Goal: Task Accomplishment & Management: Manage account settings

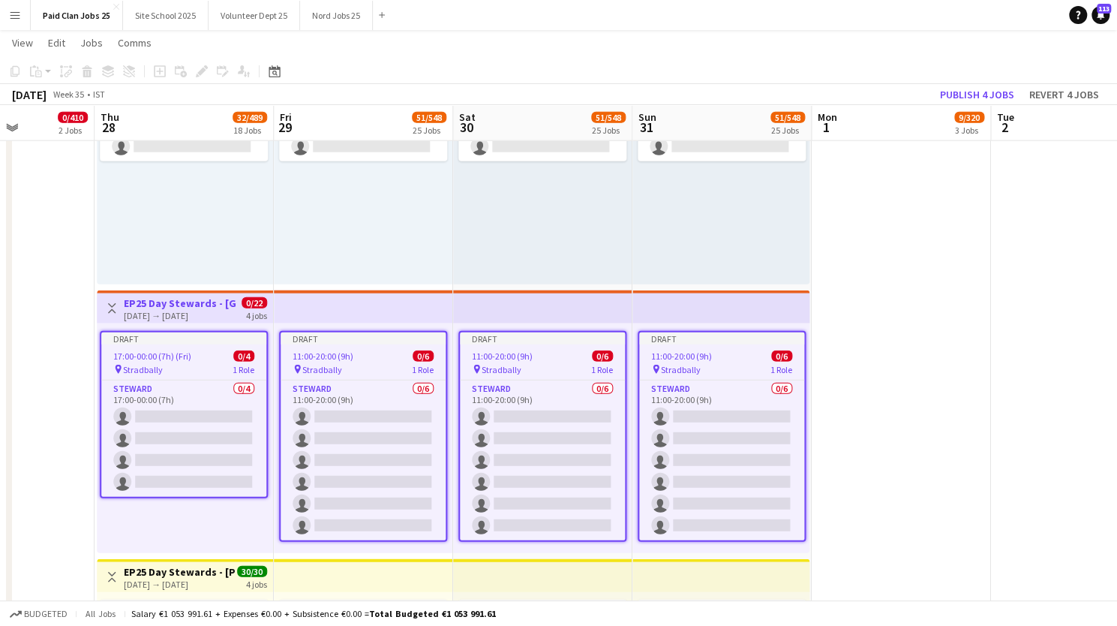
scroll to position [14, 0]
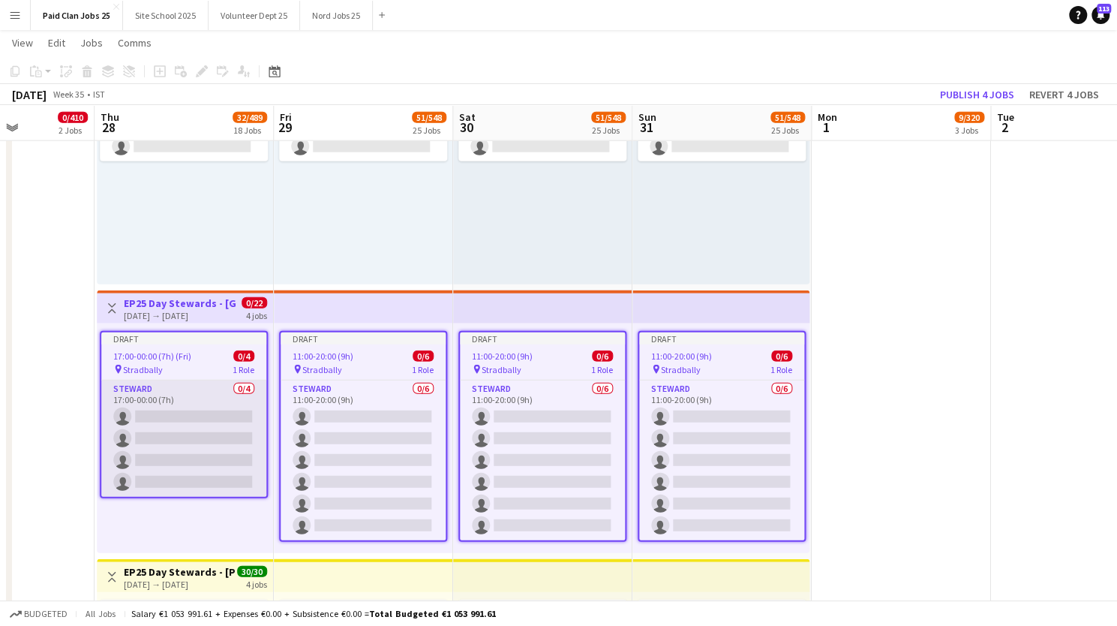
click at [193, 406] on app-card-role "Steward 0/4 17:00-00:00 (7h) single-neutral-actions single-neutral-actions sing…" at bounding box center [183, 438] width 165 height 116
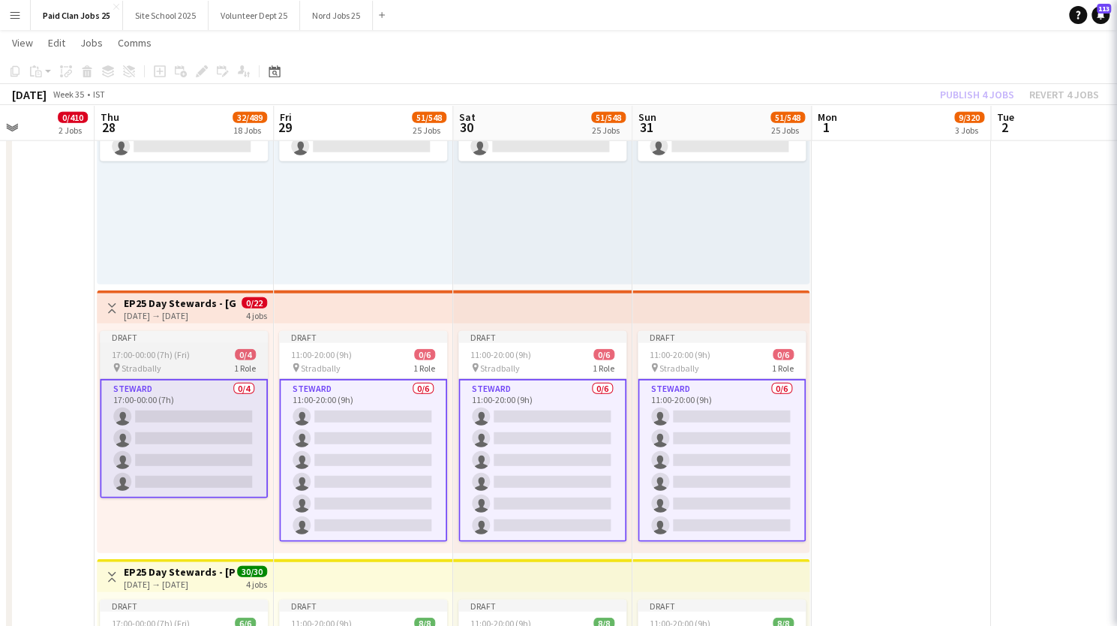
click at [200, 337] on div "Draft" at bounding box center [184, 337] width 168 height 12
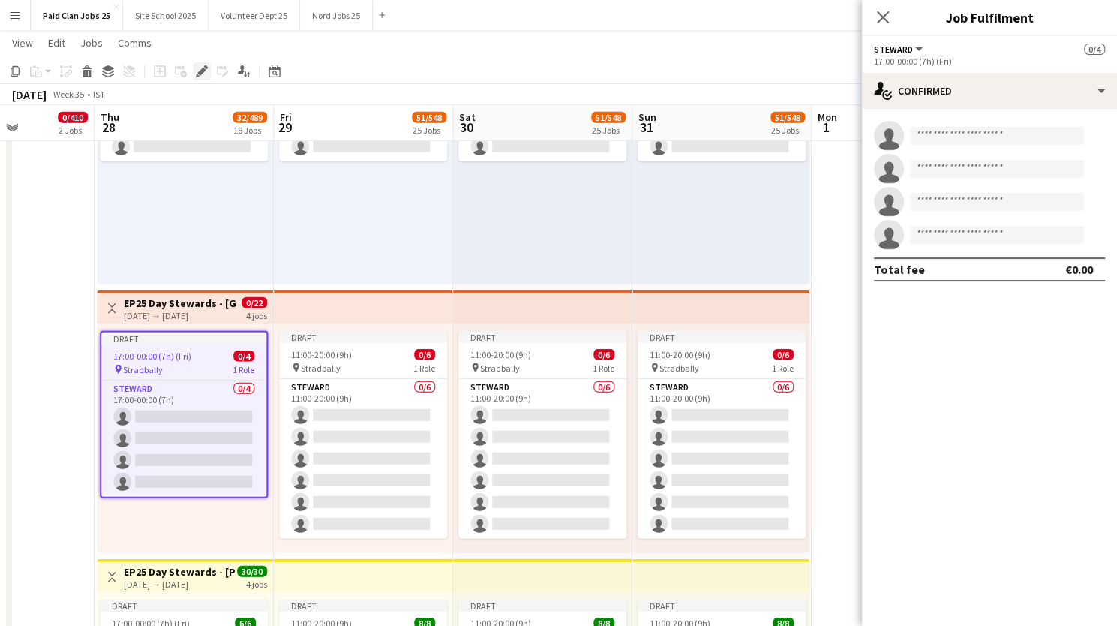
click at [203, 68] on icon at bounding box center [201, 72] width 8 height 8
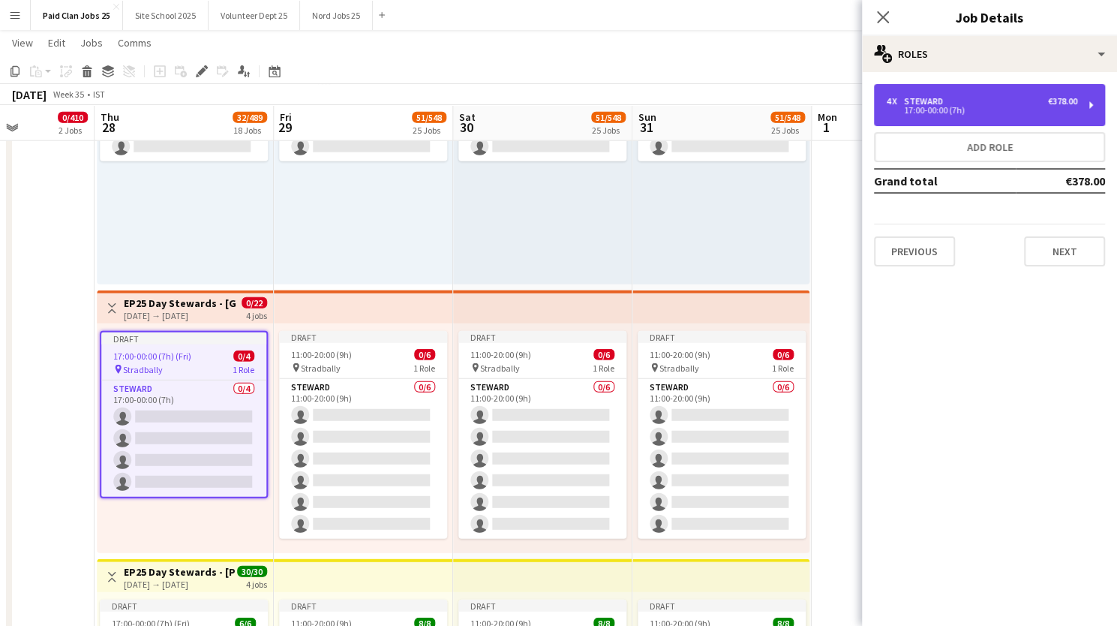
click at [1091, 104] on div "4 x Steward €378.00 17:00-00:00 (7h)" at bounding box center [989, 105] width 231 height 42
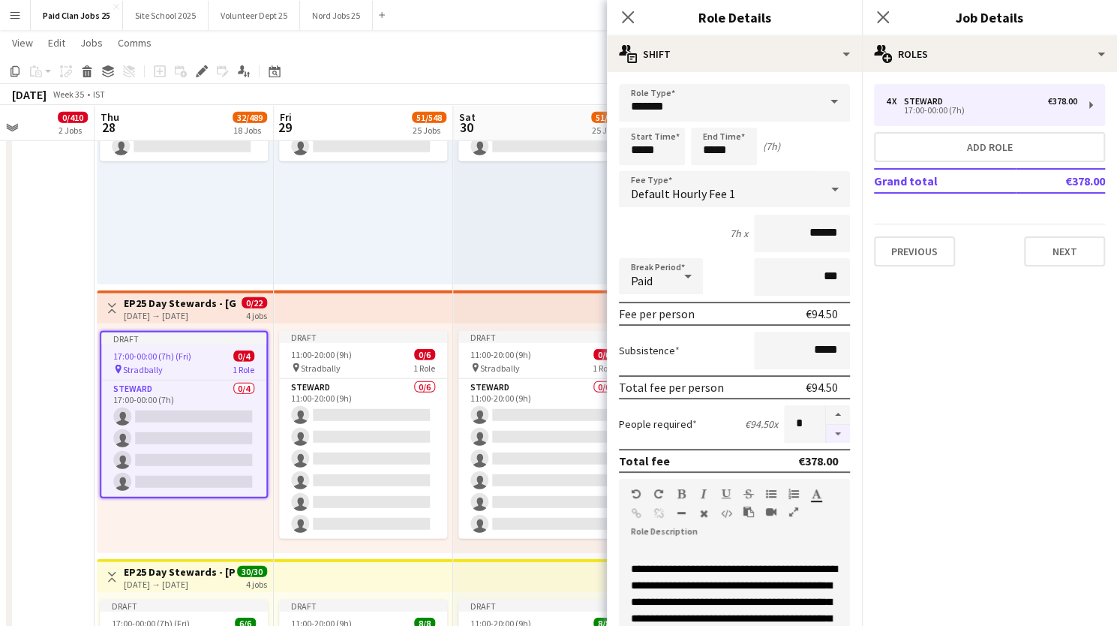
click at [826, 434] on button "button" at bounding box center [838, 434] width 24 height 19
type input "*"
click at [1054, 254] on button "Next" at bounding box center [1064, 251] width 81 height 30
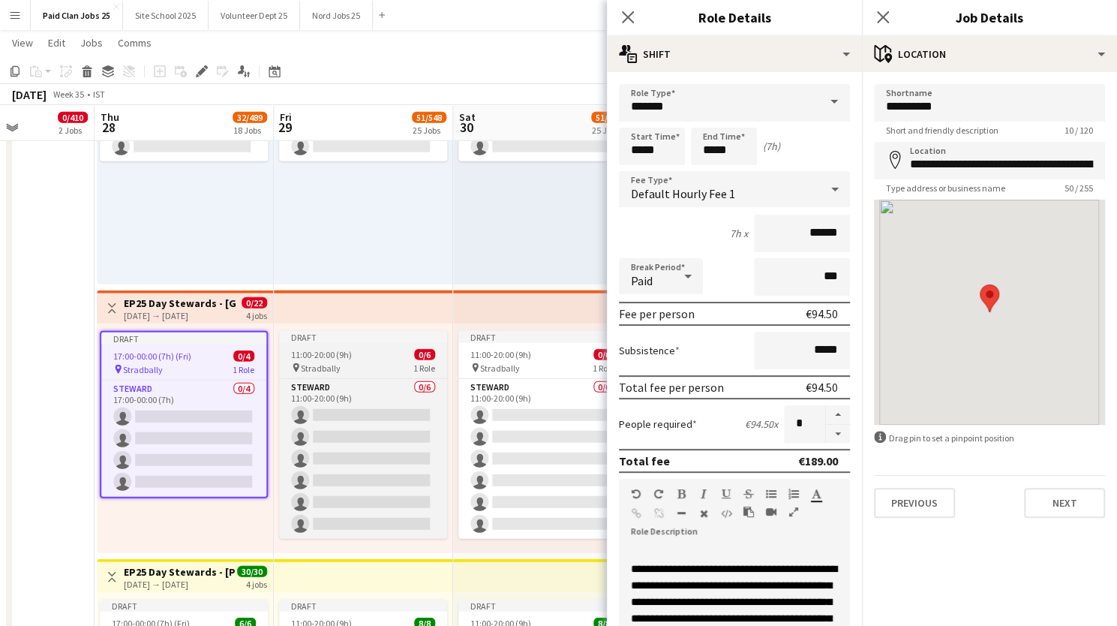
click at [385, 344] on app-job-card "Draft 11:00-20:00 (9h) 0/6 pin Stradbally 1 Role Steward 0/6 11:00-20:00 (9h) s…" at bounding box center [363, 435] width 168 height 208
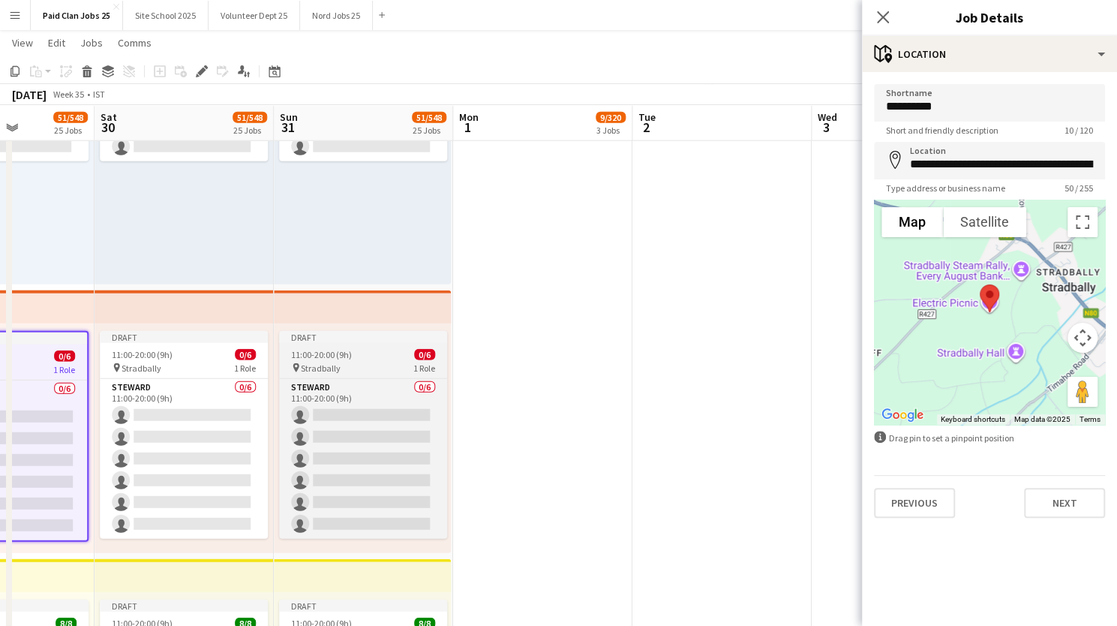
click at [447, 354] on div "11:00-20:00 (9h) 0/6" at bounding box center [363, 354] width 168 height 11
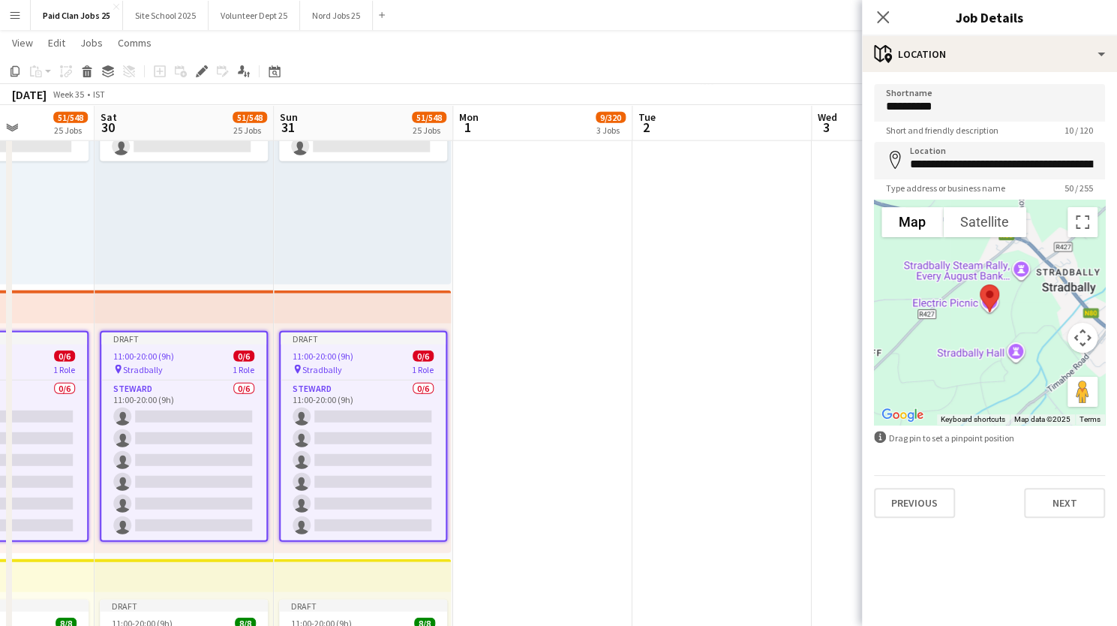
scroll to position [0, 455]
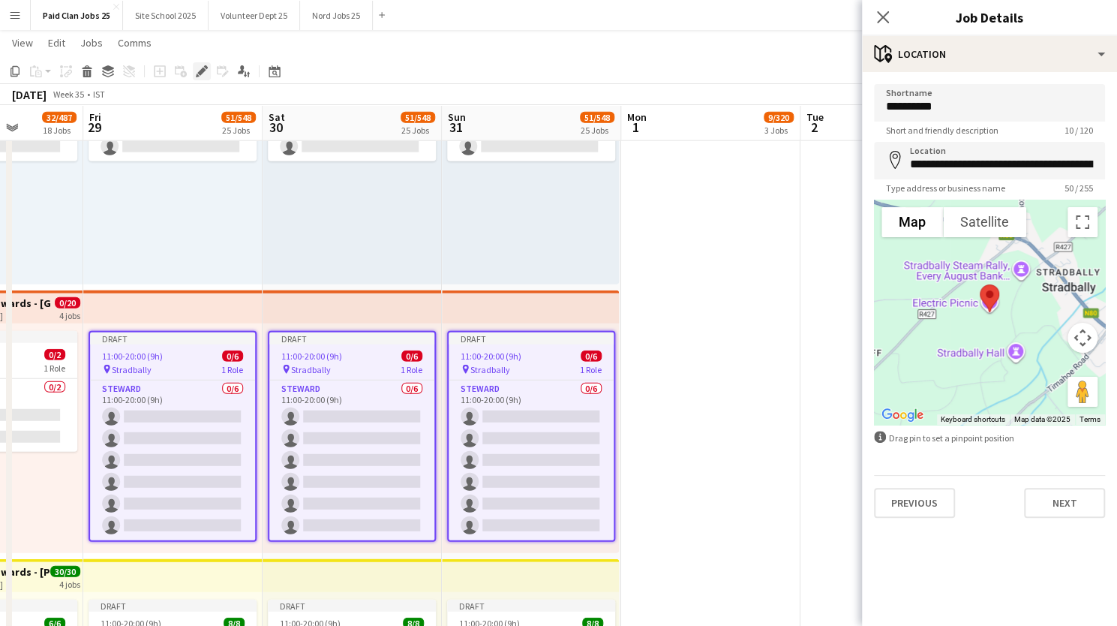
click at [203, 71] on icon at bounding box center [201, 72] width 8 height 8
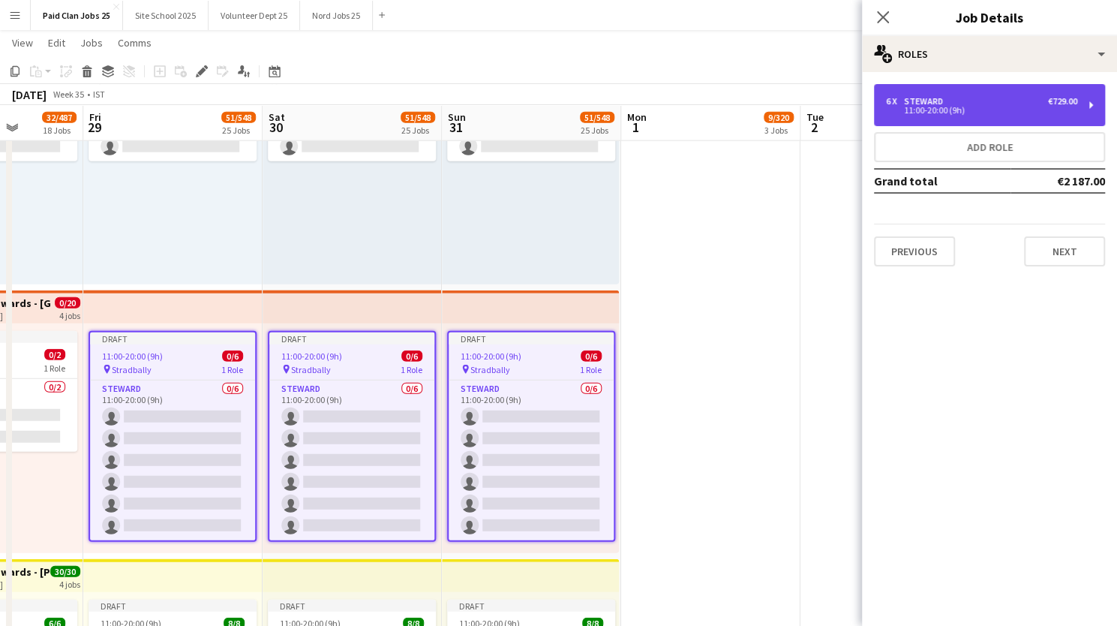
click at [1032, 97] on div "6 x Steward €729.00" at bounding box center [981, 101] width 191 height 11
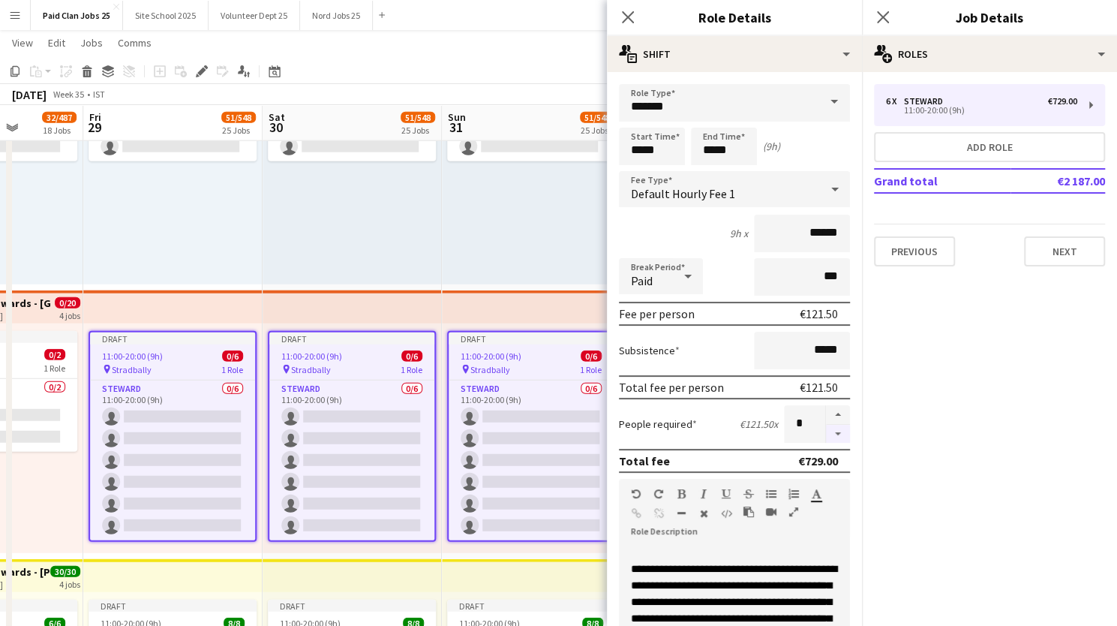
click at [830, 437] on button "button" at bounding box center [838, 434] width 24 height 19
type input "*"
click at [1068, 244] on button "Next" at bounding box center [1064, 251] width 81 height 30
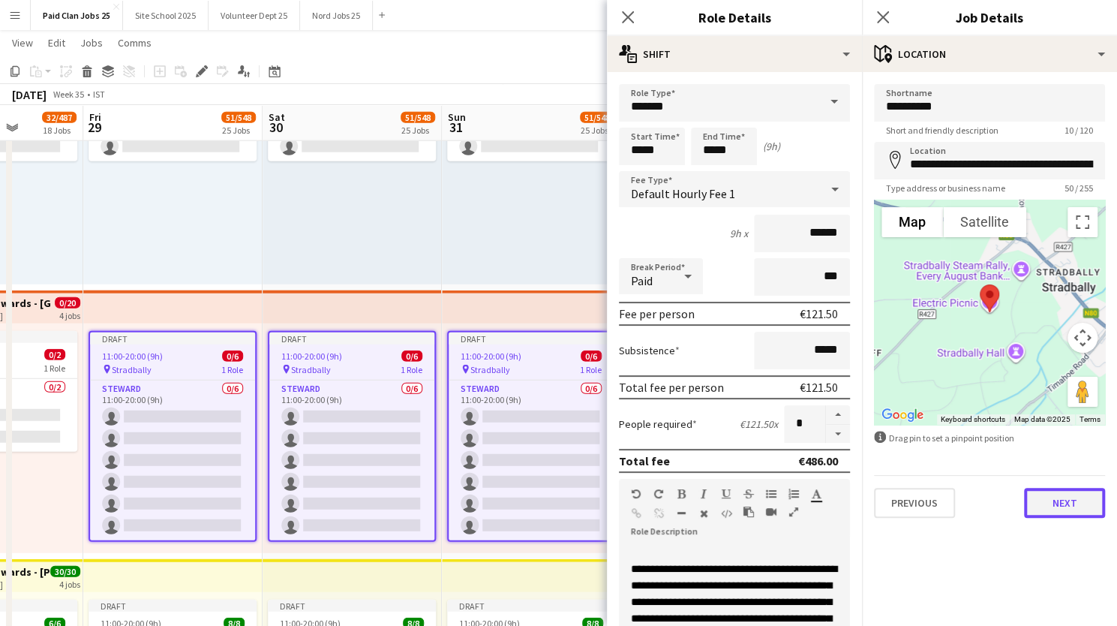
click at [1049, 506] on button "Next" at bounding box center [1064, 503] width 81 height 30
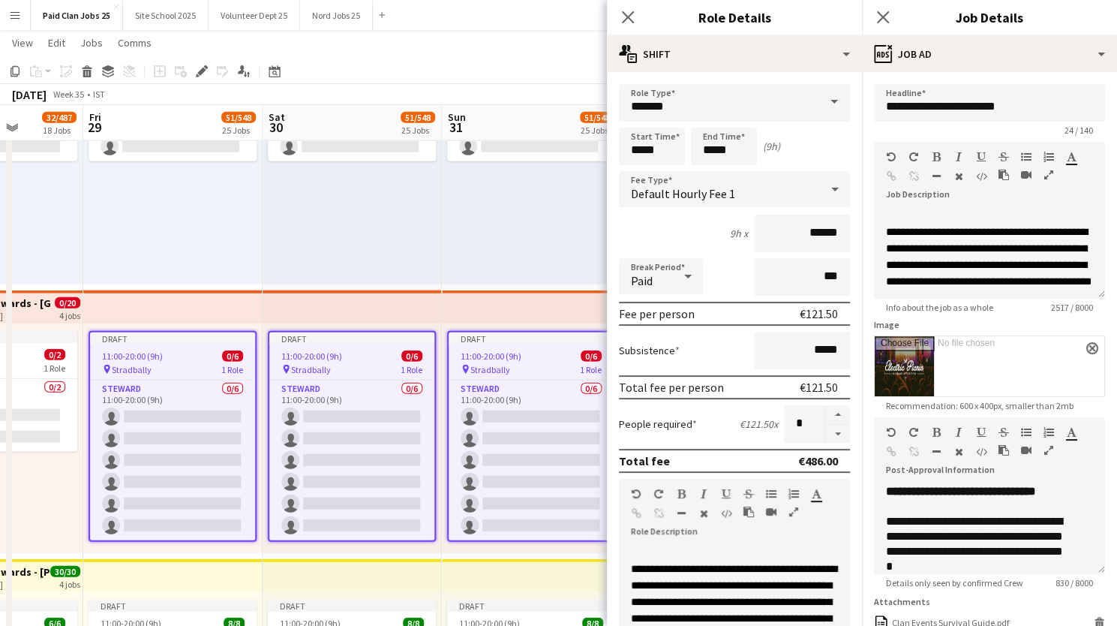
click at [546, 256] on div "Draft 09:00-20:00 (11h) 0/1 pin Stradbally 1 Role Stewarding Supervisor 0/1 09:…" at bounding box center [530, 170] width 177 height 230
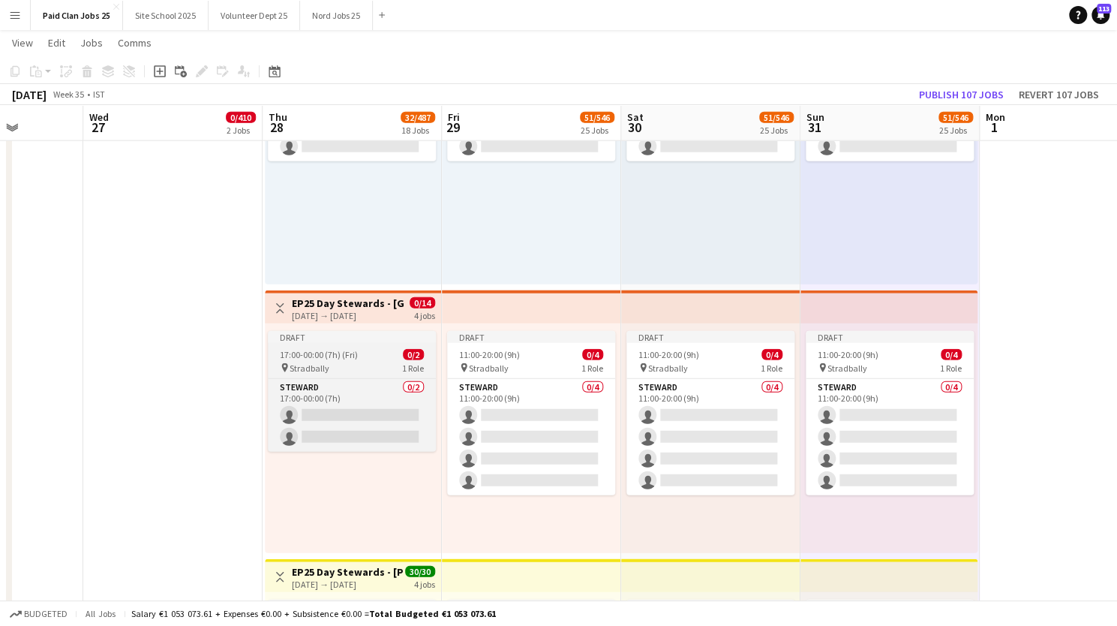
scroll to position [0, 461]
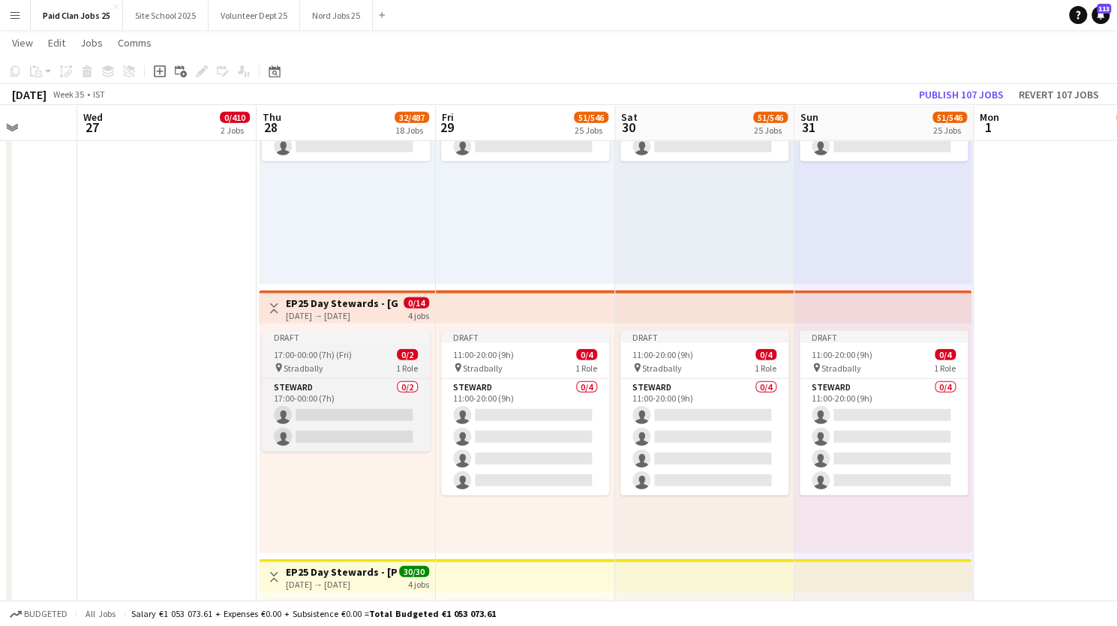
click at [378, 341] on div "Draft" at bounding box center [346, 337] width 168 height 12
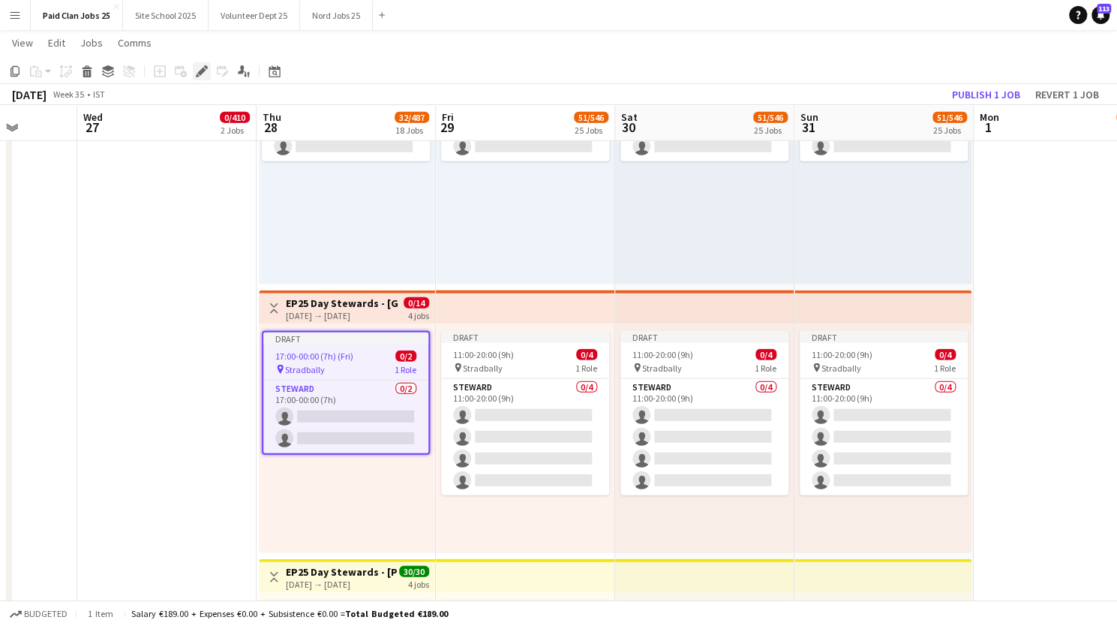
click at [206, 67] on icon at bounding box center [206, 67] width 4 height 4
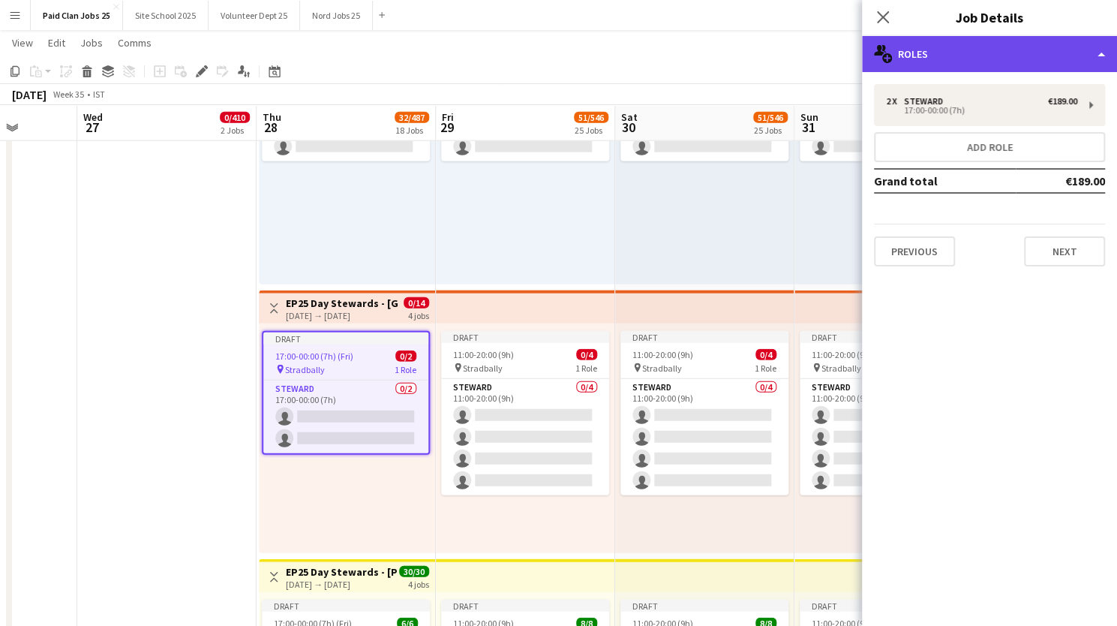
click at [959, 58] on div "multiple-users-add Roles" at bounding box center [989, 54] width 255 height 36
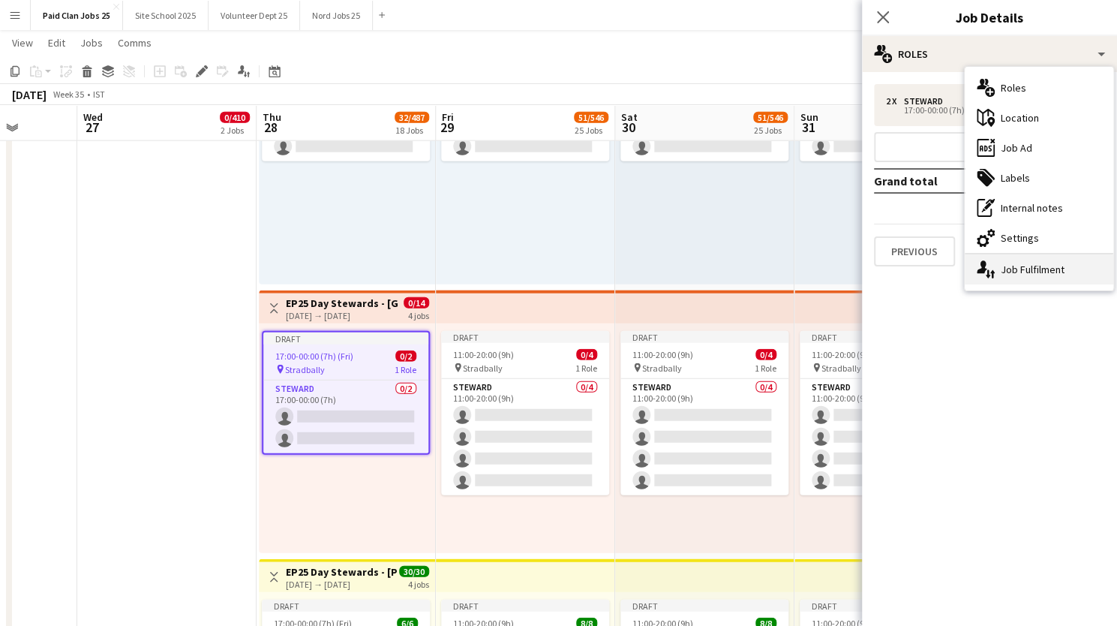
click at [1030, 270] on div "single-neutral-actions-up-down Job Fulfilment" at bounding box center [1039, 269] width 149 height 30
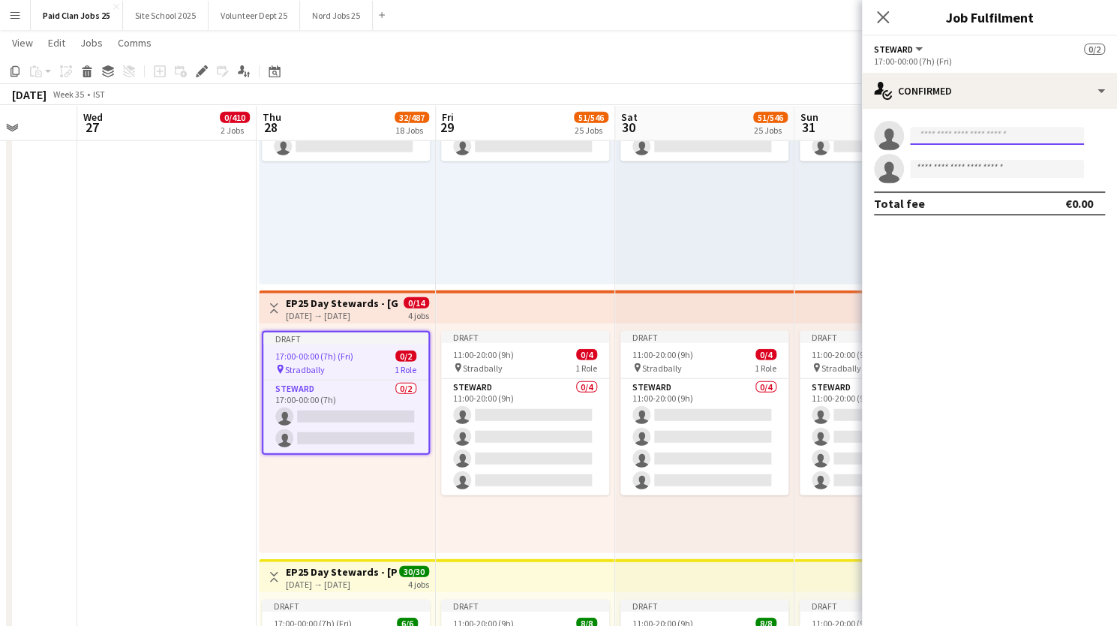
click at [933, 129] on input at bounding box center [997, 136] width 174 height 18
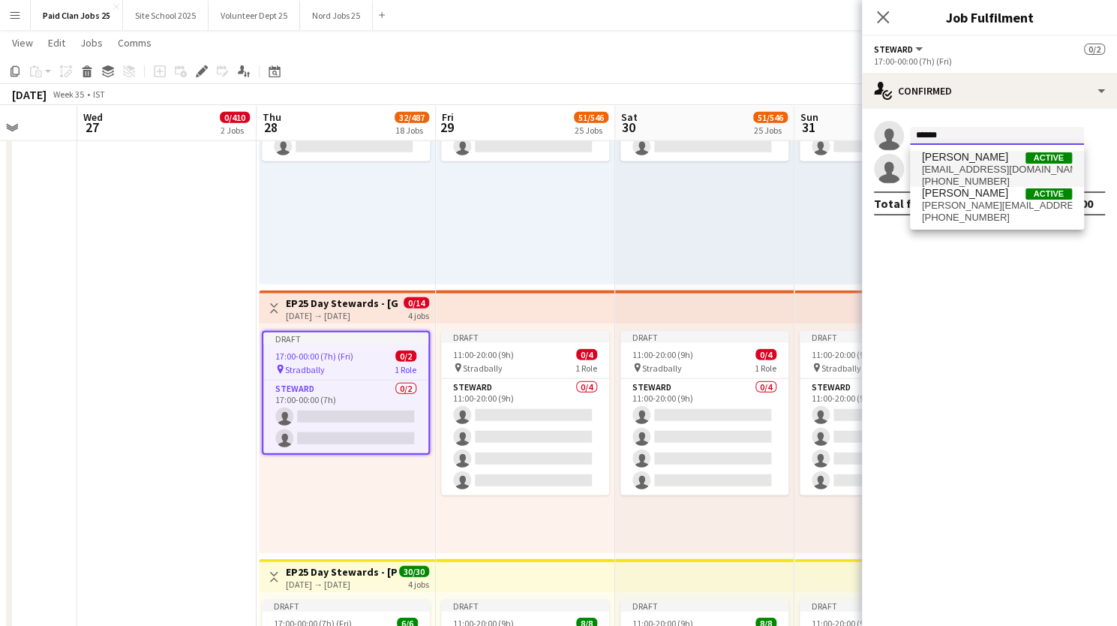
type input "******"
click at [945, 161] on span "Jennifer Chernets" at bounding box center [965, 157] width 86 height 13
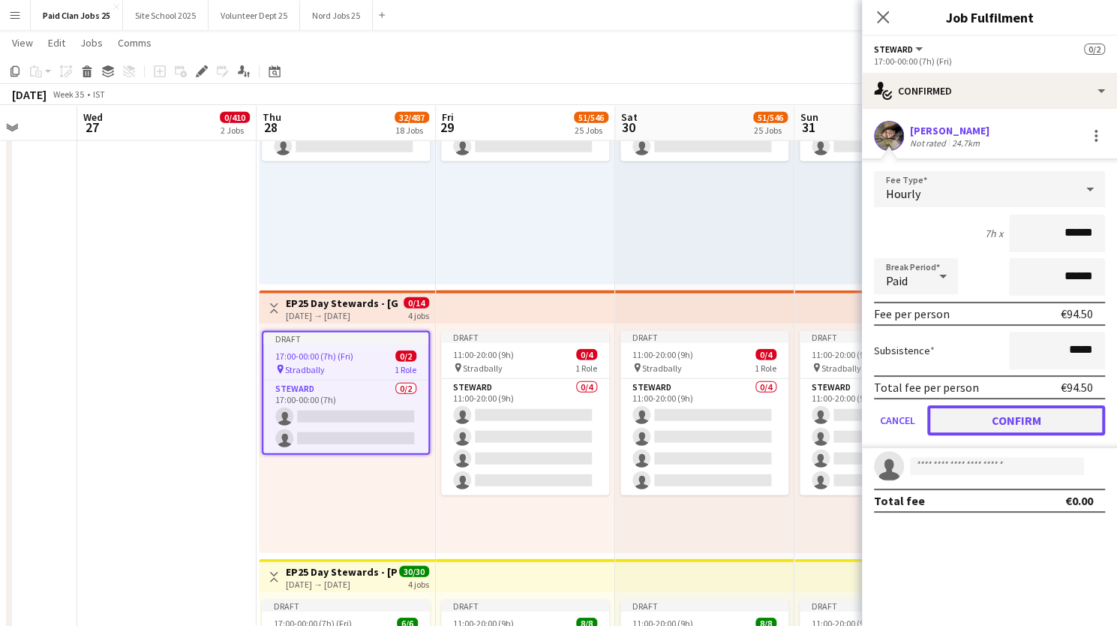
click at [1058, 410] on button "Confirm" at bounding box center [1016, 420] width 178 height 30
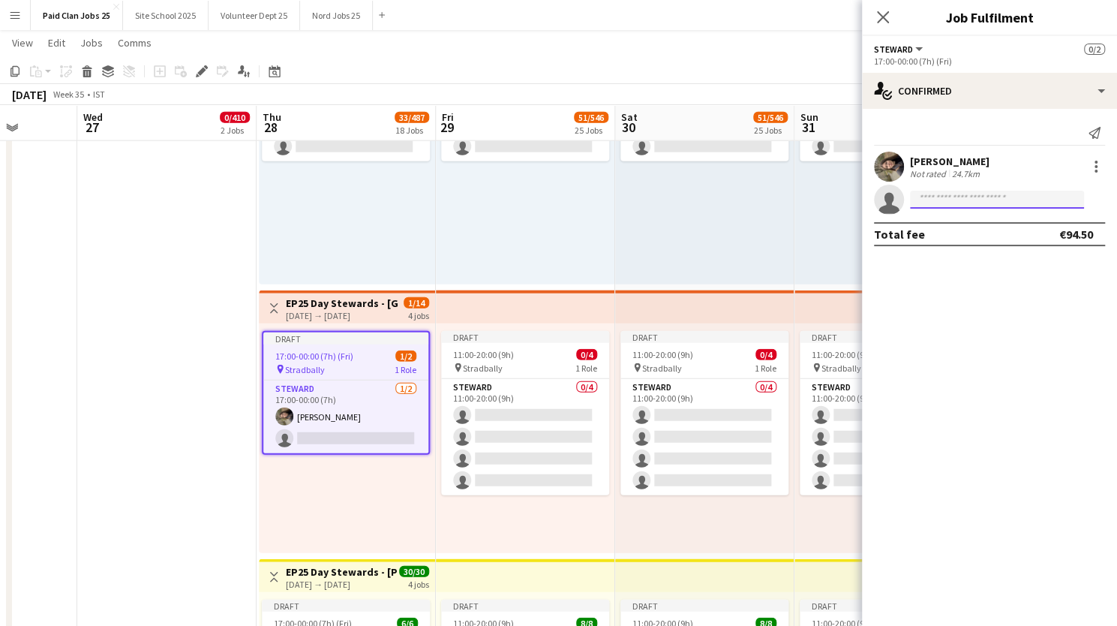
click at [947, 194] on input at bounding box center [997, 200] width 174 height 18
type input "*******"
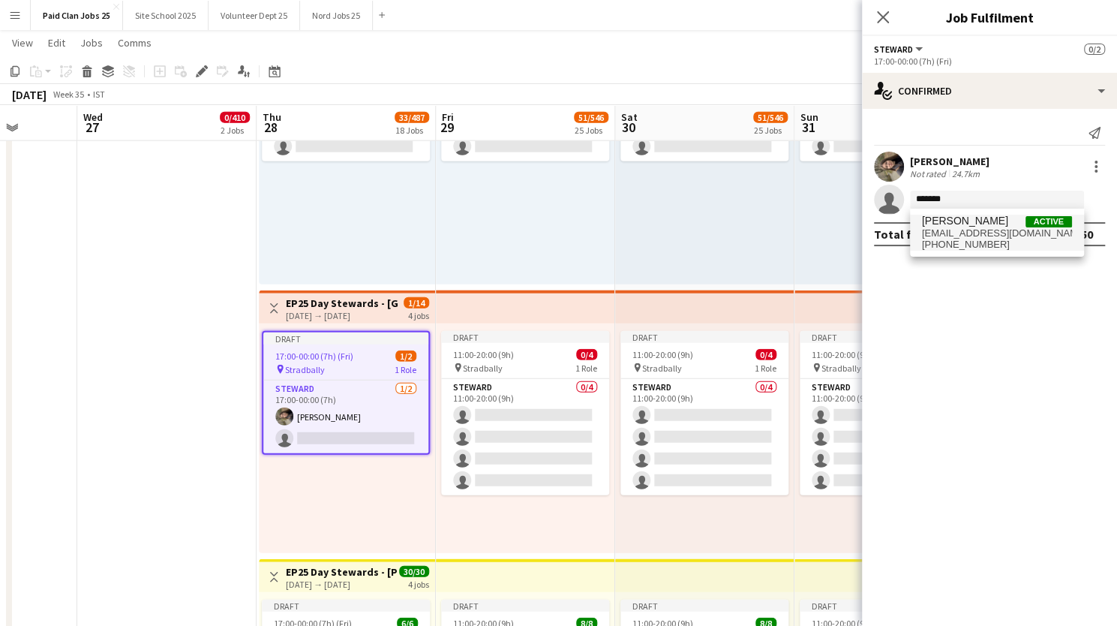
click at [948, 227] on span "jesseventfreelancer@gmail.com" at bounding box center [997, 233] width 150 height 12
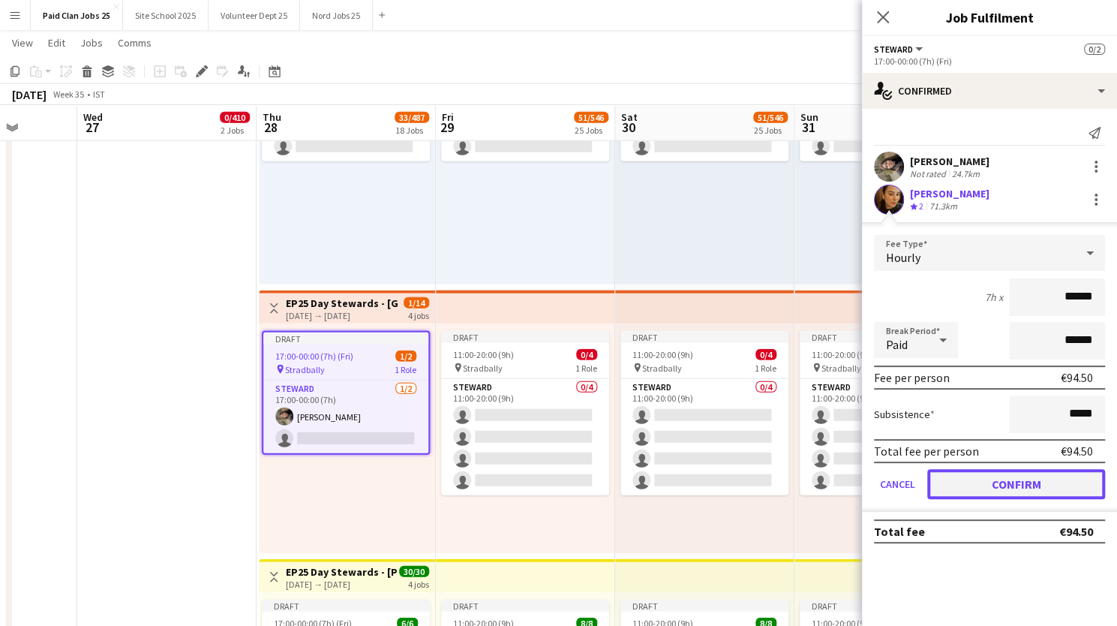
click at [974, 478] on button "Confirm" at bounding box center [1016, 484] width 178 height 30
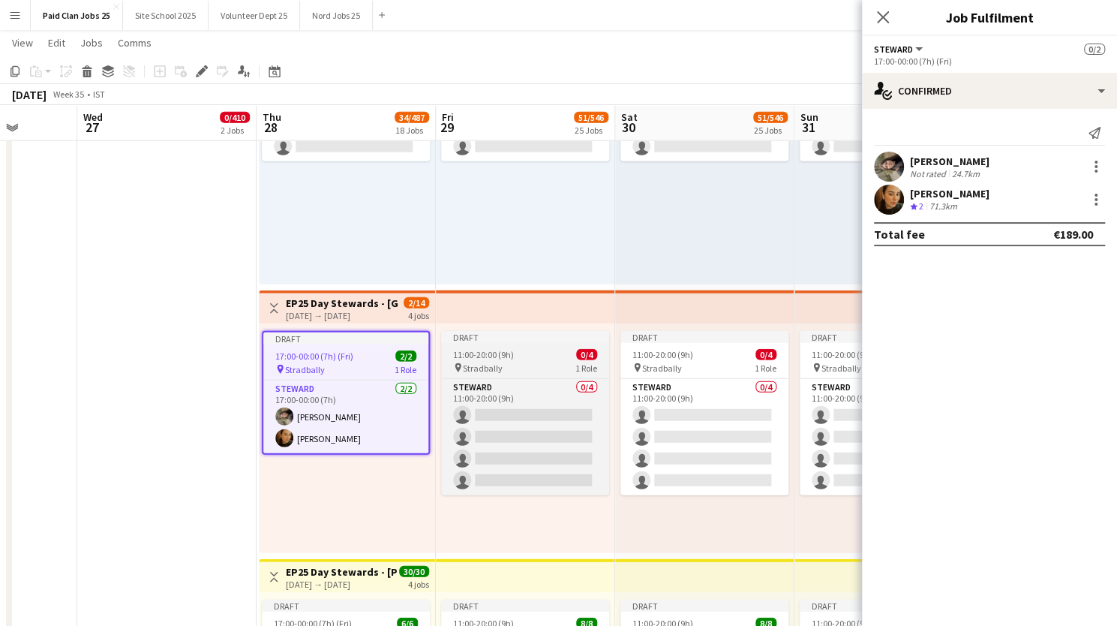
click at [522, 344] on app-job-card "Draft 11:00-20:00 (9h) 0/4 pin Stradbally 1 Role Steward 0/4 11:00-20:00 (9h) s…" at bounding box center [525, 413] width 168 height 164
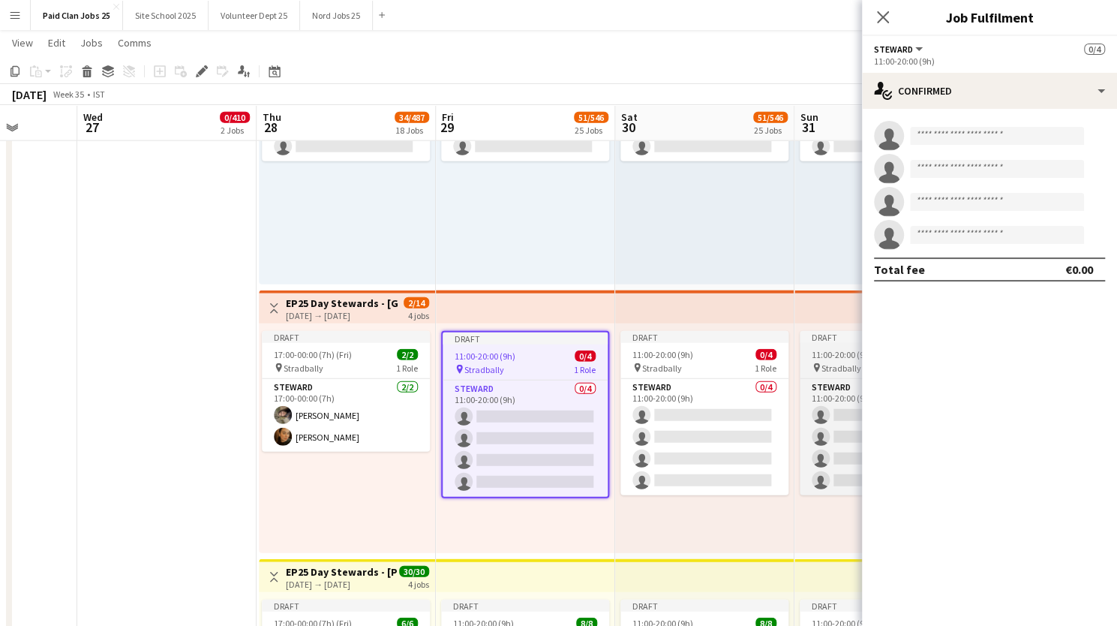
scroll to position [0, 669]
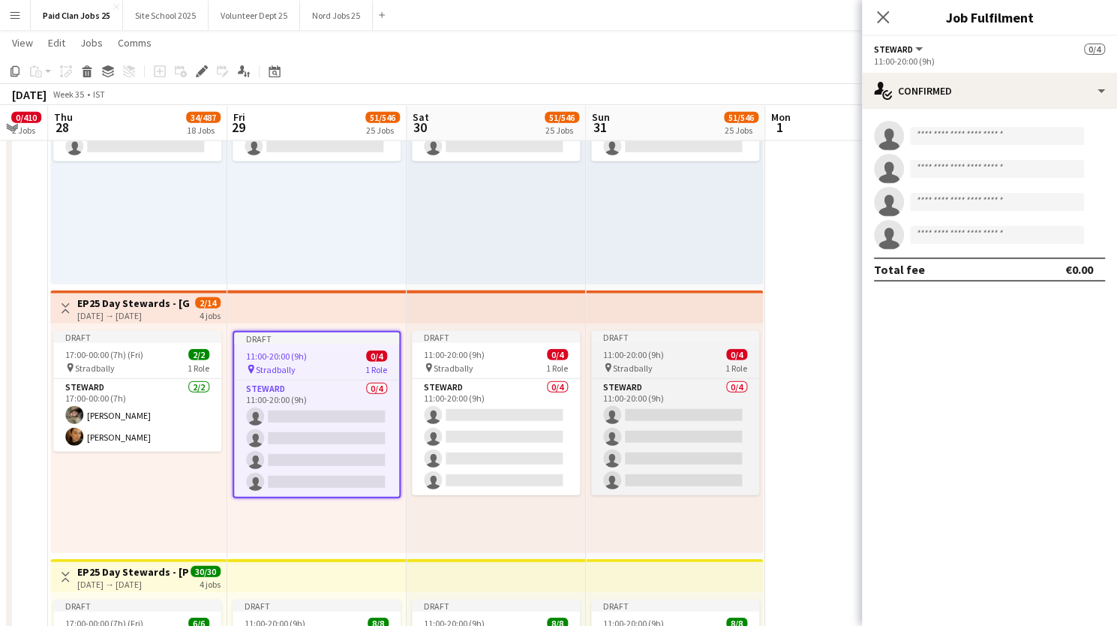
click at [687, 352] on div "11:00-20:00 (9h) 0/4" at bounding box center [675, 354] width 168 height 11
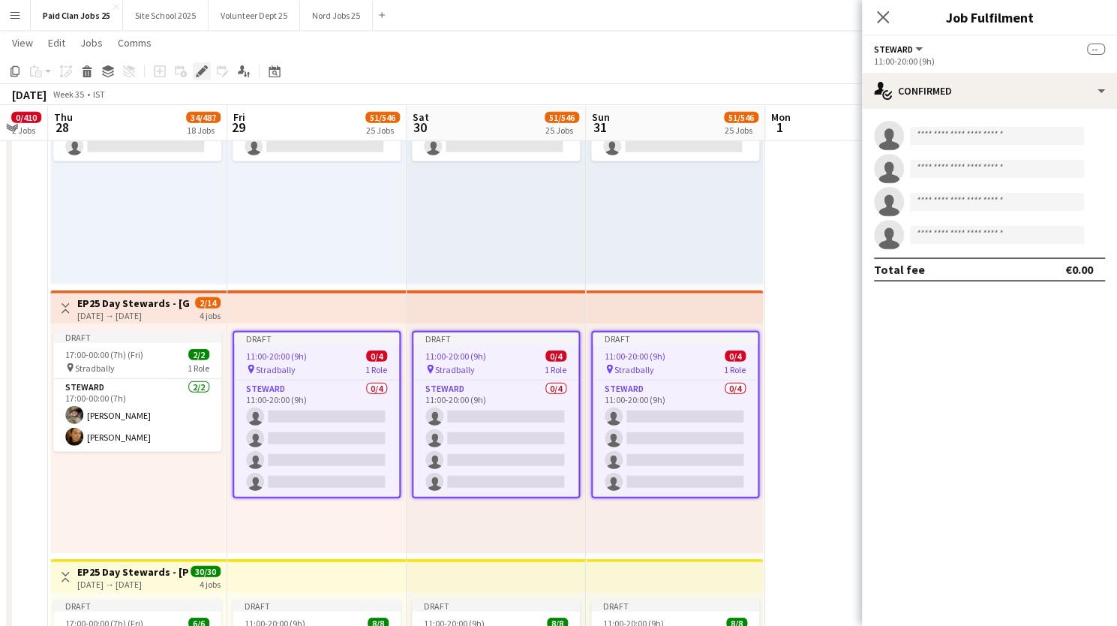
click at [200, 71] on icon at bounding box center [201, 72] width 8 height 8
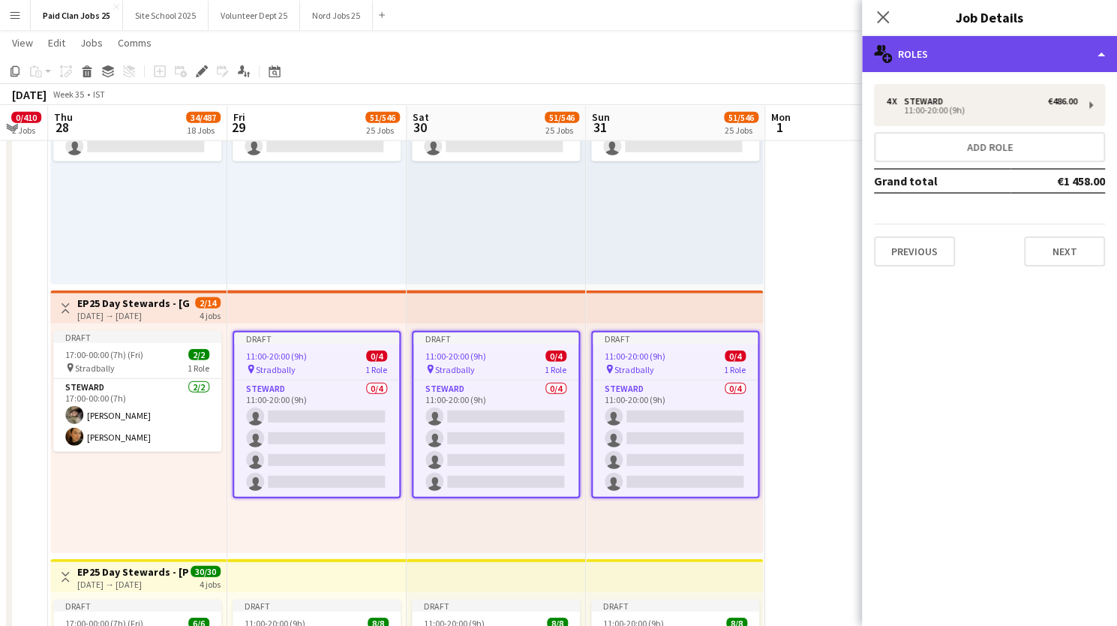
click at [1072, 49] on div "multiple-users-add Roles" at bounding box center [989, 54] width 255 height 36
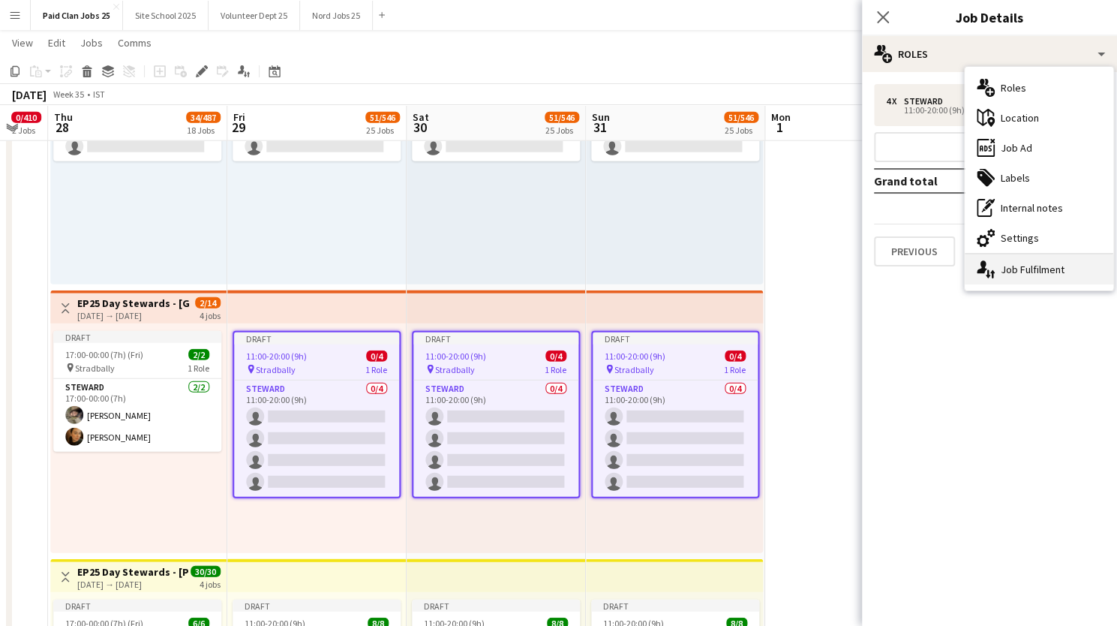
click at [1003, 269] on div "single-neutral-actions-up-down Job Fulfilment" at bounding box center [1039, 269] width 149 height 30
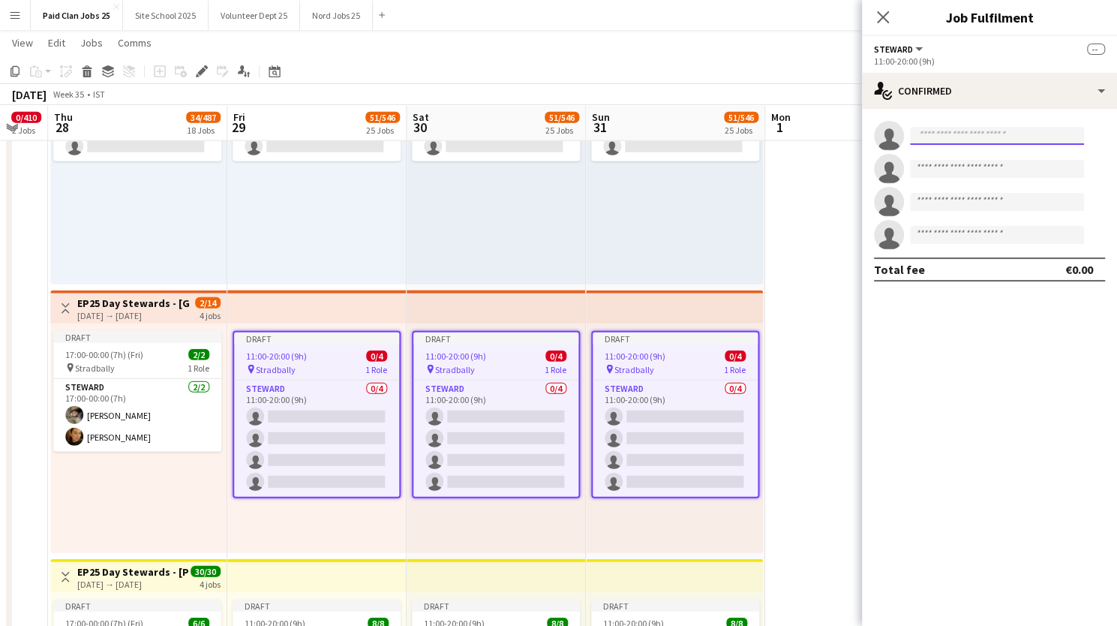
click at [997, 141] on input at bounding box center [997, 136] width 174 height 18
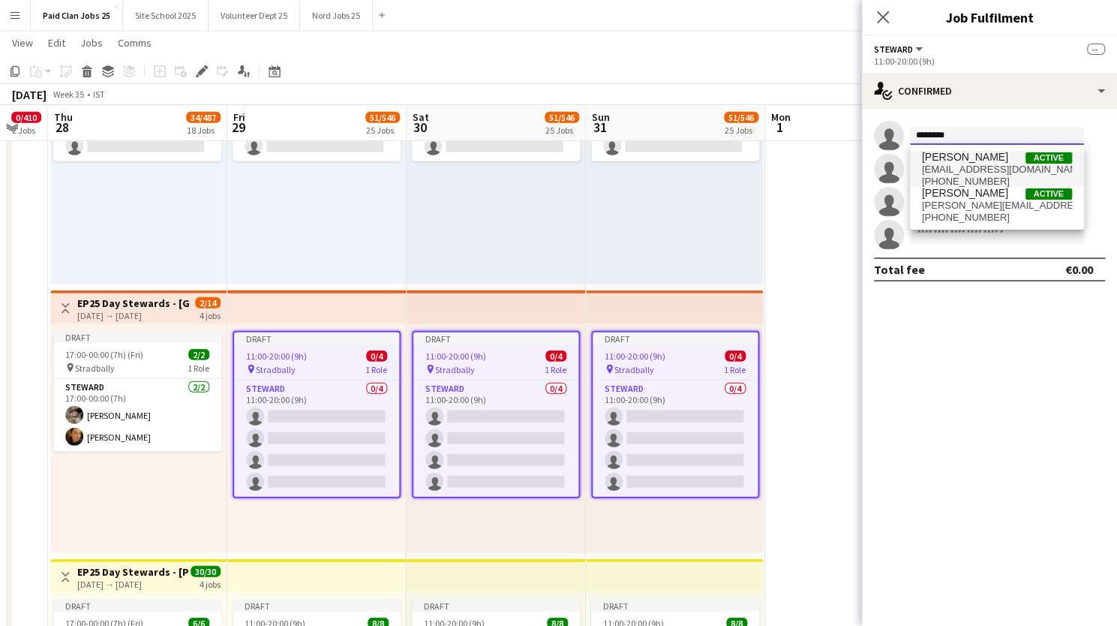
type input "********"
click at [992, 157] on span "Jennifer Chernets" at bounding box center [965, 157] width 86 height 13
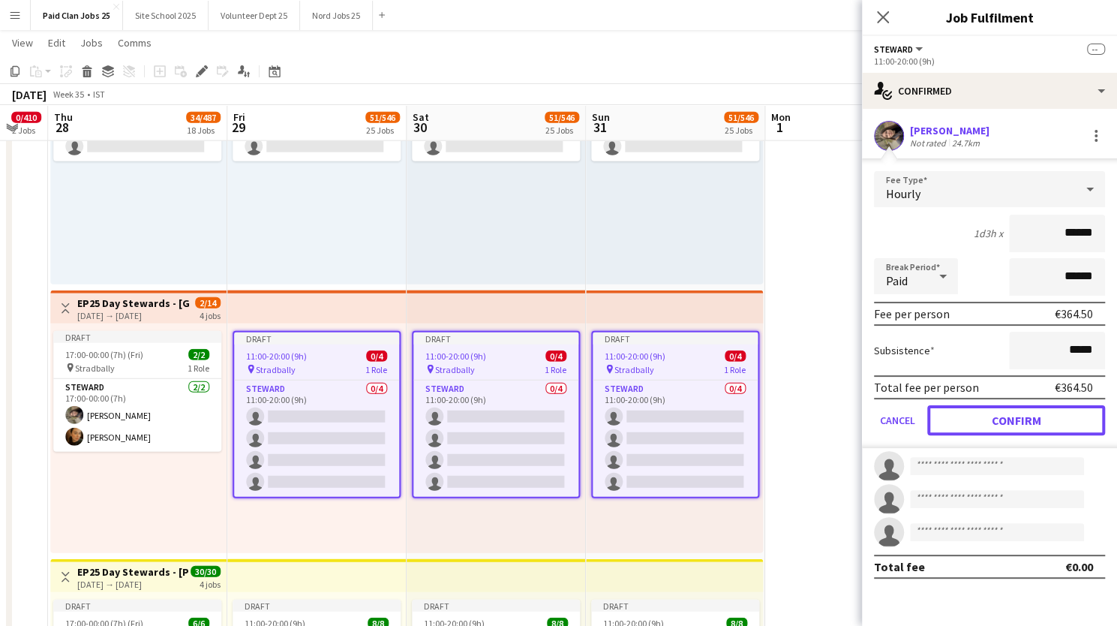
click at [955, 413] on button "Confirm" at bounding box center [1016, 420] width 178 height 30
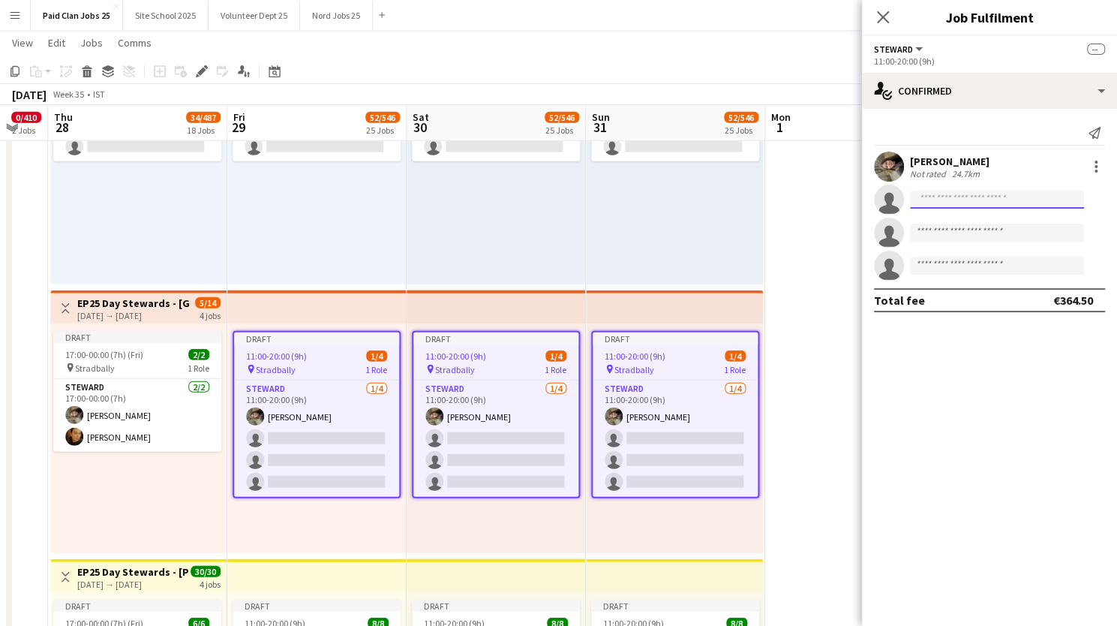
click at [924, 202] on input at bounding box center [997, 200] width 174 height 18
type input "*******"
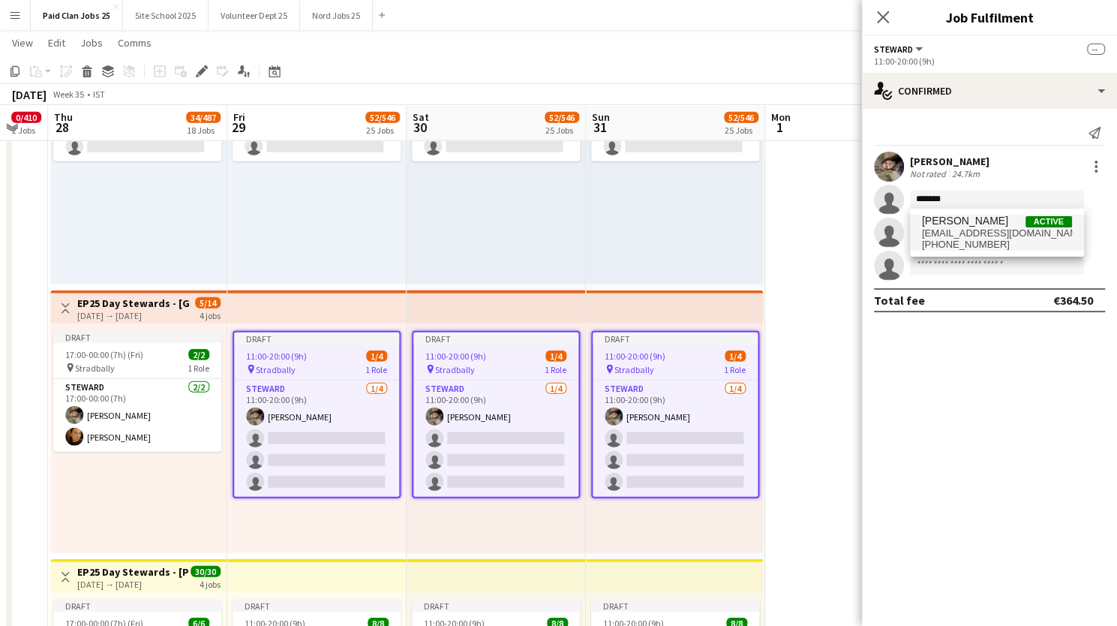
click at [938, 226] on span "Jessyka Telles" at bounding box center [965, 221] width 86 height 13
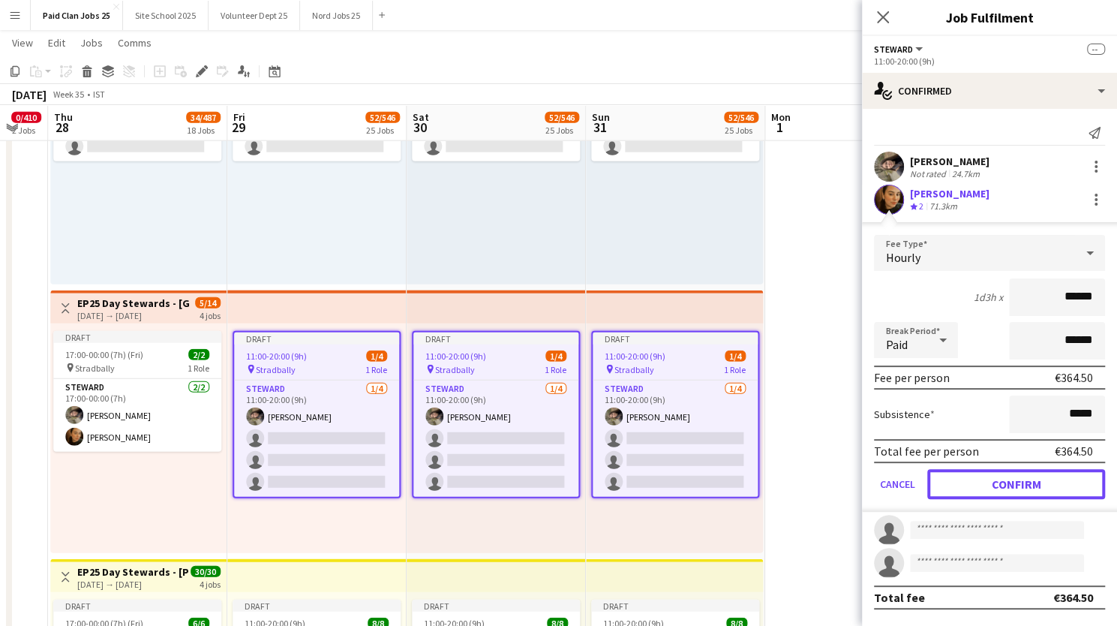
click at [978, 473] on button "Confirm" at bounding box center [1016, 484] width 178 height 30
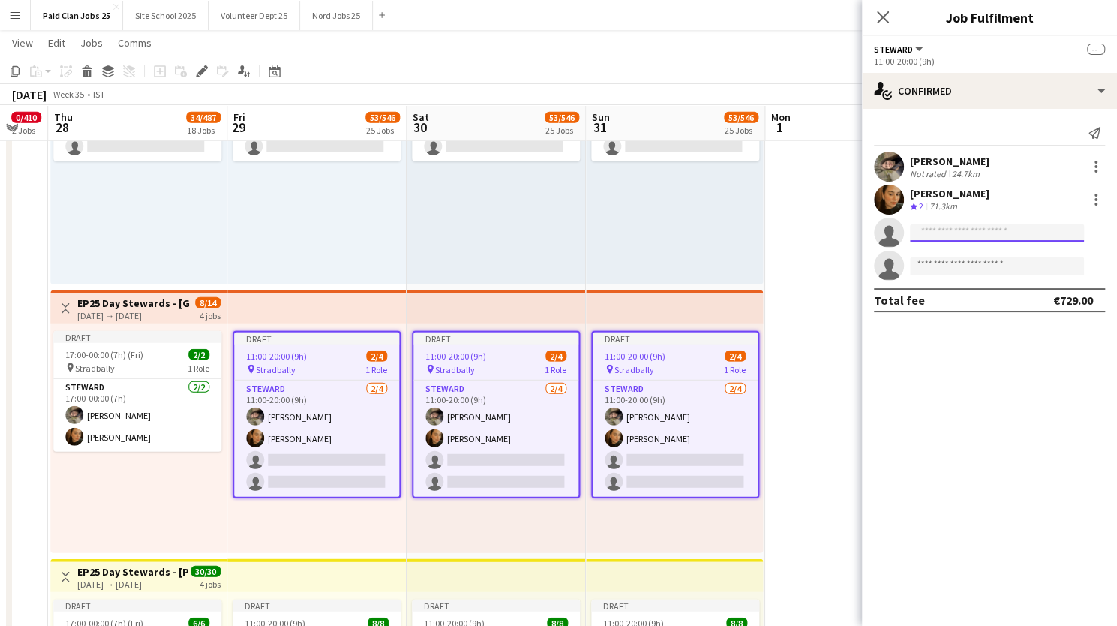
click at [945, 226] on input at bounding box center [997, 233] width 174 height 18
type input "*****"
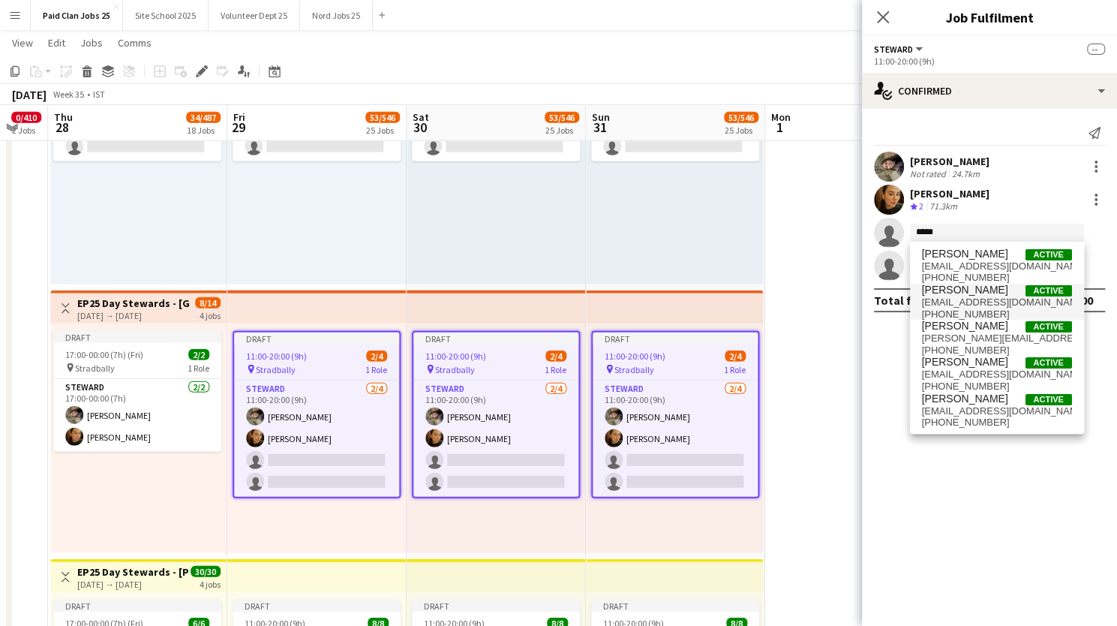
click at [934, 301] on span "cicicondon@gmail.com" at bounding box center [997, 302] width 150 height 12
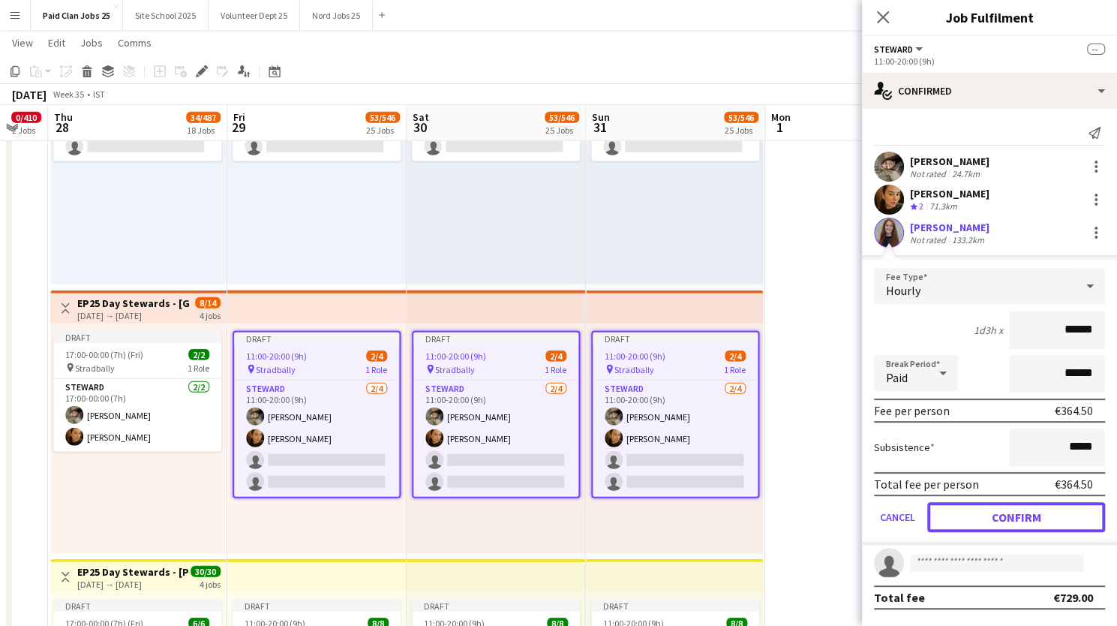
click at [984, 509] on button "Confirm" at bounding box center [1016, 517] width 178 height 30
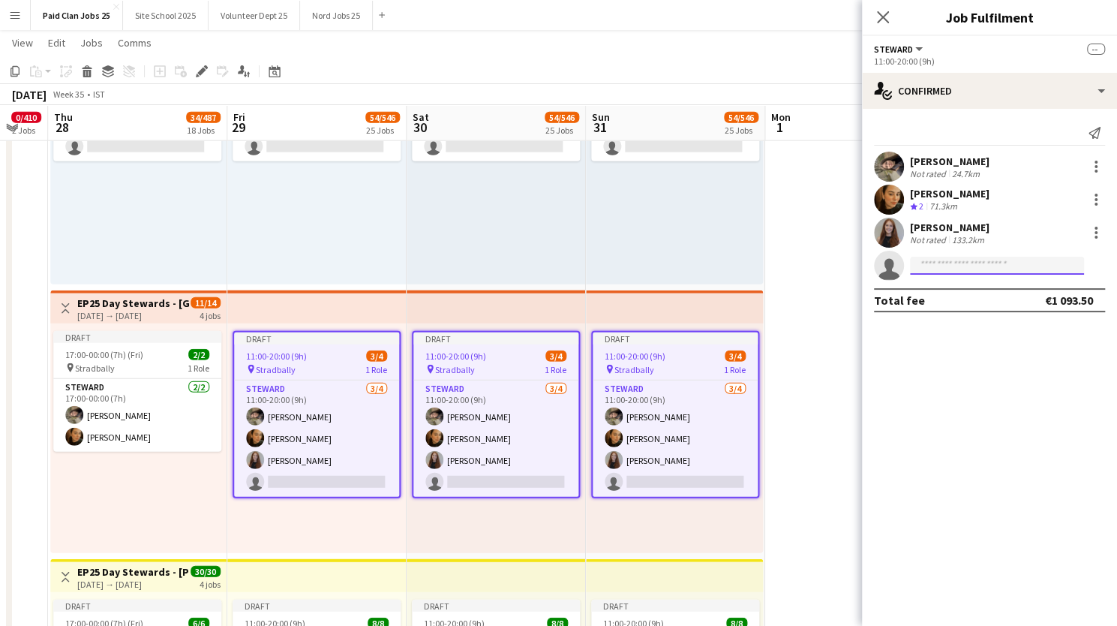
click at [934, 258] on input at bounding box center [997, 266] width 174 height 18
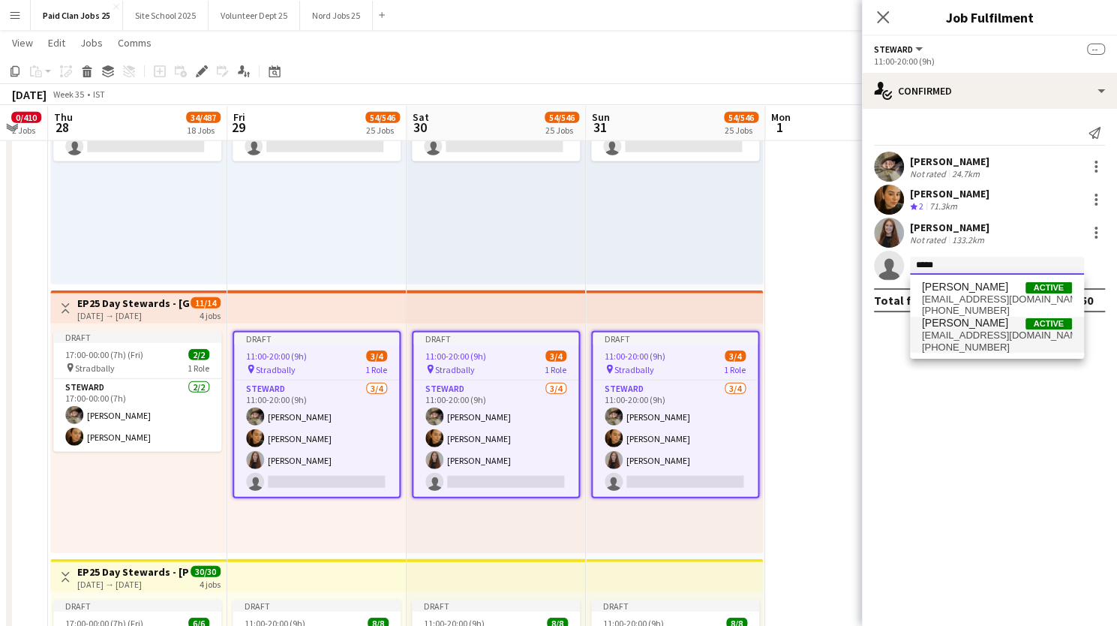
type input "*****"
click at [956, 341] on span "+3530838583450" at bounding box center [997, 347] width 150 height 12
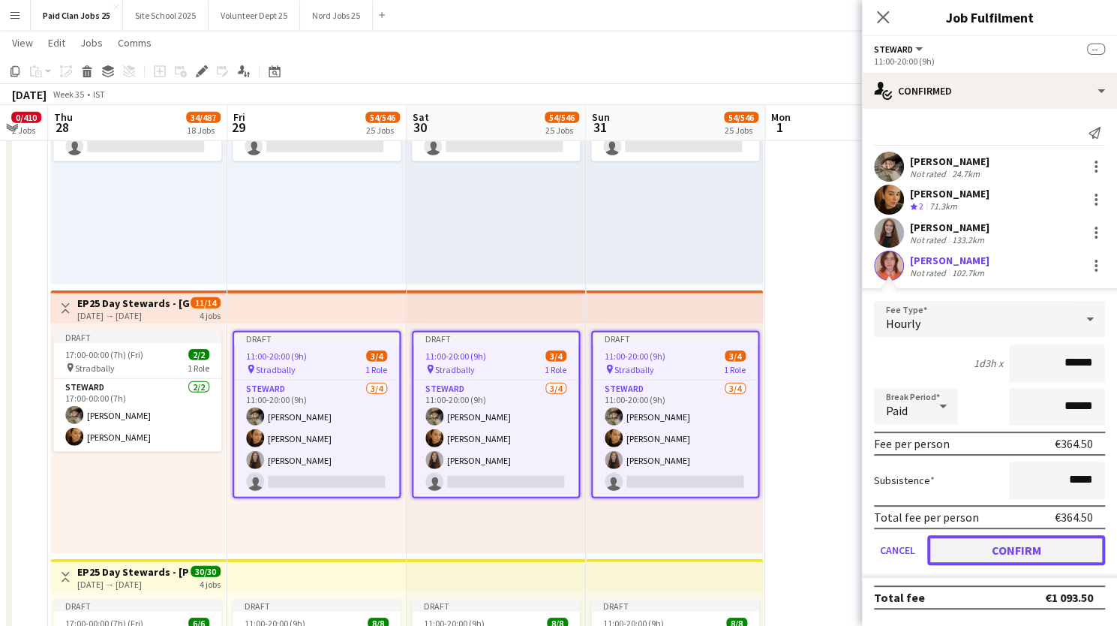
click at [964, 548] on button "Confirm" at bounding box center [1016, 550] width 178 height 30
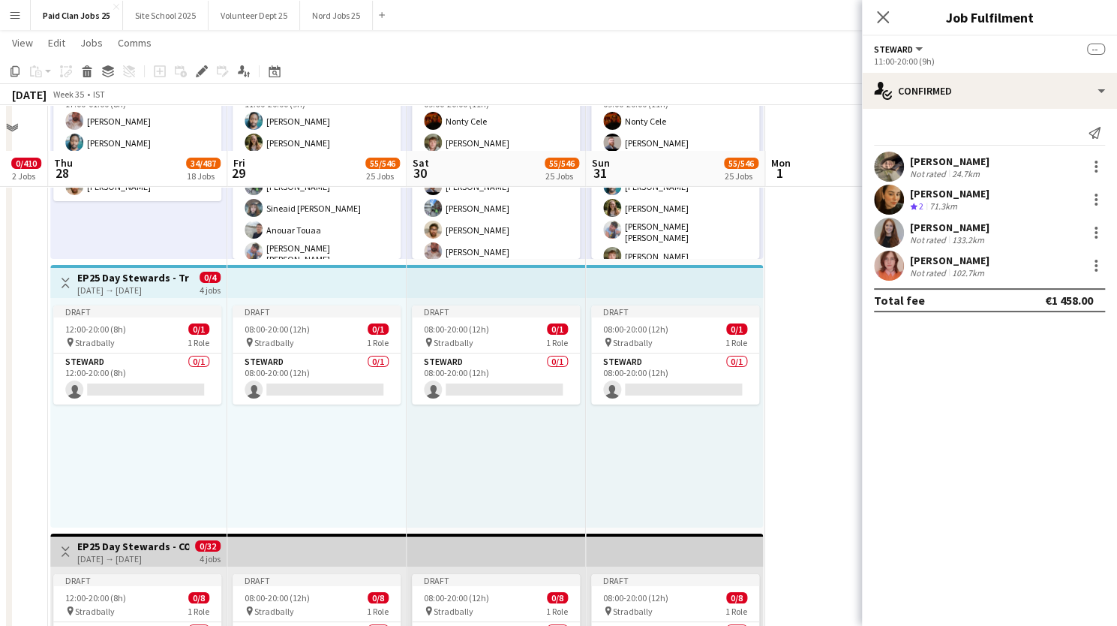
scroll to position [3077, 0]
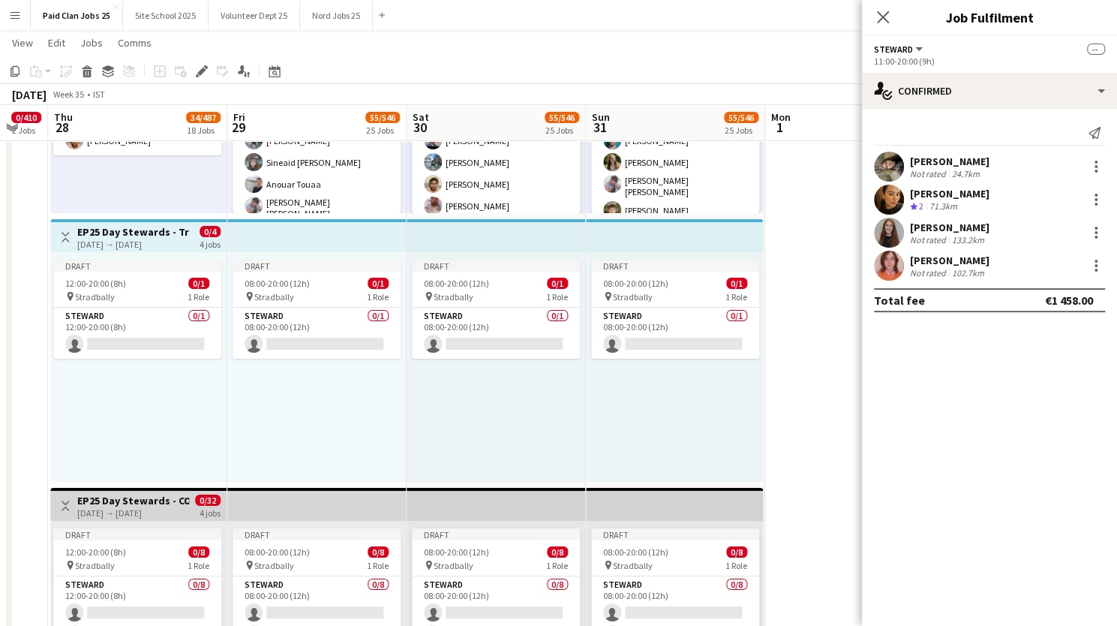
click at [150, 240] on div "28-08-2025 → 31-08-2025" at bounding box center [133, 244] width 112 height 11
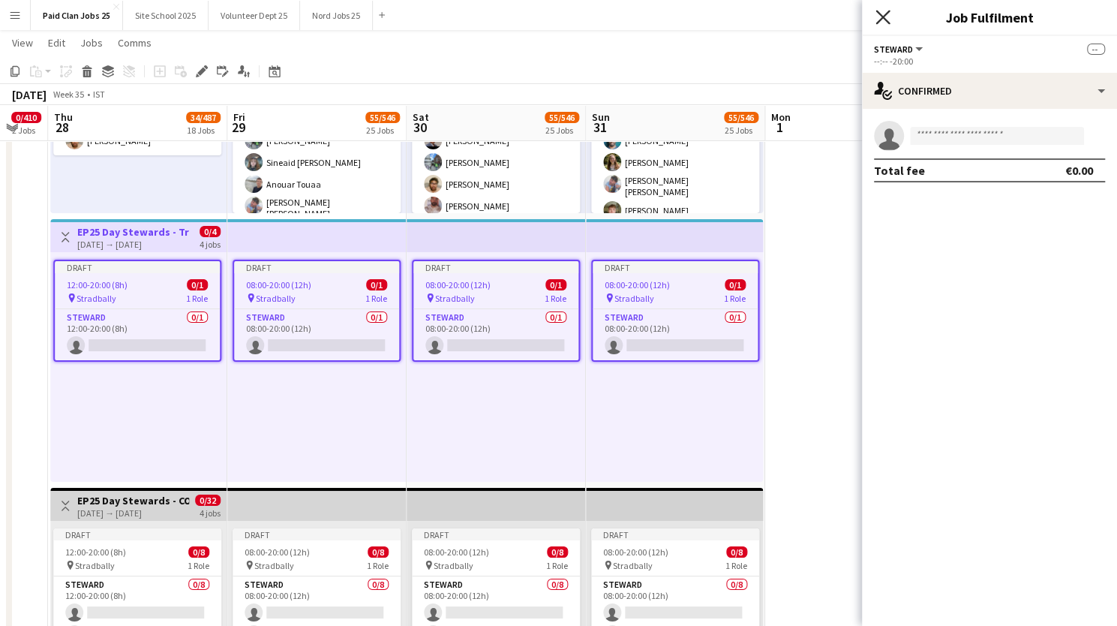
click at [878, 20] on icon "Close pop-in" at bounding box center [882, 17] width 14 height 14
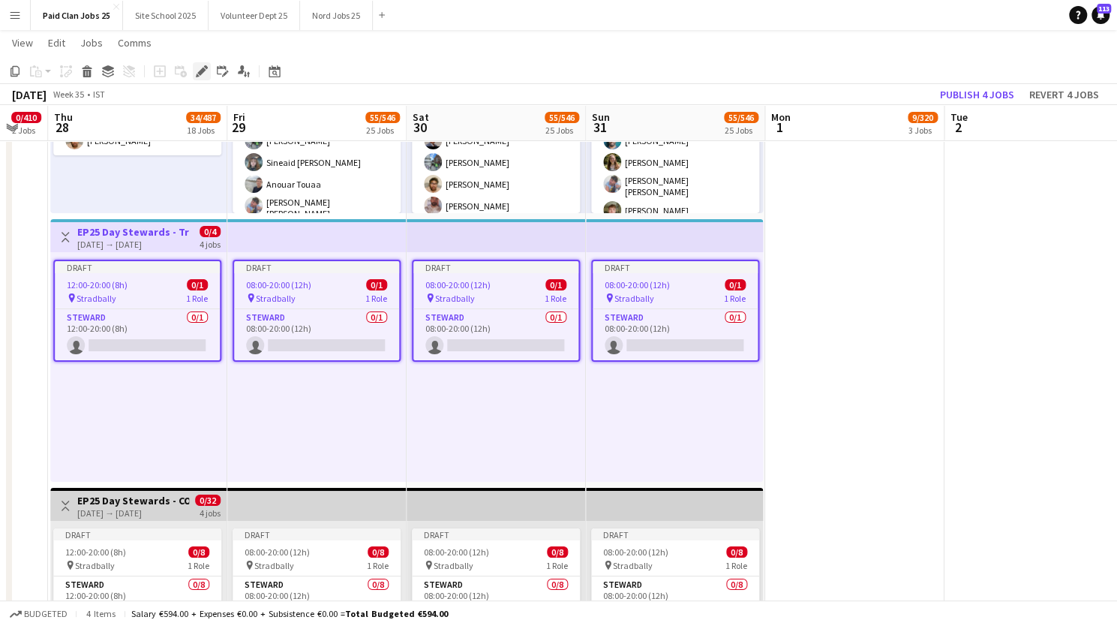
click at [200, 69] on icon "Edit" at bounding box center [202, 71] width 12 height 12
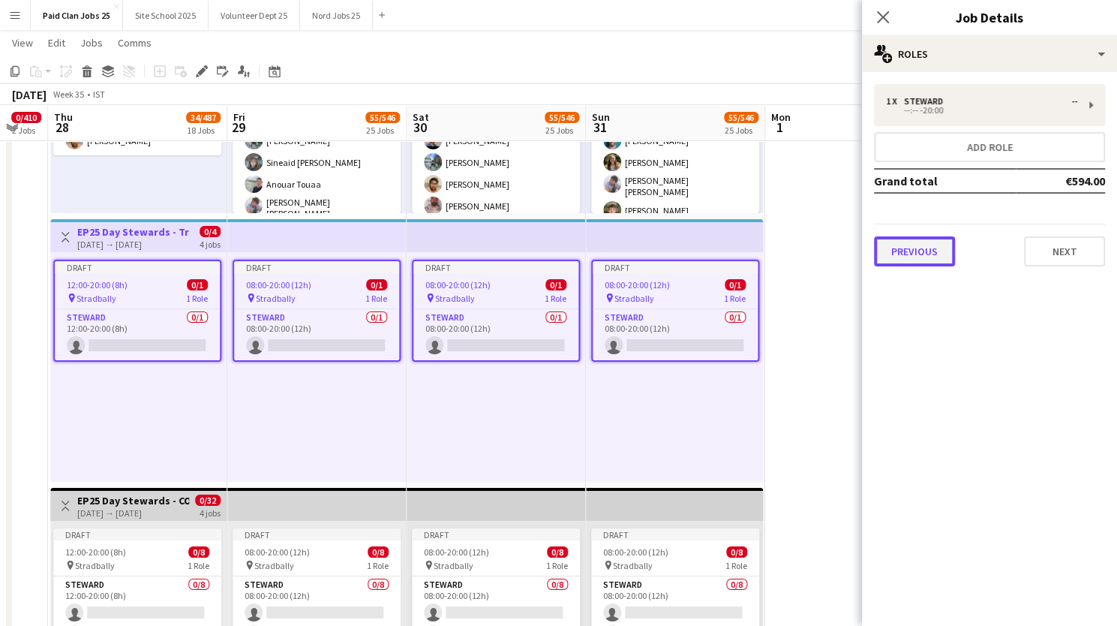
click at [926, 245] on button "Previous" at bounding box center [914, 251] width 81 height 30
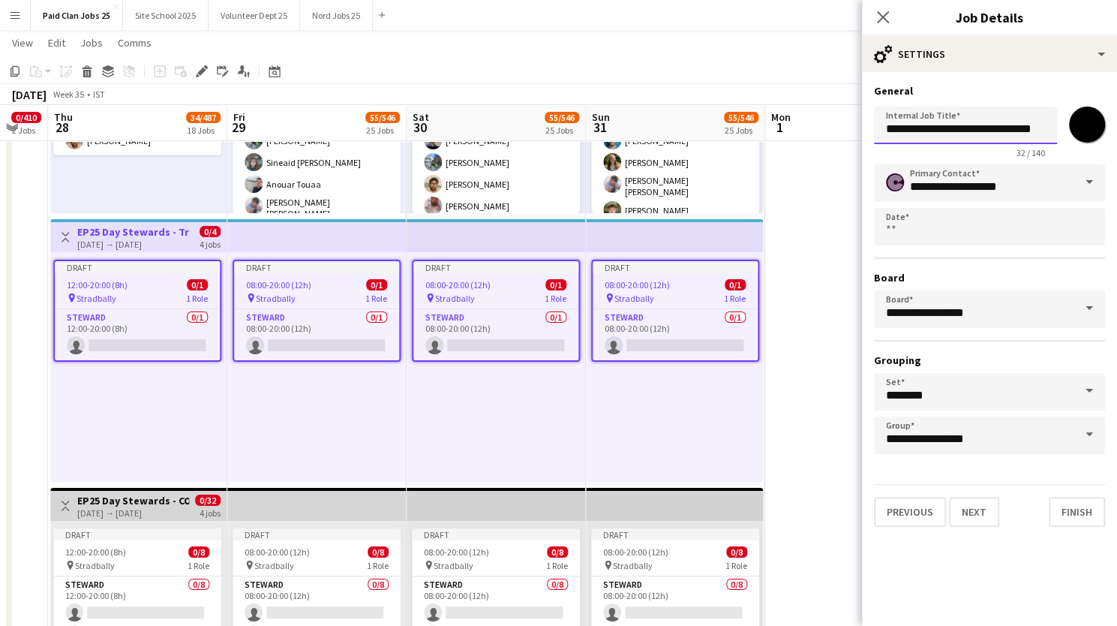
click at [1002, 133] on input "**********" at bounding box center [965, 126] width 183 height 38
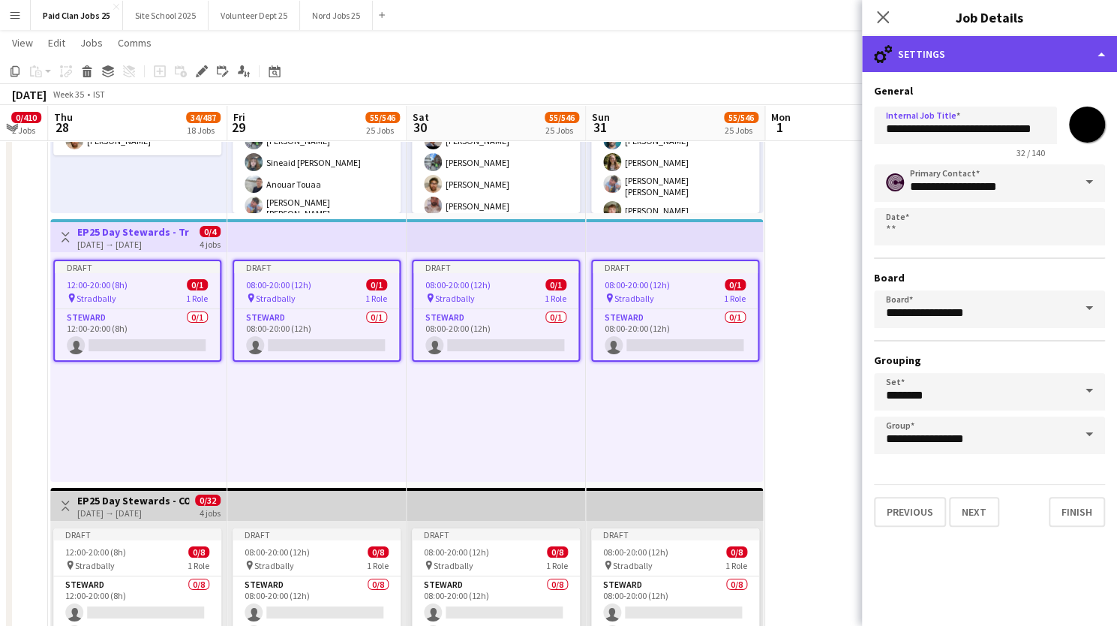
click at [1104, 56] on div "cog-double-3 Settings" at bounding box center [989, 54] width 255 height 36
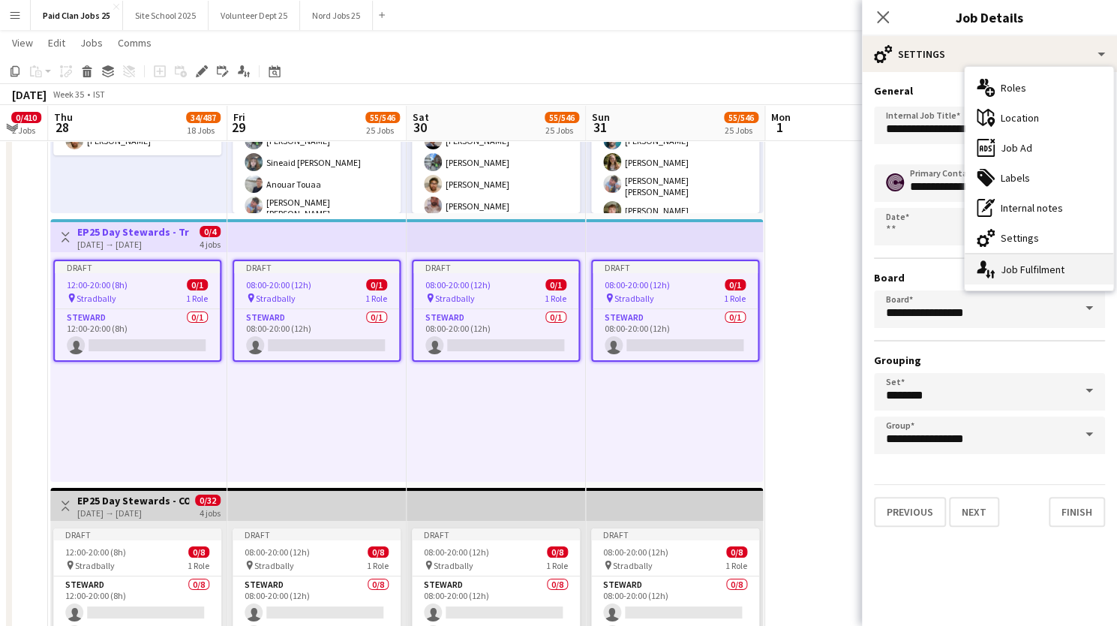
click at [1004, 265] on div "single-neutral-actions-up-down Job Fulfilment" at bounding box center [1039, 269] width 149 height 30
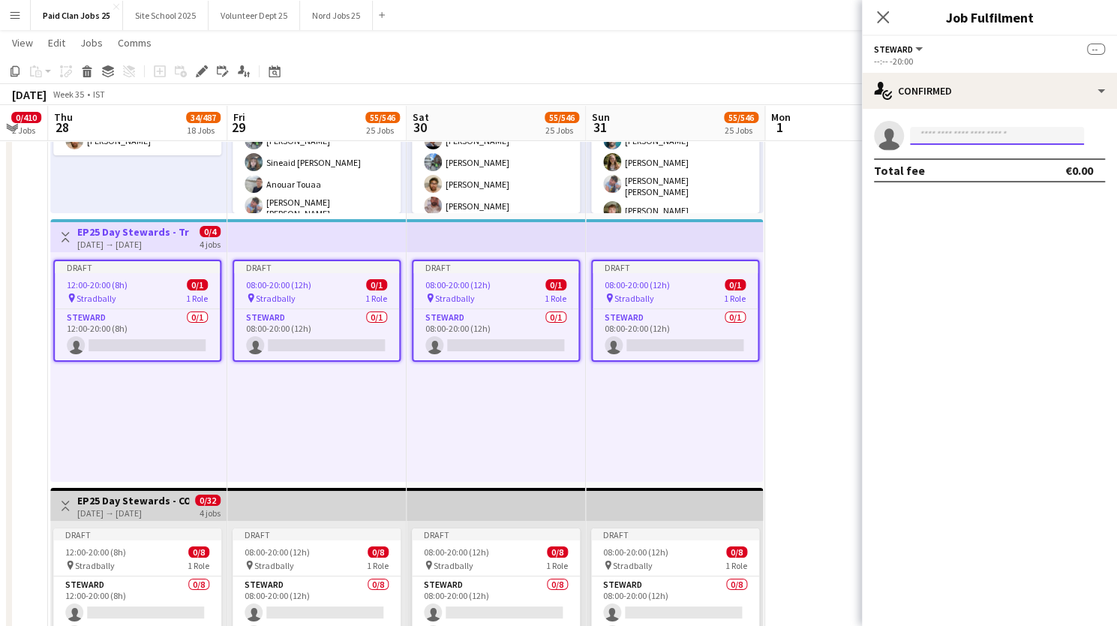
click at [967, 127] on input at bounding box center [997, 136] width 174 height 18
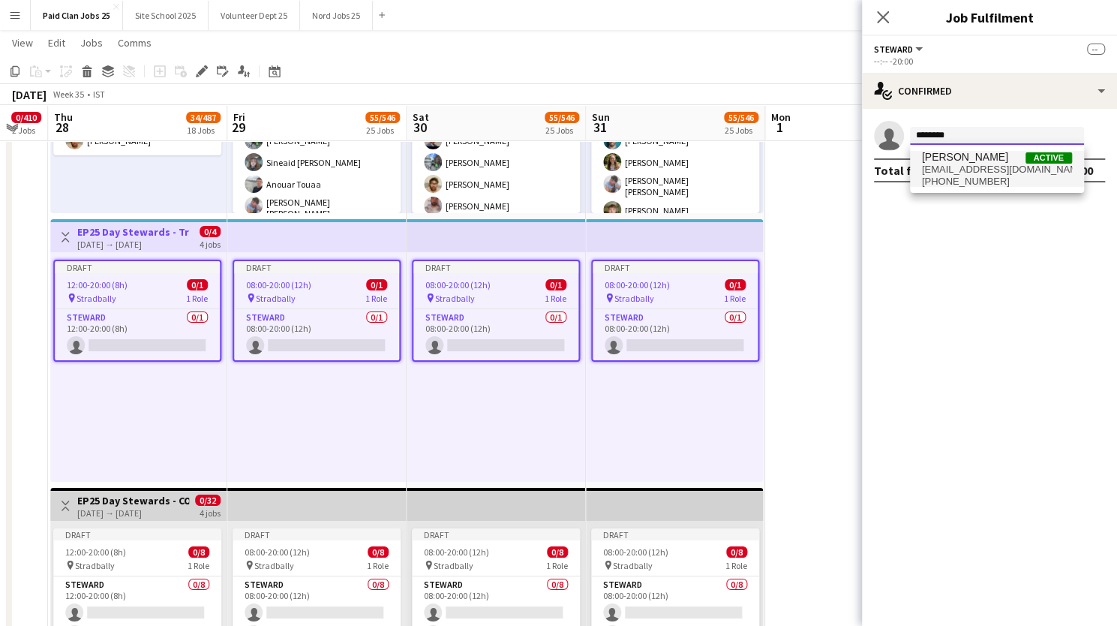
type input "********"
click at [958, 167] on span "ferntyson@gmail.com" at bounding box center [997, 170] width 150 height 12
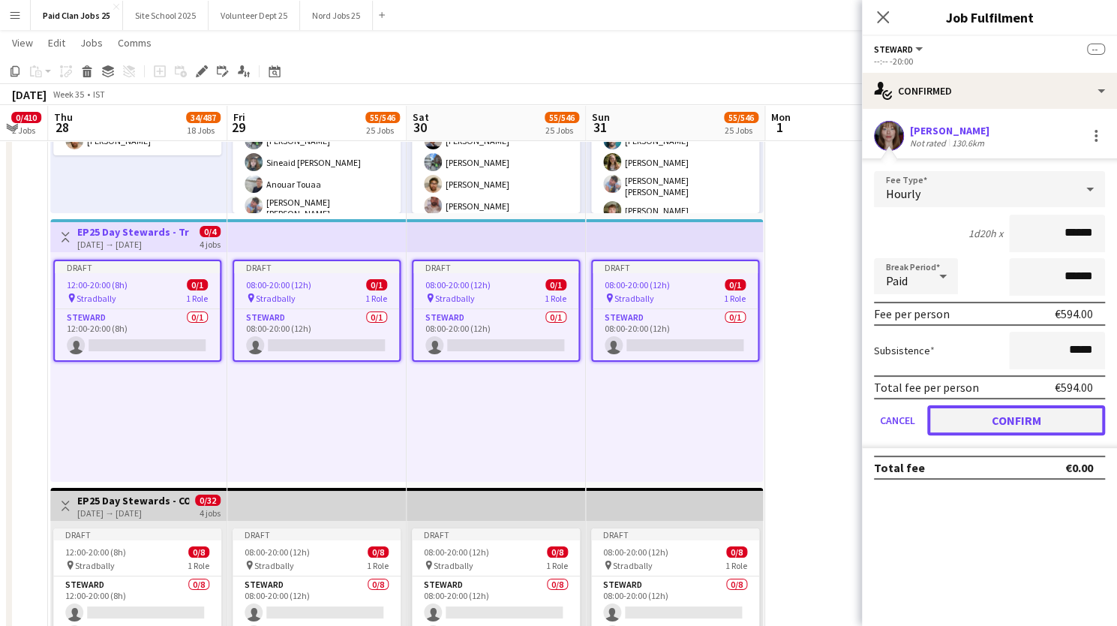
click at [1009, 417] on button "Confirm" at bounding box center [1016, 420] width 178 height 30
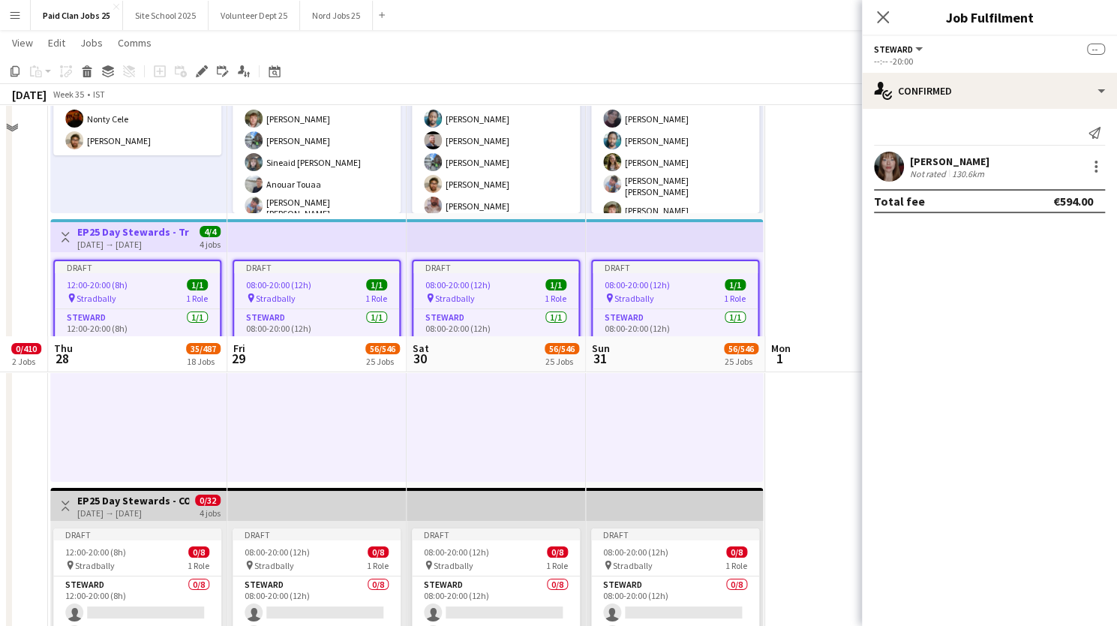
scroll to position [3308, 0]
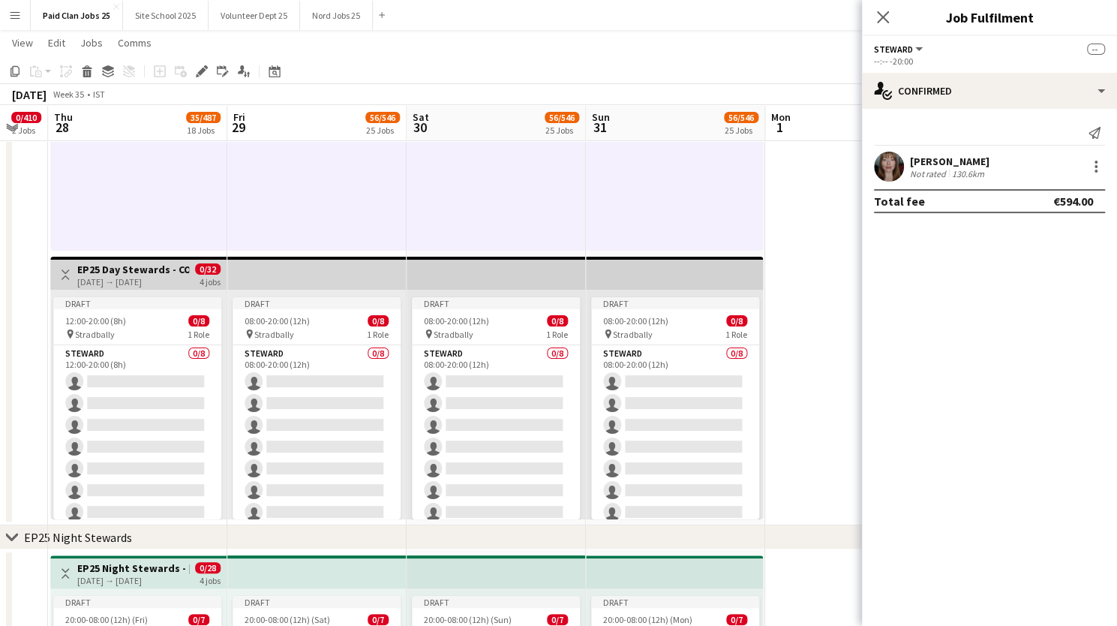
click at [131, 264] on h3 "EP25 Day Stewards - COVER Days" at bounding box center [133, 270] width 112 height 14
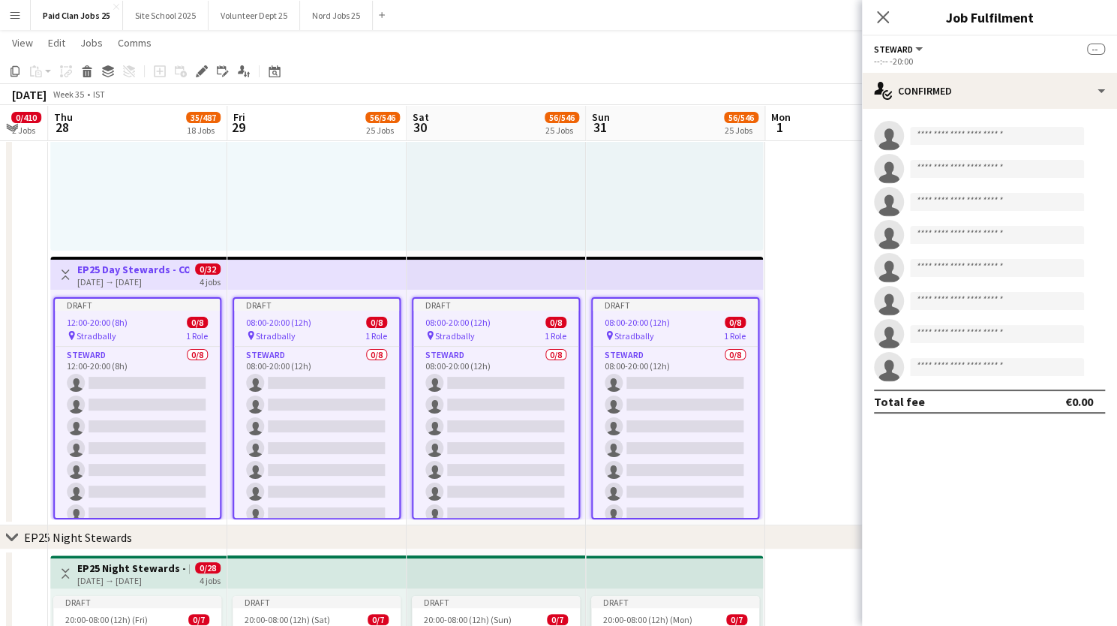
scroll to position [0, 537]
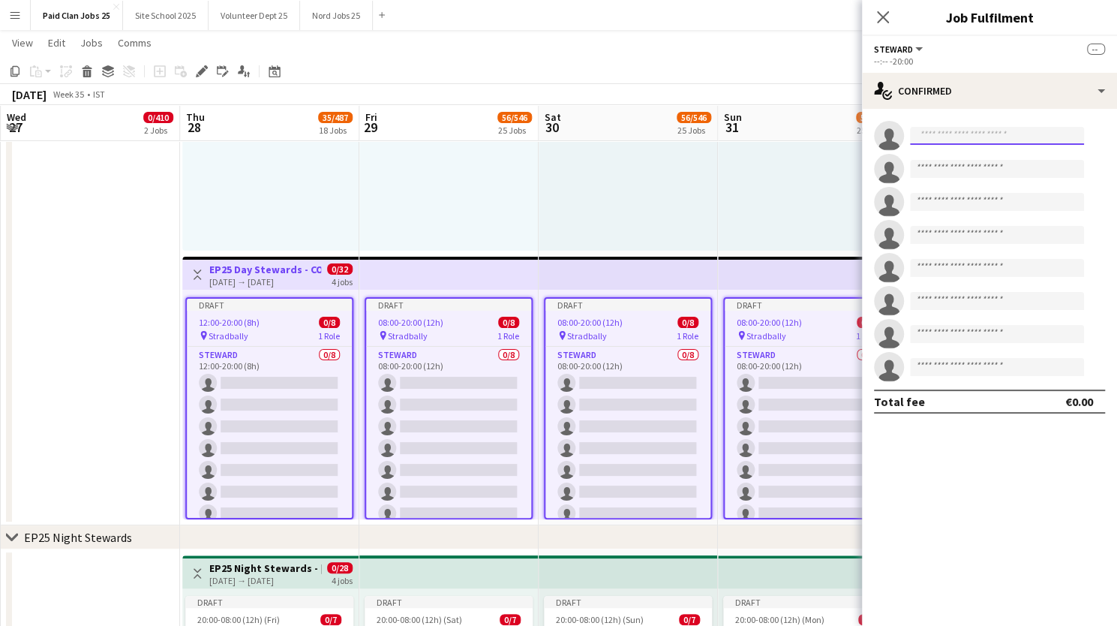
click at [965, 139] on input at bounding box center [997, 136] width 174 height 18
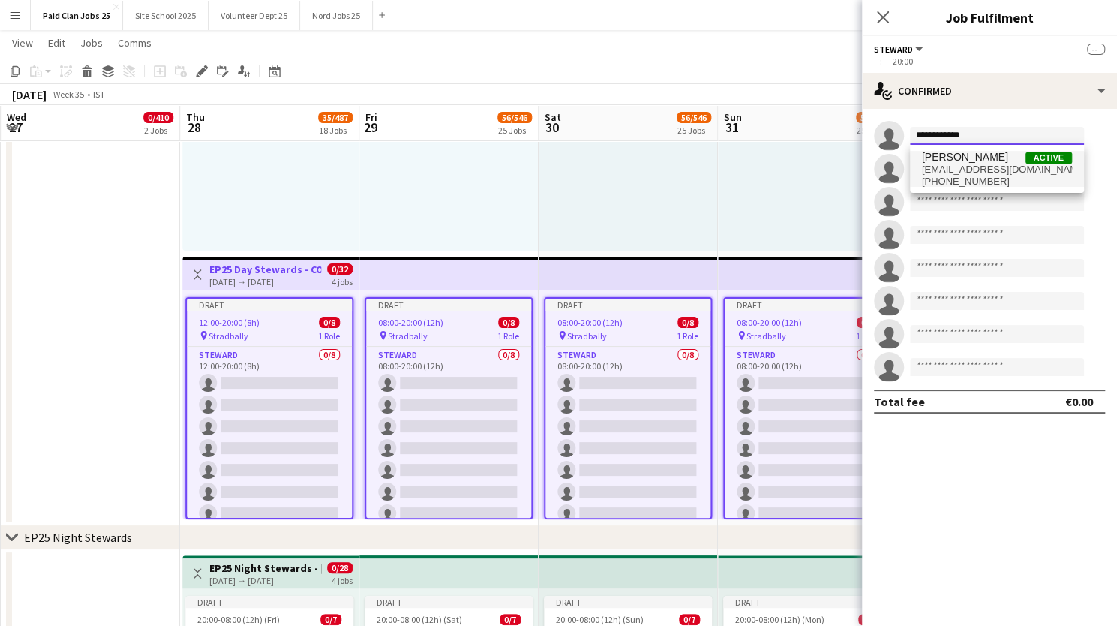
type input "**********"
click at [965, 158] on span "Michelle Magbo" at bounding box center [965, 157] width 86 height 13
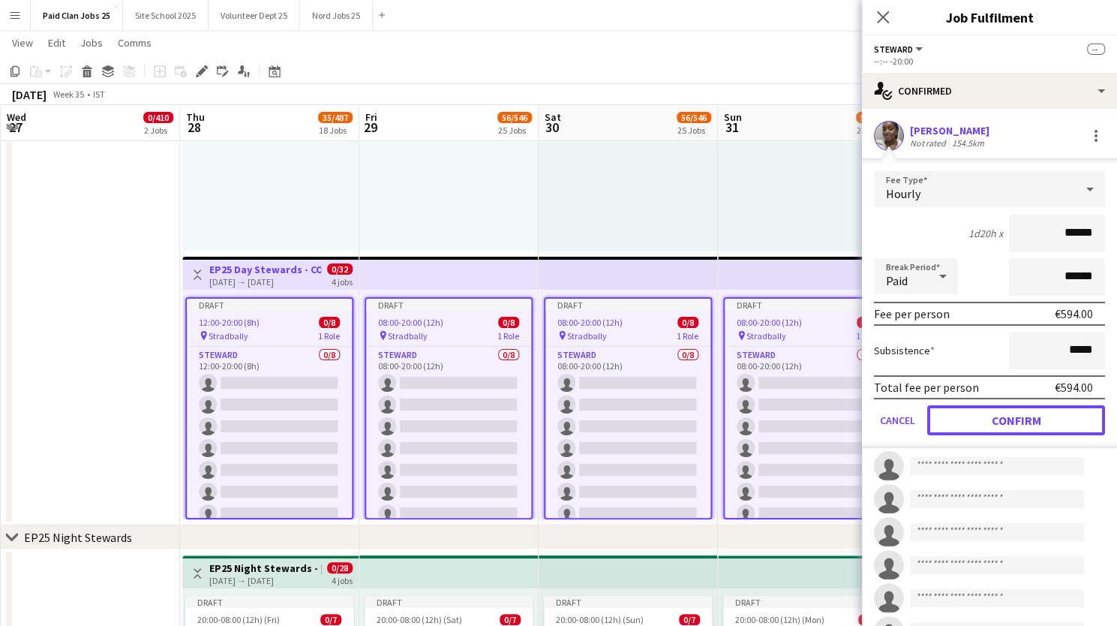
click at [993, 415] on button "Confirm" at bounding box center [1016, 420] width 178 height 30
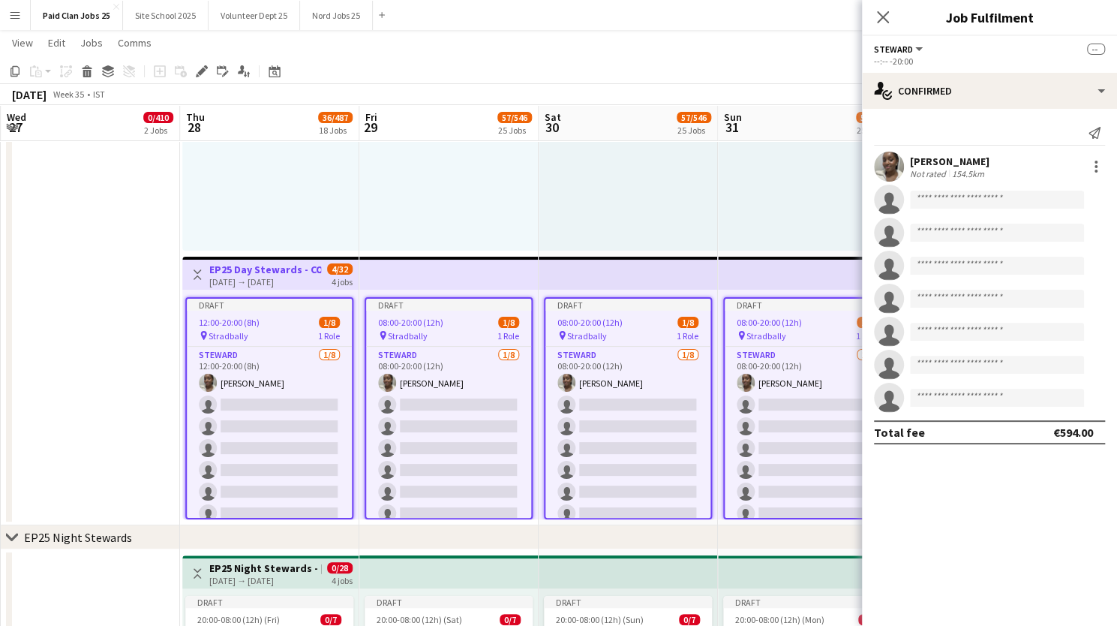
click at [20, 17] on app-icon "Menu" at bounding box center [15, 15] width 12 height 12
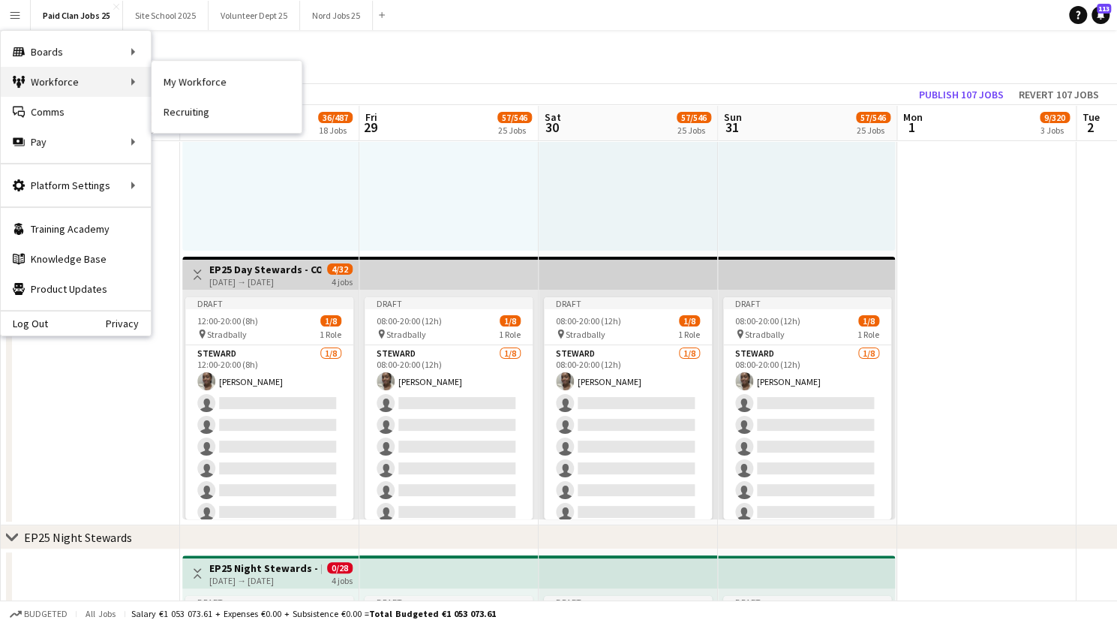
click at [87, 84] on div "Workforce Workforce" at bounding box center [76, 82] width 150 height 30
click at [174, 80] on link "My Workforce" at bounding box center [227, 82] width 150 height 30
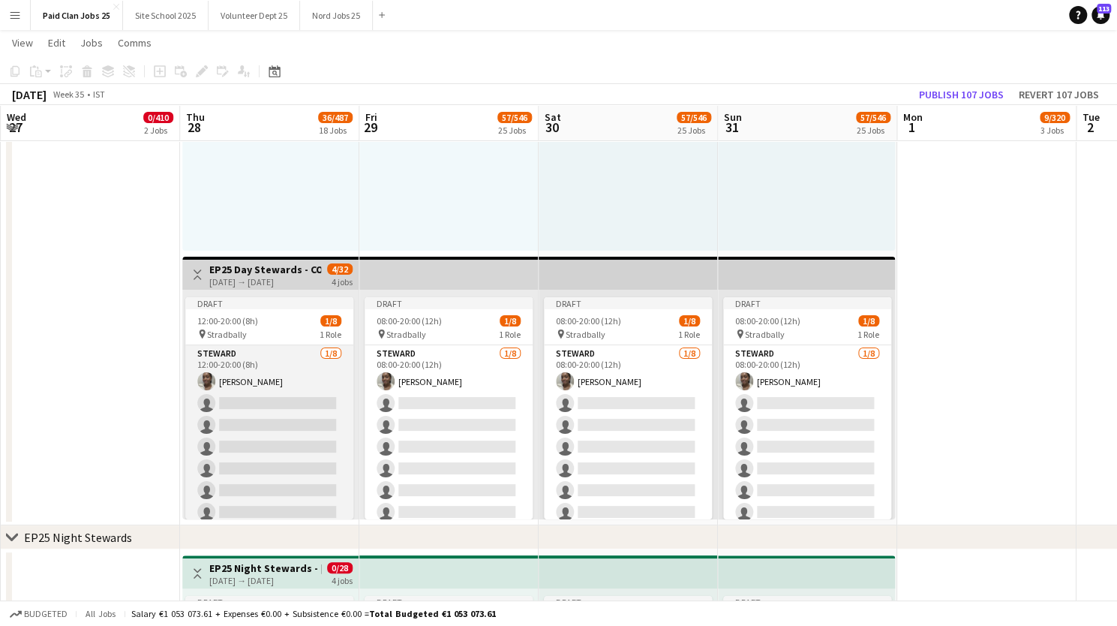
click at [267, 384] on app-card-role "Steward 1/8 12:00-20:00 (8h) Michelle Magbo single-neutral-actions single-neutr…" at bounding box center [269, 446] width 168 height 203
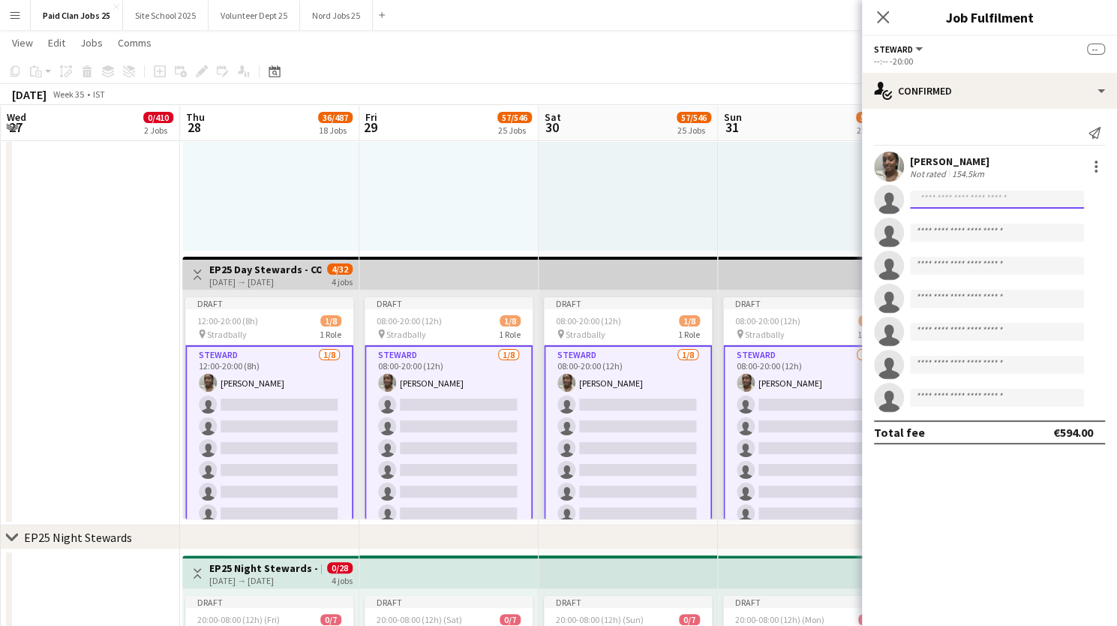
click at [966, 196] on input at bounding box center [997, 200] width 174 height 18
type input "*******"
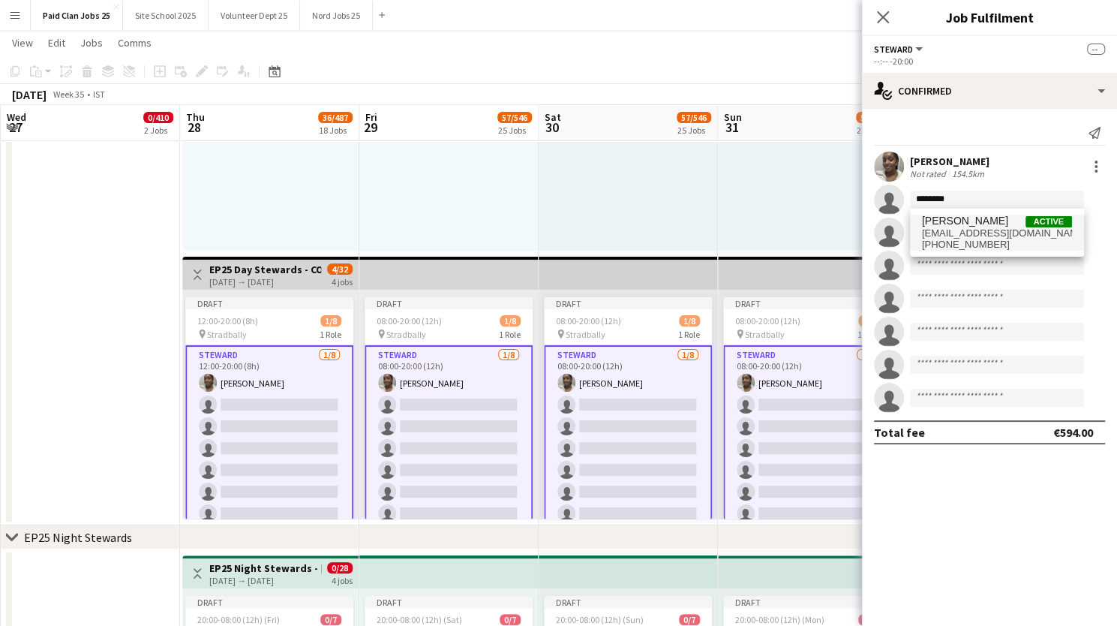
click at [963, 226] on span "Lyndsay Barnwell" at bounding box center [965, 221] width 86 height 13
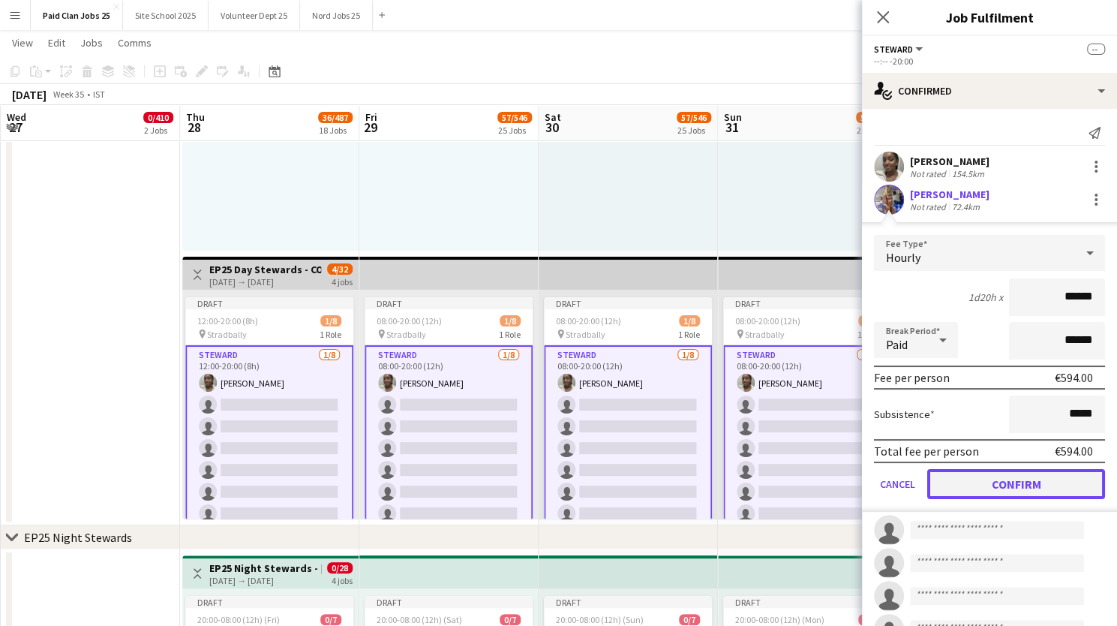
click at [996, 488] on button "Confirm" at bounding box center [1016, 484] width 178 height 30
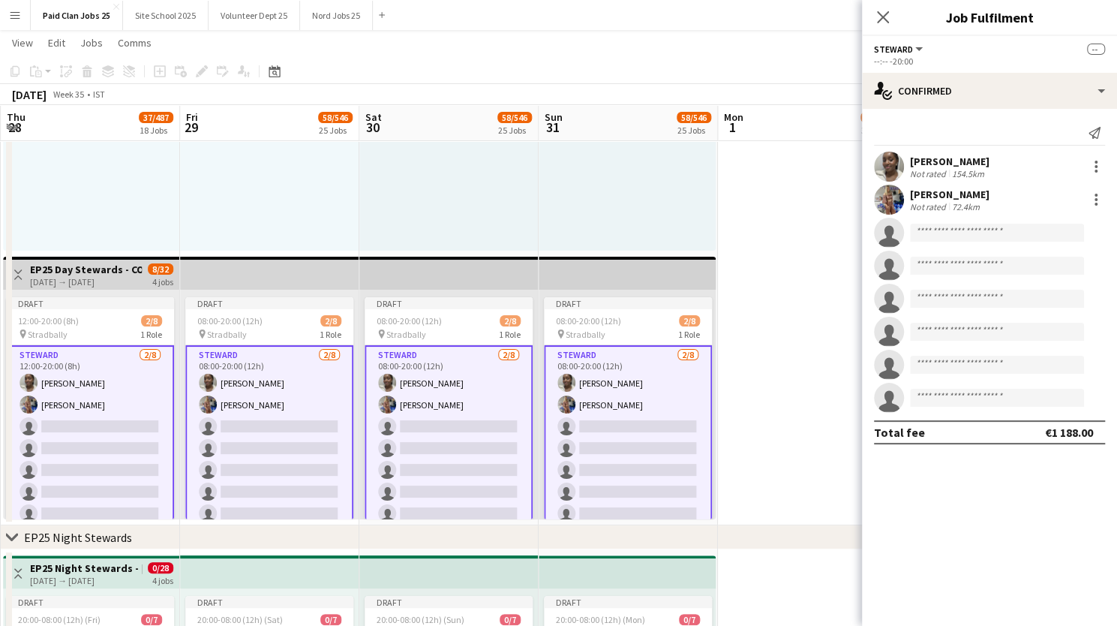
scroll to position [0, 419]
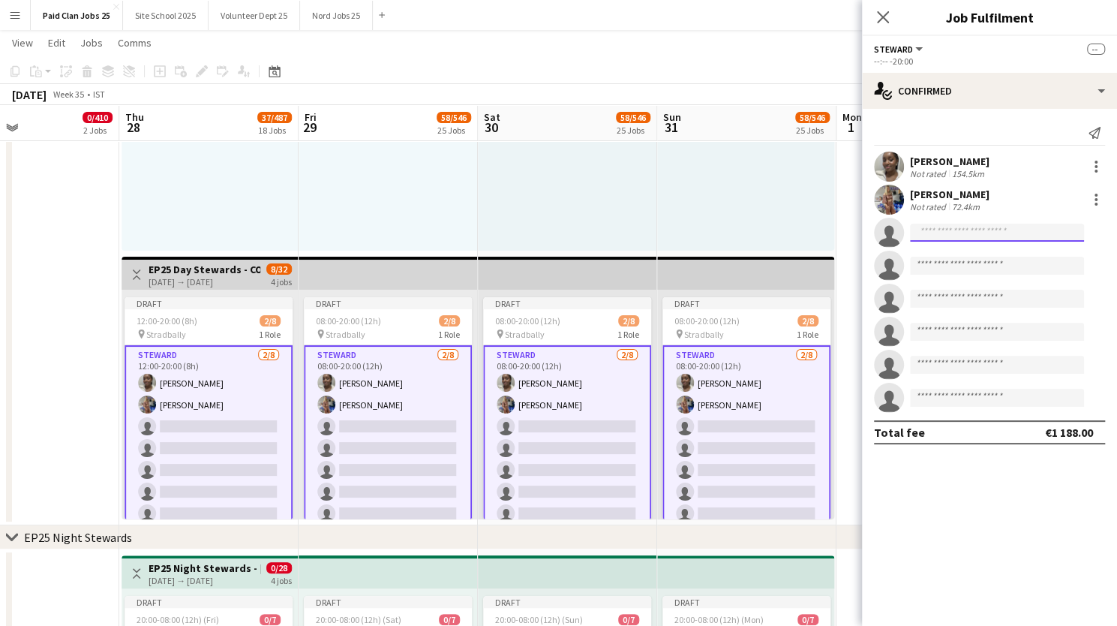
click at [968, 229] on input at bounding box center [997, 233] width 174 height 18
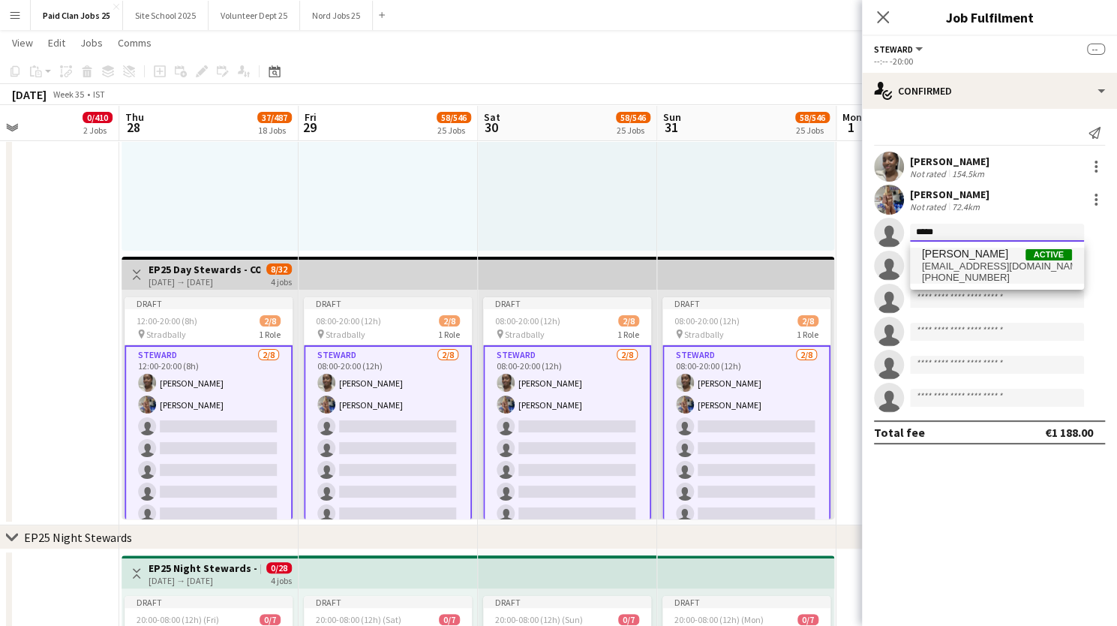
type input "*****"
click at [965, 262] on span "caoilinfitzsimons1234@gmail.com" at bounding box center [997, 266] width 150 height 12
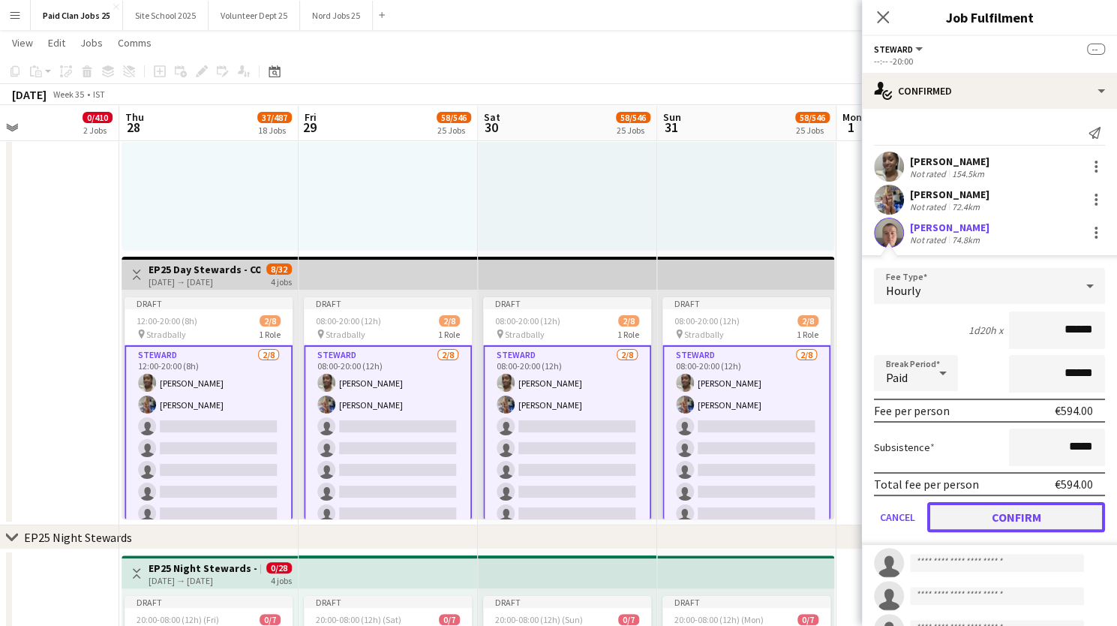
click at [983, 510] on button "Confirm" at bounding box center [1016, 517] width 178 height 30
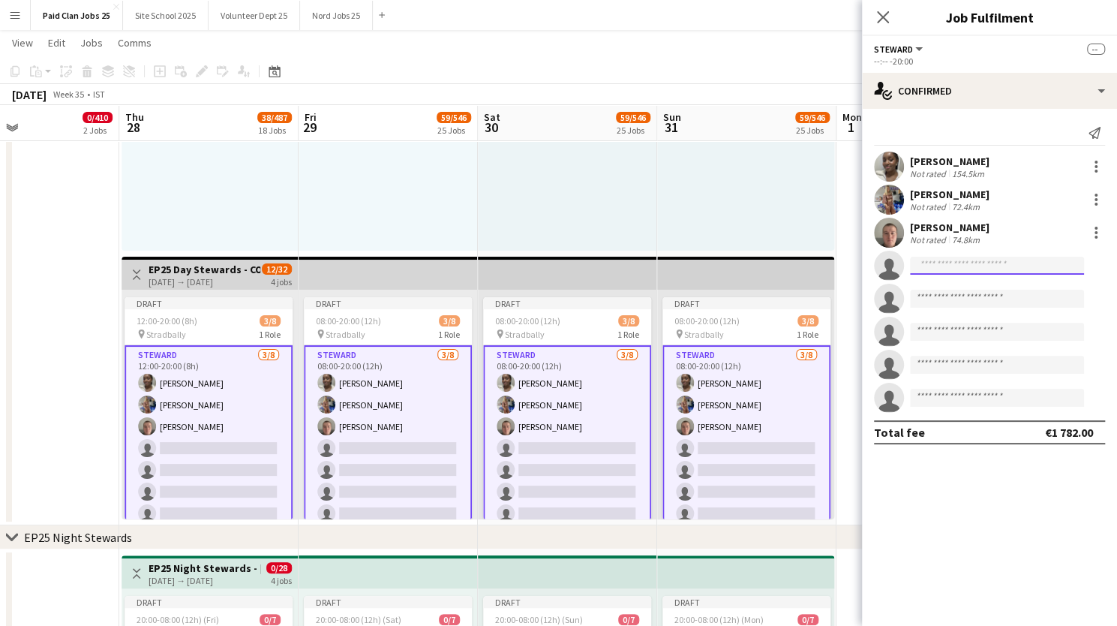
click at [956, 271] on input at bounding box center [997, 266] width 174 height 18
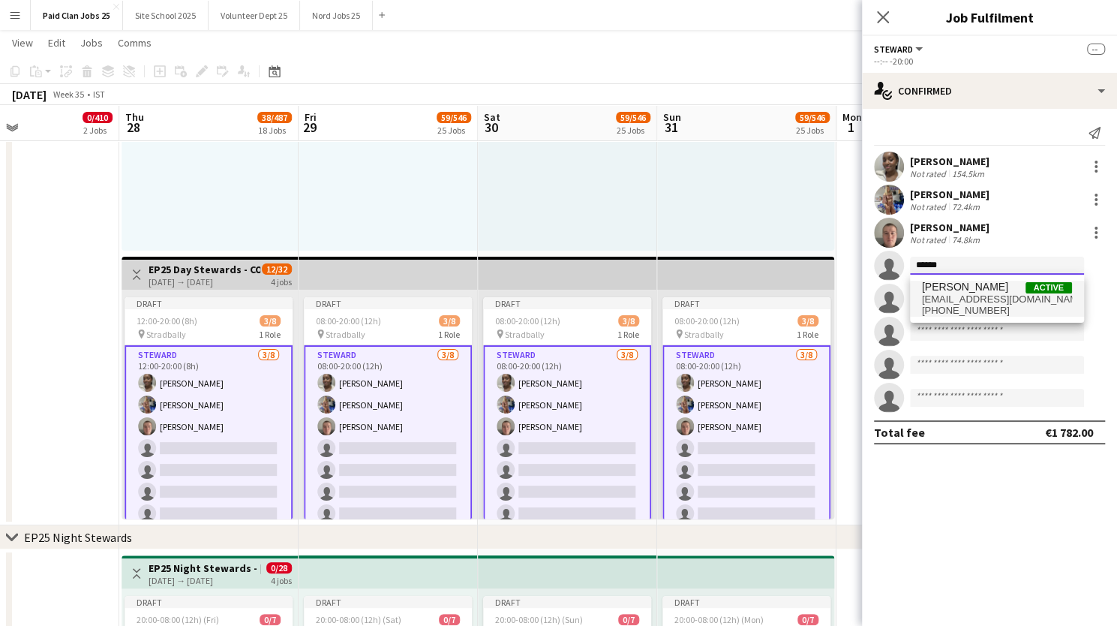
type input "*****"
click at [956, 298] on span "eden08308@gmail.com" at bounding box center [997, 299] width 150 height 12
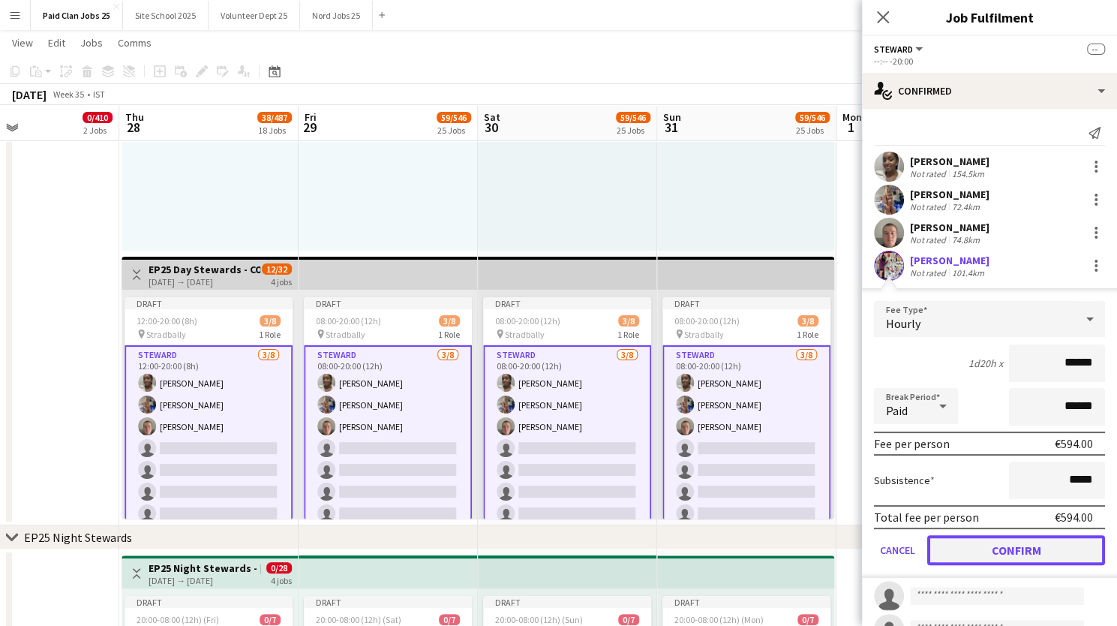
click at [971, 560] on button "Confirm" at bounding box center [1016, 550] width 178 height 30
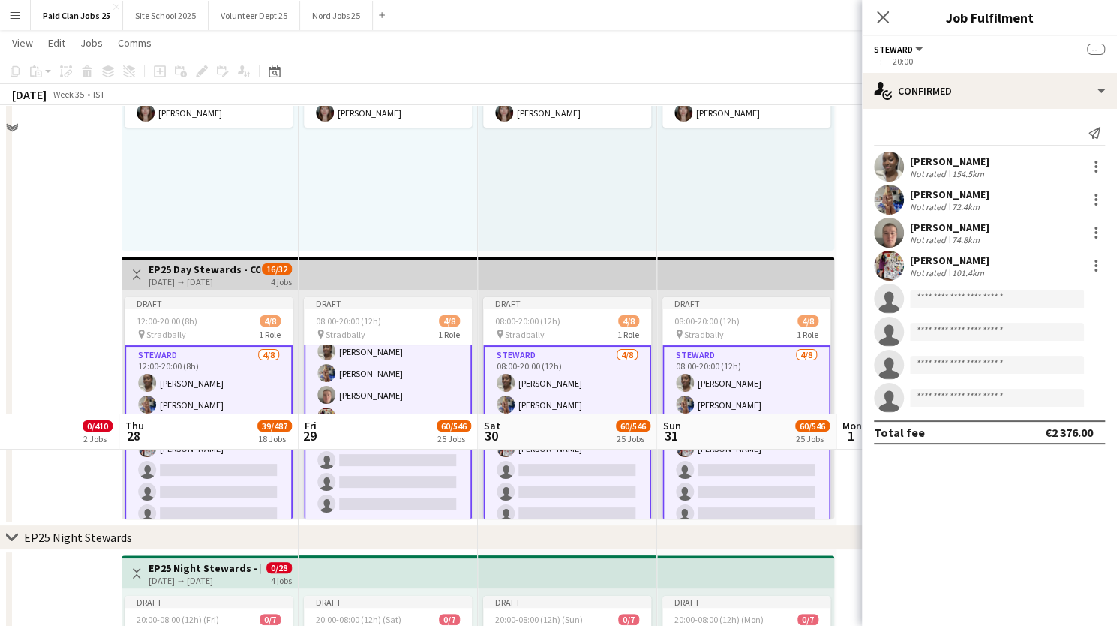
scroll to position [3643, 0]
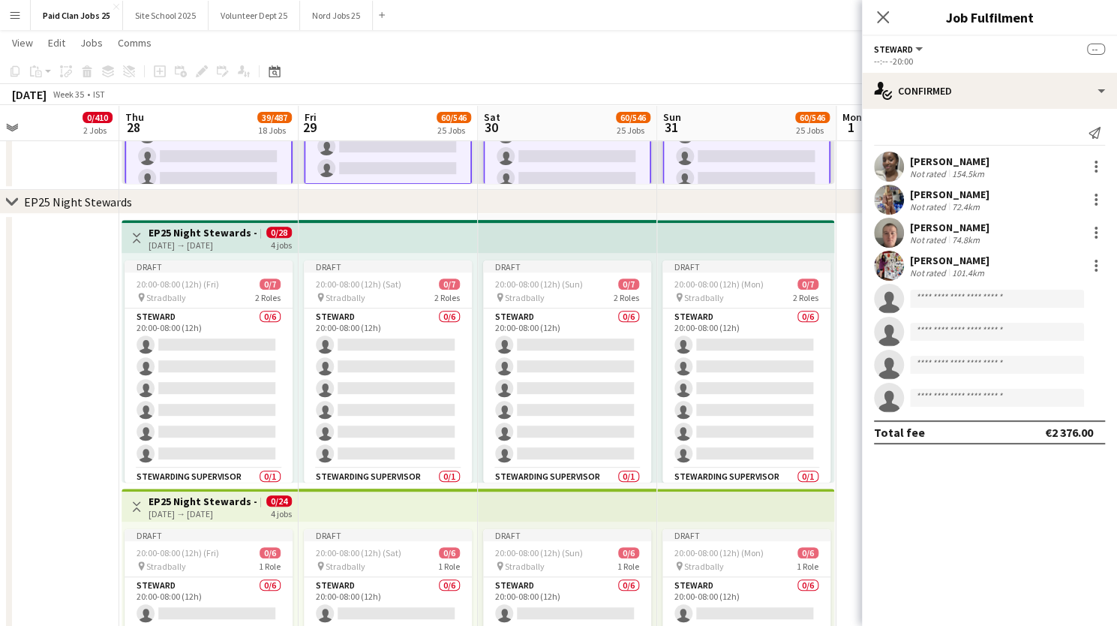
click at [218, 239] on div "28-08-2025 → 31-08-2025" at bounding box center [205, 244] width 112 height 11
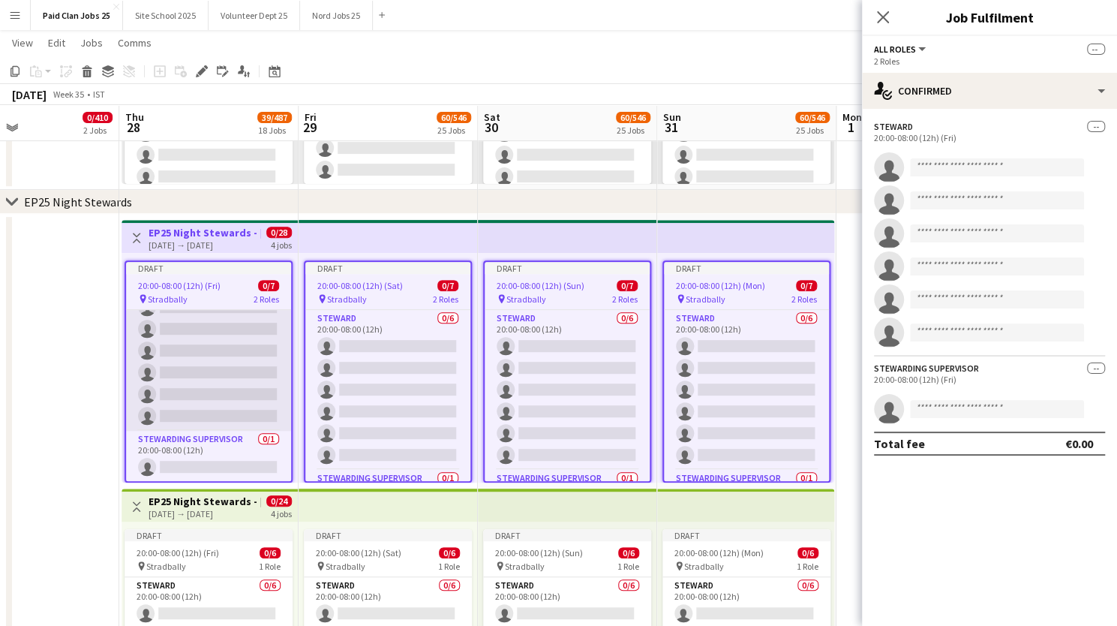
scroll to position [0, 0]
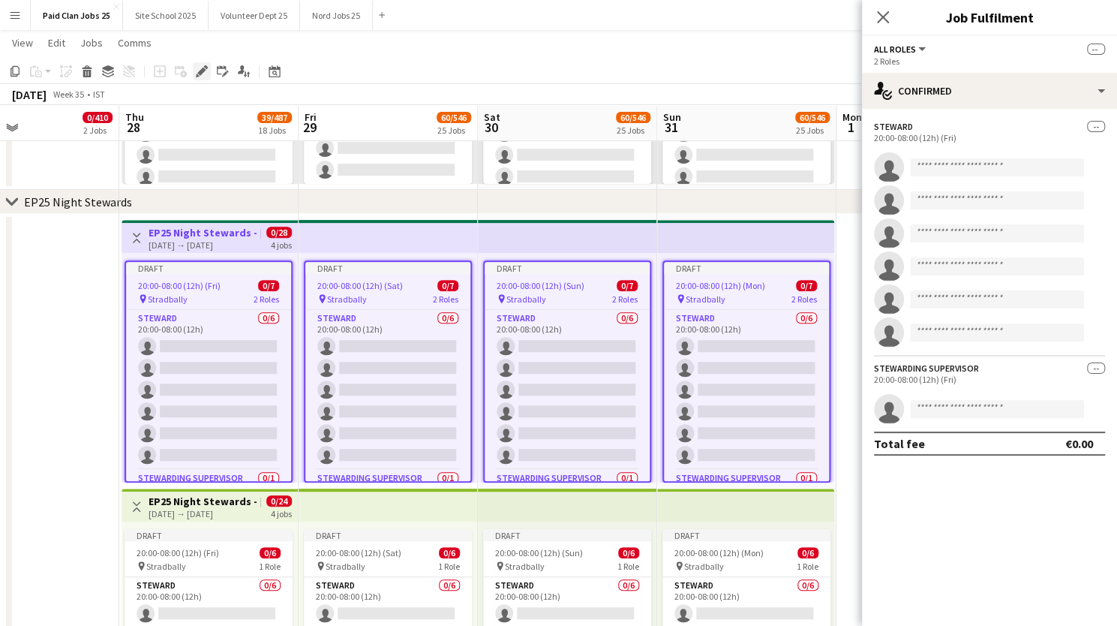
click at [200, 71] on icon at bounding box center [201, 72] width 8 height 8
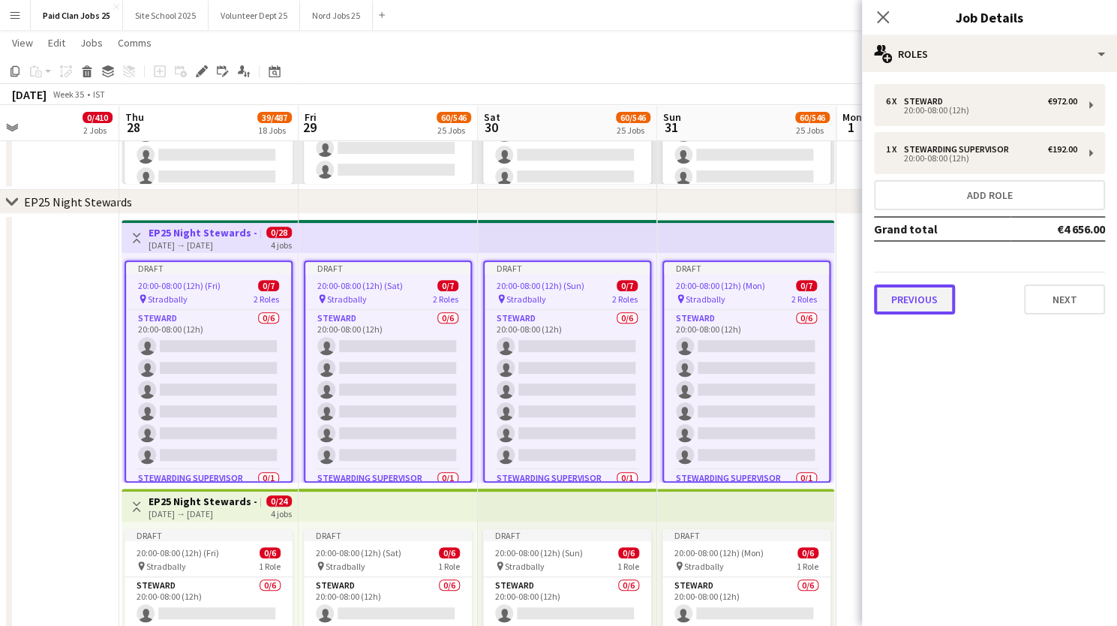
click at [926, 300] on button "Previous" at bounding box center [914, 299] width 81 height 30
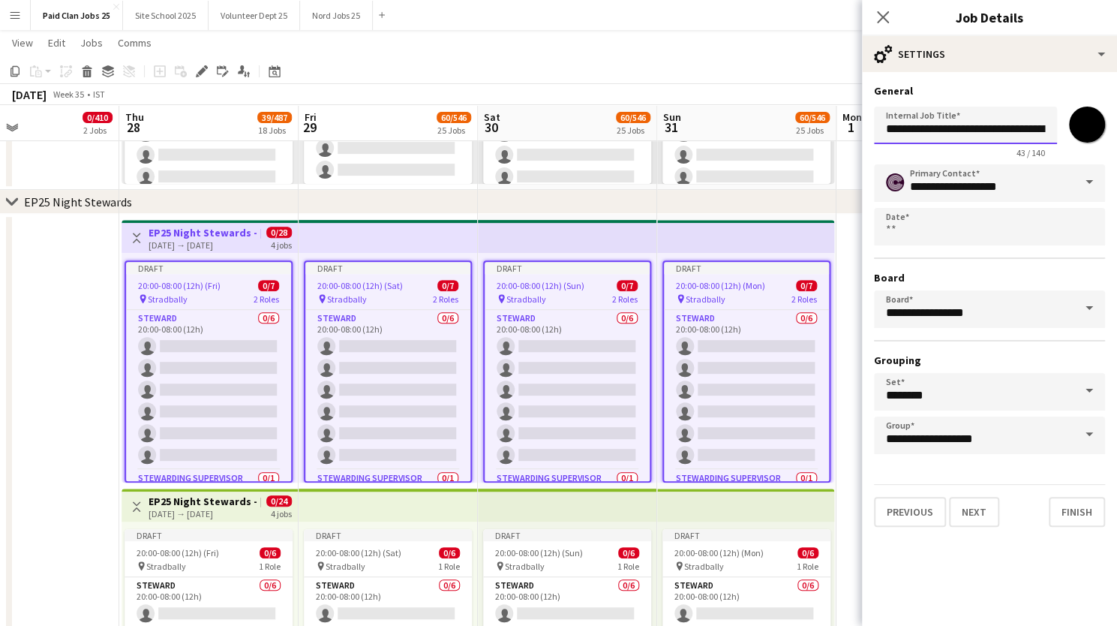
click at [1006, 124] on input "**********" at bounding box center [965, 126] width 183 height 38
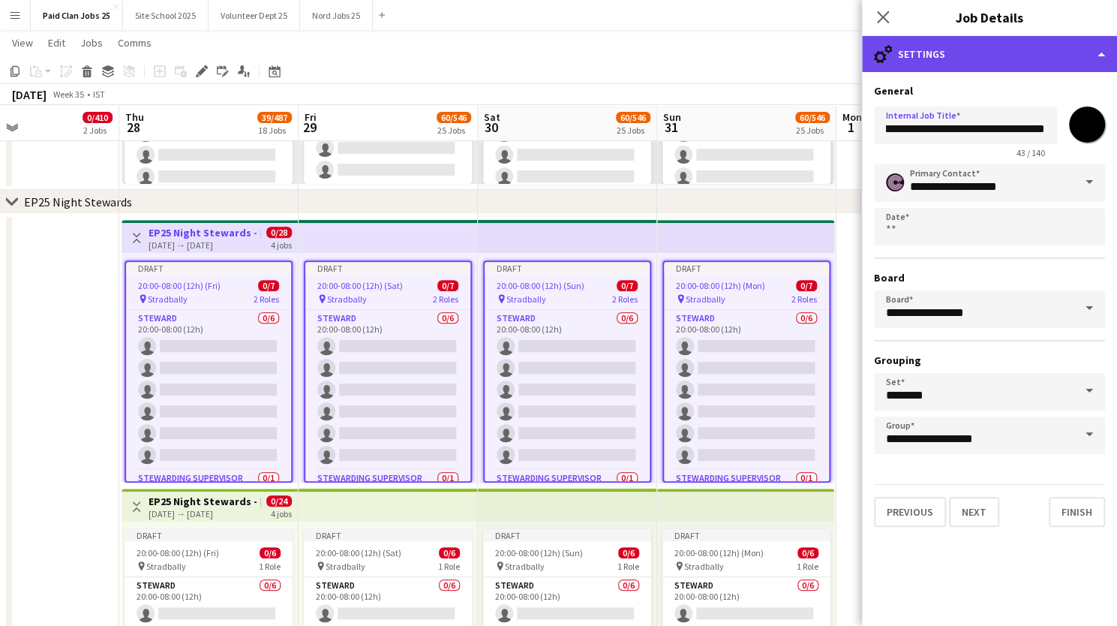
click at [1103, 45] on div "cog-double-3 Settings" at bounding box center [989, 54] width 255 height 36
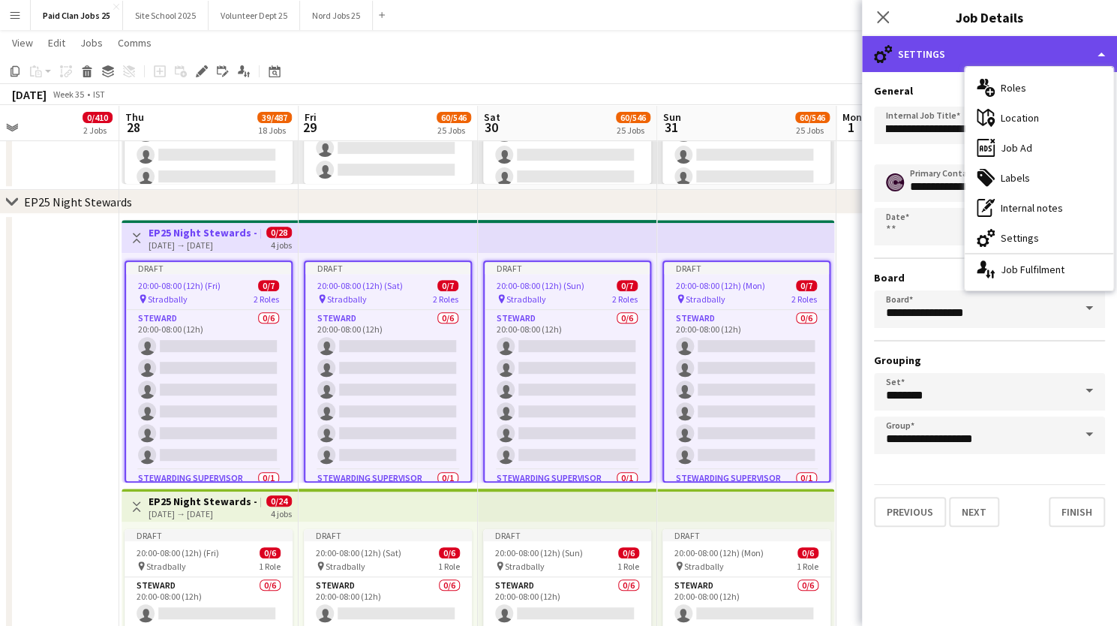
scroll to position [0, 0]
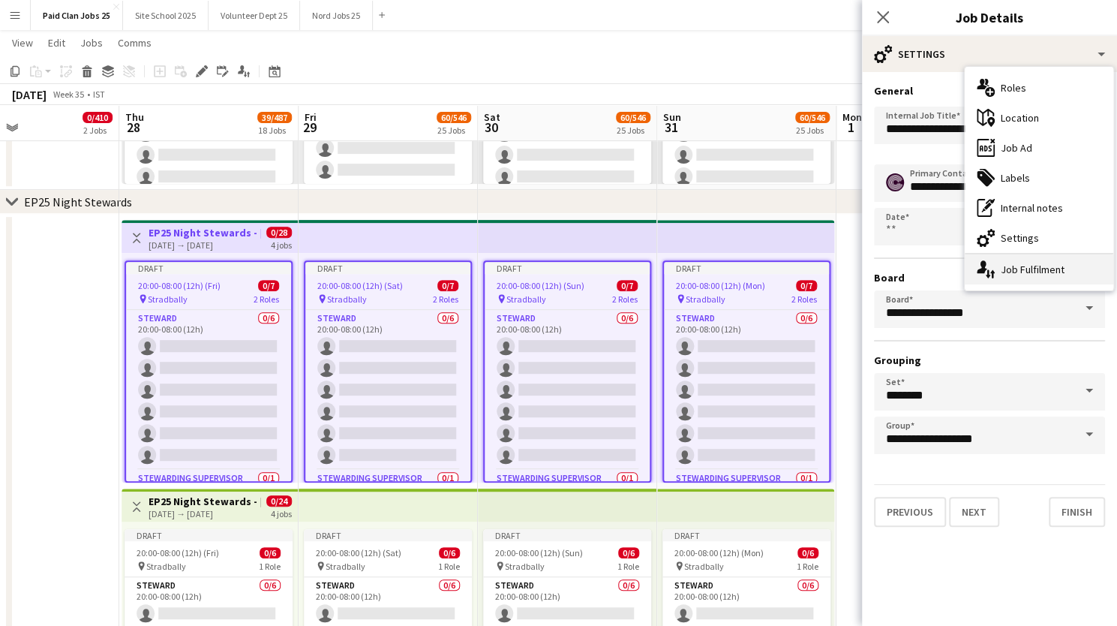
click at [1015, 270] on div "single-neutral-actions-up-down Job Fulfilment" at bounding box center [1039, 269] width 149 height 30
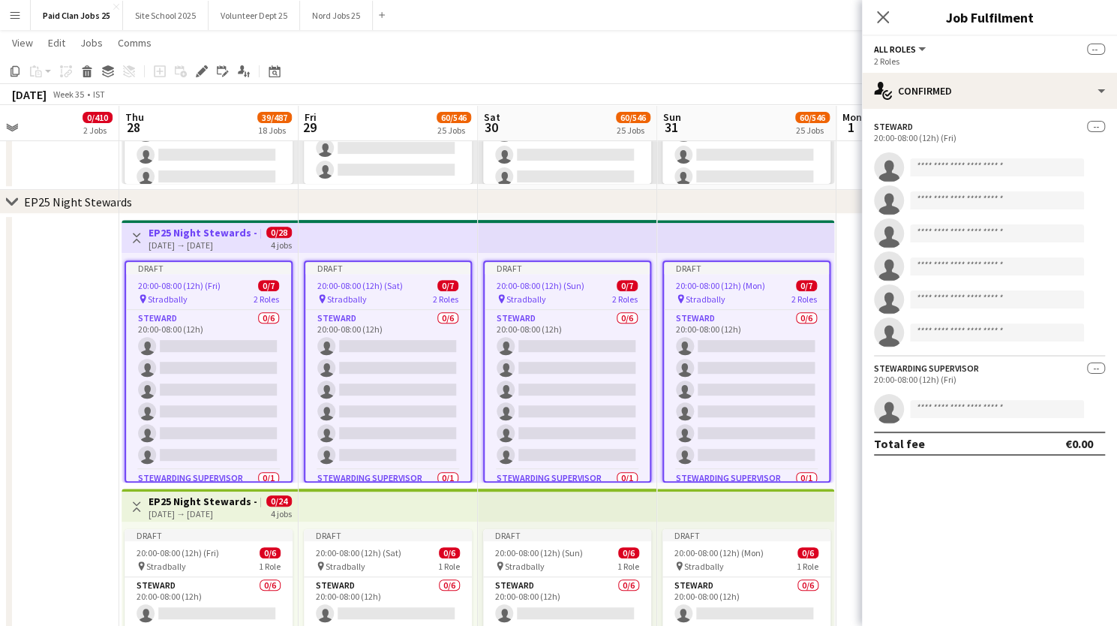
click at [925, 157] on app-invite-slot "single-neutral-actions" at bounding box center [989, 167] width 255 height 30
click at [930, 170] on input at bounding box center [997, 167] width 174 height 18
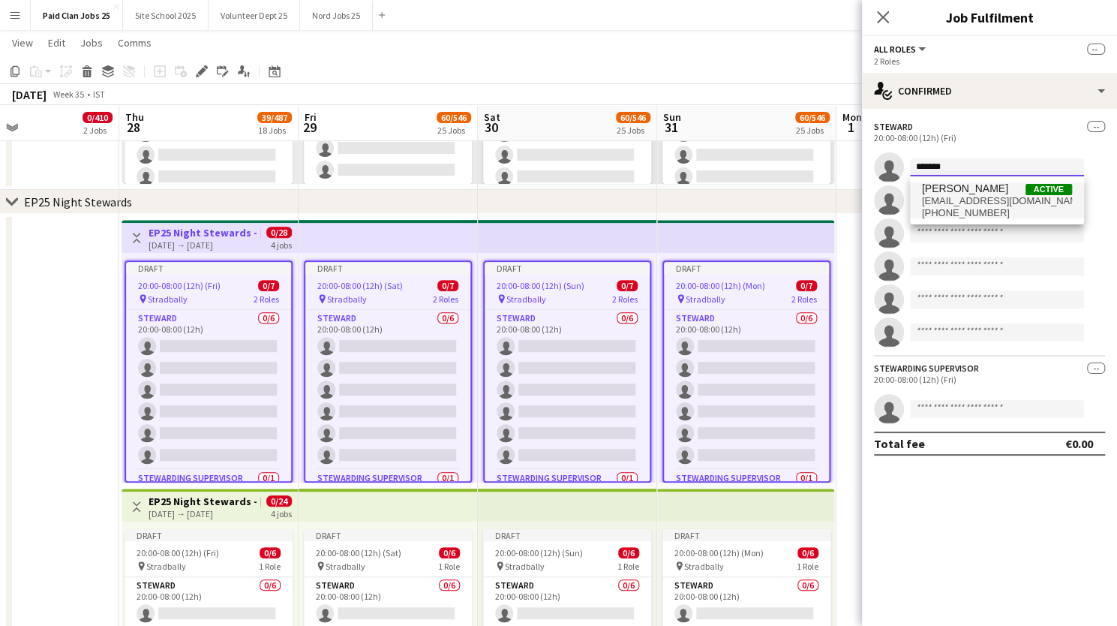
type input "*******"
click at [944, 191] on span "Hamid Zazai" at bounding box center [965, 188] width 86 height 13
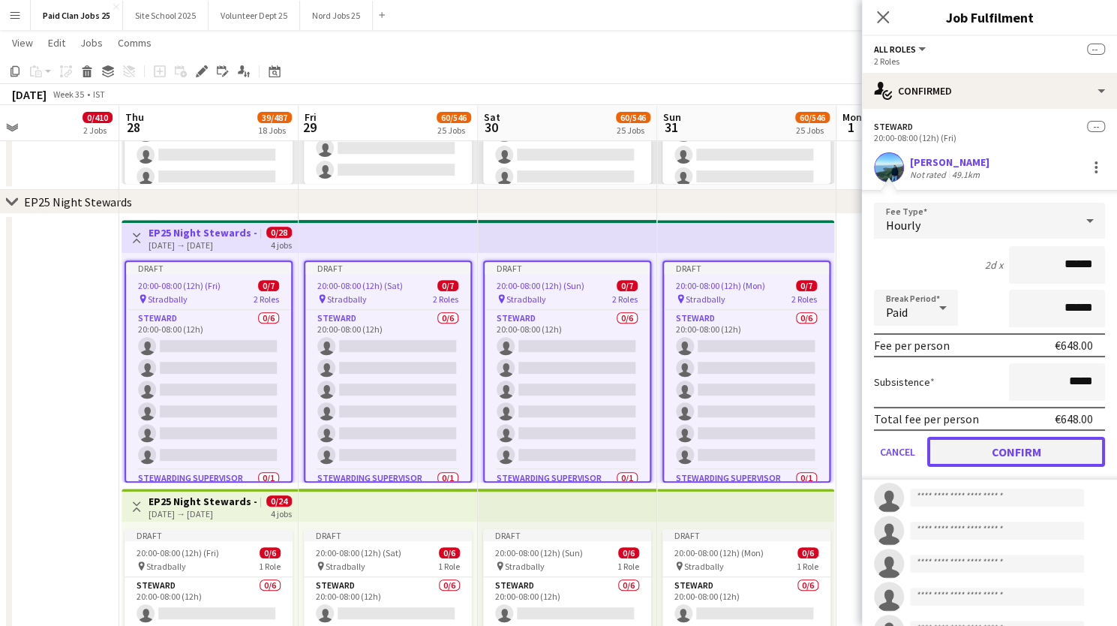
click at [995, 447] on button "Confirm" at bounding box center [1016, 452] width 178 height 30
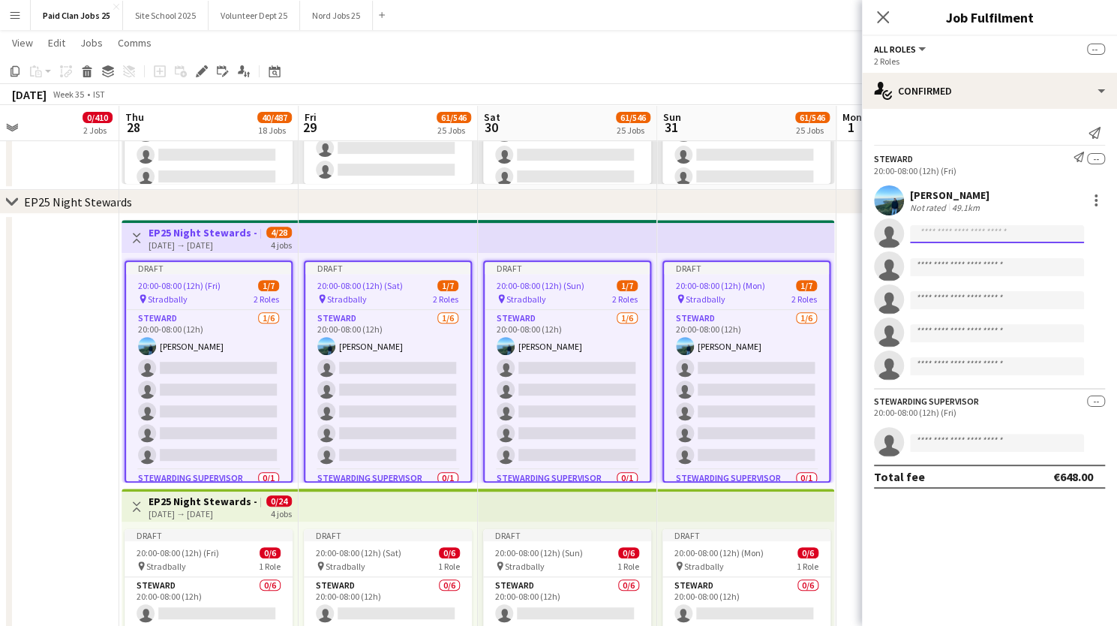
click at [959, 237] on input at bounding box center [997, 234] width 174 height 18
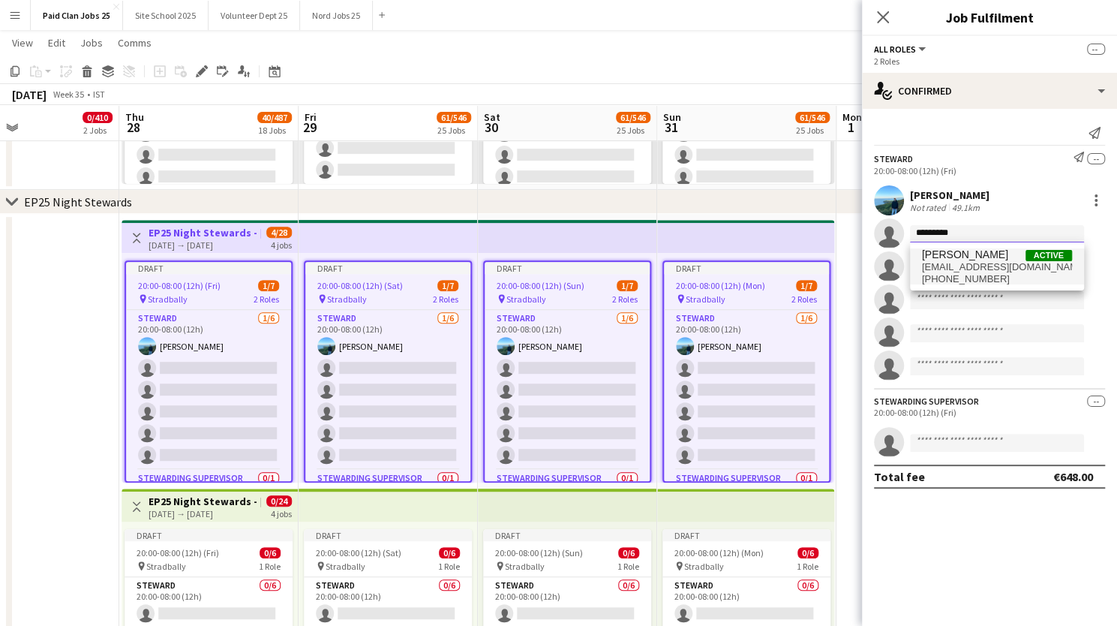
type input "*********"
click at [963, 260] on span "Abdul Rehman" at bounding box center [965, 254] width 86 height 13
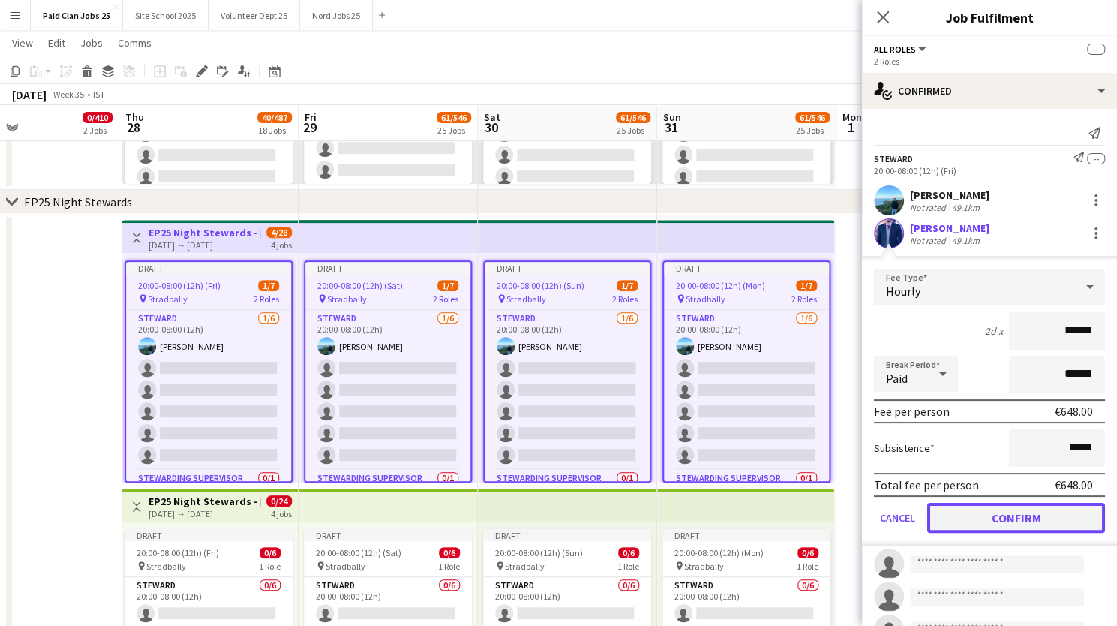
click at [974, 522] on button "Confirm" at bounding box center [1016, 518] width 178 height 30
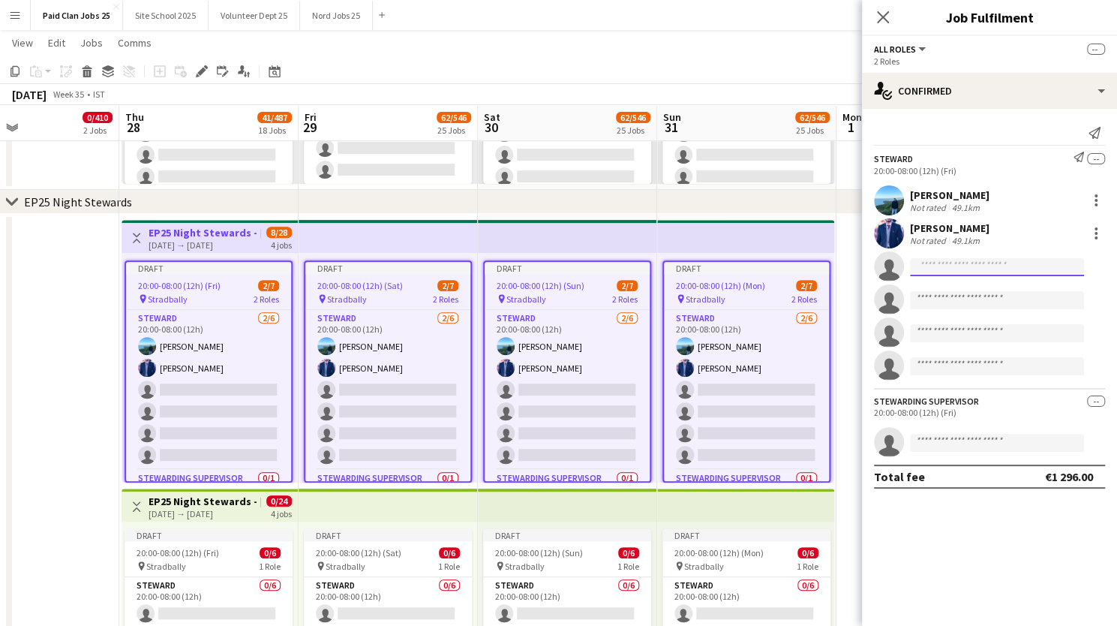
click at [959, 260] on input at bounding box center [997, 267] width 174 height 18
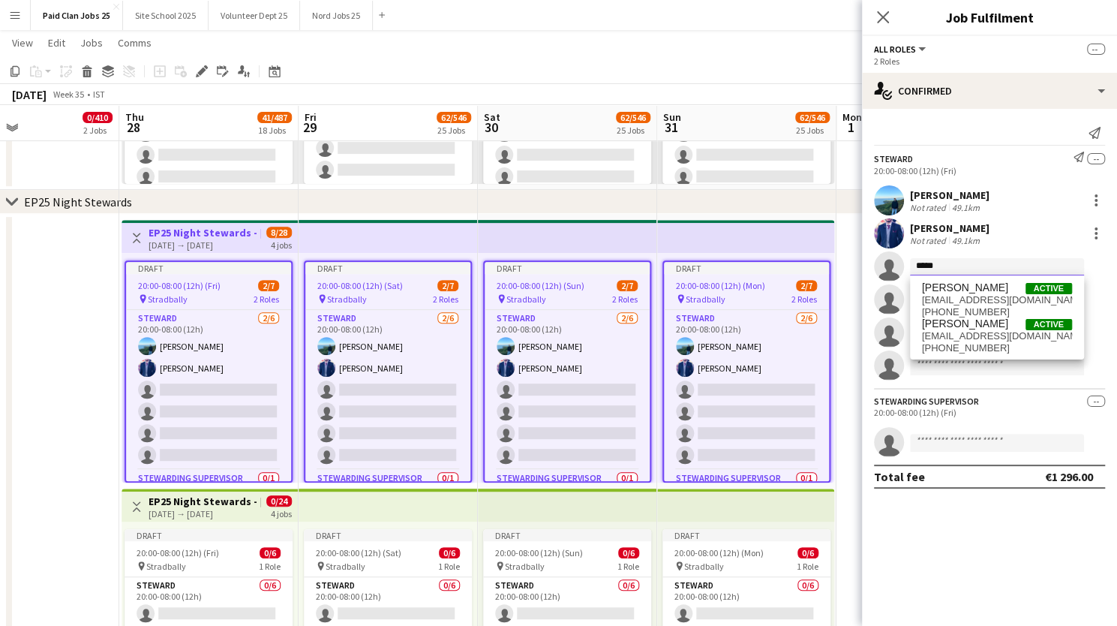
type input "****"
click at [936, 292] on span "Ivan Arinaitwe" at bounding box center [965, 287] width 86 height 13
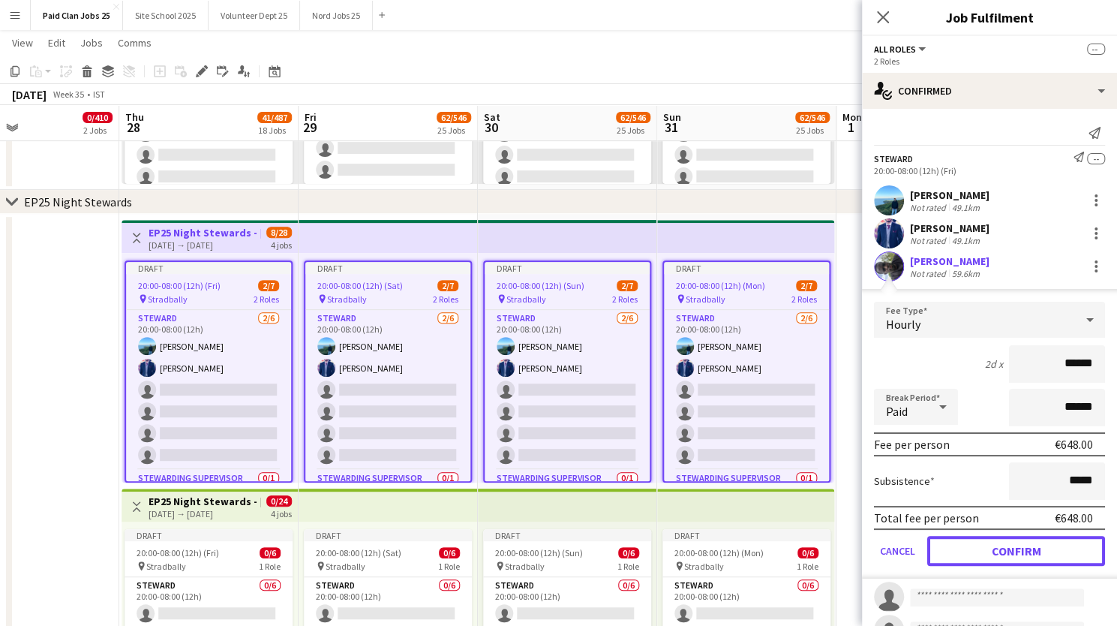
click at [964, 556] on button "Confirm" at bounding box center [1016, 551] width 178 height 30
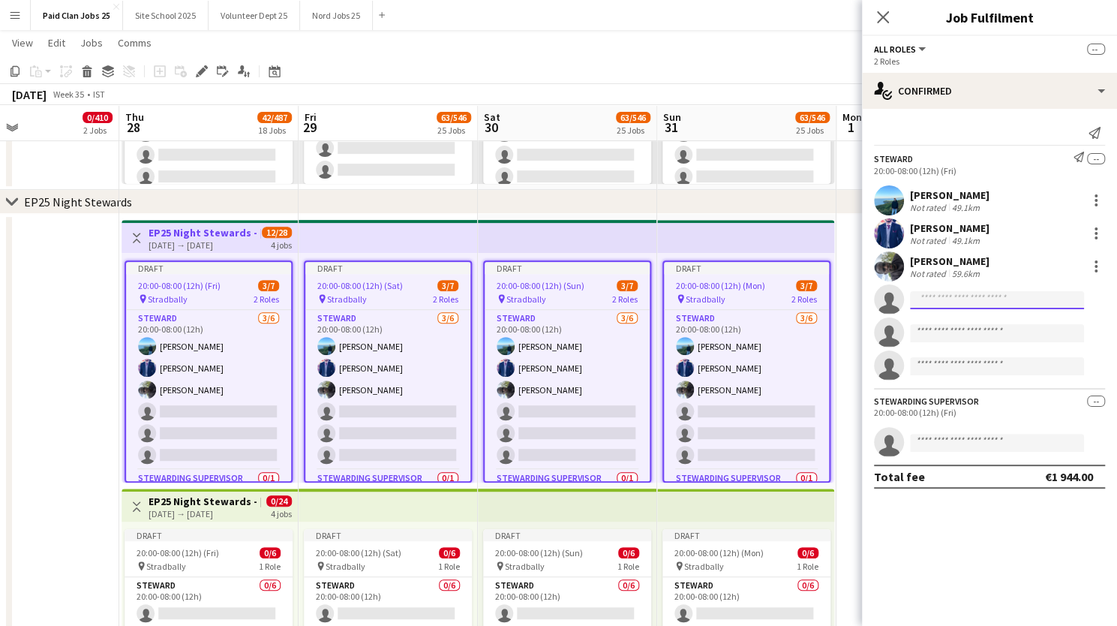
click at [939, 304] on input at bounding box center [997, 300] width 174 height 18
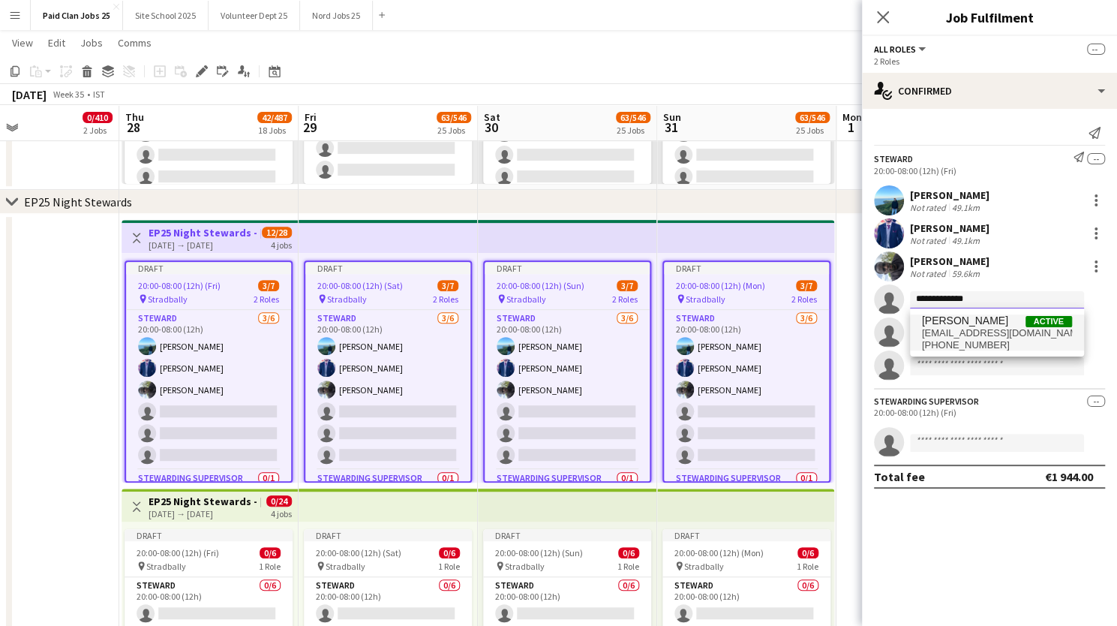
type input "**********"
click at [956, 329] on span "meganh2711@gmail.com" at bounding box center [997, 333] width 150 height 12
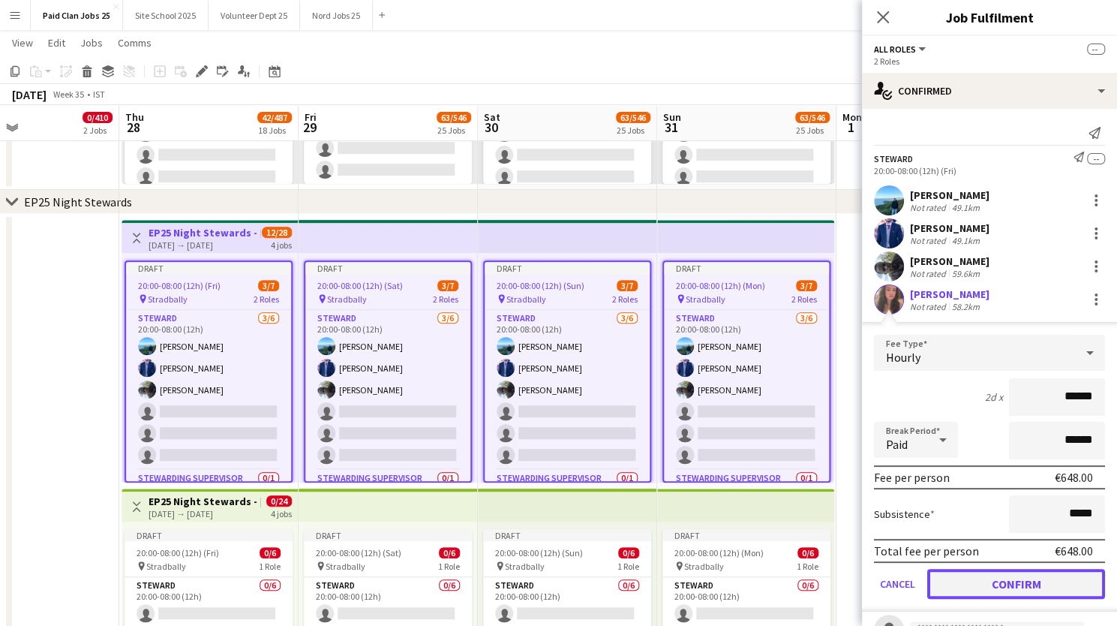
click at [986, 582] on button "Confirm" at bounding box center [1016, 584] width 178 height 30
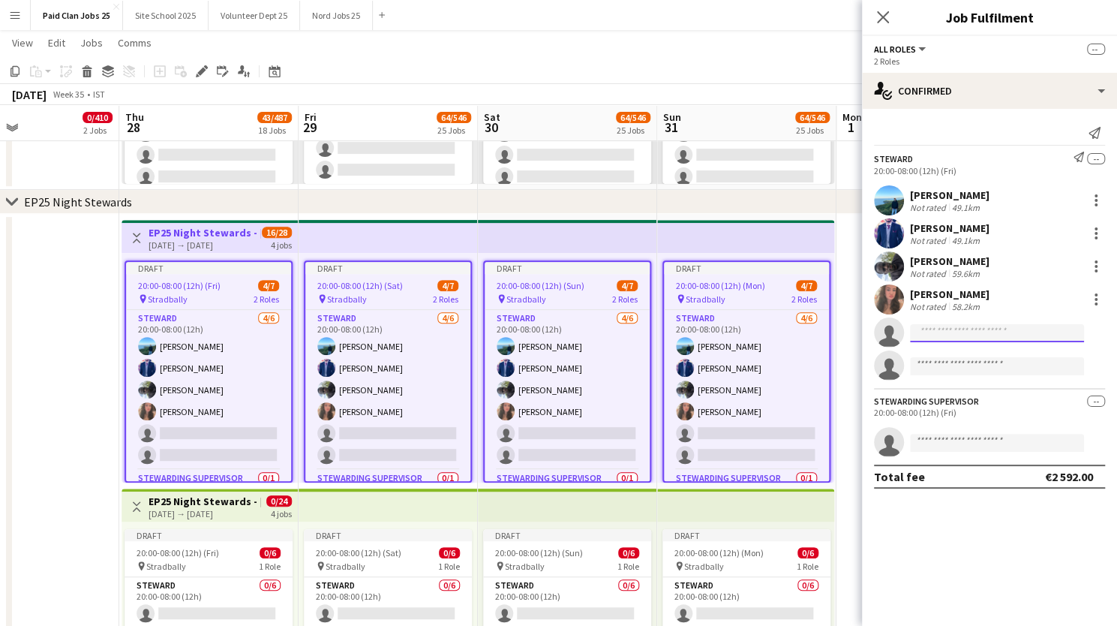
click at [941, 337] on input at bounding box center [997, 333] width 174 height 18
type input "**********"
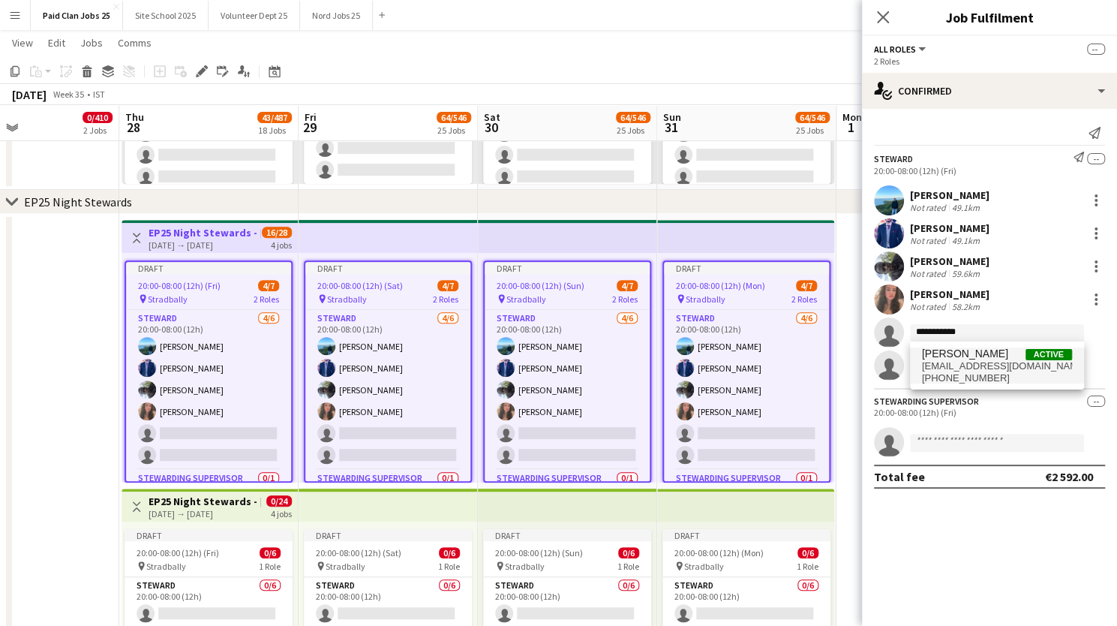
click at [944, 359] on span "Matthew Roche" at bounding box center [965, 353] width 86 height 13
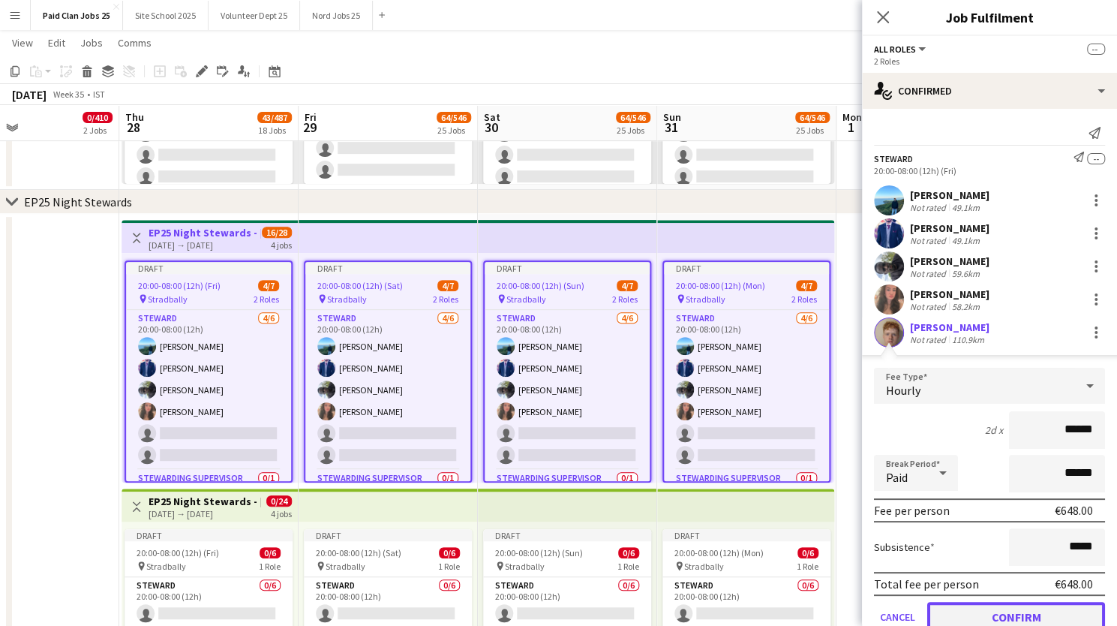
click at [986, 609] on button "Confirm" at bounding box center [1016, 617] width 178 height 30
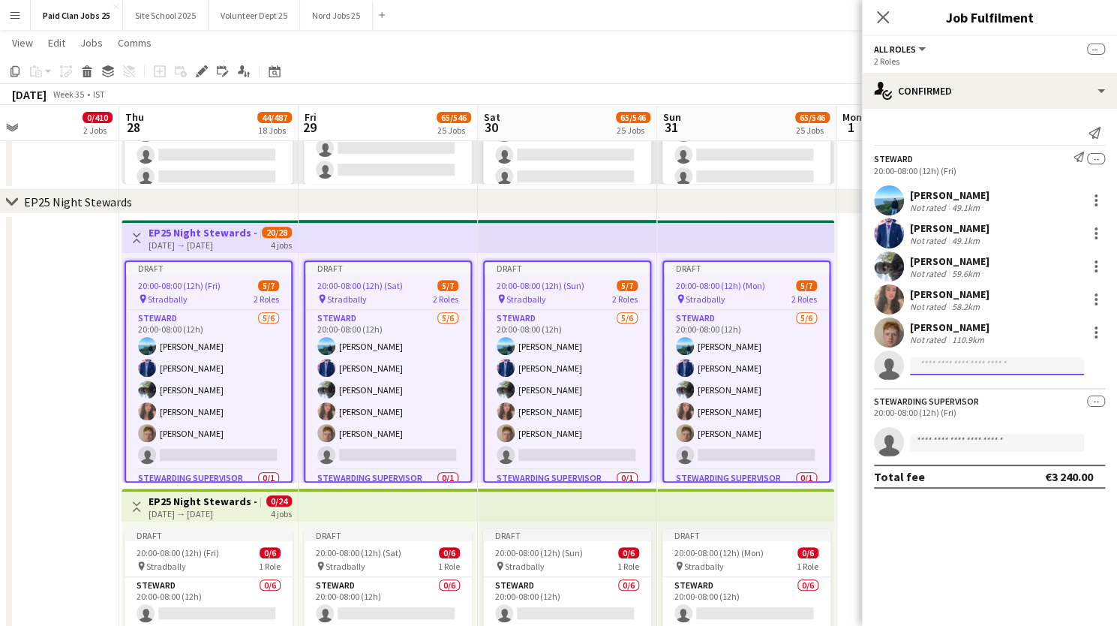
click at [930, 360] on input at bounding box center [997, 366] width 174 height 18
type input "*****"
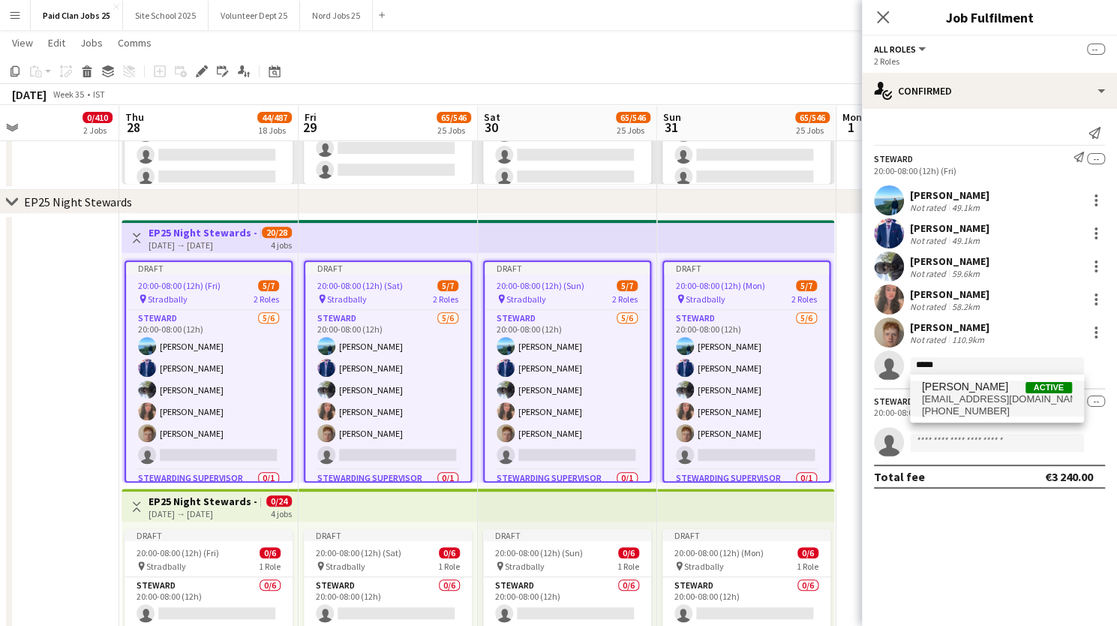
click at [970, 392] on span "Elisa Duncan Cullen" at bounding box center [965, 386] width 86 height 13
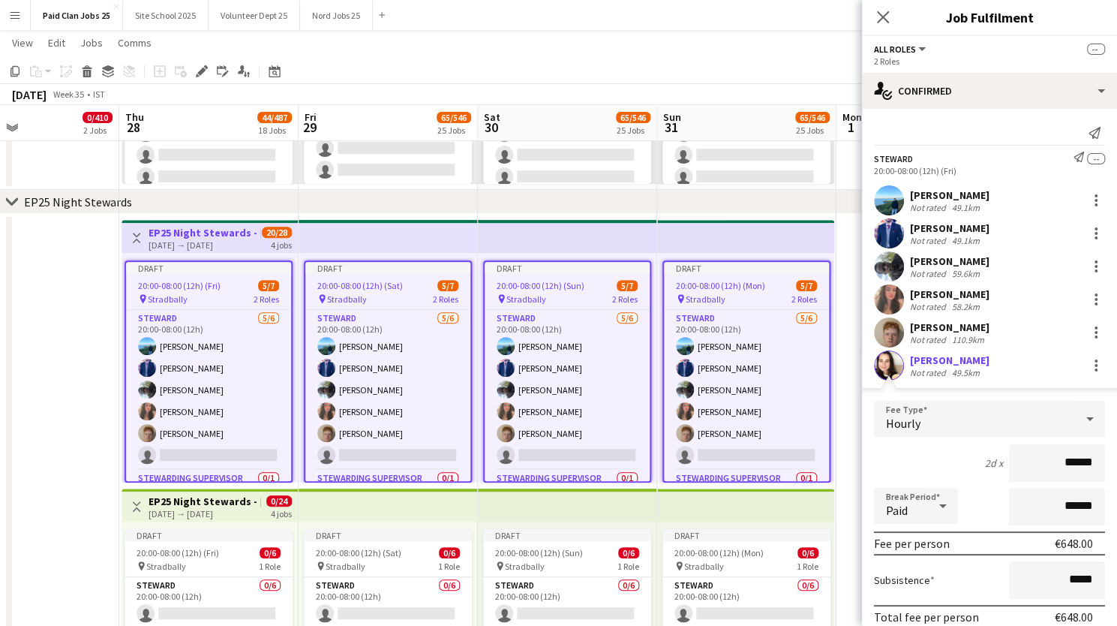
scroll to position [171, 0]
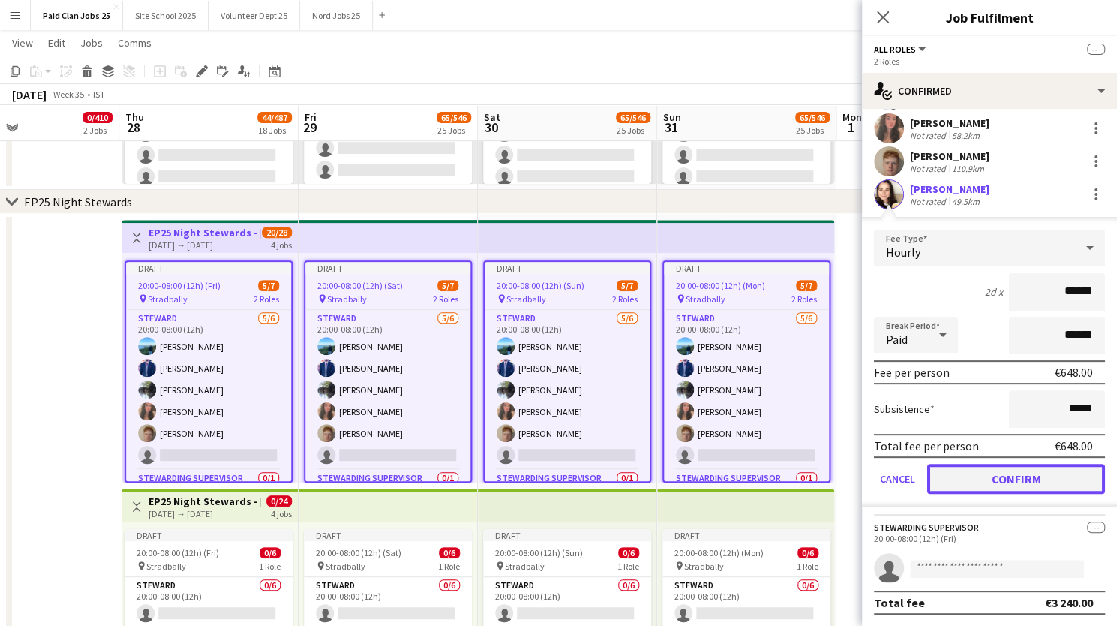
click at [980, 472] on button "Confirm" at bounding box center [1016, 479] width 178 height 30
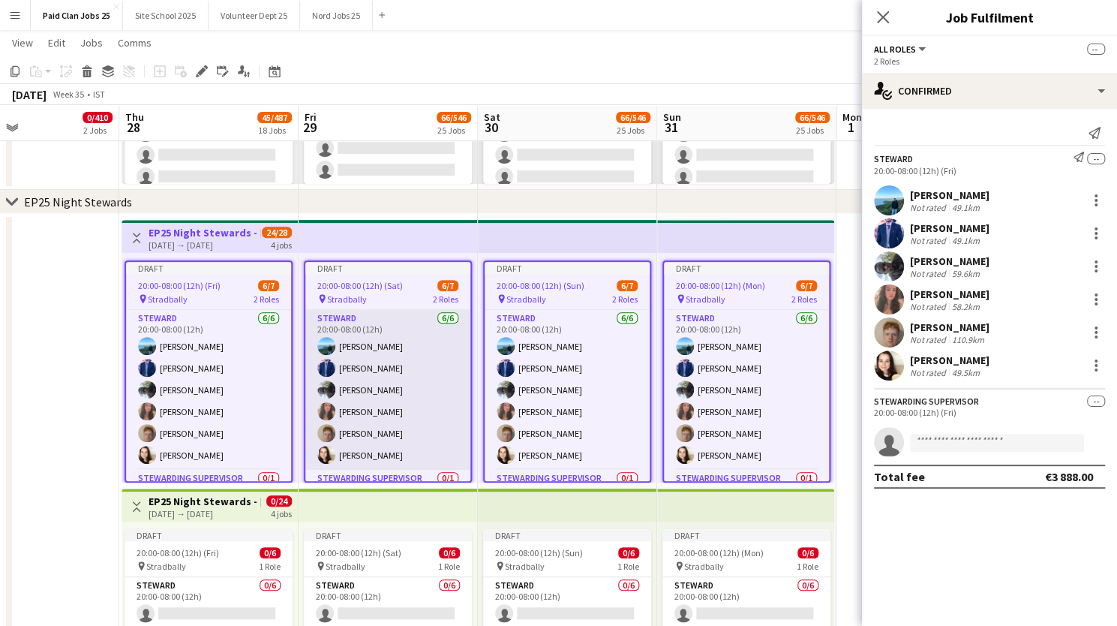
scroll to position [39, 0]
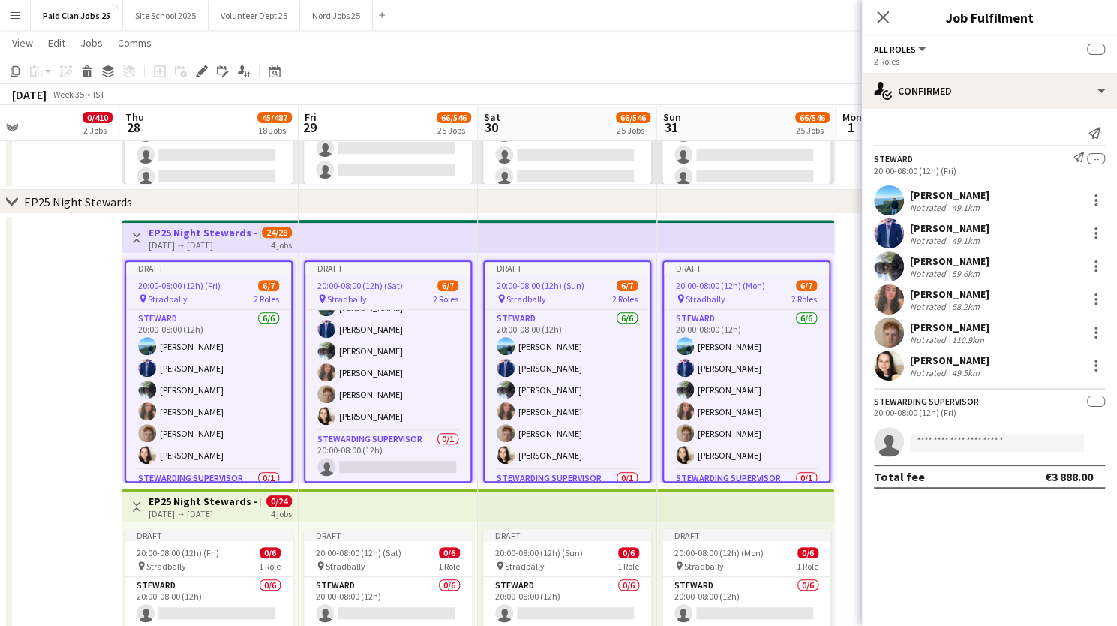
click at [212, 500] on h3 "EP25 Night Stewards - Andy Warhol Campsite" at bounding box center [205, 501] width 112 height 14
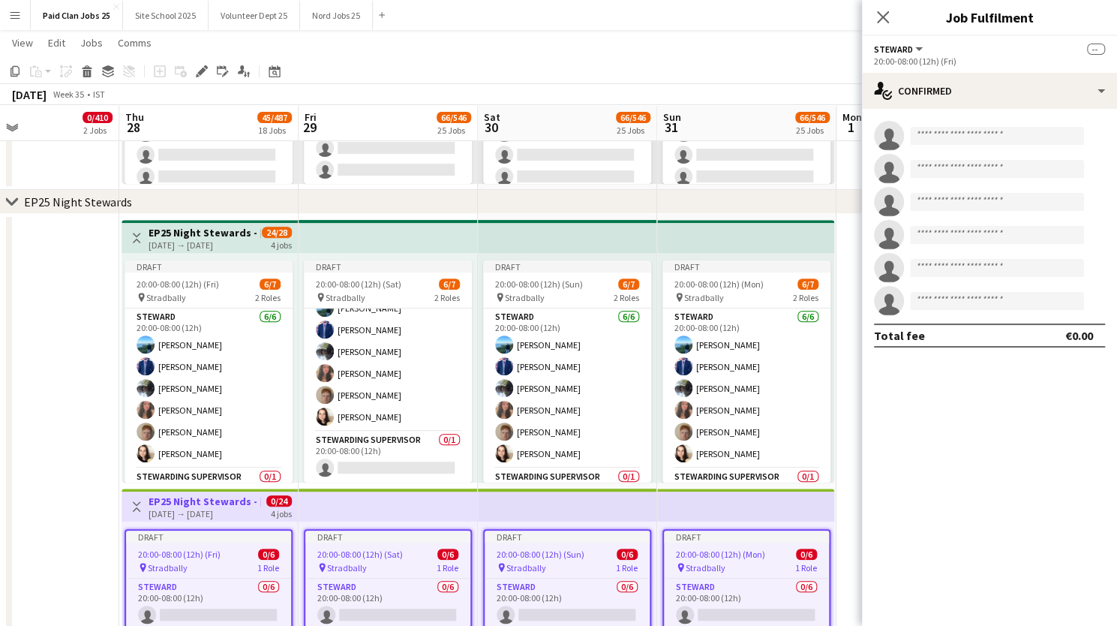
scroll to position [36, 0]
click at [200, 68] on icon "Edit" at bounding box center [202, 71] width 12 height 12
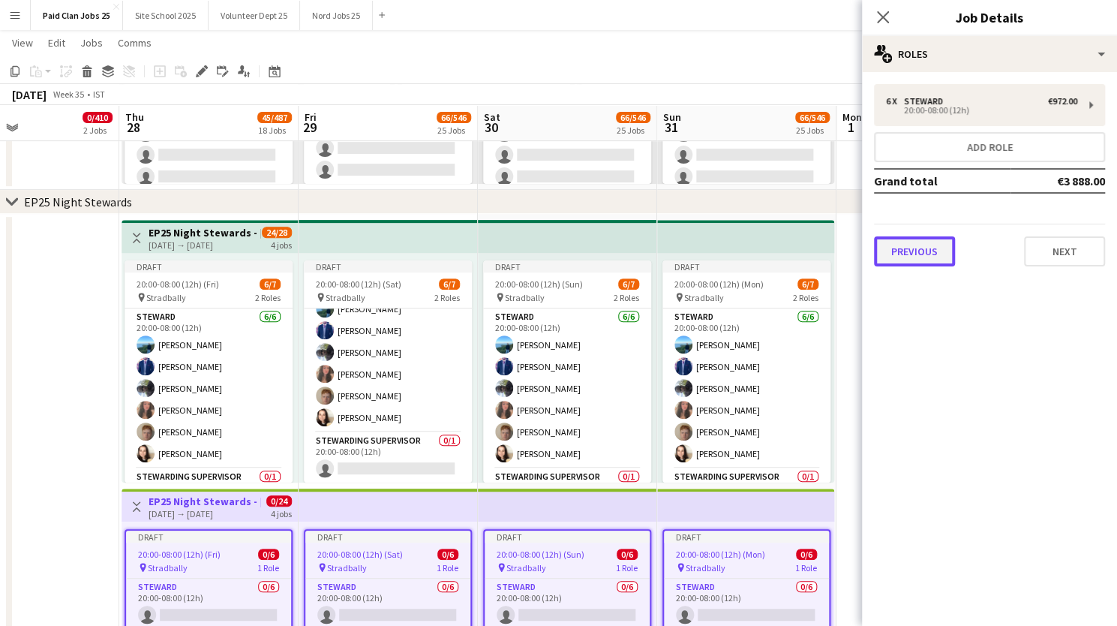
click at [923, 254] on button "Previous" at bounding box center [914, 251] width 81 height 30
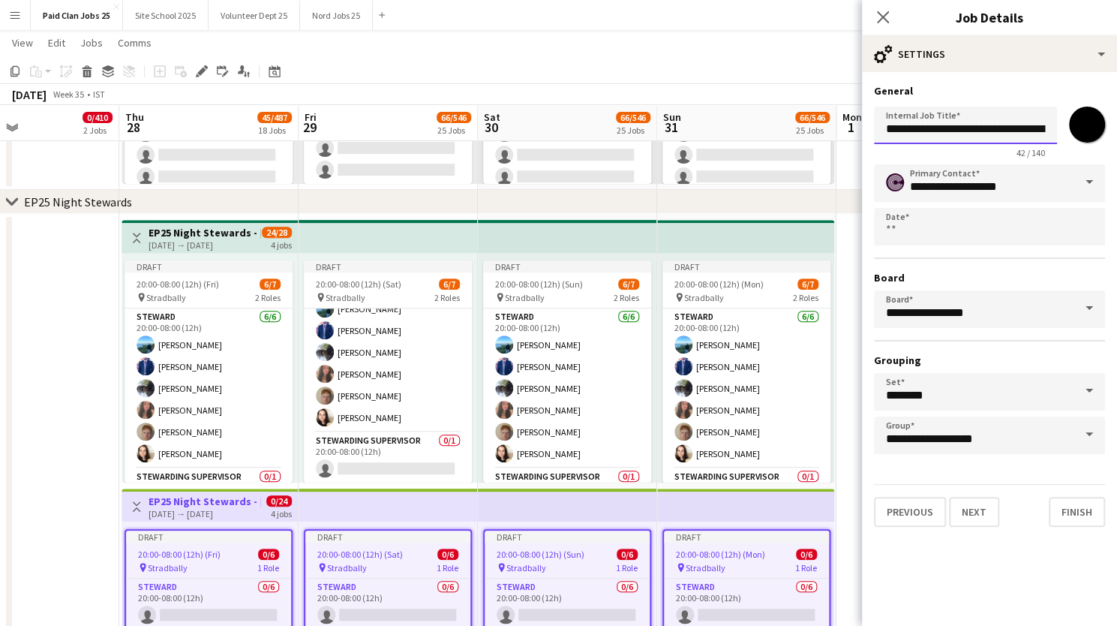
click at [1008, 125] on input "**********" at bounding box center [965, 126] width 183 height 38
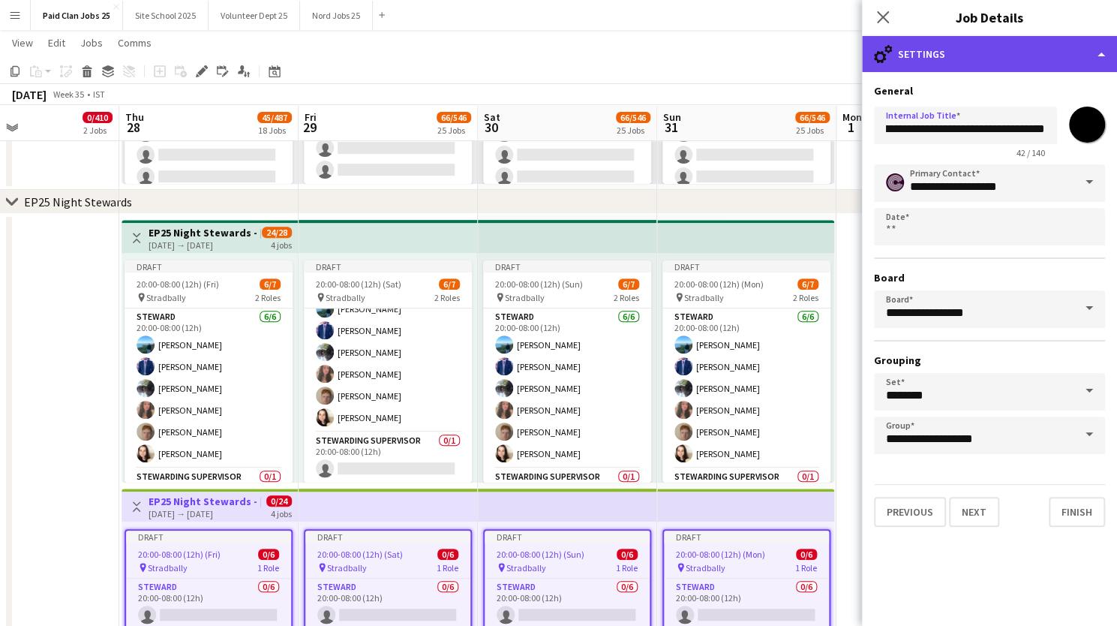
click at [1102, 52] on div "cog-double-3 Settings" at bounding box center [989, 54] width 255 height 36
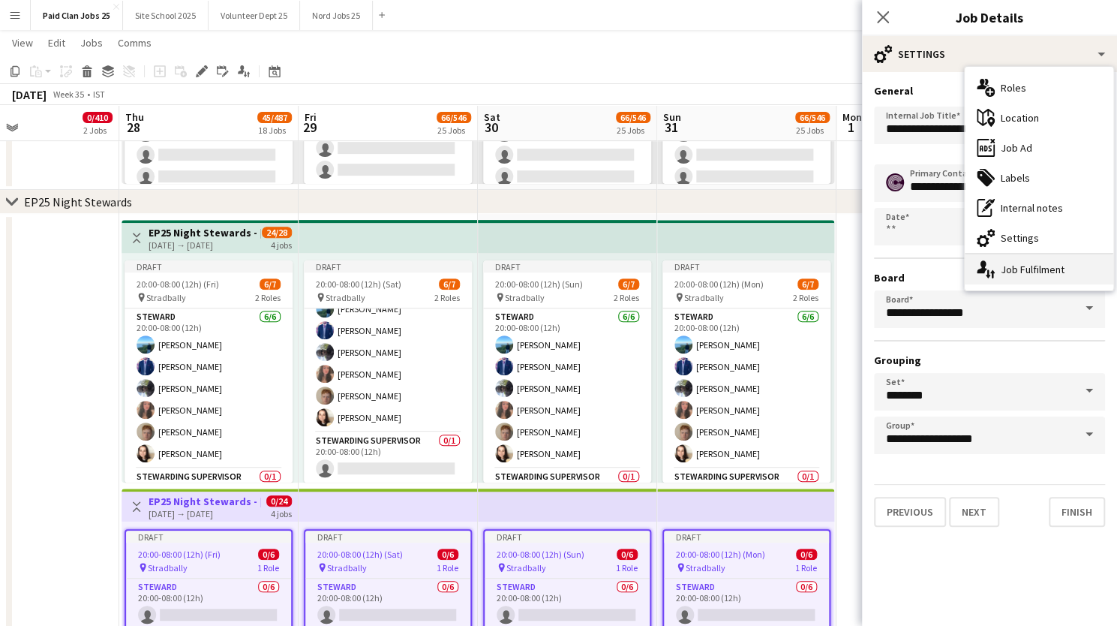
click at [993, 271] on icon at bounding box center [992, 274] width 5 height 8
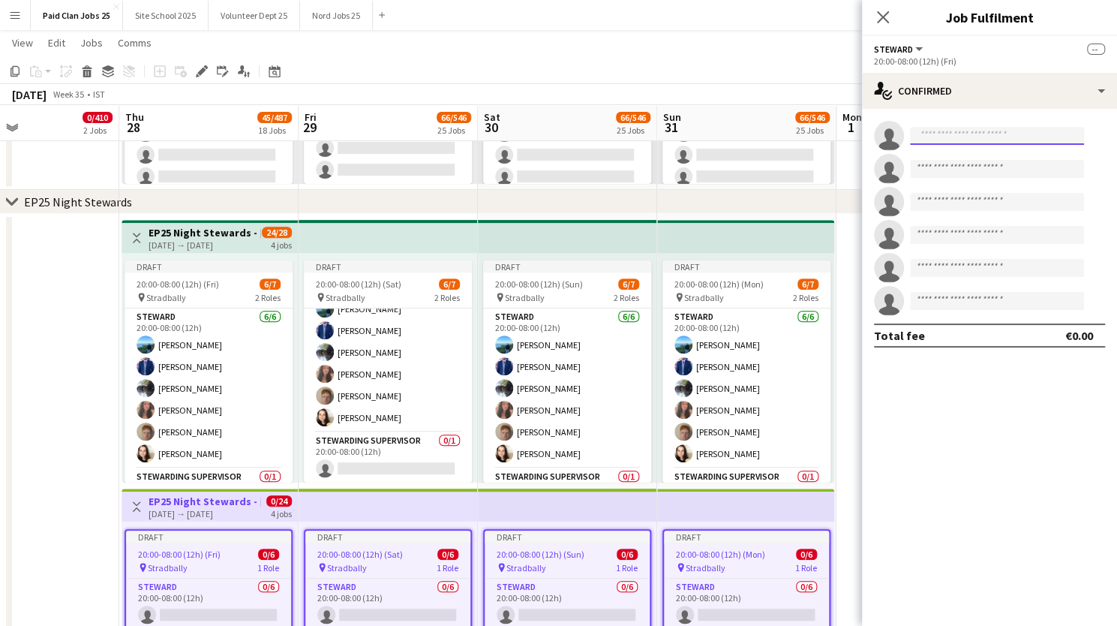
click at [955, 144] on input at bounding box center [997, 136] width 174 height 18
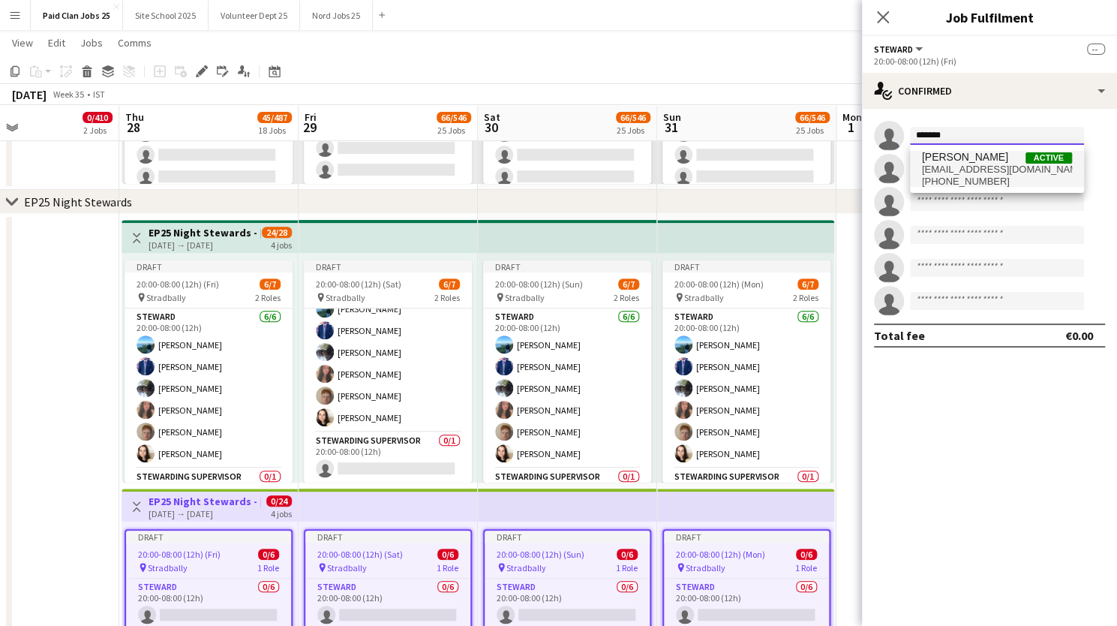
type input "*******"
click at [955, 164] on span "saikalyan2506@gmail.com" at bounding box center [997, 170] width 150 height 12
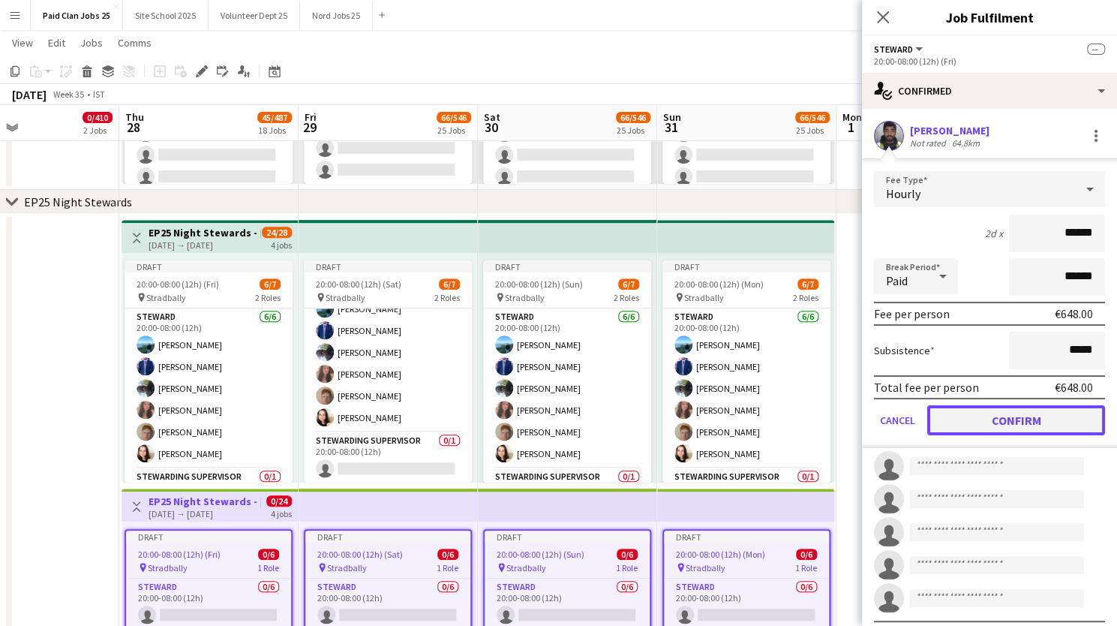
click at [1024, 416] on button "Confirm" at bounding box center [1016, 420] width 178 height 30
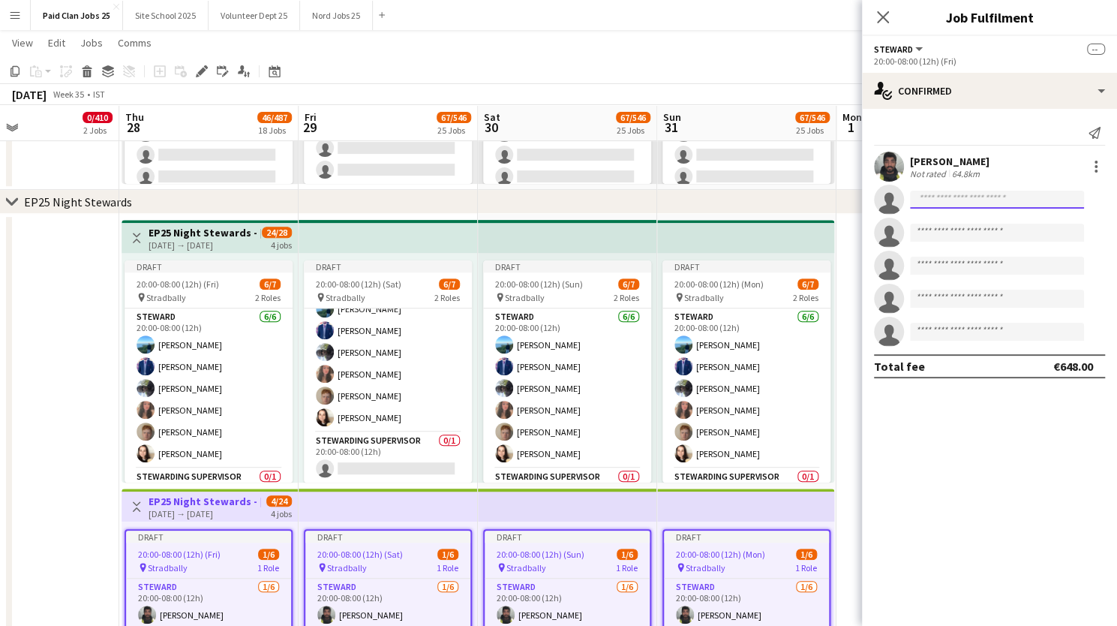
click at [934, 199] on input at bounding box center [997, 200] width 174 height 18
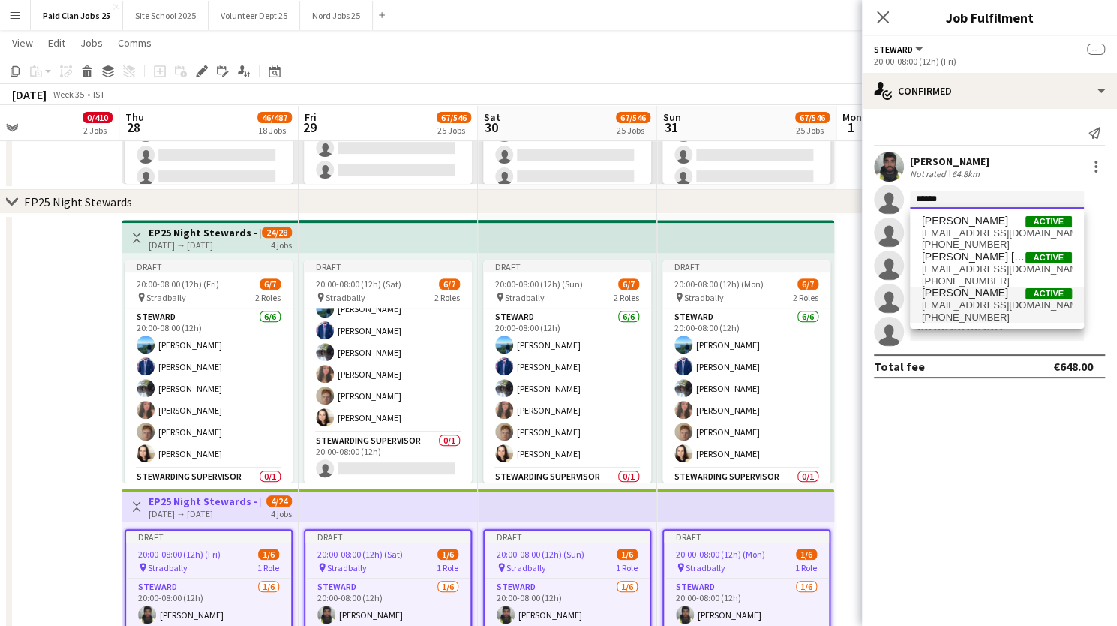
type input "******"
click at [930, 309] on span "nobrienloreto@gmail.com" at bounding box center [997, 305] width 150 height 12
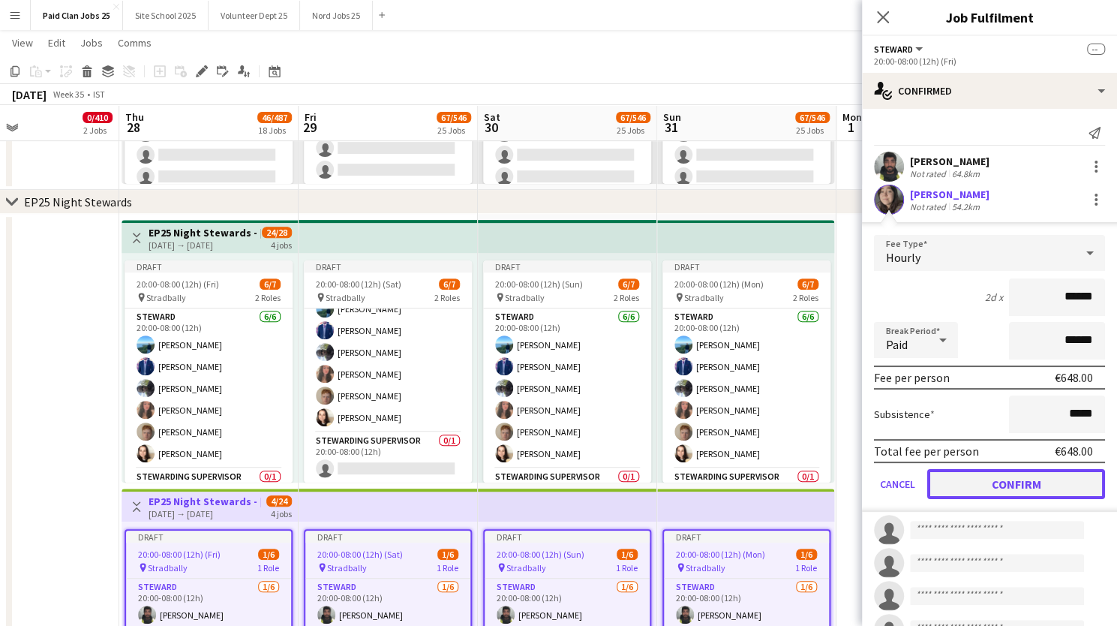
click at [954, 475] on button "Confirm" at bounding box center [1016, 484] width 178 height 30
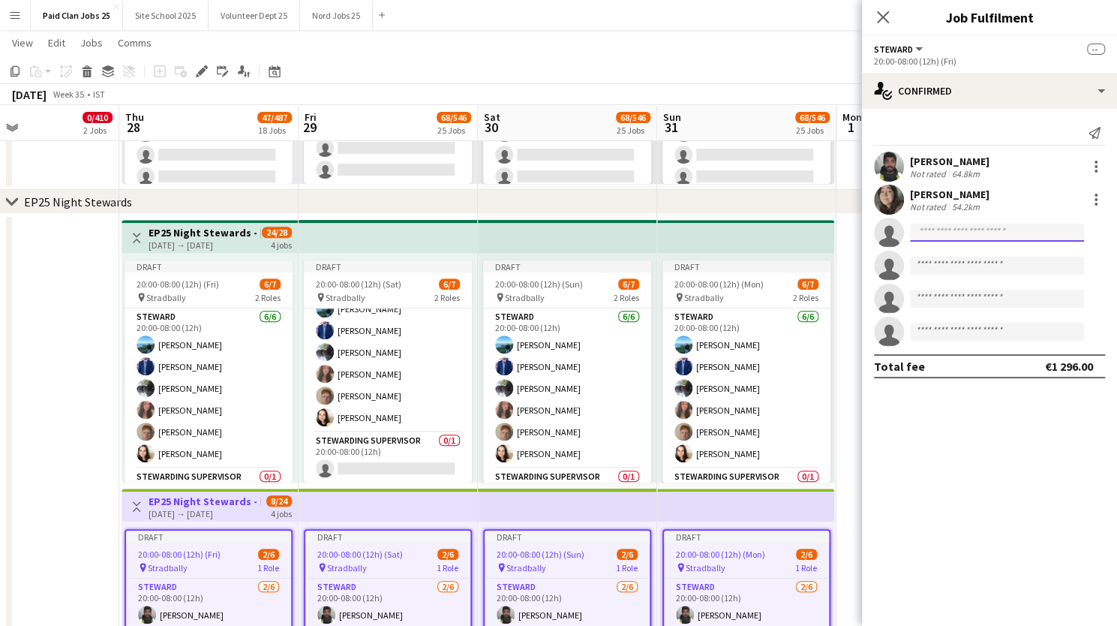
click at [930, 229] on input at bounding box center [997, 233] width 174 height 18
type input "******"
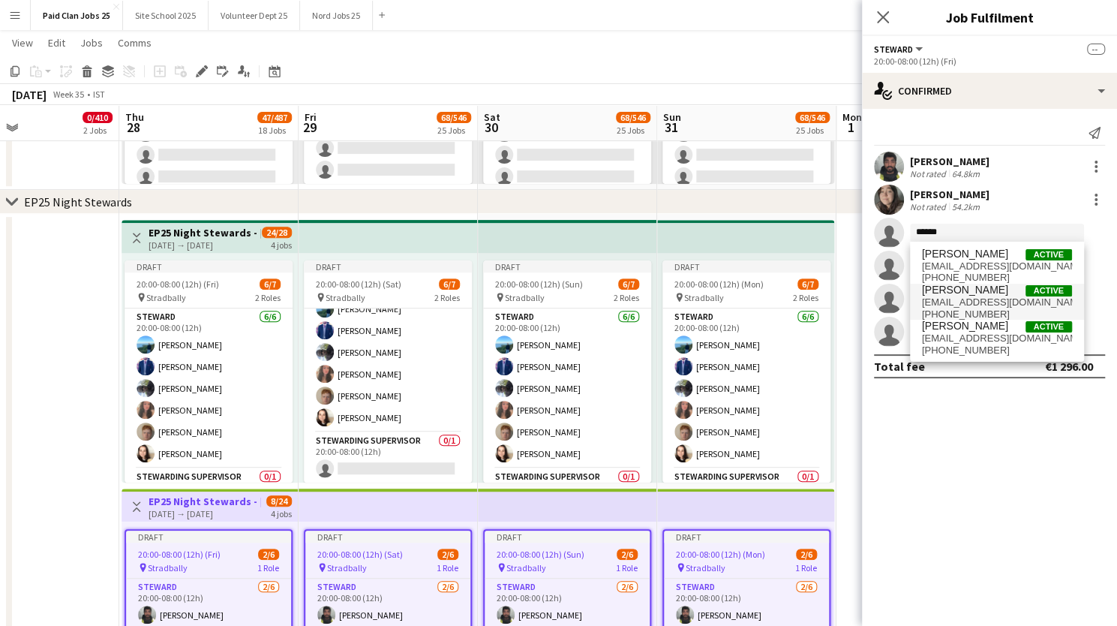
click at [953, 308] on span "+353838104068" at bounding box center [997, 314] width 150 height 12
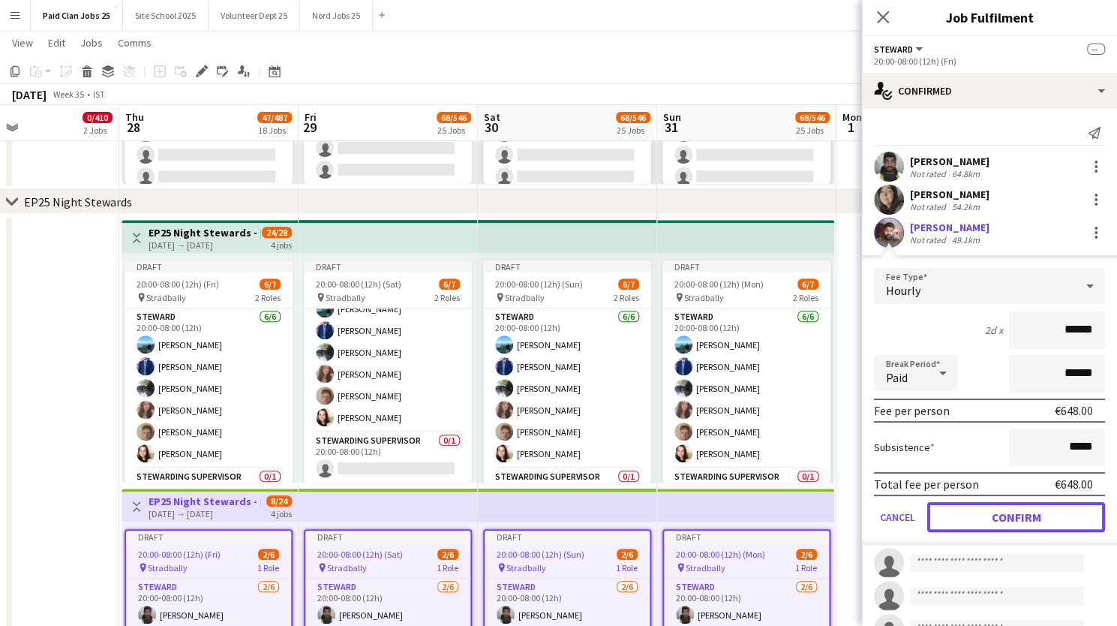
click at [972, 518] on button "Confirm" at bounding box center [1016, 517] width 178 height 30
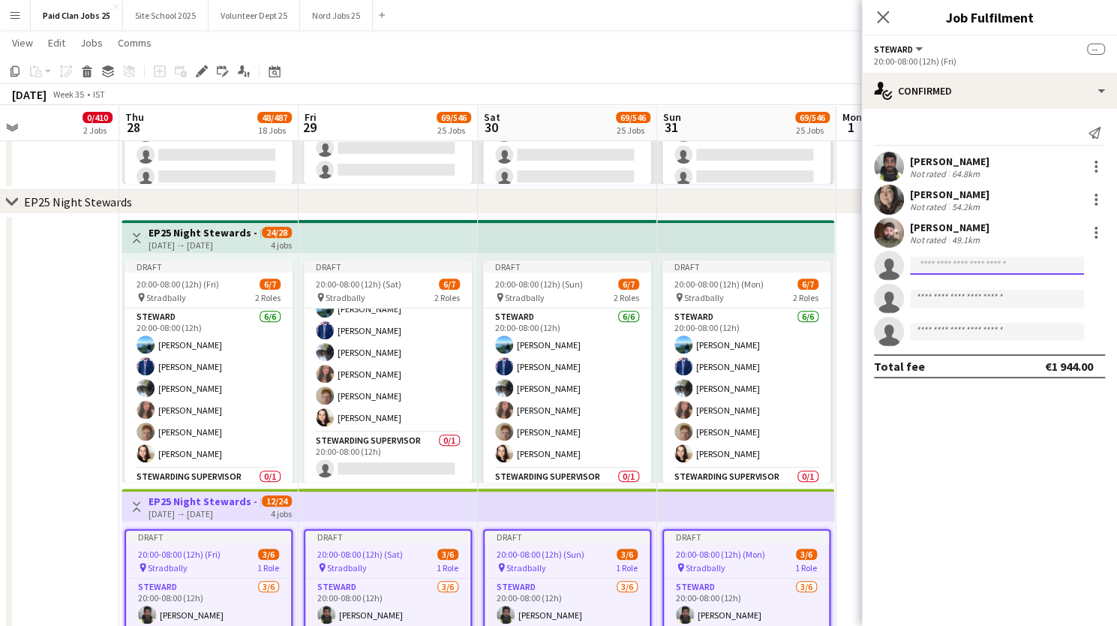
click at [962, 267] on input at bounding box center [997, 266] width 174 height 18
type input "******"
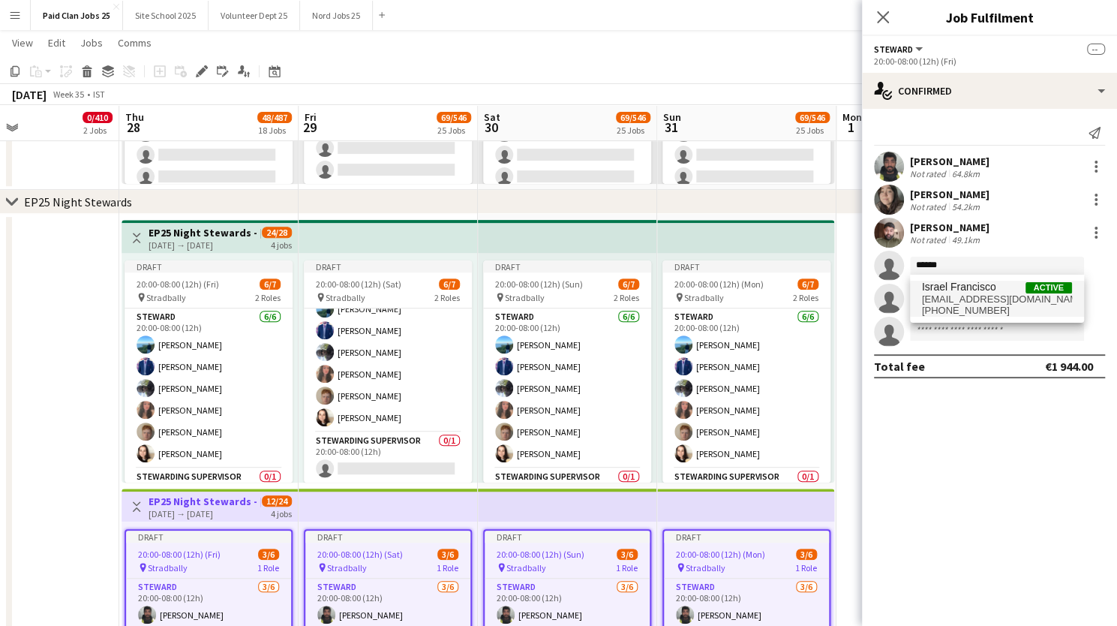
click at [959, 294] on span "israeko15@gmail.com" at bounding box center [997, 299] width 150 height 12
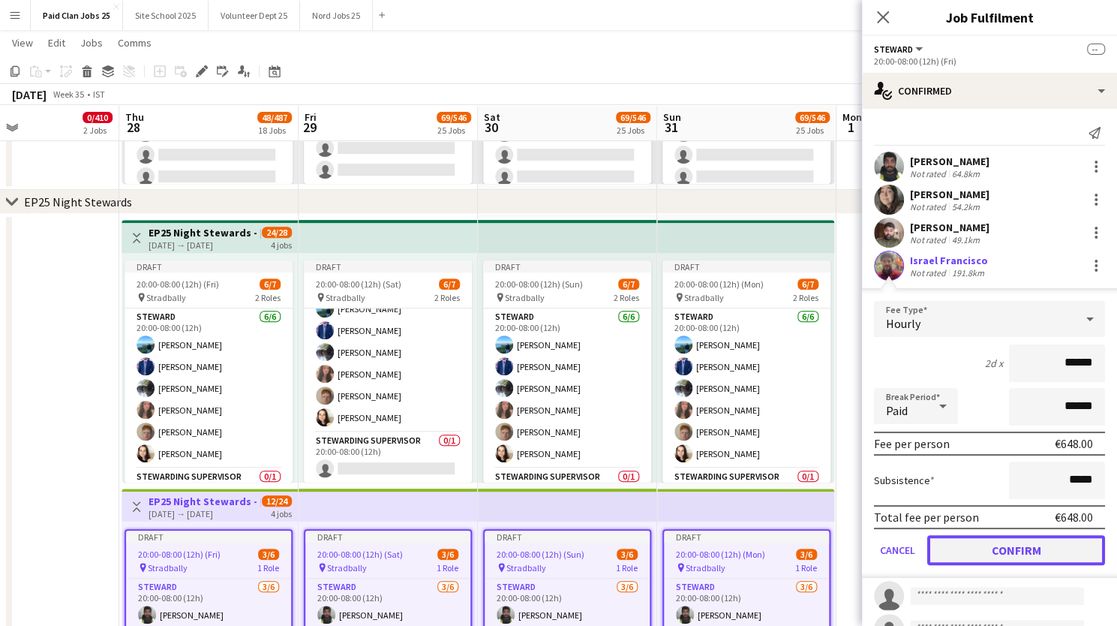
click at [962, 547] on button "Confirm" at bounding box center [1016, 550] width 178 height 30
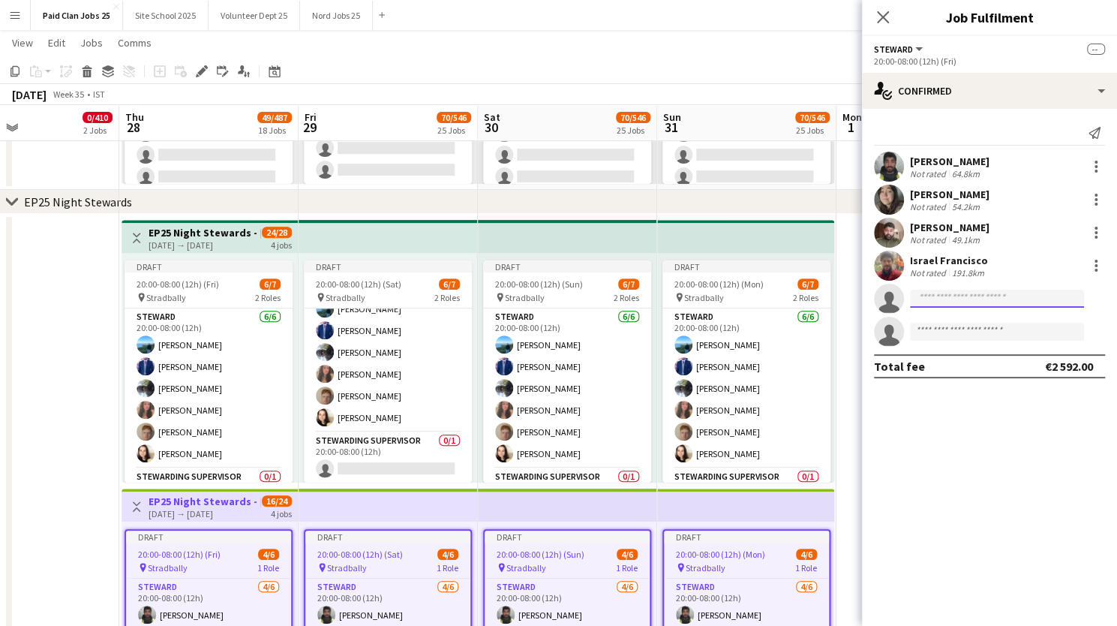
click at [947, 294] on input at bounding box center [997, 299] width 174 height 18
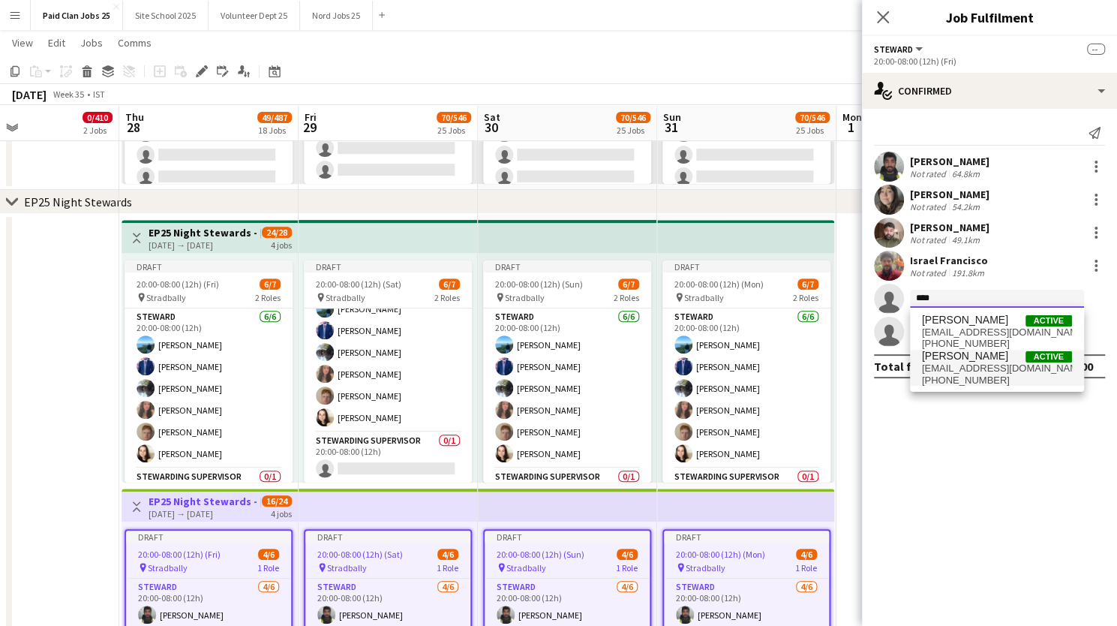
type input "****"
click at [950, 374] on span "+3530838455668" at bounding box center [997, 380] width 150 height 12
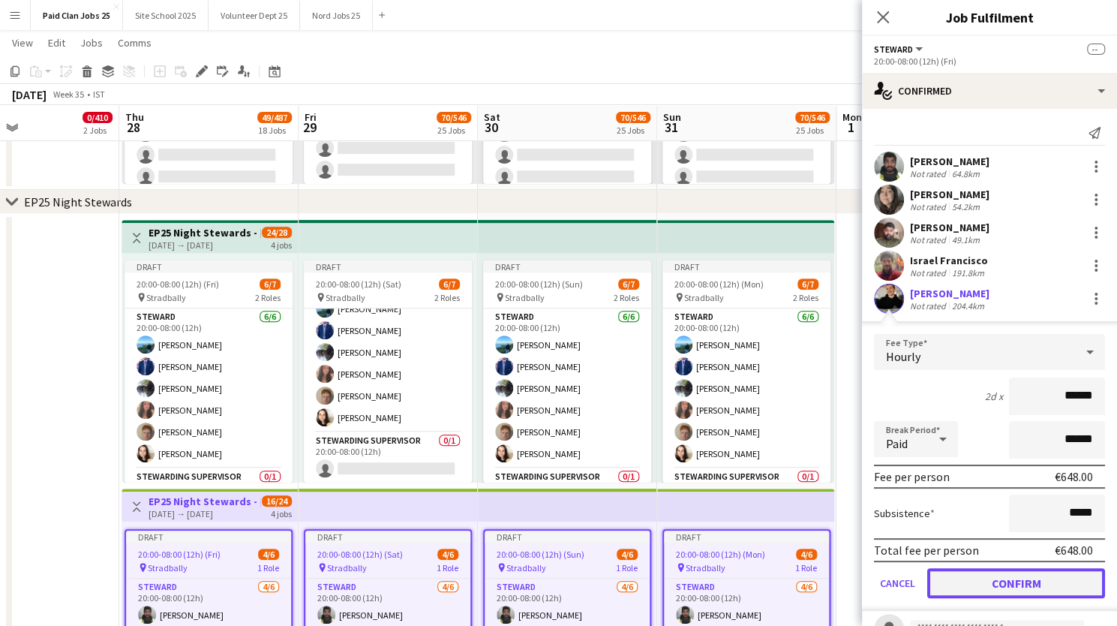
click at [983, 586] on button "Confirm" at bounding box center [1016, 583] width 178 height 30
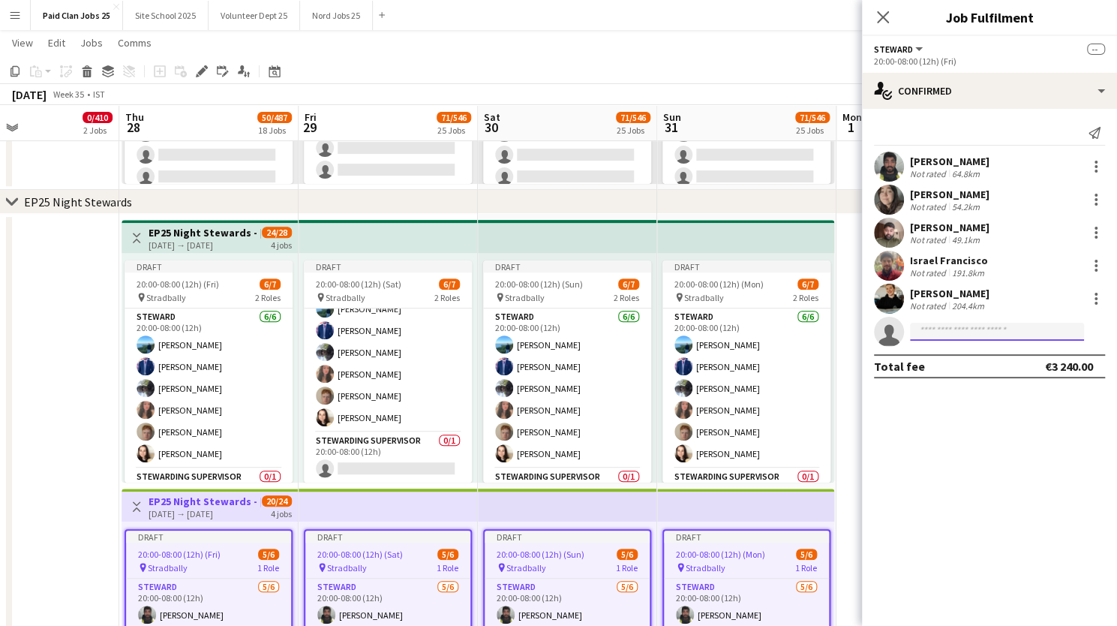
click at [927, 335] on input at bounding box center [997, 332] width 174 height 18
type input "********"
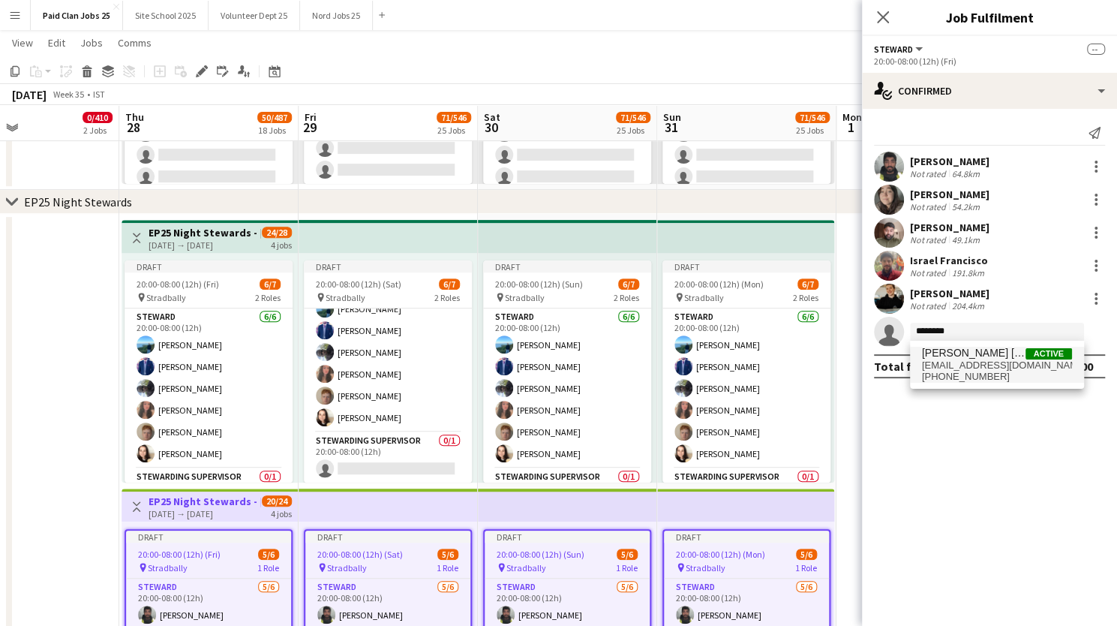
click at [944, 365] on span "aprilboom@gmail.com" at bounding box center [997, 365] width 150 height 12
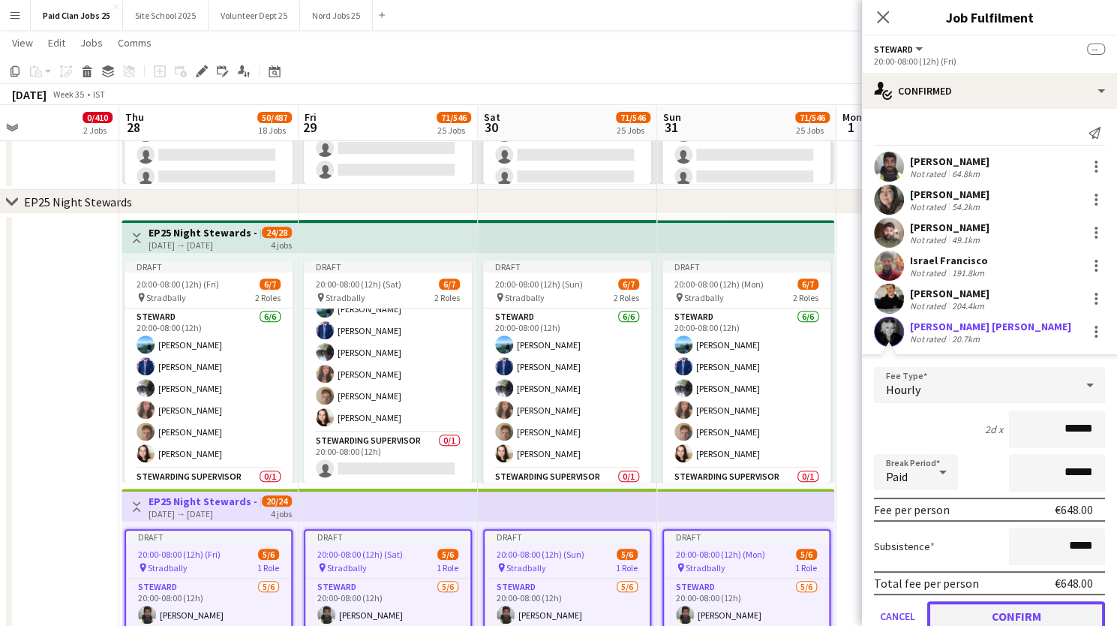
click at [977, 616] on button "Confirm" at bounding box center [1016, 616] width 178 height 30
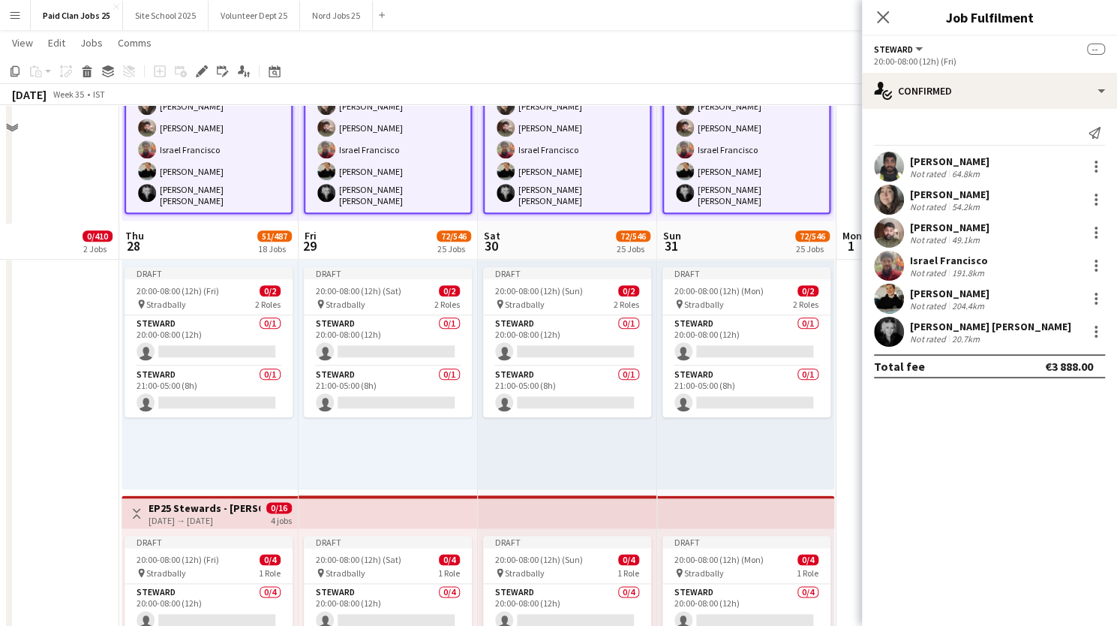
scroll to position [4294, 0]
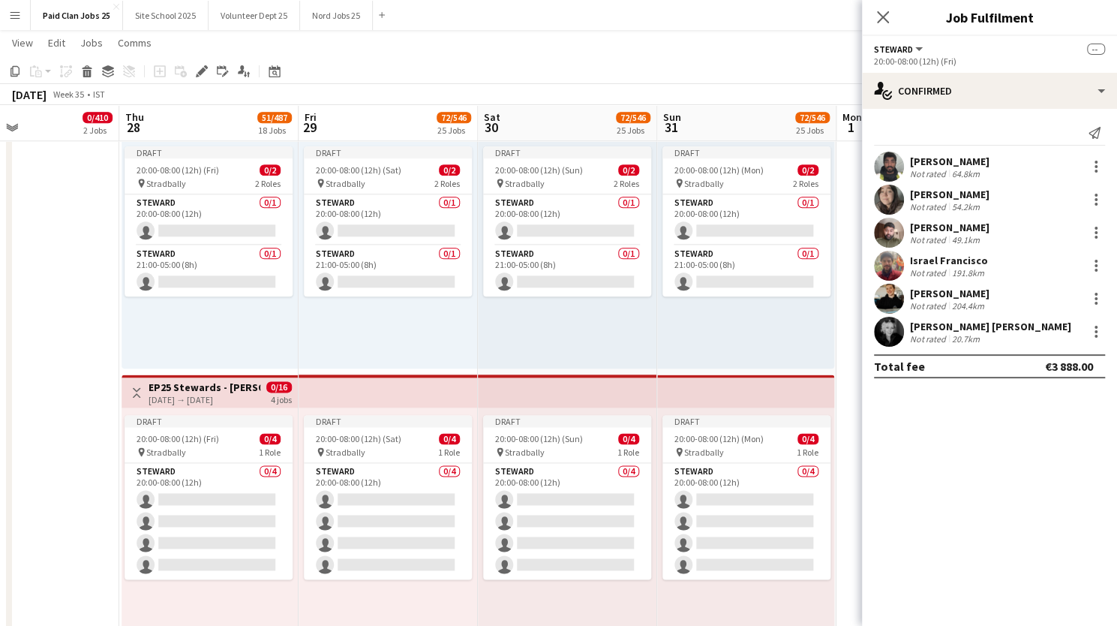
click at [228, 388] on h3 "EP25 Stewards - Janis Joplin Campsite" at bounding box center [205, 387] width 112 height 14
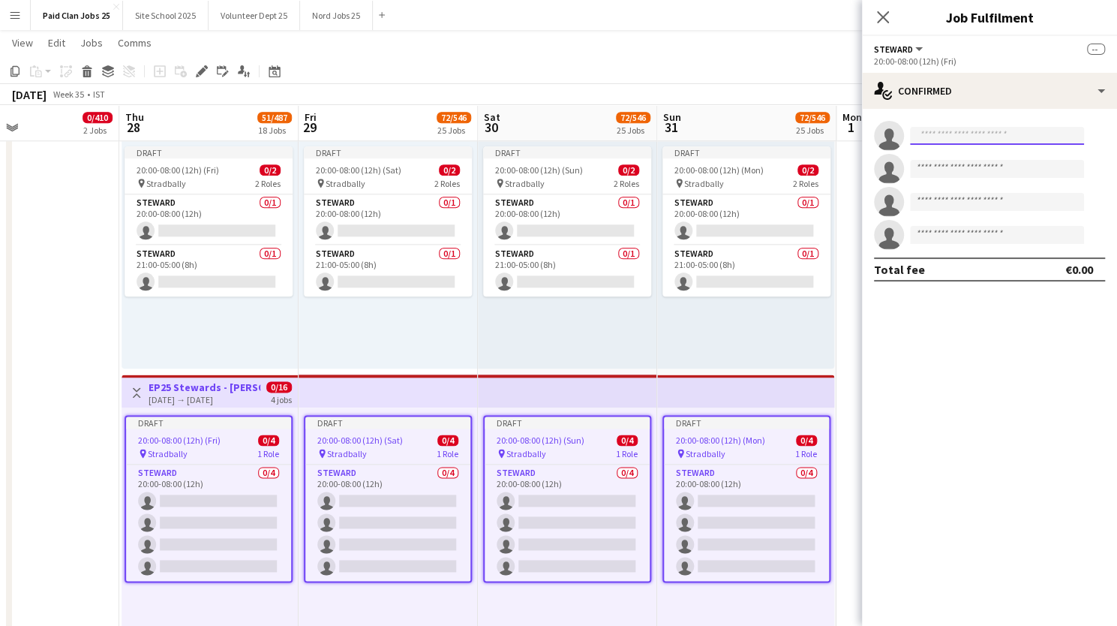
click at [929, 134] on input at bounding box center [997, 136] width 174 height 18
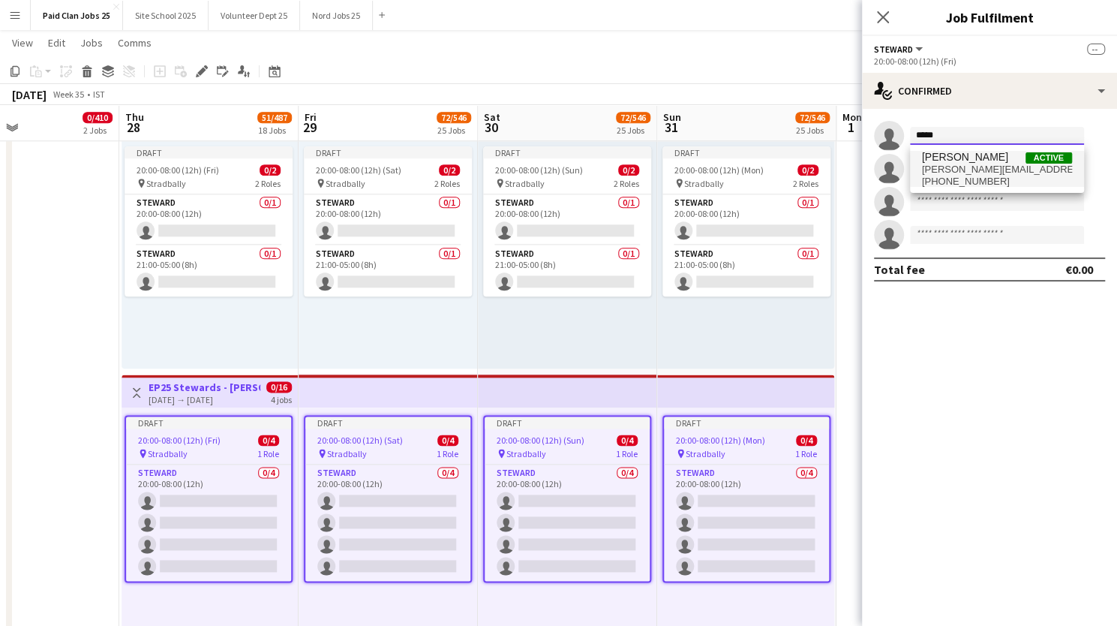
type input "*****"
click at [943, 160] on span "Romeo Rolino Saah" at bounding box center [965, 157] width 86 height 13
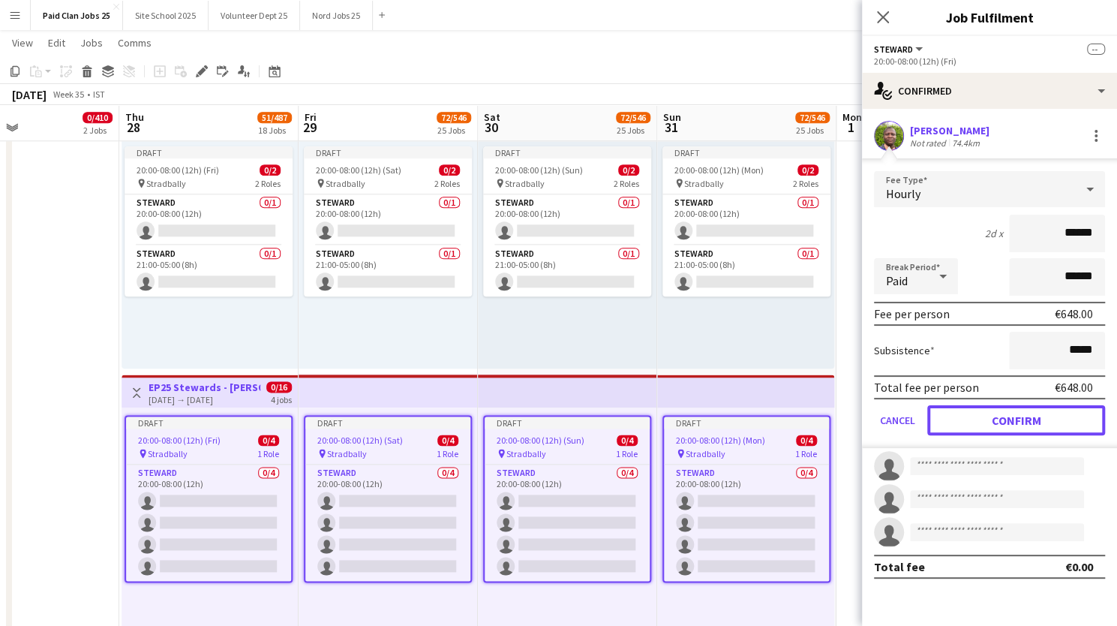
click at [974, 412] on button "Confirm" at bounding box center [1016, 420] width 178 height 30
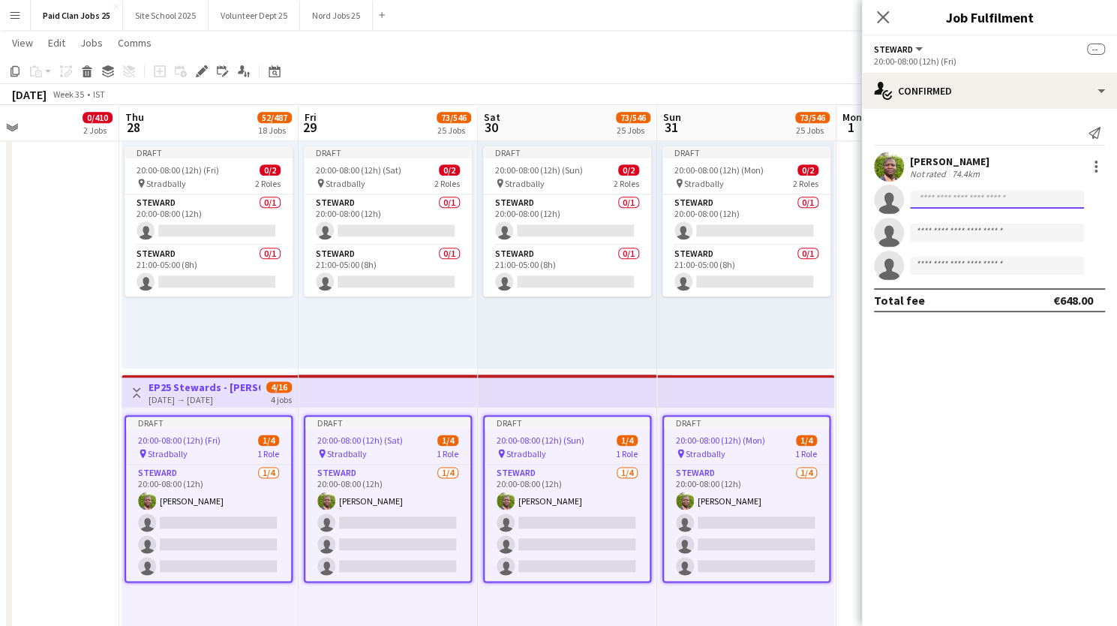
click at [929, 197] on input at bounding box center [997, 200] width 174 height 18
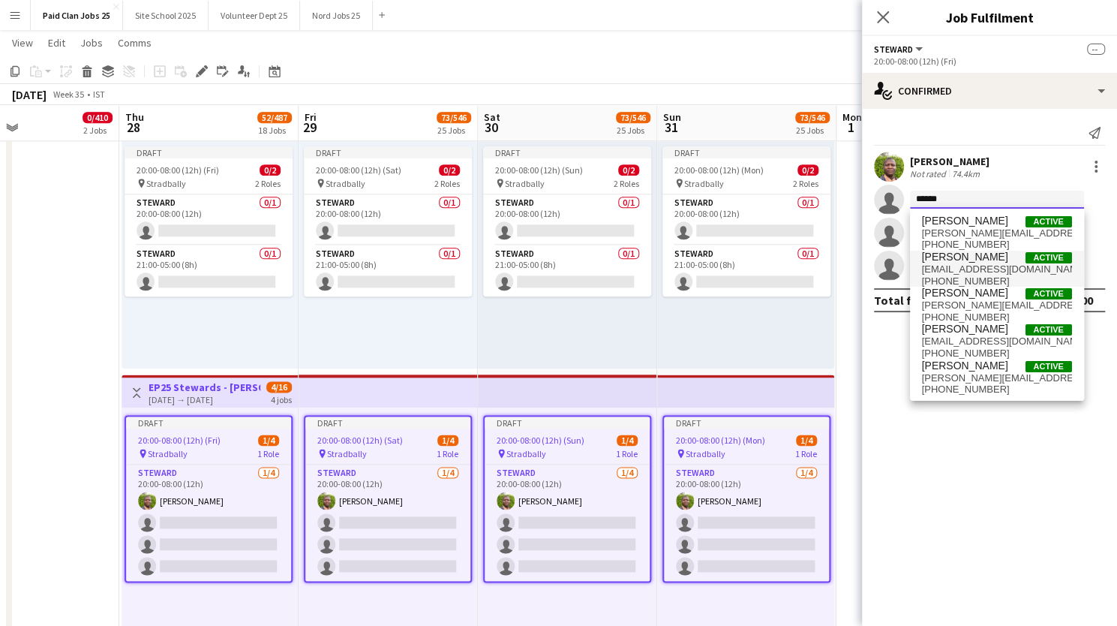
type input "******"
click at [937, 269] on span "shaunabyrne83@gmail.com" at bounding box center [997, 269] width 150 height 12
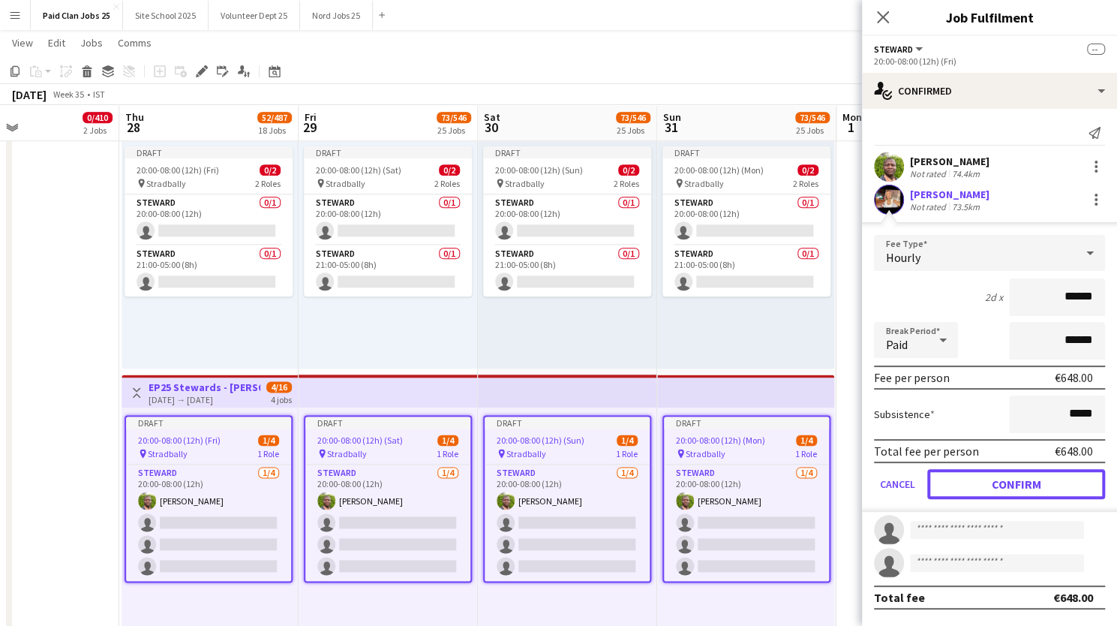
click at [961, 494] on button "Confirm" at bounding box center [1016, 484] width 178 height 30
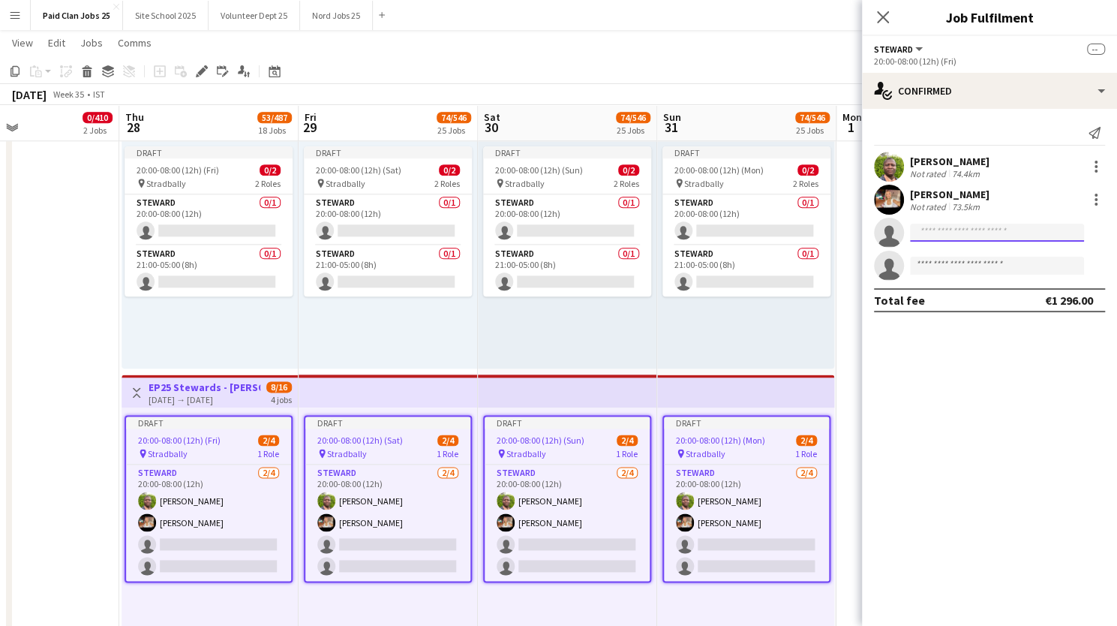
click at [938, 226] on input at bounding box center [997, 233] width 174 height 18
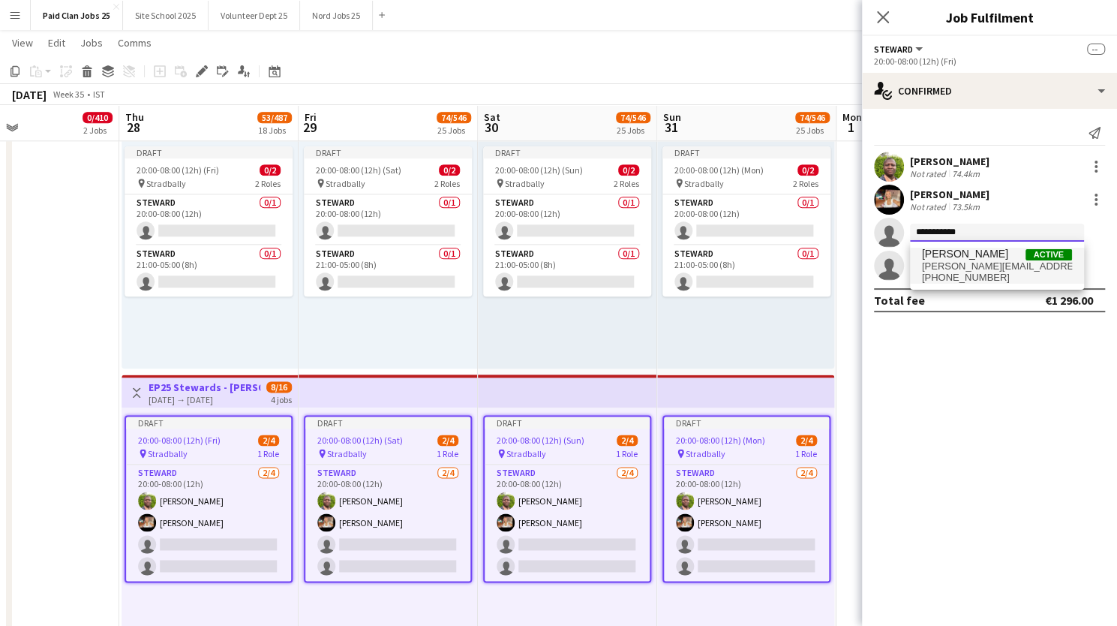
type input "**********"
click at [946, 275] on span "+353863532220" at bounding box center [997, 278] width 150 height 12
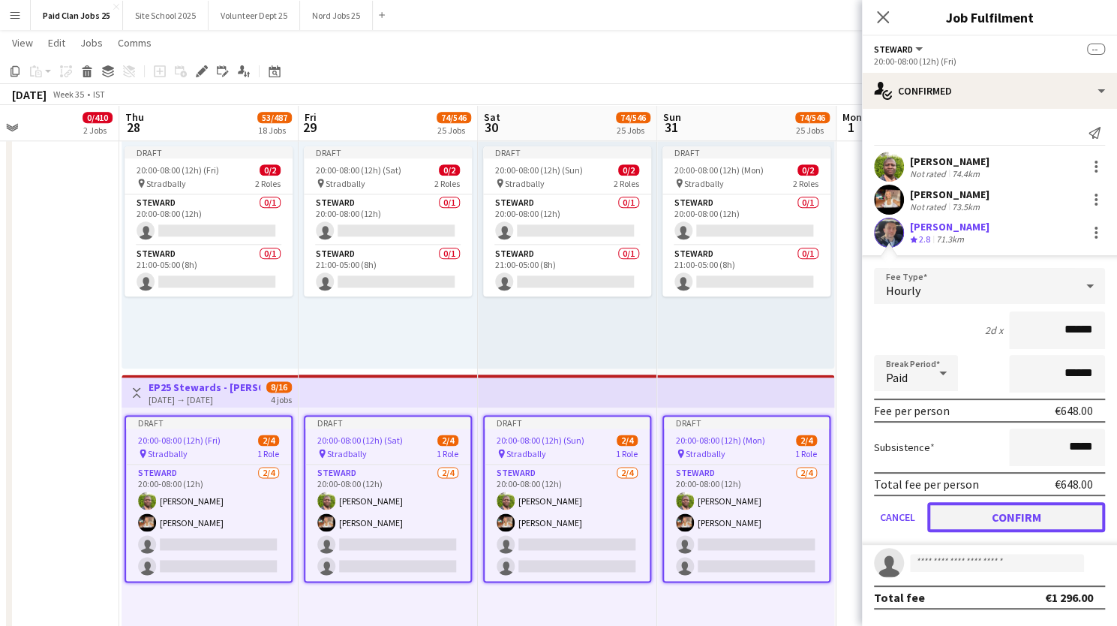
click at [969, 527] on button "Confirm" at bounding box center [1016, 517] width 178 height 30
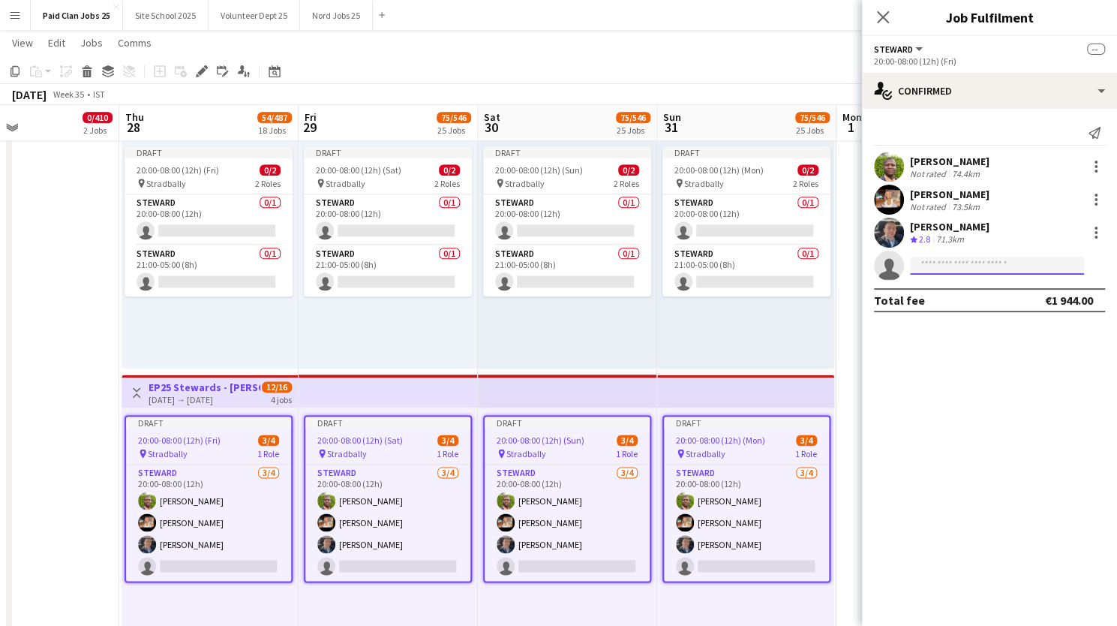
click at [918, 263] on input at bounding box center [997, 266] width 174 height 18
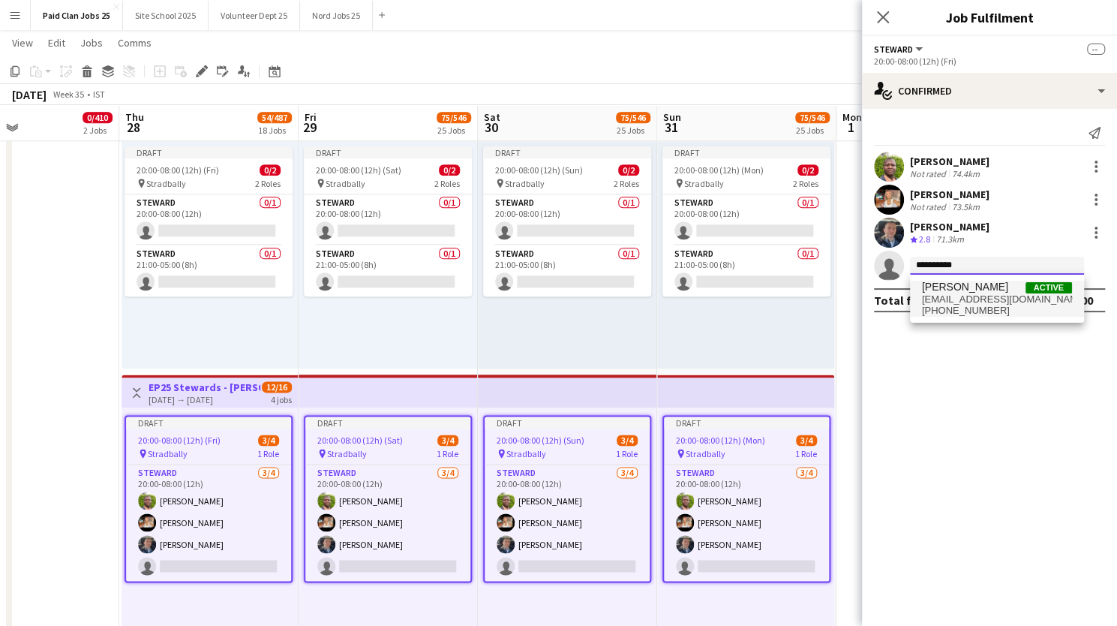
type input "**********"
click at [959, 302] on span "rojocarly@hotmail.com" at bounding box center [997, 299] width 150 height 12
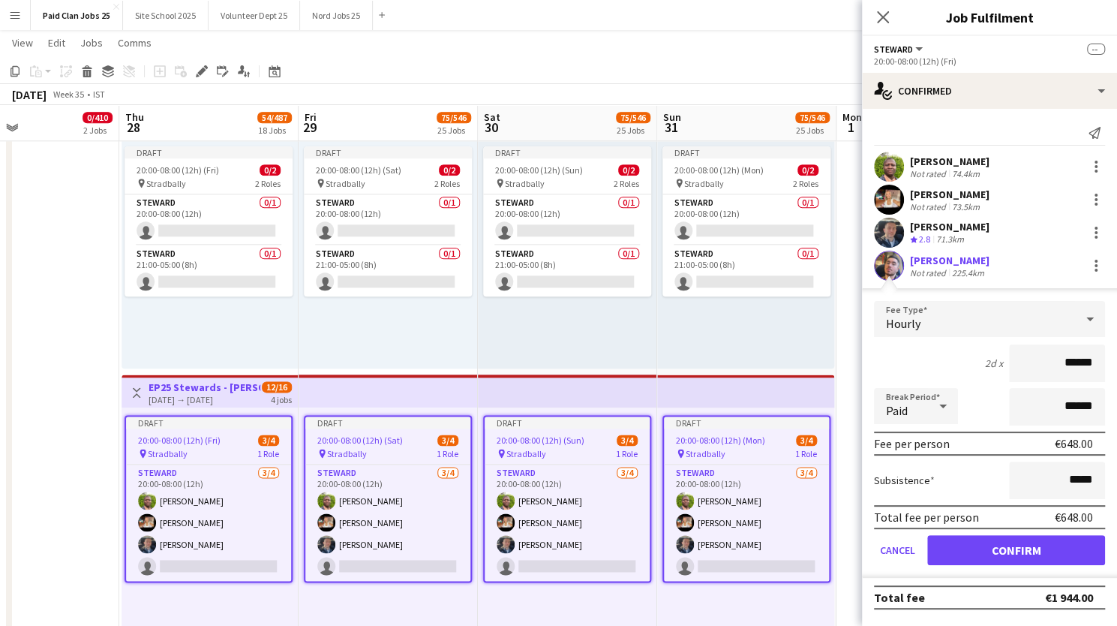
scroll to position [4418, 0]
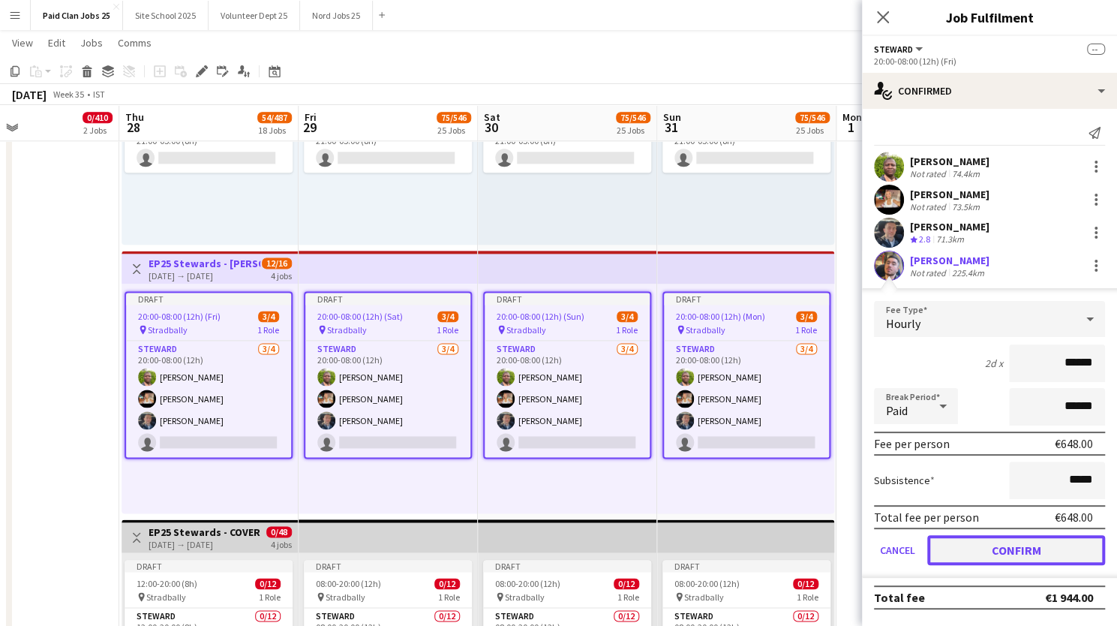
click at [989, 552] on button "Confirm" at bounding box center [1016, 550] width 178 height 30
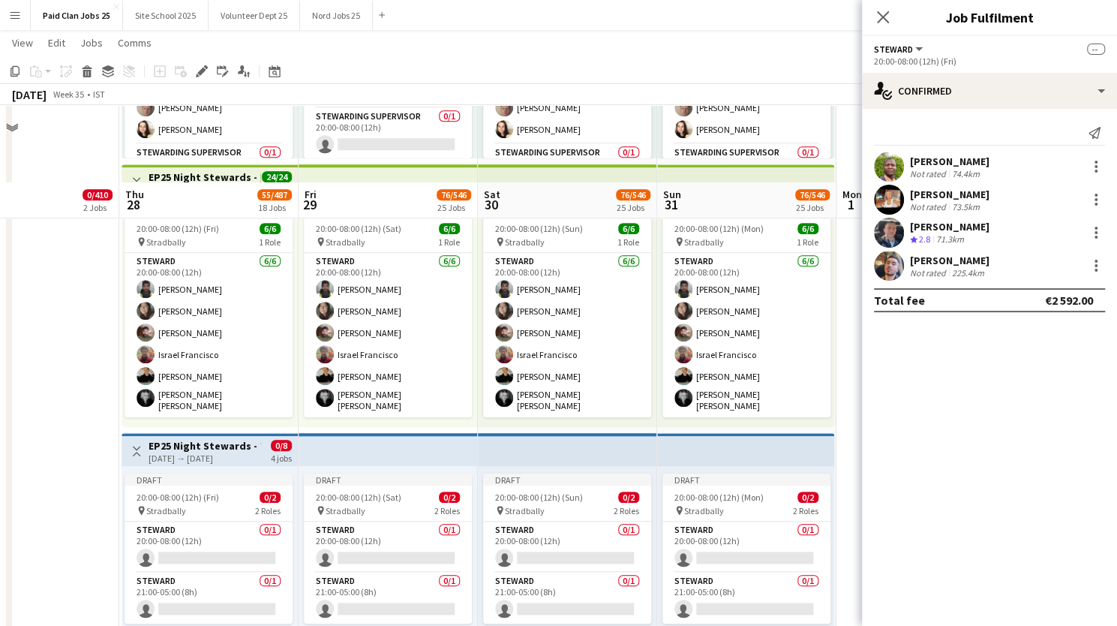
scroll to position [4044, 0]
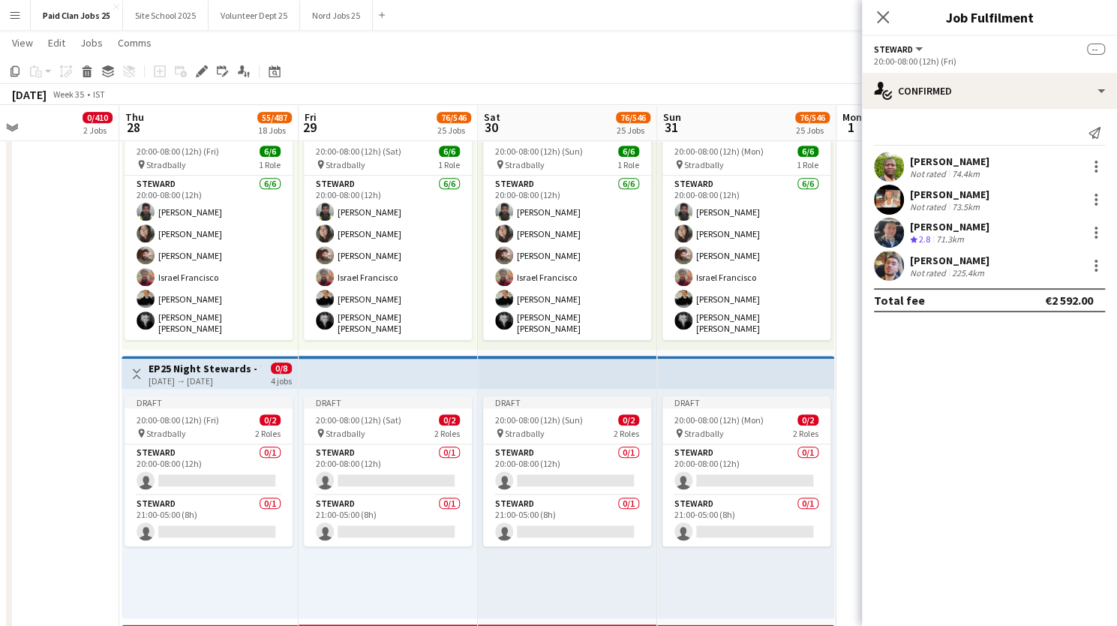
click at [206, 376] on div "28-08-2025 → 31-08-2025" at bounding box center [205, 380] width 112 height 11
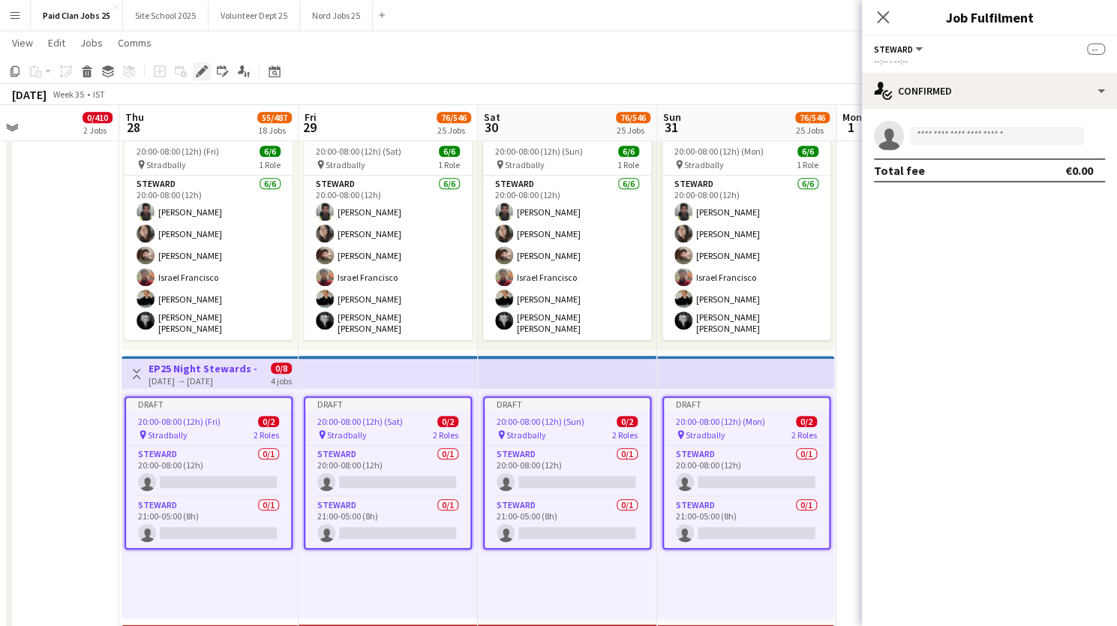
click at [195, 69] on div "Edit" at bounding box center [202, 71] width 18 height 18
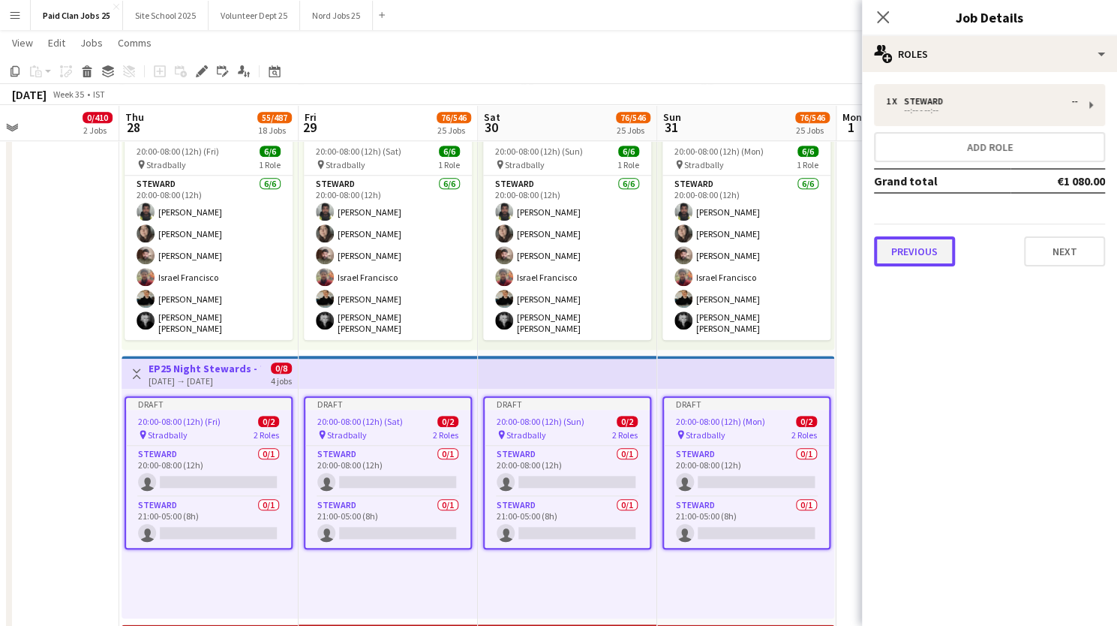
click at [926, 251] on button "Previous" at bounding box center [914, 251] width 81 height 30
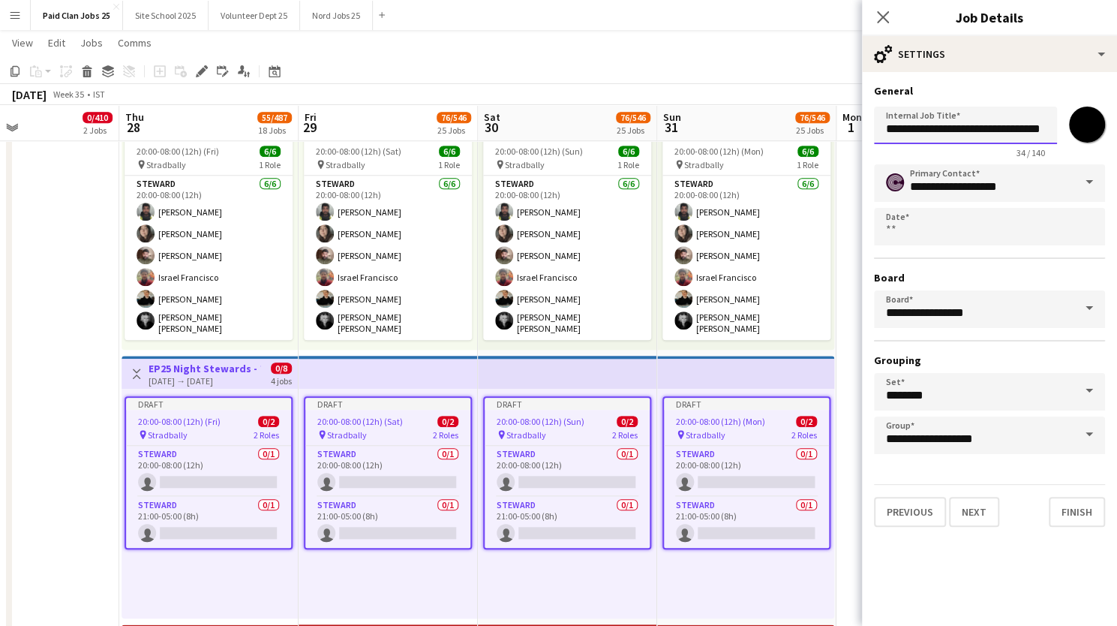
click at [996, 125] on input "**********" at bounding box center [965, 126] width 183 height 38
click at [219, 466] on app-card-role "Steward 0/1 20:00-08:00 (12h) single-neutral-actions" at bounding box center [208, 471] width 165 height 51
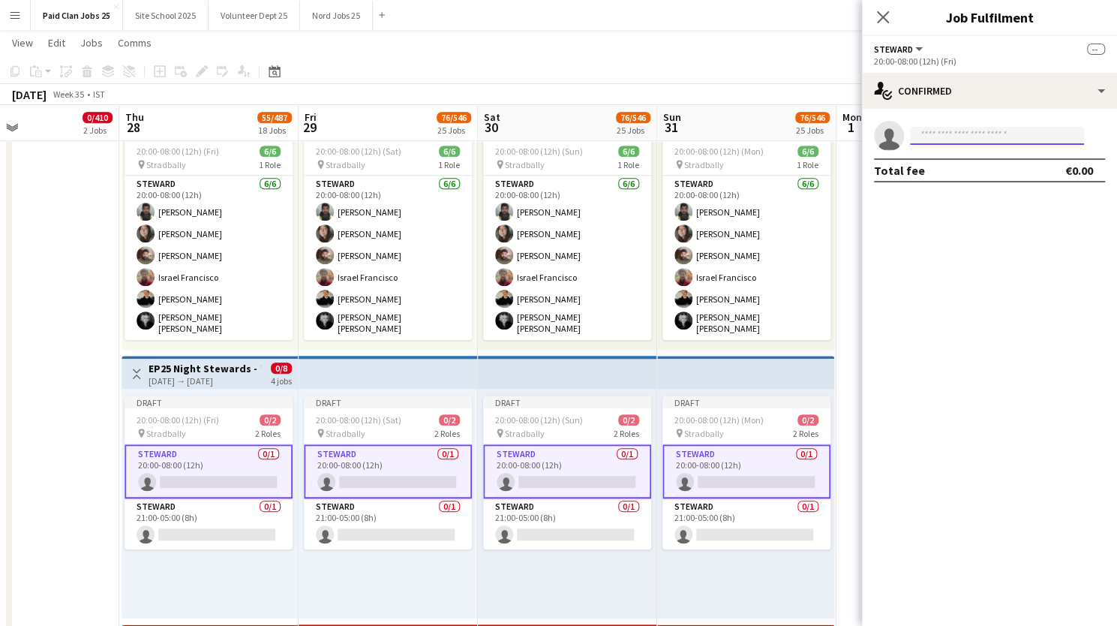
click at [947, 135] on input at bounding box center [997, 136] width 174 height 18
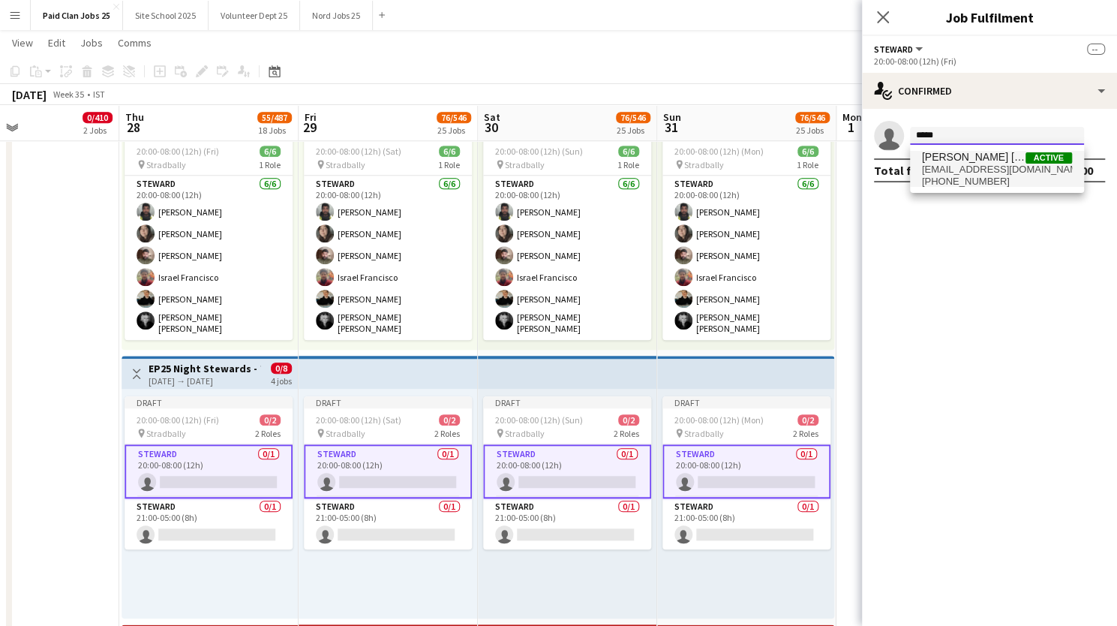
type input "*****"
click at [974, 160] on span "Manoj Kumar Kurapati" at bounding box center [974, 157] width 104 height 13
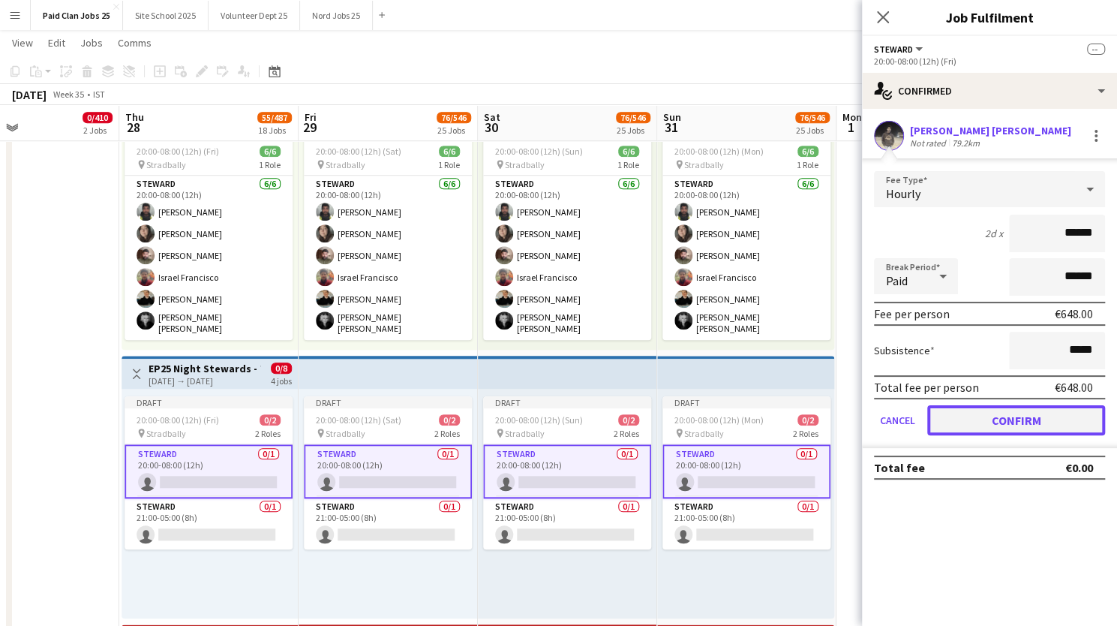
click at [976, 421] on button "Confirm" at bounding box center [1016, 420] width 178 height 30
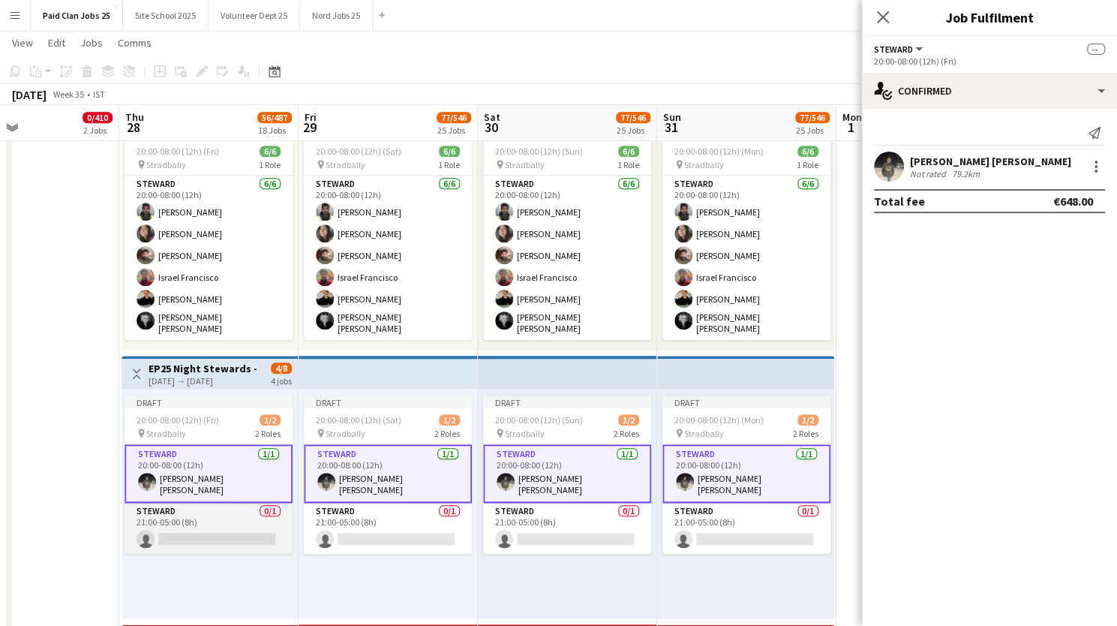
click at [232, 527] on app-card-role "Steward 0/1 21:00-05:00 (8h) single-neutral-actions" at bounding box center [209, 528] width 168 height 51
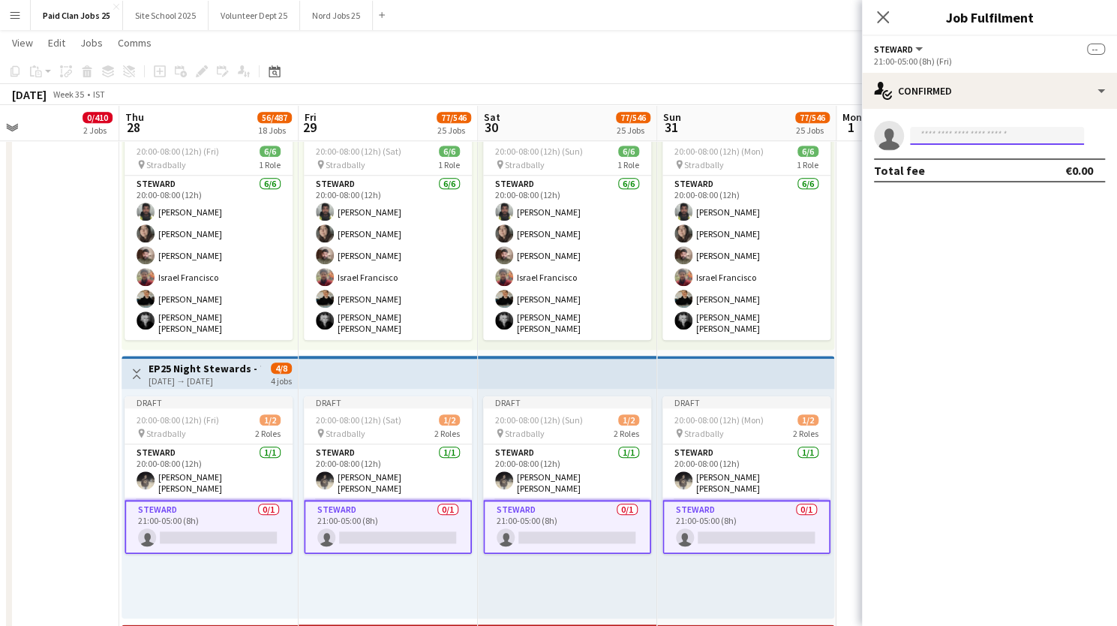
click at [927, 140] on input at bounding box center [997, 136] width 174 height 18
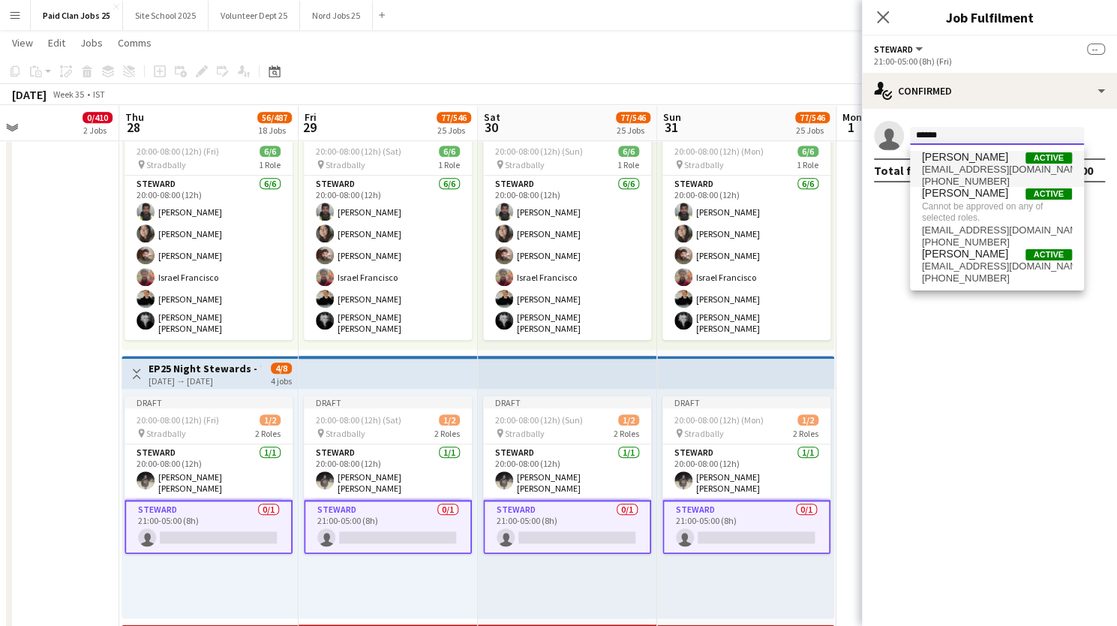
type input "******"
click at [944, 158] on span "Muhammad Hammad Aslam" at bounding box center [965, 157] width 86 height 13
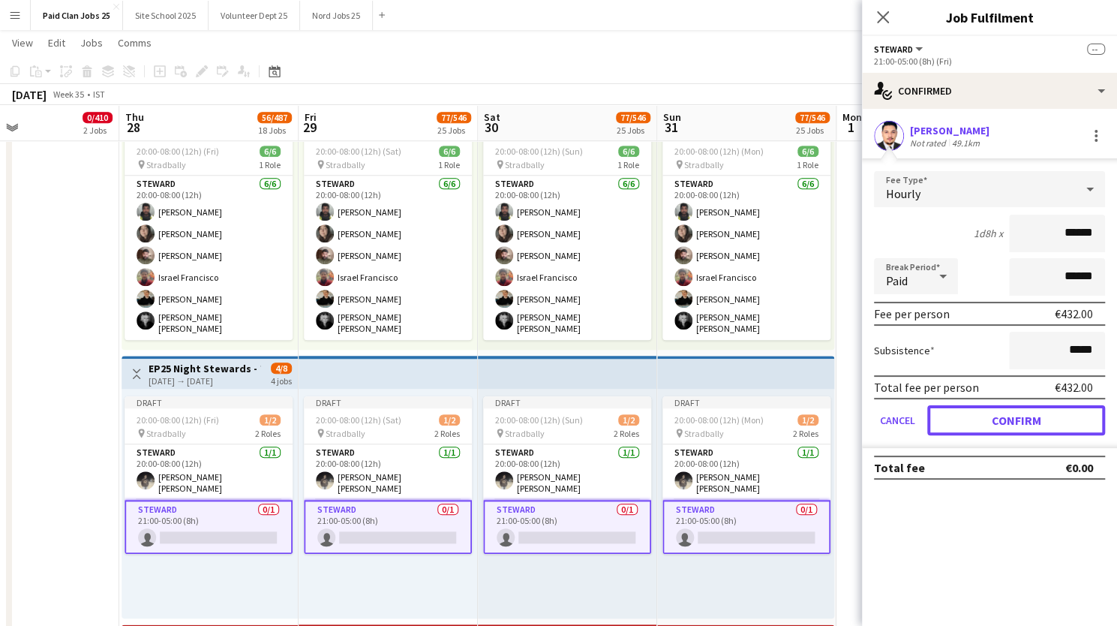
click at [978, 414] on button "Confirm" at bounding box center [1016, 420] width 178 height 30
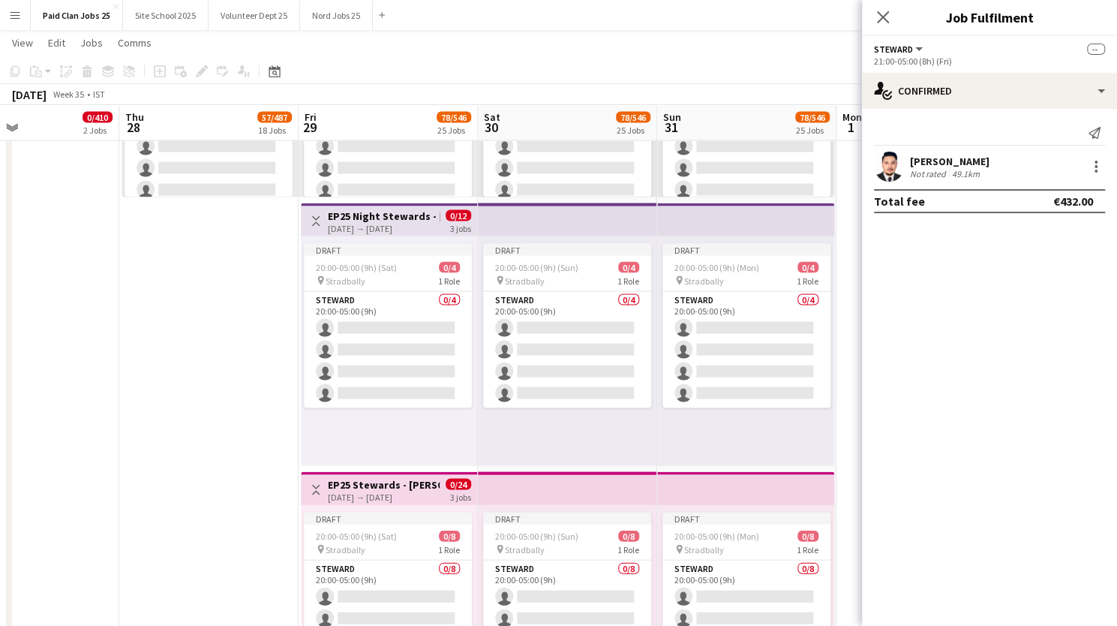
scroll to position [5002, 0]
click at [374, 214] on h3 "EP25 Night Stewards - Cosby Arena Entrance" at bounding box center [384, 216] width 112 height 14
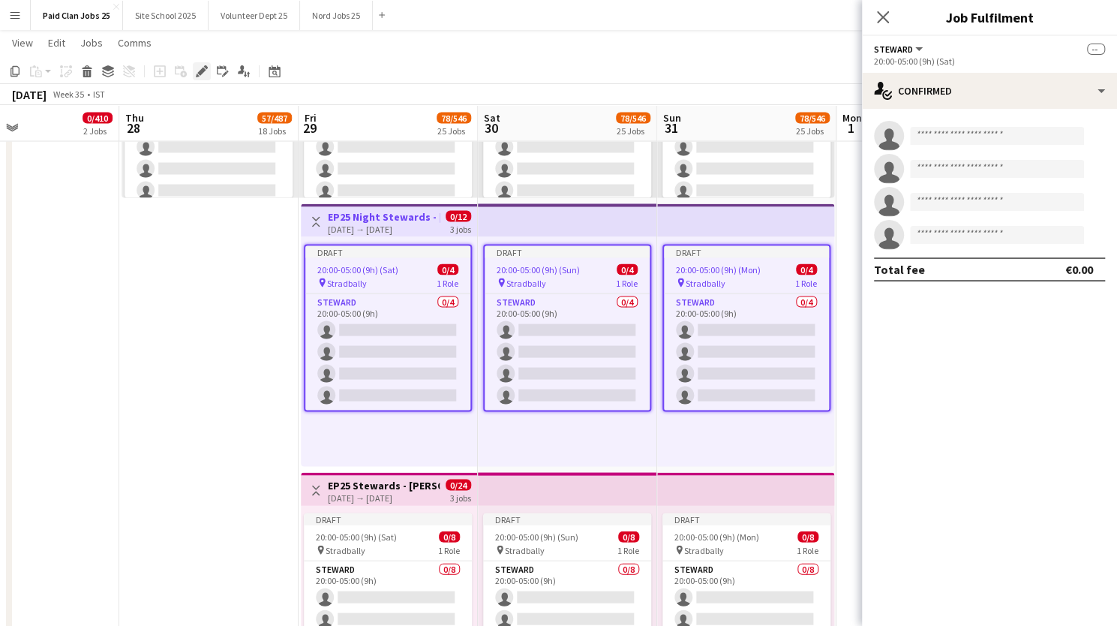
click at [206, 71] on icon "Edit" at bounding box center [202, 71] width 12 height 12
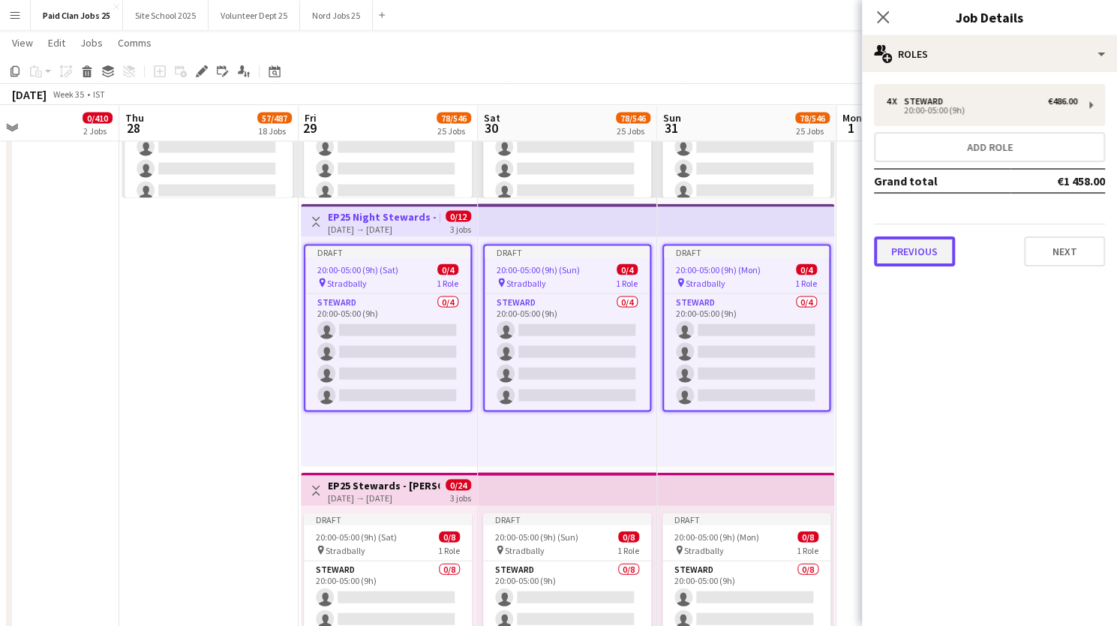
click at [906, 260] on button "Previous" at bounding box center [914, 251] width 81 height 30
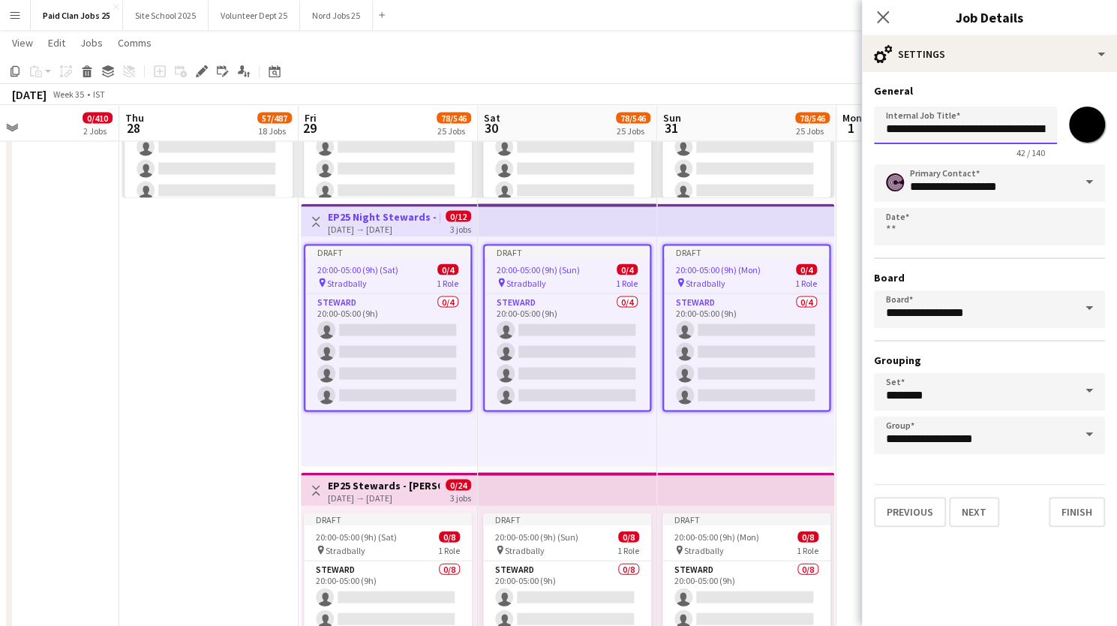
click at [968, 132] on input "**********" at bounding box center [965, 126] width 183 height 38
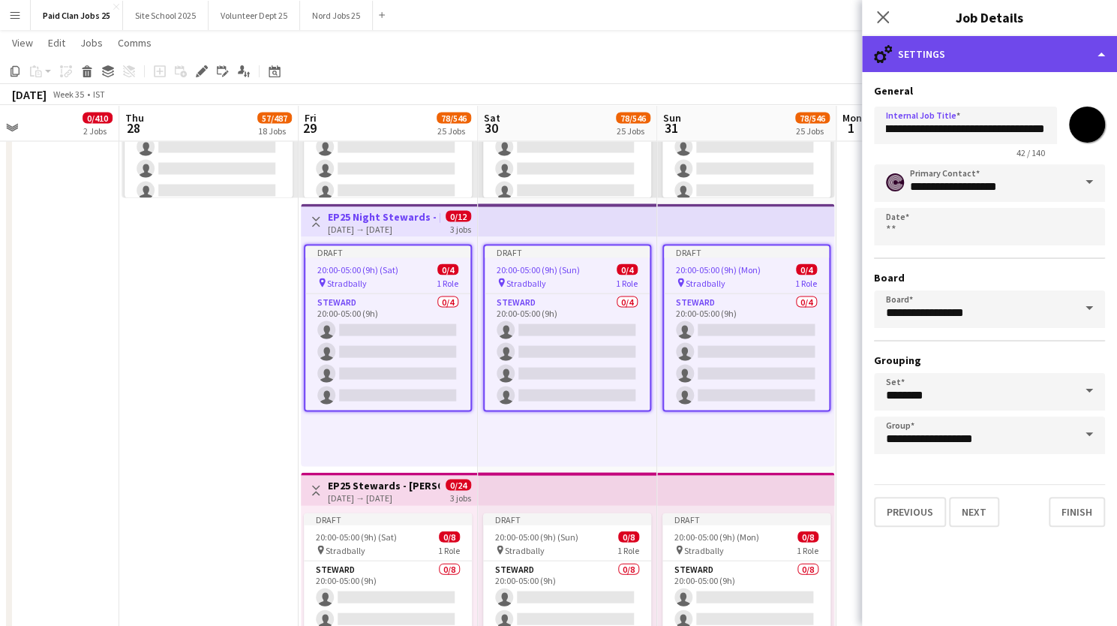
click at [965, 52] on div "cog-double-3 Settings" at bounding box center [989, 54] width 255 height 36
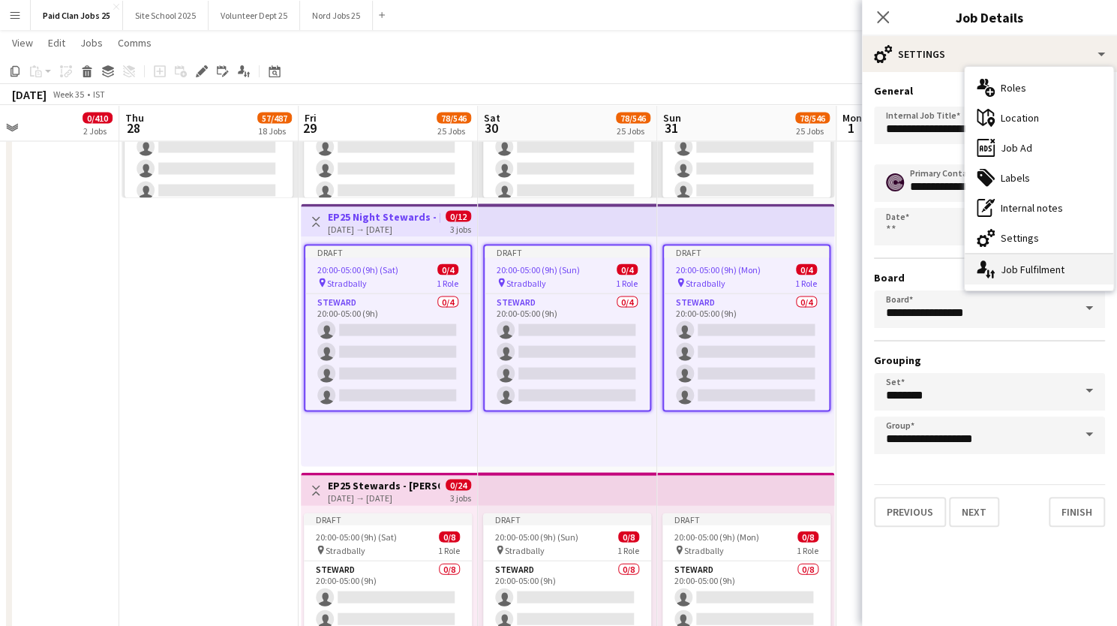
click at [983, 268] on icon at bounding box center [982, 266] width 11 height 13
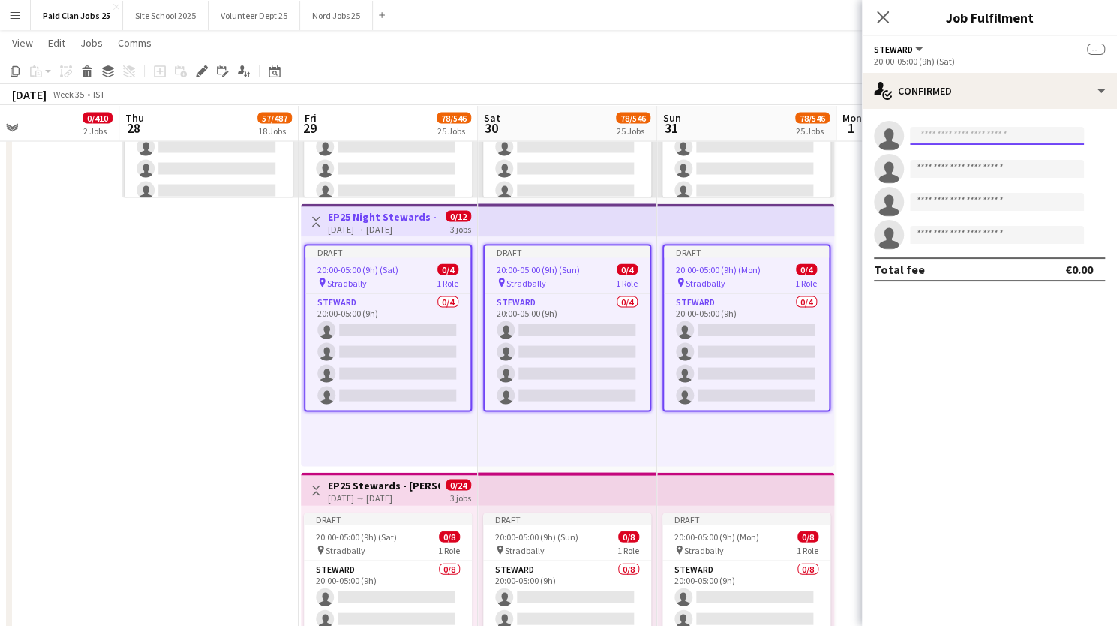
click at [960, 133] on input at bounding box center [997, 136] width 174 height 18
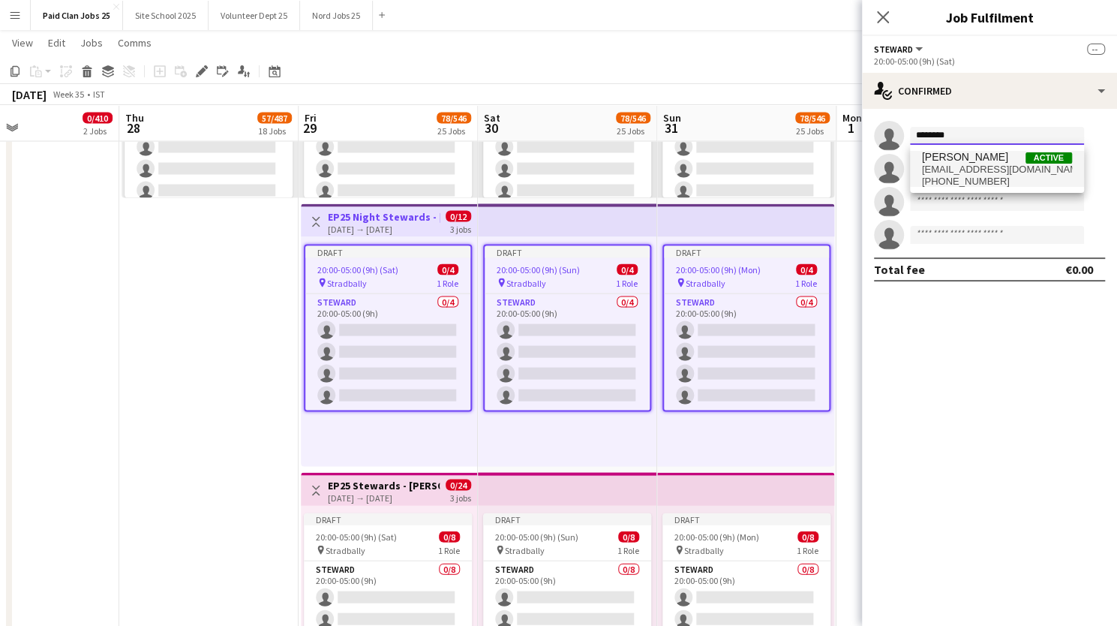
type input "********"
click at [956, 176] on span "+353852337273" at bounding box center [997, 182] width 150 height 12
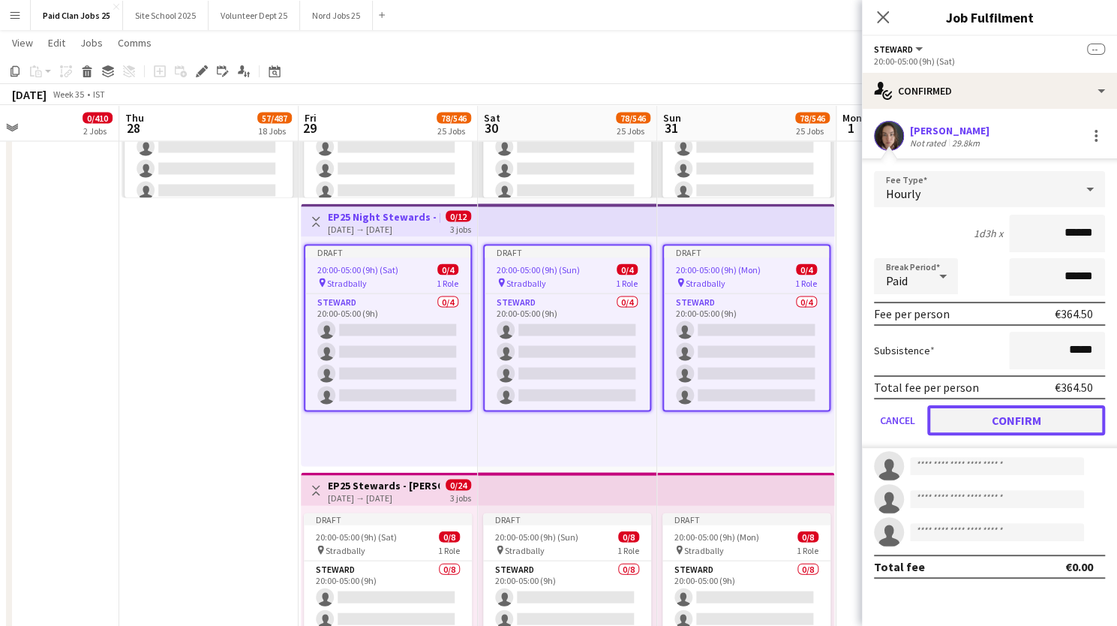
click at [966, 422] on button "Confirm" at bounding box center [1016, 420] width 178 height 30
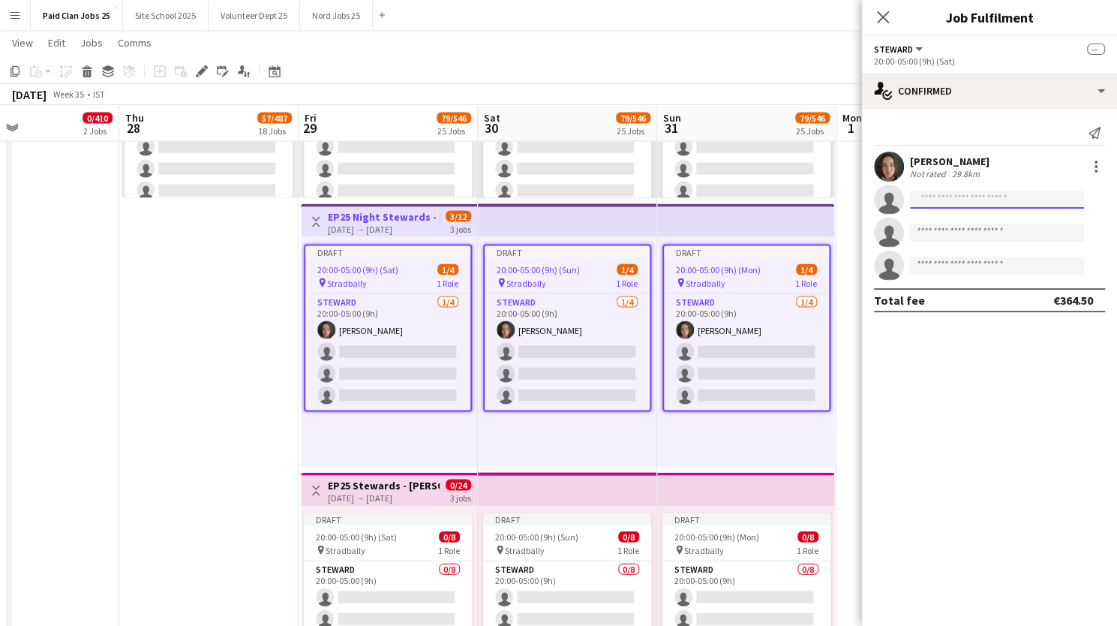
click at [925, 199] on input at bounding box center [997, 200] width 174 height 18
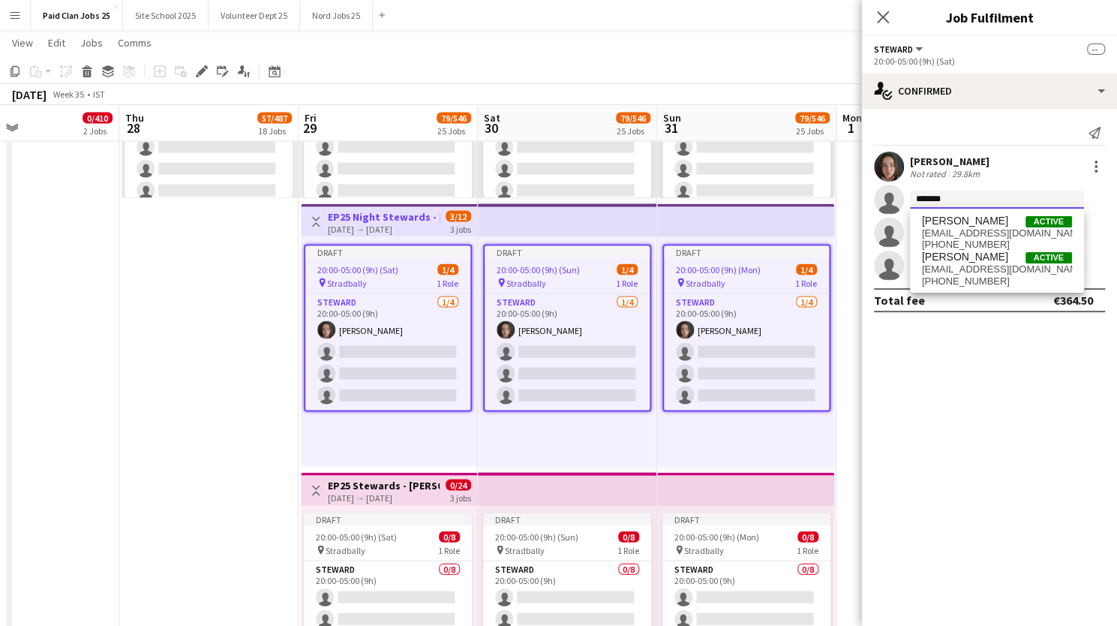
type input "*******"
click at [942, 267] on span "anastasiia.kravchenko06@outlook.com" at bounding box center [997, 269] width 150 height 12
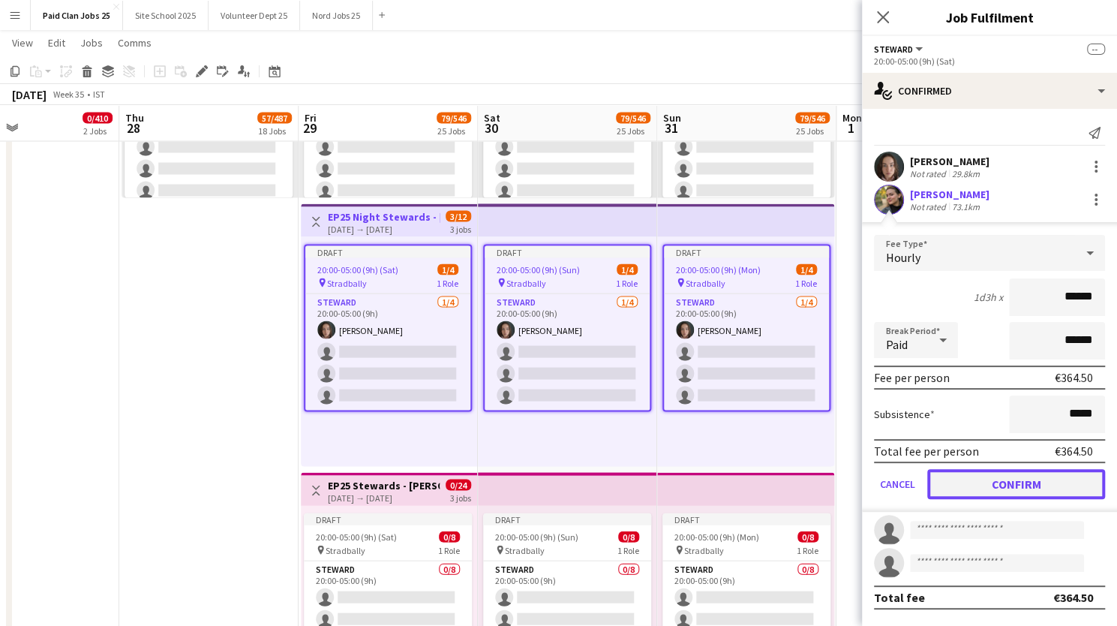
click at [988, 488] on button "Confirm" at bounding box center [1016, 484] width 178 height 30
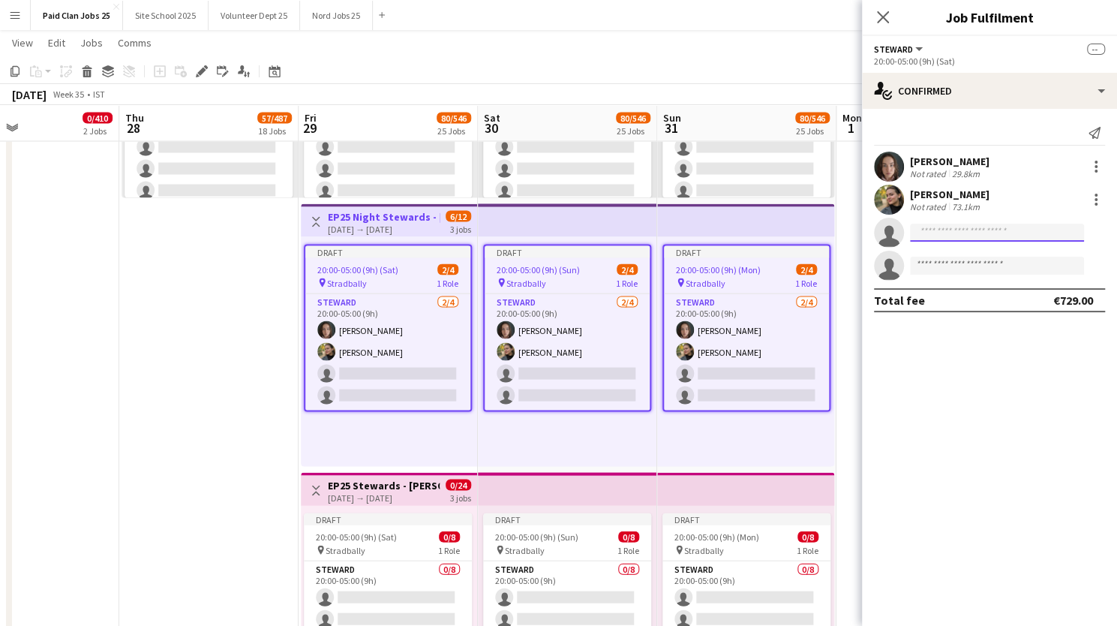
click at [923, 232] on input at bounding box center [997, 233] width 174 height 18
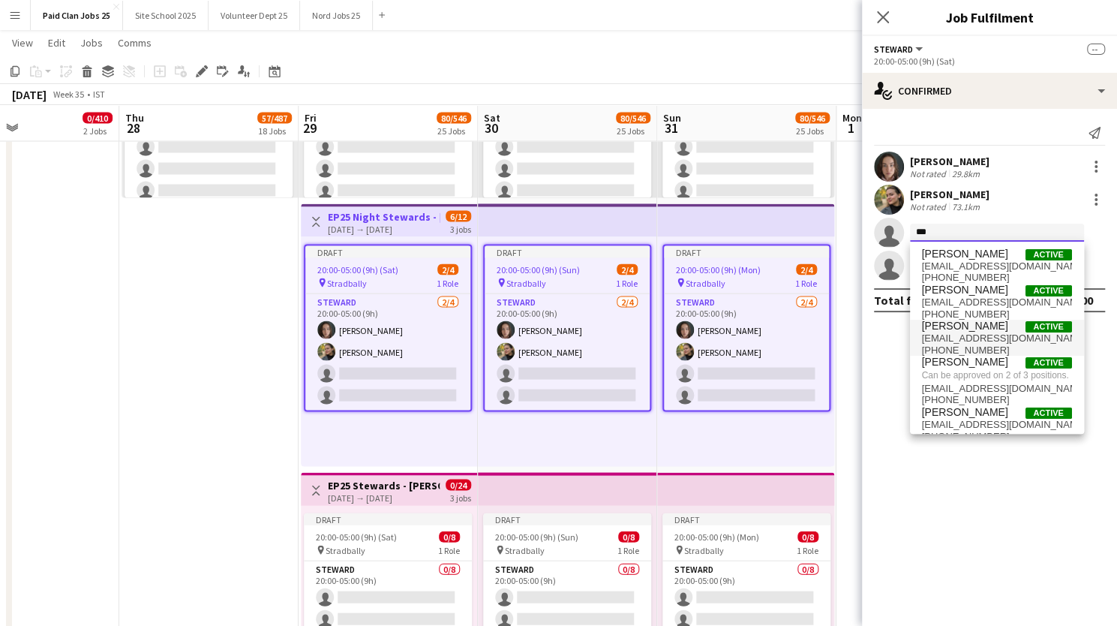
type input "***"
click at [948, 344] on span "+3530892766153" at bounding box center [997, 350] width 150 height 12
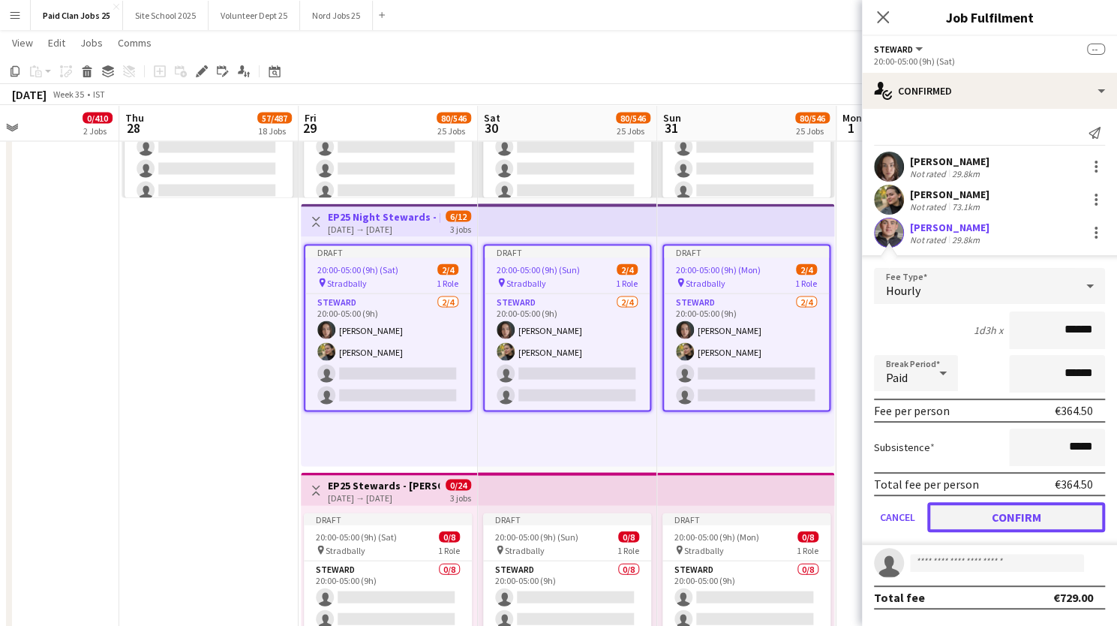
click at [971, 526] on button "Confirm" at bounding box center [1016, 517] width 178 height 30
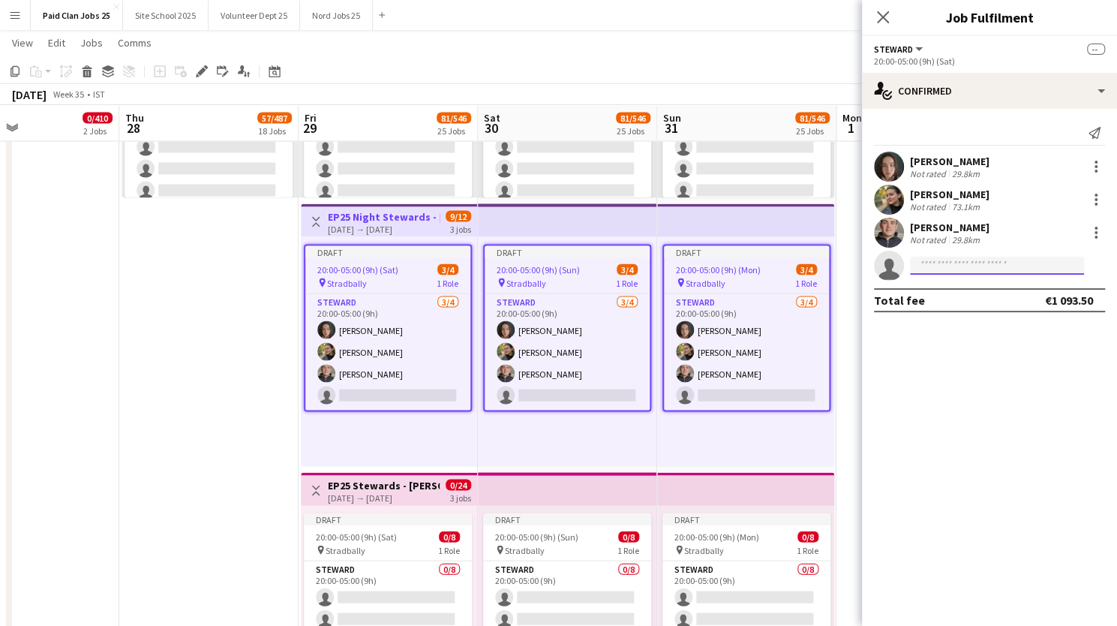
click at [931, 265] on input at bounding box center [997, 266] width 174 height 18
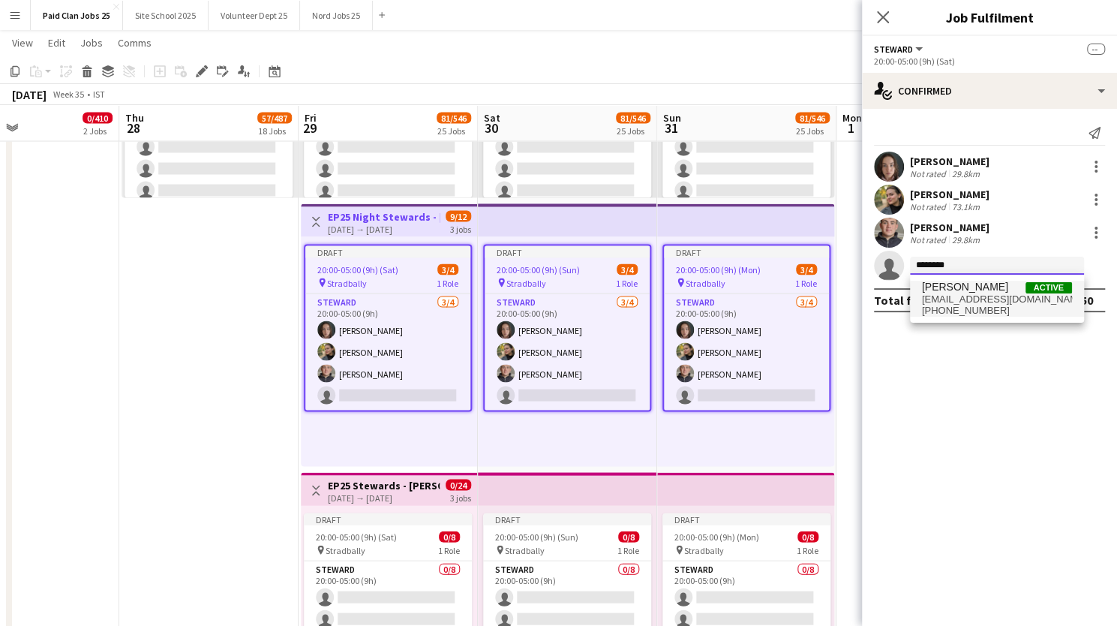
type input "********"
click at [948, 293] on span "xxdaniellex19@gmail.com" at bounding box center [997, 299] width 150 height 12
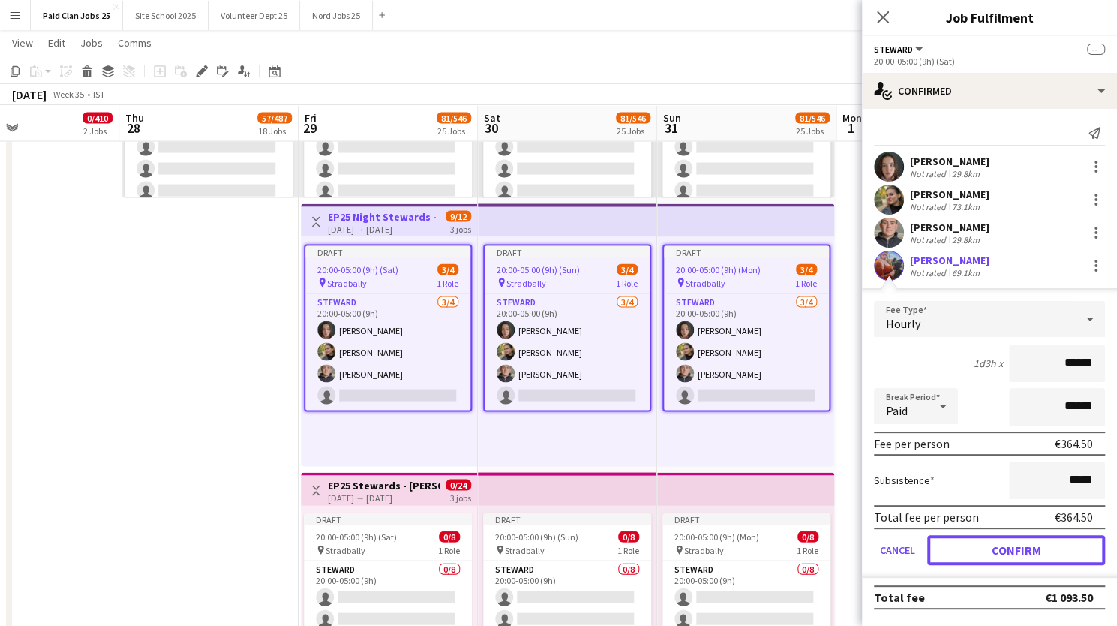
click at [989, 554] on button "Confirm" at bounding box center [1016, 550] width 178 height 30
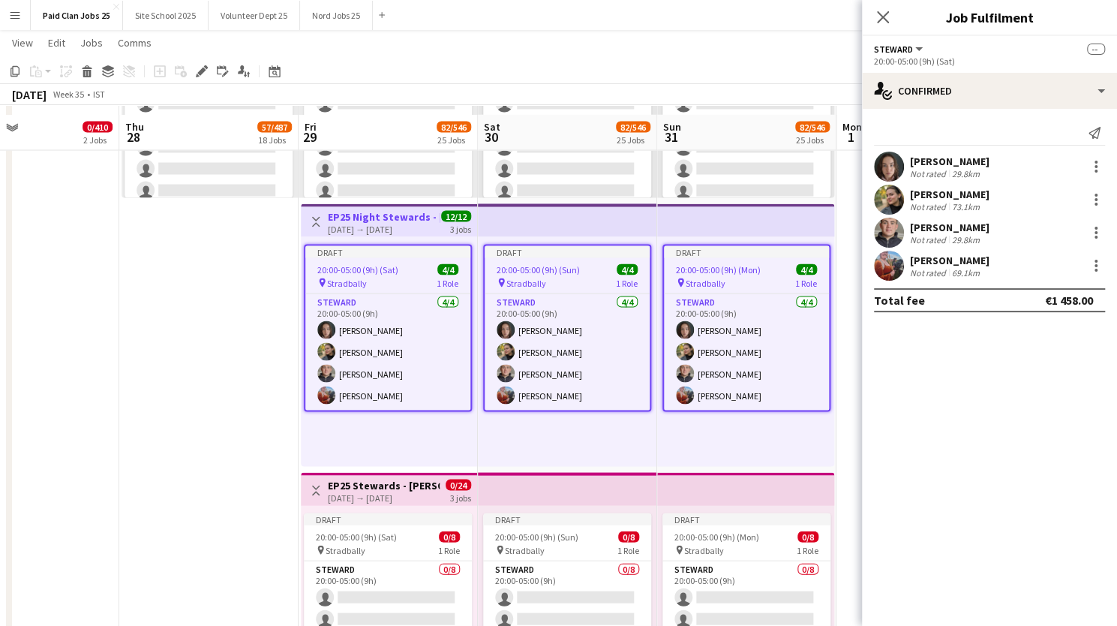
scroll to position [5202, 0]
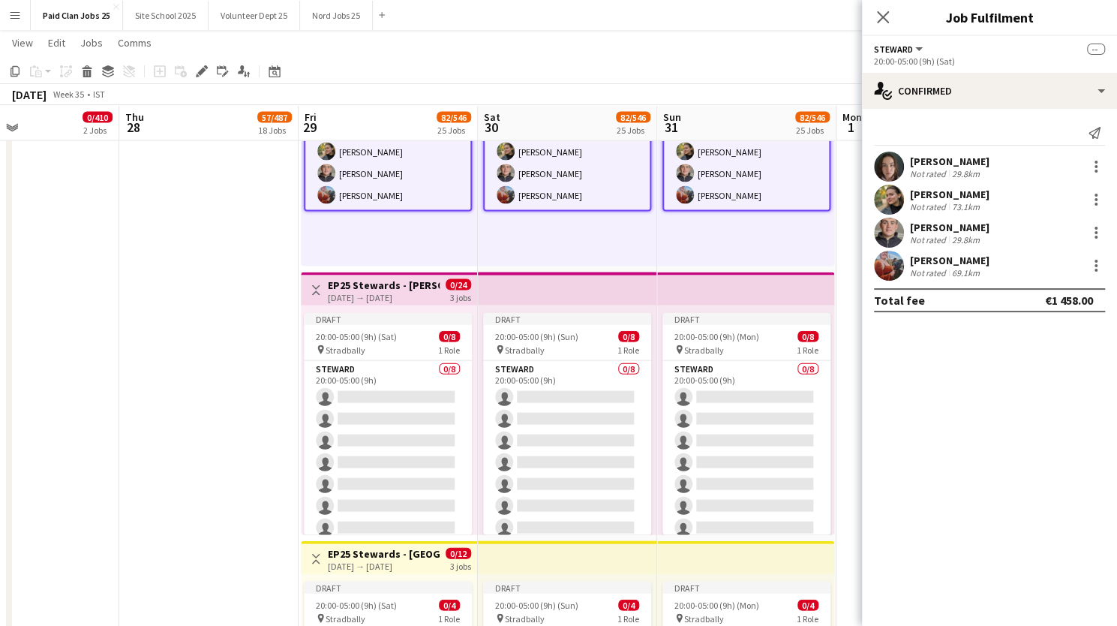
click at [374, 287] on h3 "EP25 Stewards - Jimi Hendrix Arena Entrance" at bounding box center [384, 285] width 112 height 14
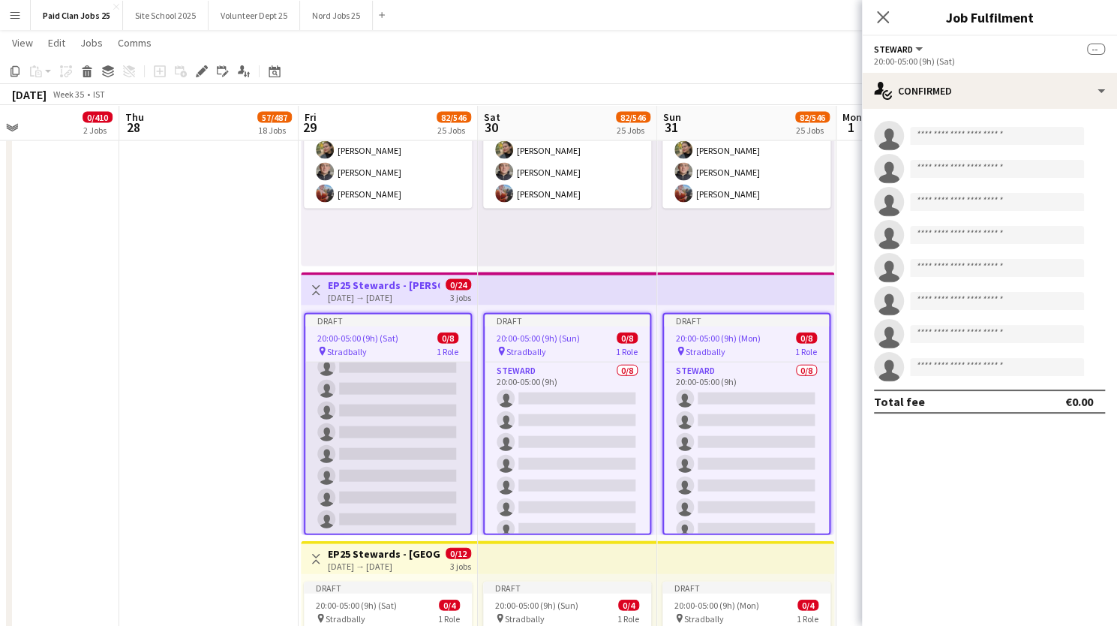
scroll to position [0, 0]
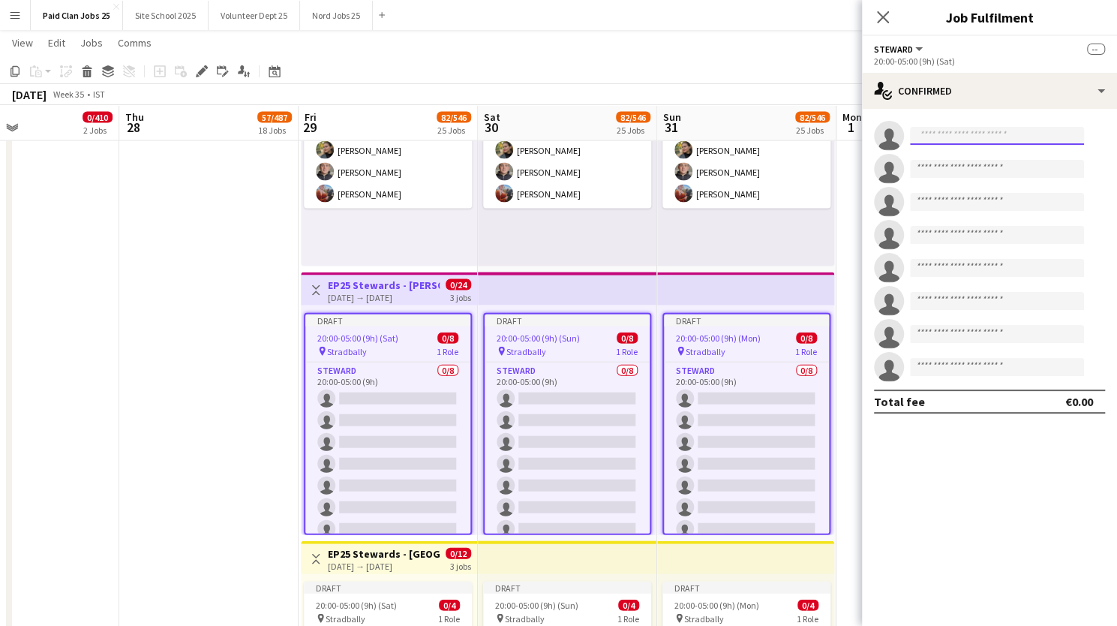
click at [994, 142] on input at bounding box center [997, 136] width 174 height 18
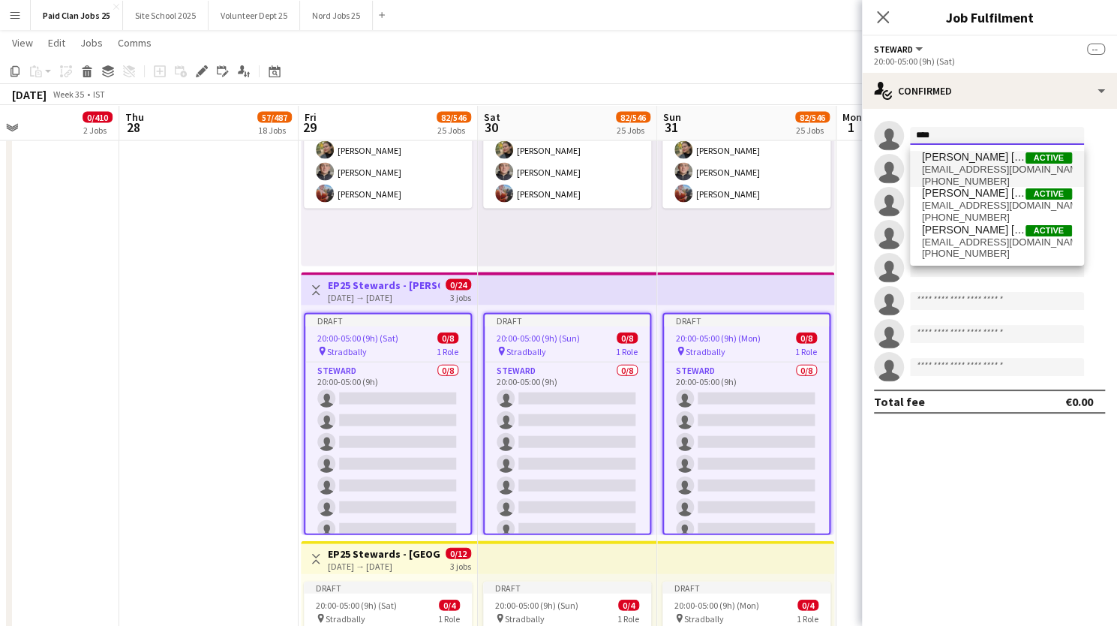
type input "****"
click at [986, 160] on span "Syed Ali Raza Kazmi" at bounding box center [974, 157] width 104 height 13
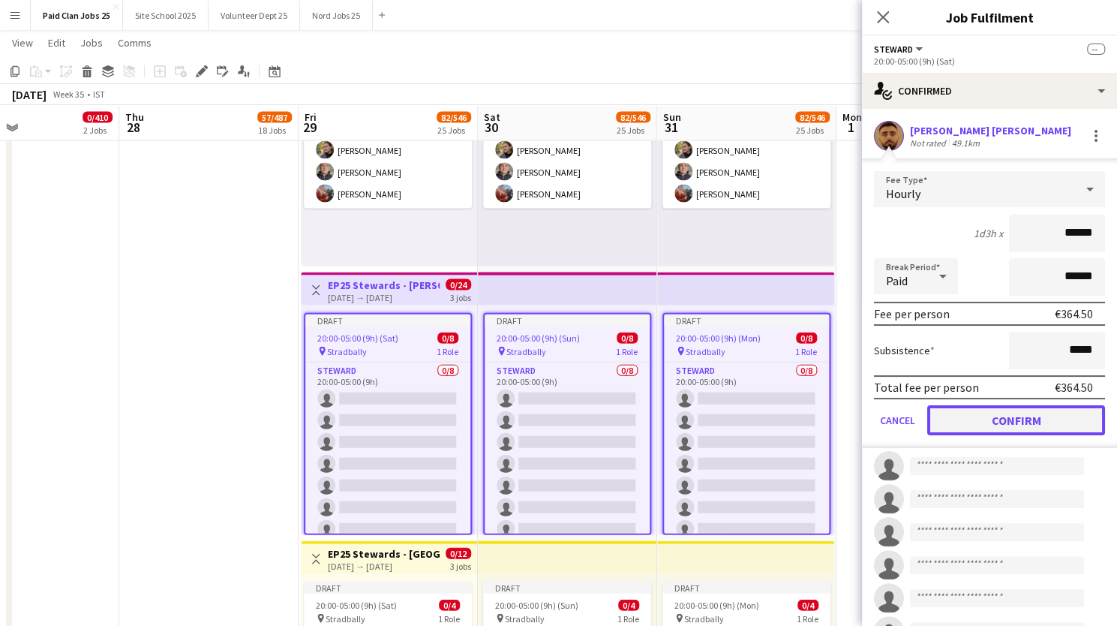
click at [991, 419] on button "Confirm" at bounding box center [1016, 420] width 178 height 30
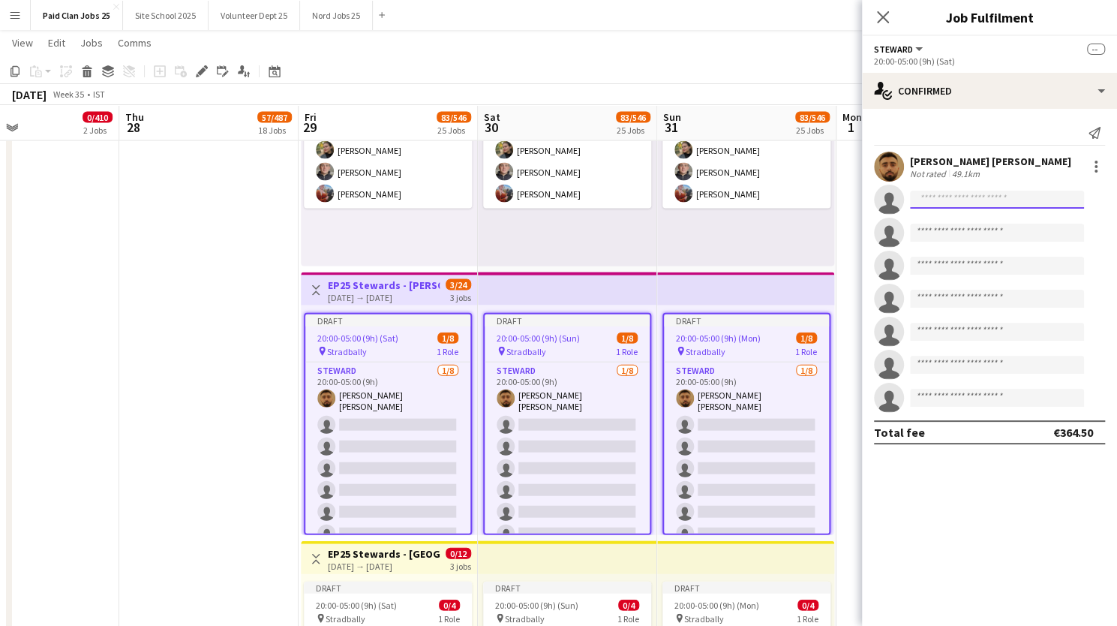
click at [943, 197] on input at bounding box center [997, 200] width 174 height 18
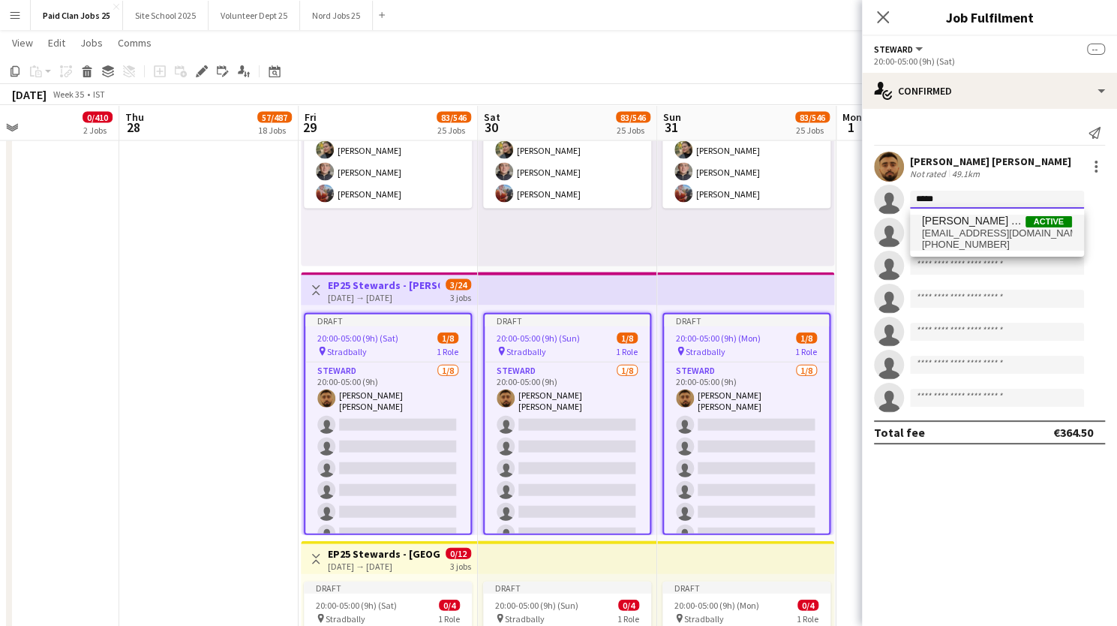
type input "*****"
click at [944, 218] on span "Nancy Oratile Telekelo" at bounding box center [974, 221] width 104 height 13
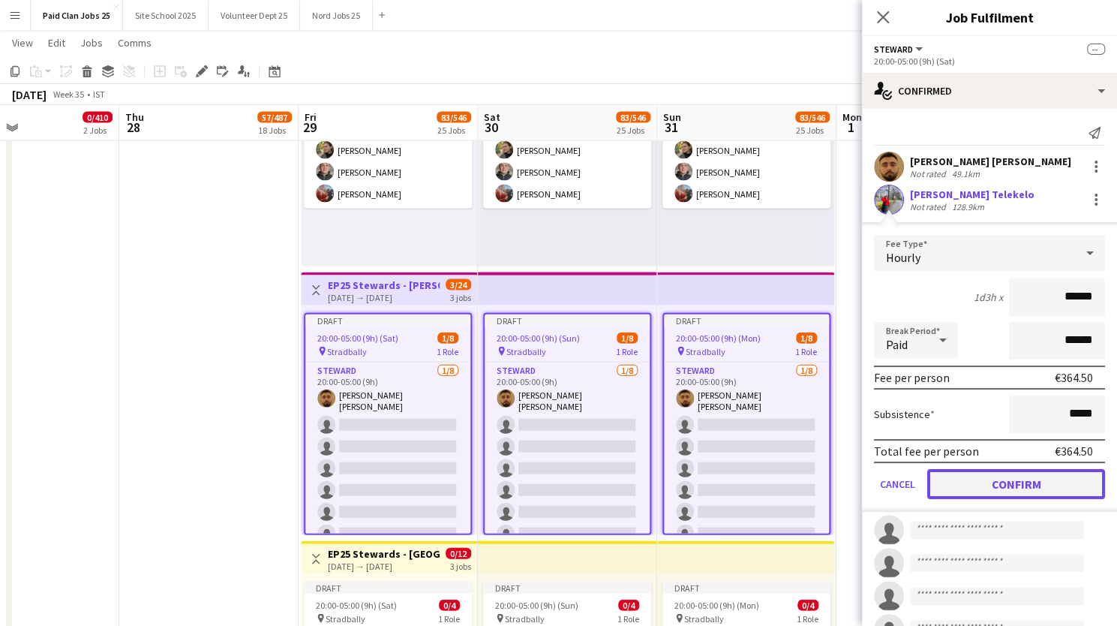
click at [978, 479] on button "Confirm" at bounding box center [1016, 484] width 178 height 30
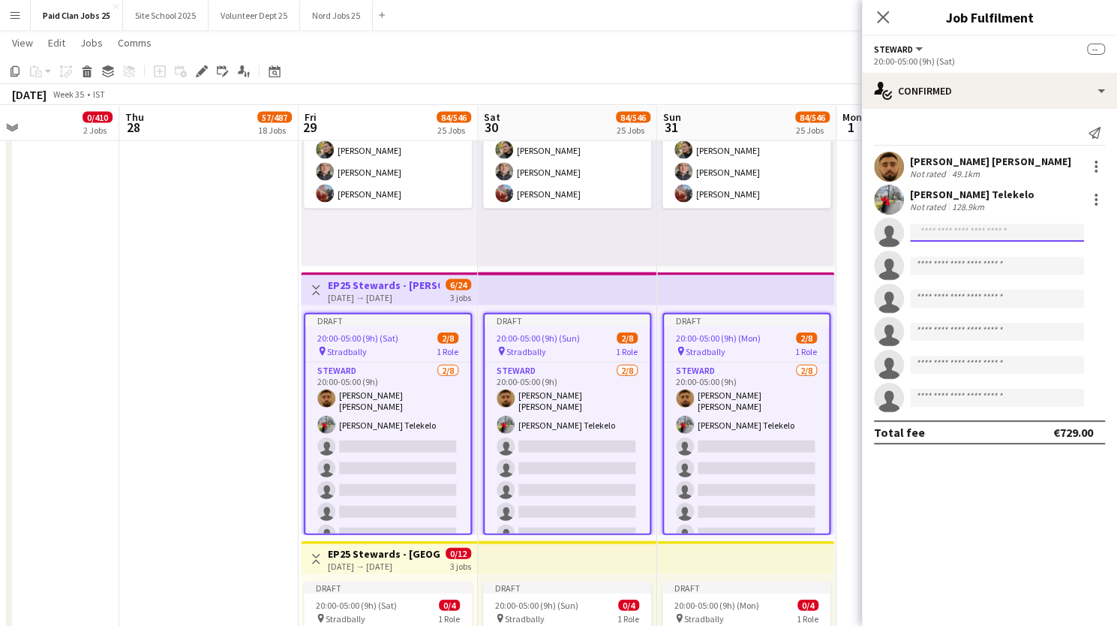
click at [935, 241] on input at bounding box center [997, 233] width 174 height 18
type input "******"
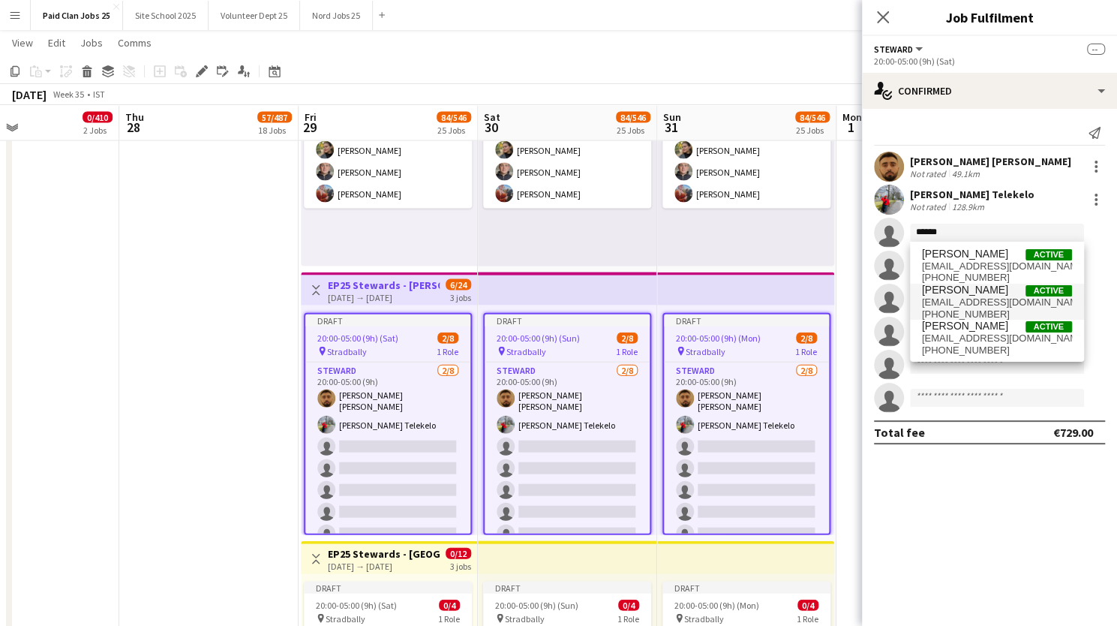
click at [942, 293] on span "Sean Burke" at bounding box center [965, 290] width 86 height 13
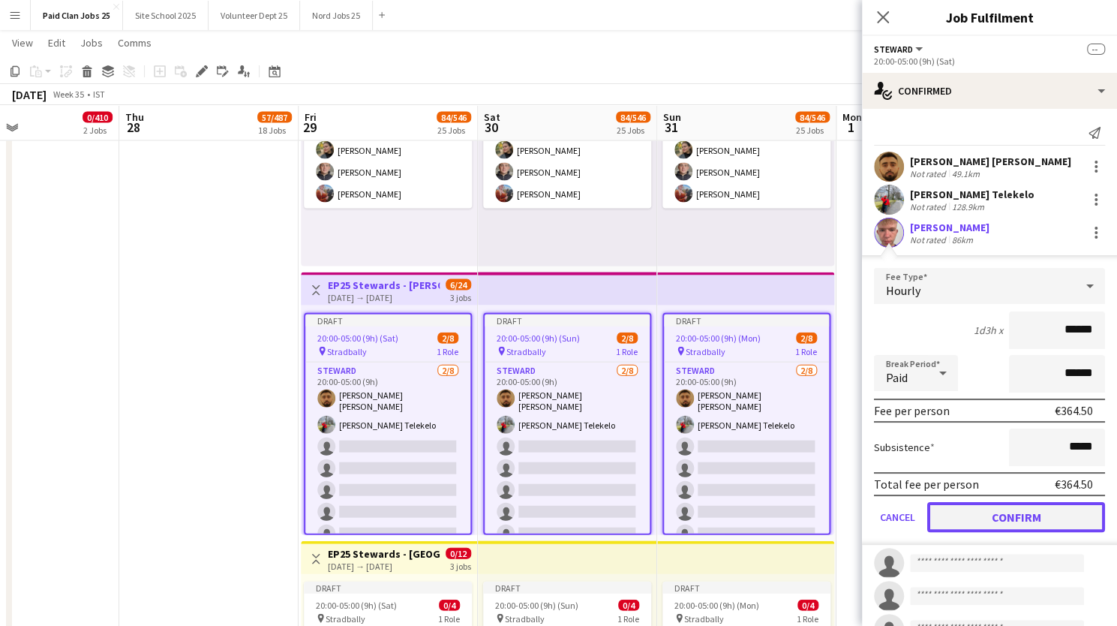
click at [983, 518] on button "Confirm" at bounding box center [1016, 517] width 178 height 30
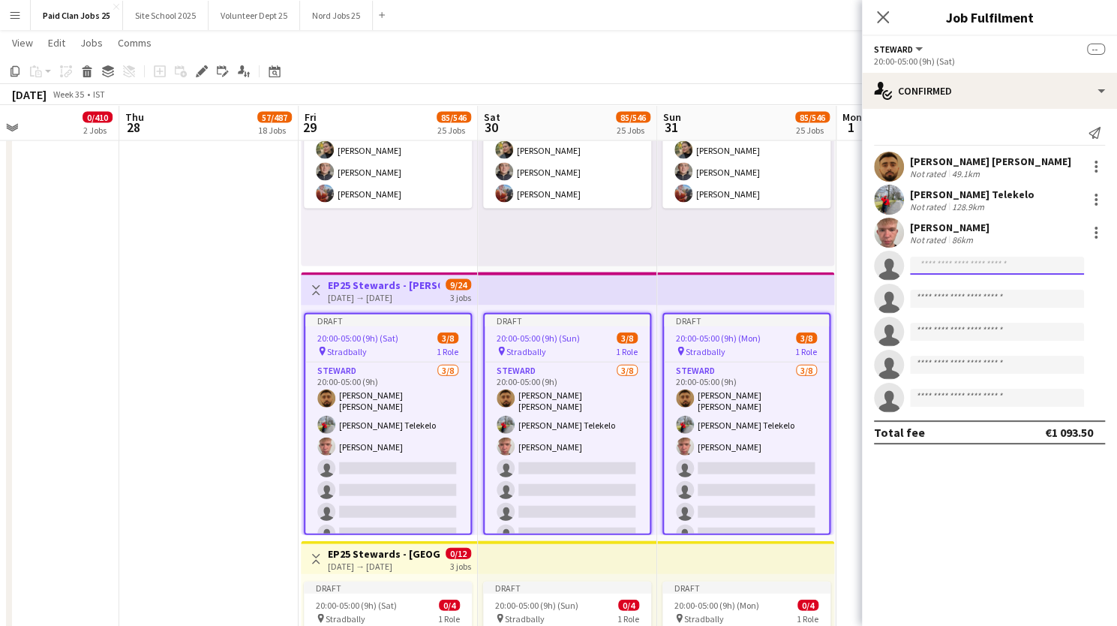
click at [959, 263] on input at bounding box center [997, 266] width 174 height 18
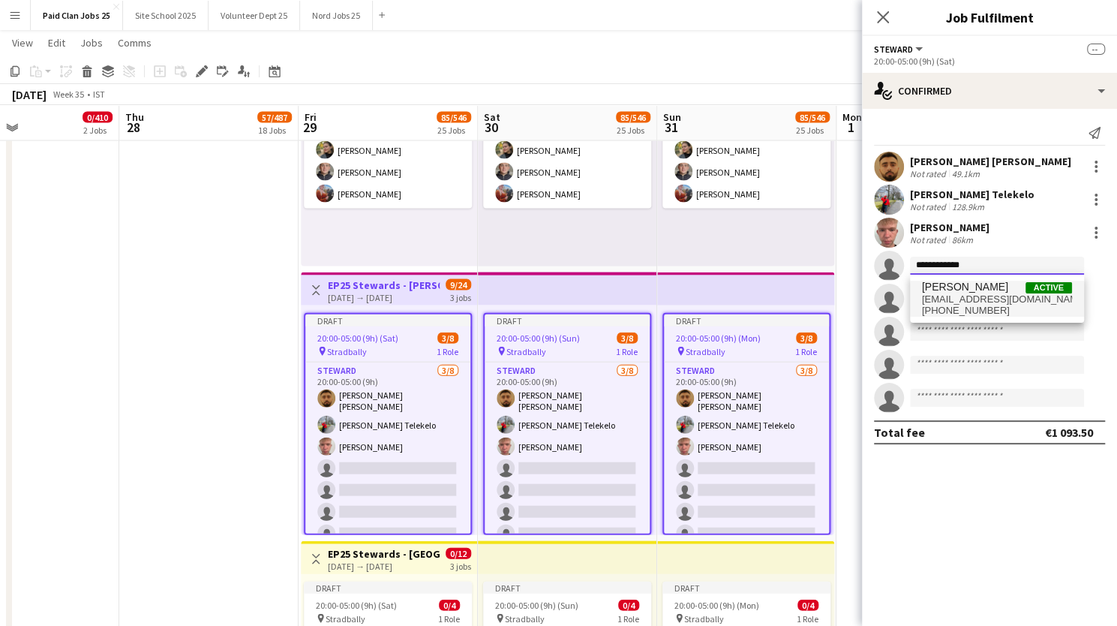
type input "**********"
click at [962, 289] on span "Kate Higgins" at bounding box center [965, 287] width 86 height 13
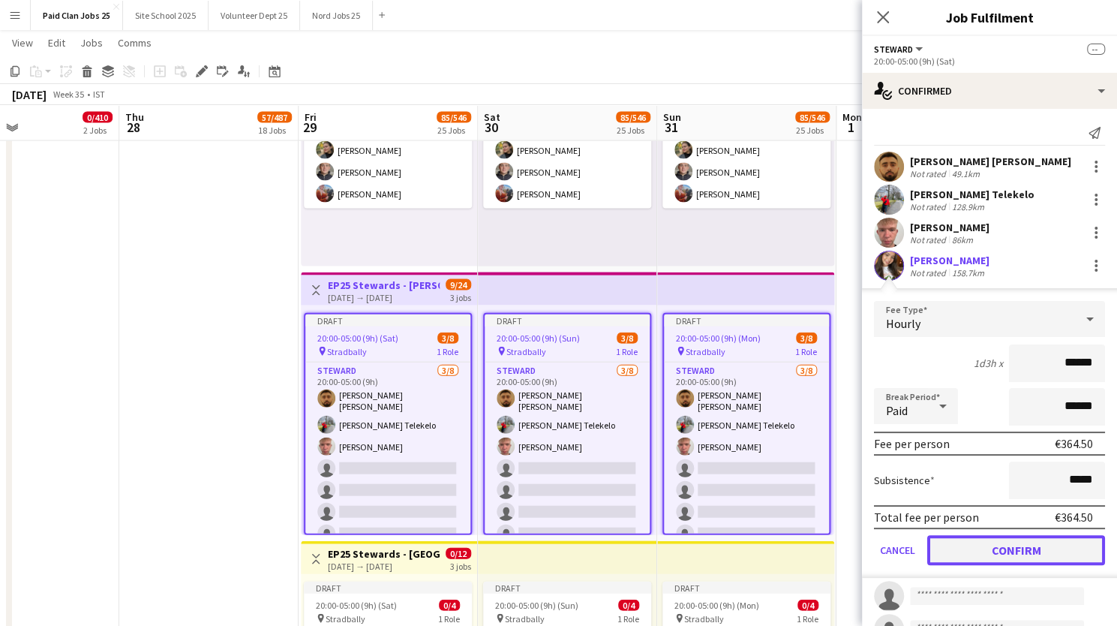
click at [966, 545] on button "Confirm" at bounding box center [1016, 550] width 178 height 30
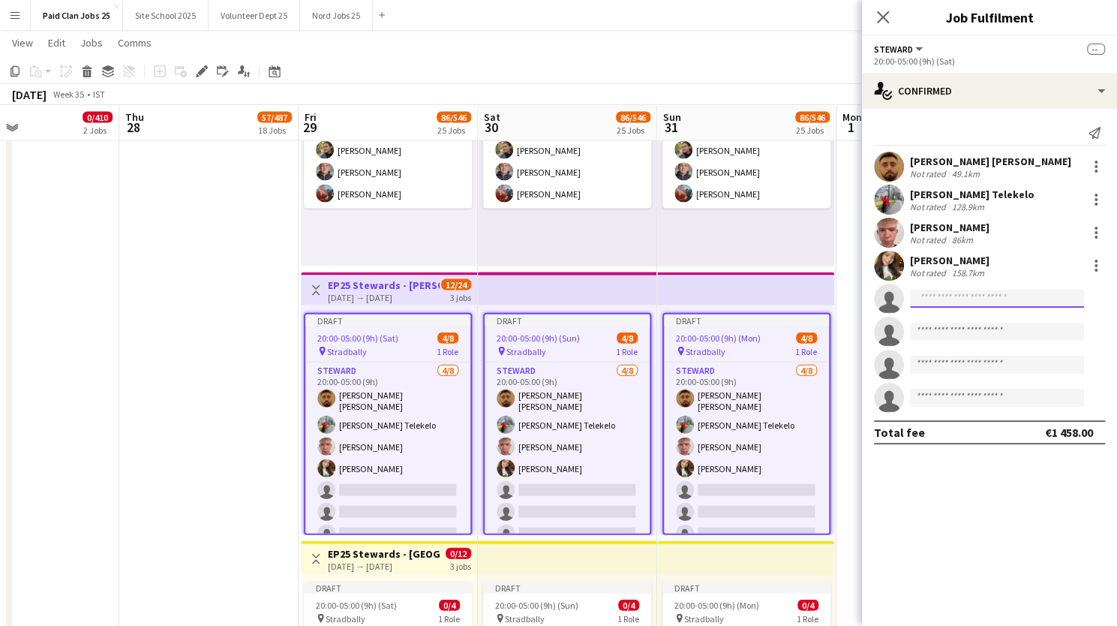
click at [932, 303] on input at bounding box center [997, 299] width 174 height 18
type input "********"
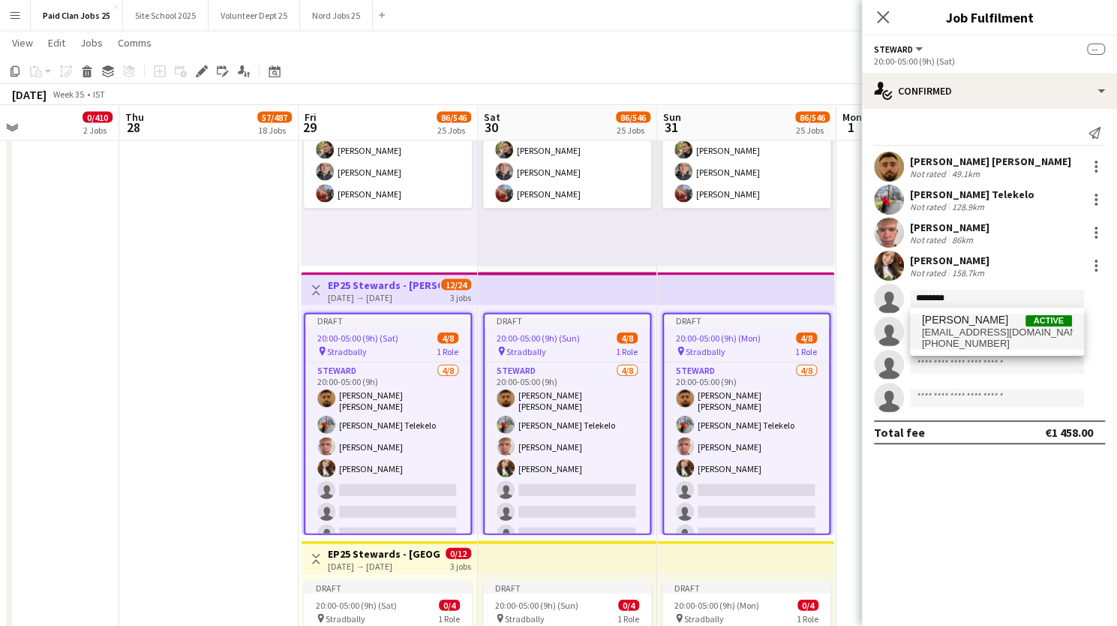
click at [940, 328] on span "renf542@gmail.com" at bounding box center [997, 332] width 150 height 12
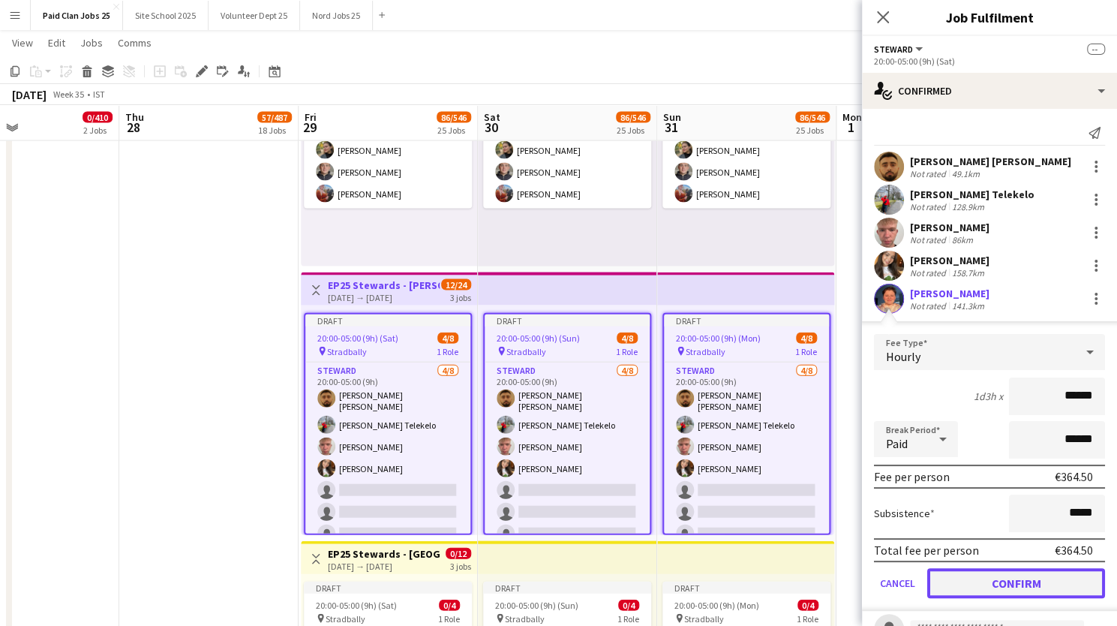
click at [989, 587] on button "Confirm" at bounding box center [1016, 583] width 178 height 30
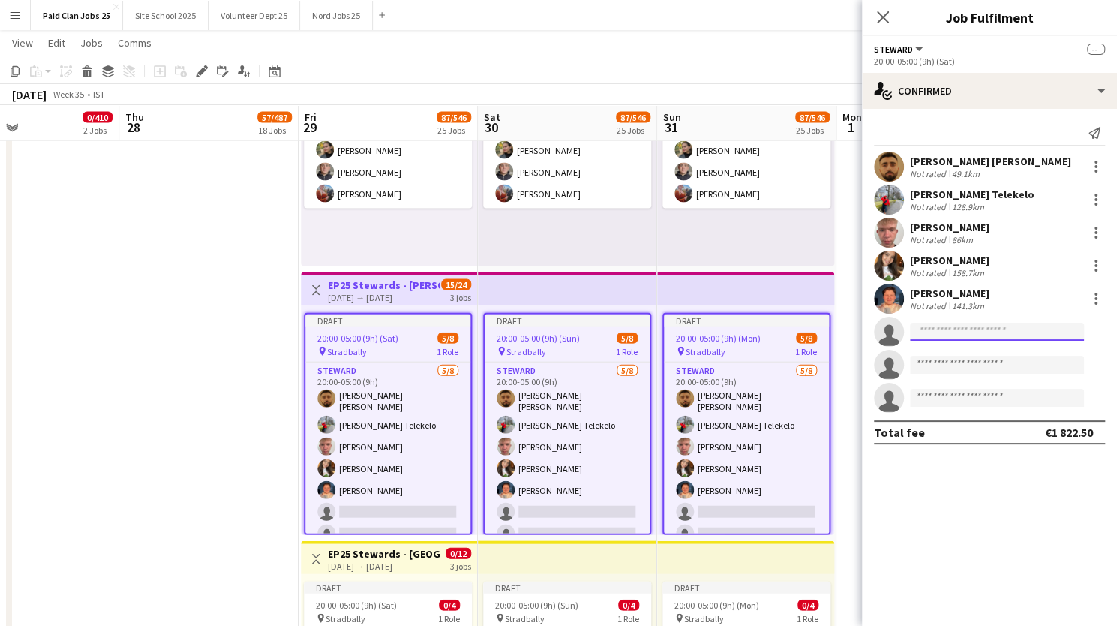
click at [962, 332] on input at bounding box center [997, 332] width 174 height 18
type input "*******"
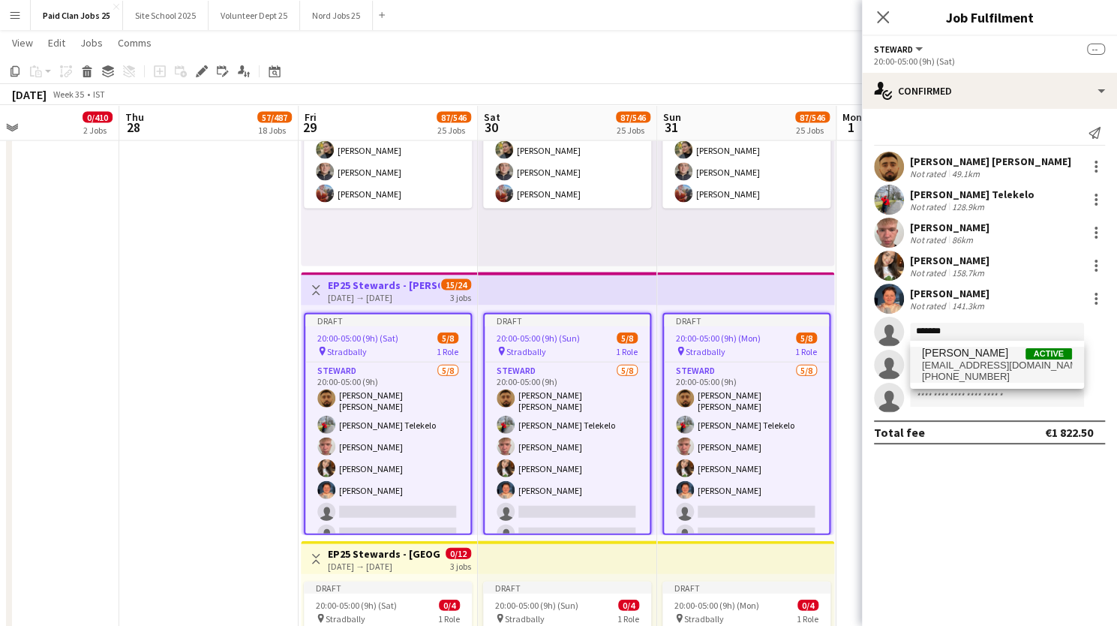
click at [960, 352] on span "Dylan McDonald" at bounding box center [965, 353] width 86 height 13
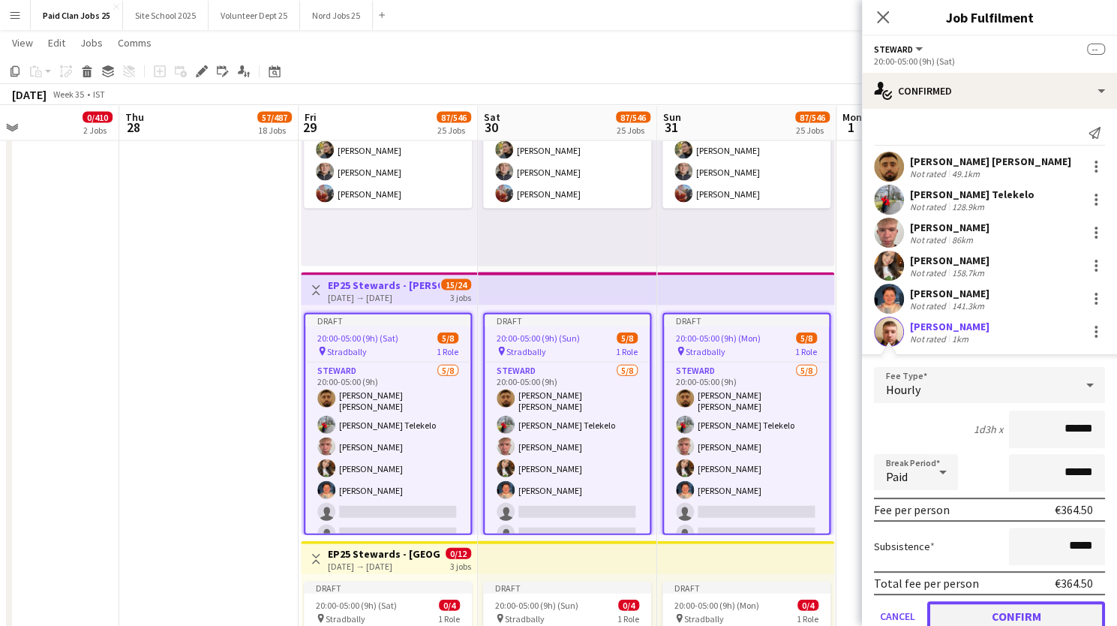
click at [969, 608] on button "Confirm" at bounding box center [1016, 616] width 178 height 30
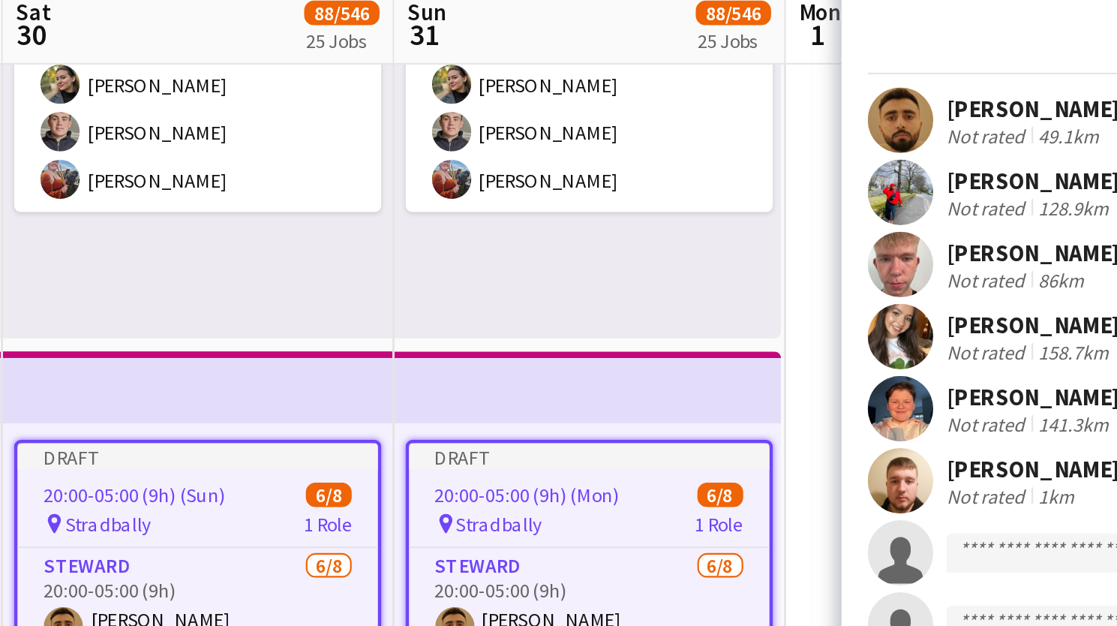
scroll to position [5202, 0]
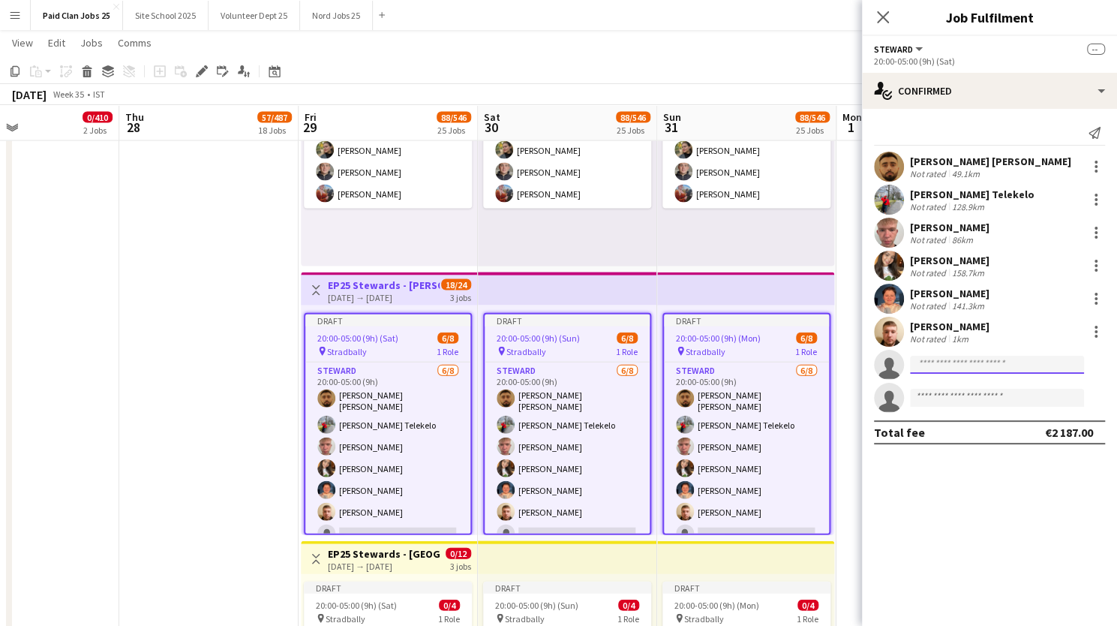
click at [947, 367] on input at bounding box center [997, 365] width 174 height 18
type input "*****"
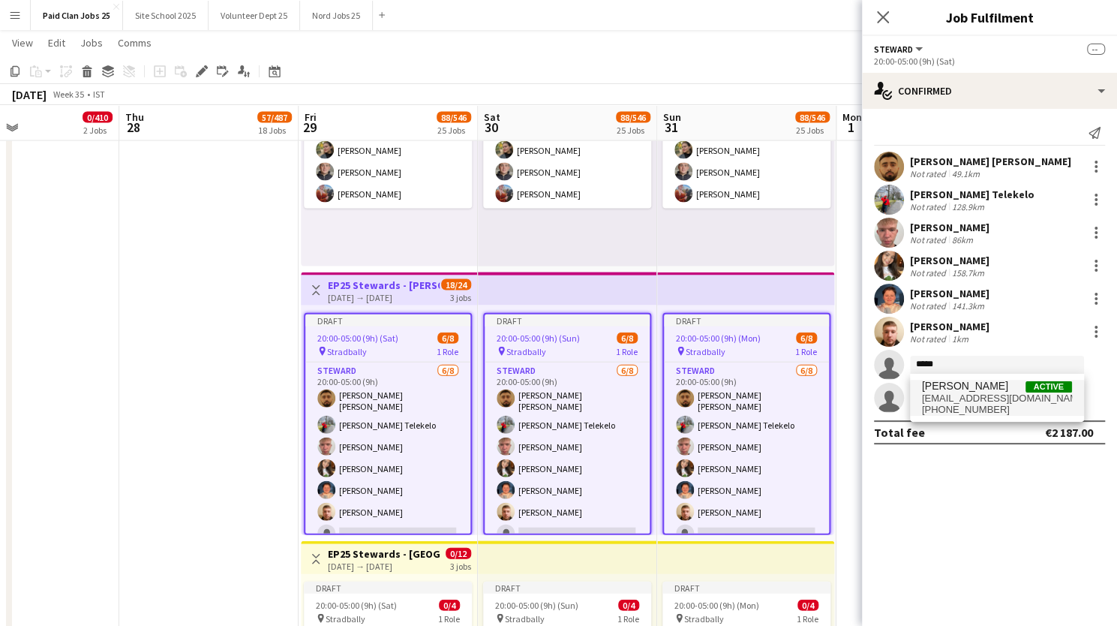
click at [950, 392] on span "lowakamdluli@gmail.com" at bounding box center [997, 398] width 150 height 12
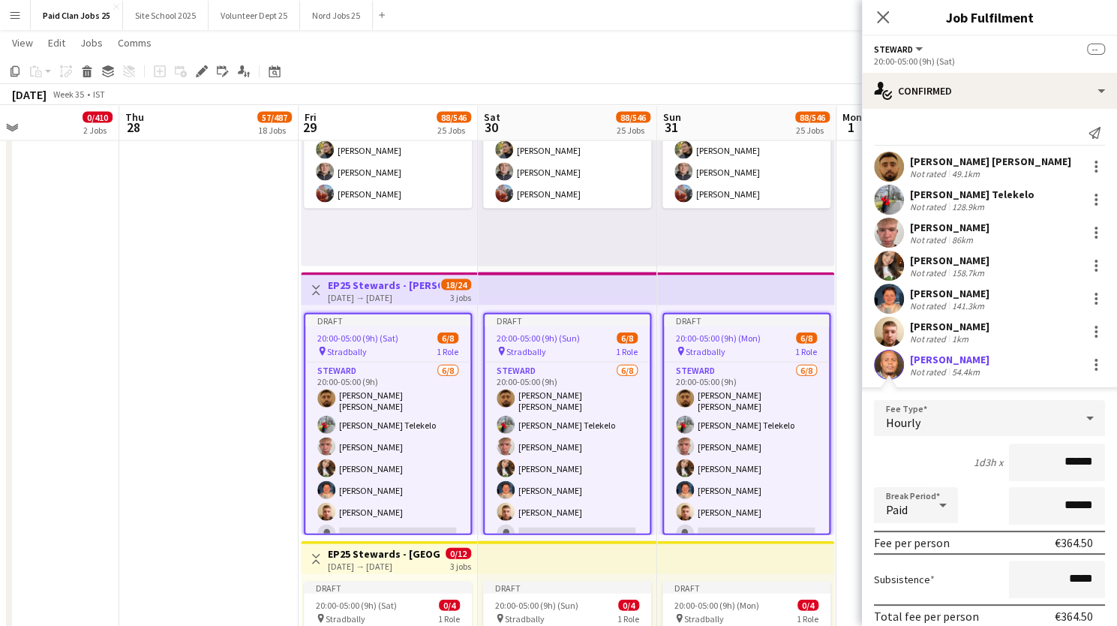
scroll to position [127, 0]
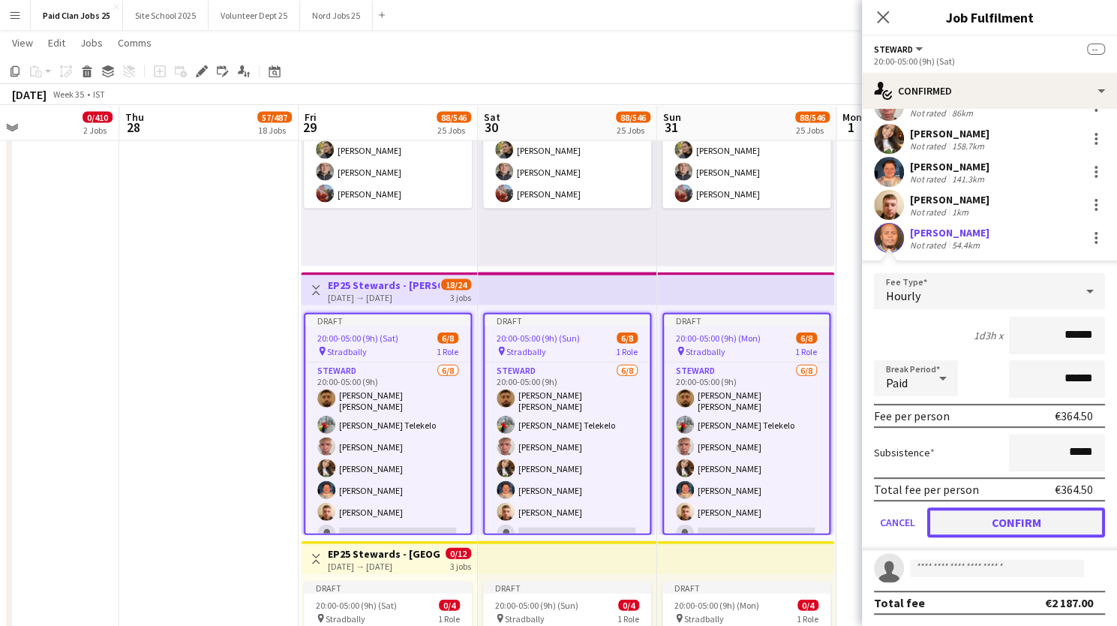
click at [975, 512] on button "Confirm" at bounding box center [1016, 522] width 178 height 30
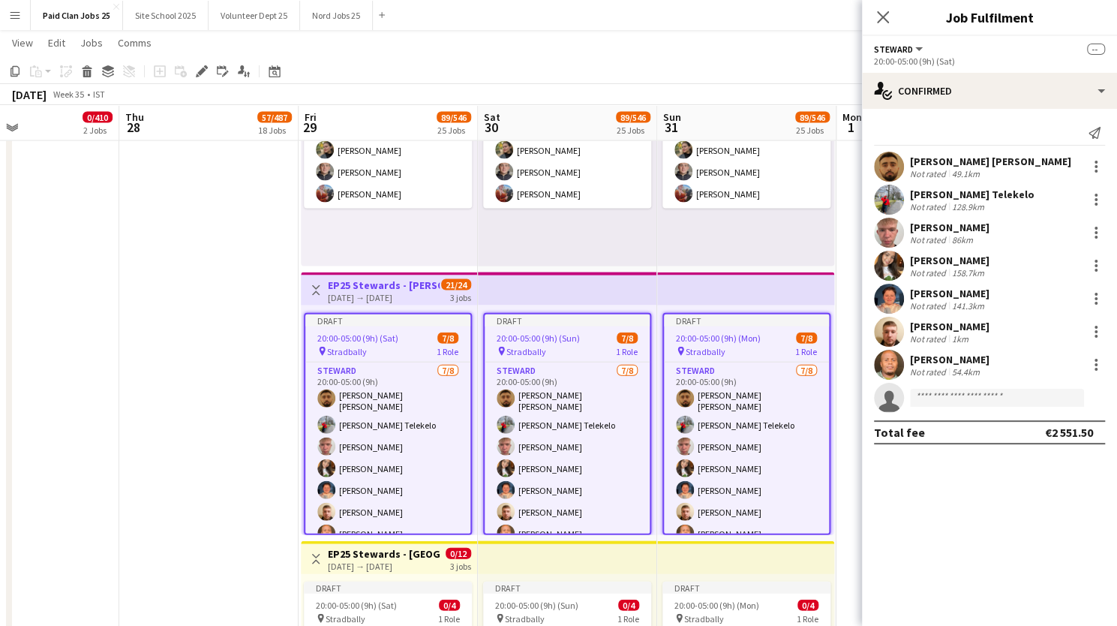
scroll to position [0, 0]
click at [944, 392] on input at bounding box center [997, 398] width 174 height 18
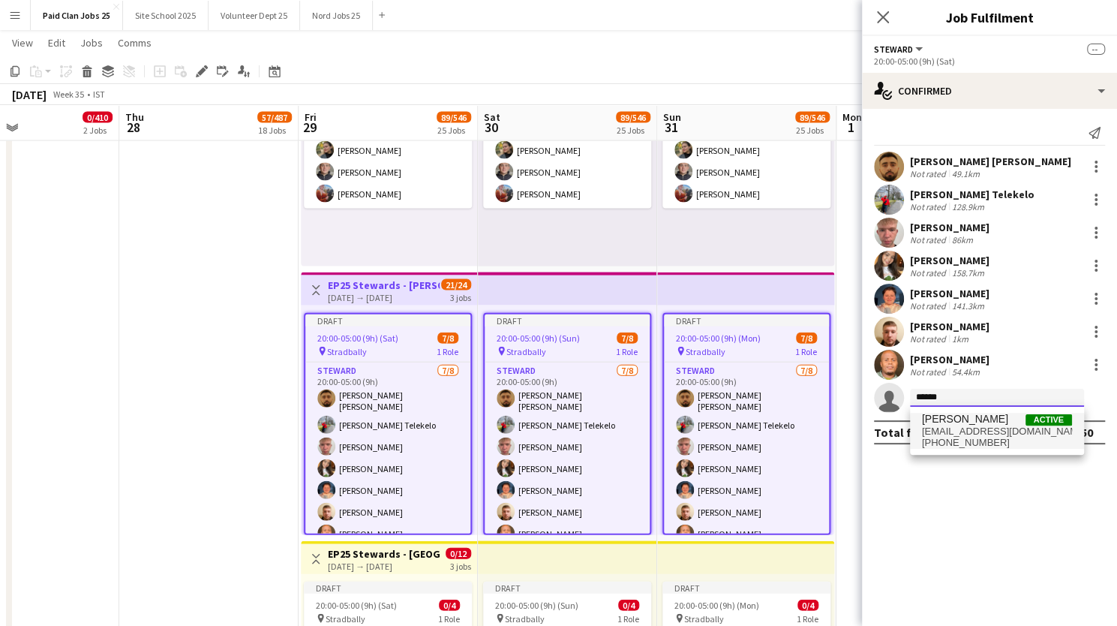
type input "******"
click at [945, 426] on span "seanogmuldowney@gmail.com" at bounding box center [997, 431] width 150 height 12
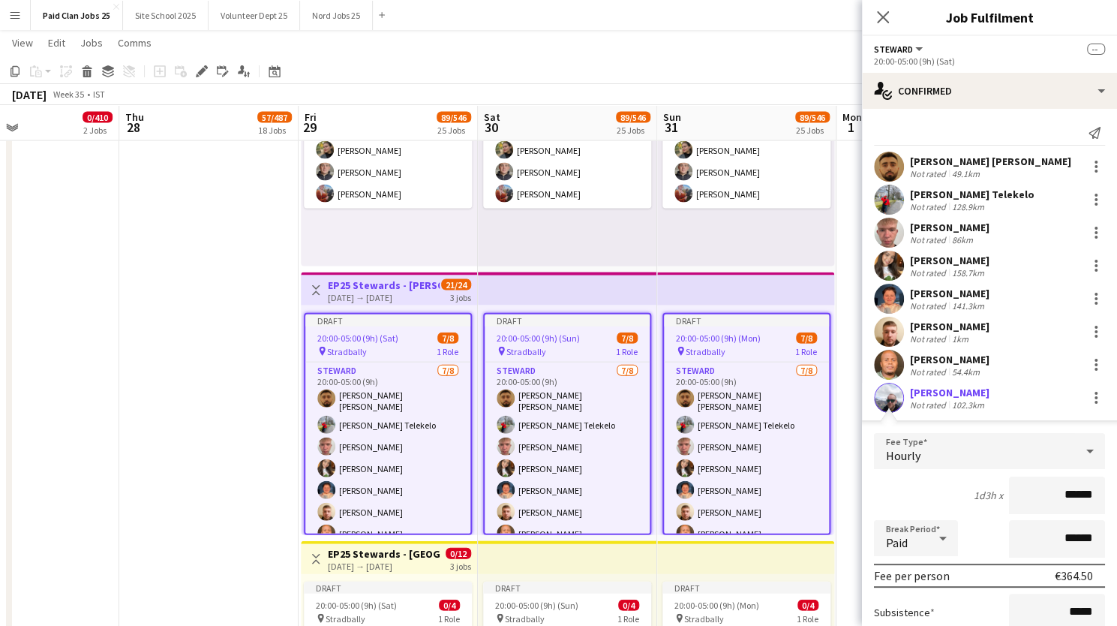
scroll to position [127, 0]
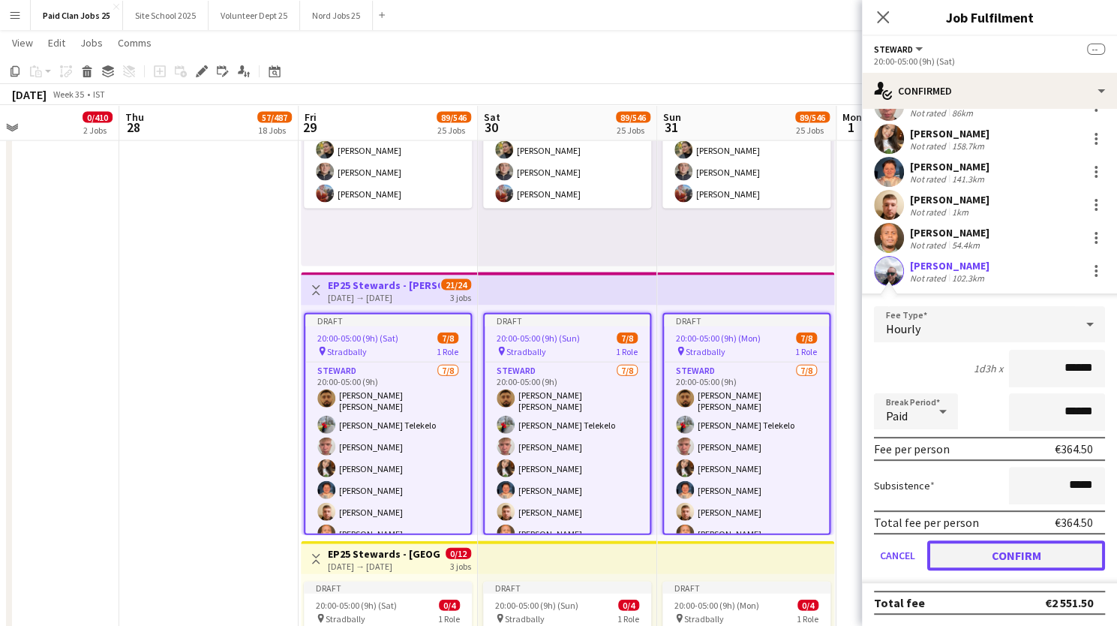
click at [979, 556] on button "Confirm" at bounding box center [1016, 555] width 178 height 30
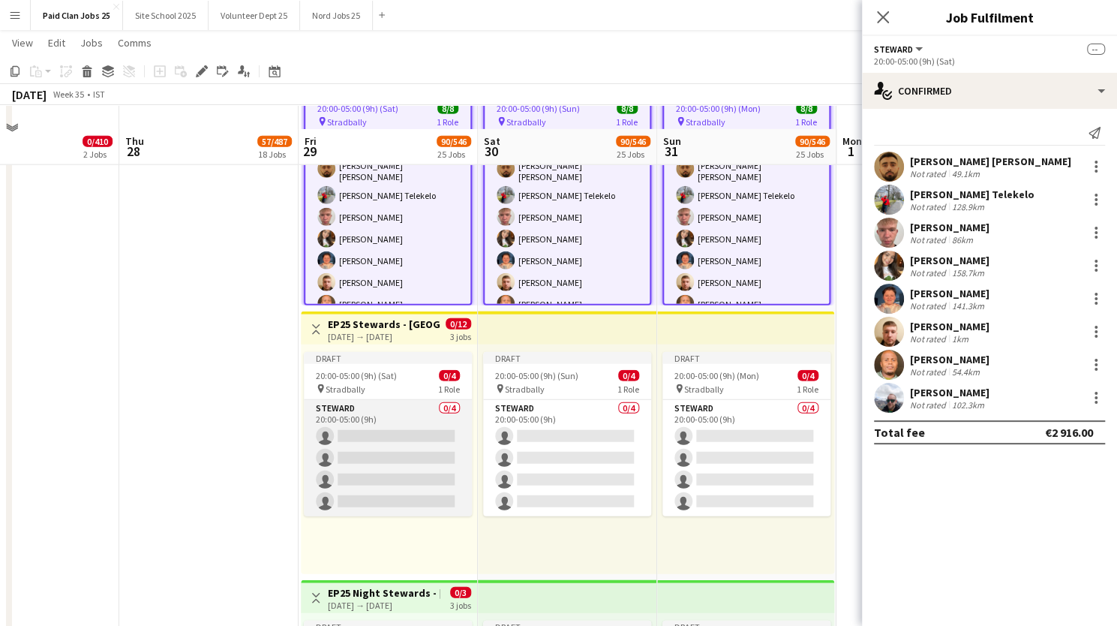
scroll to position [5455, 0]
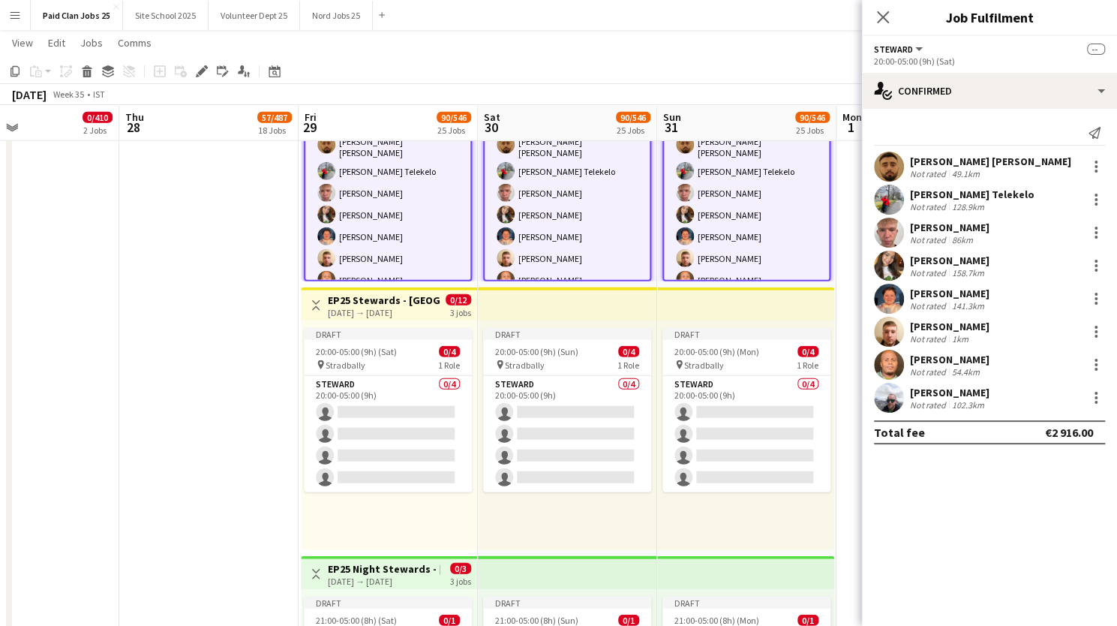
click at [396, 307] on div "29-08-2025 → 31-08-2025" at bounding box center [384, 312] width 112 height 11
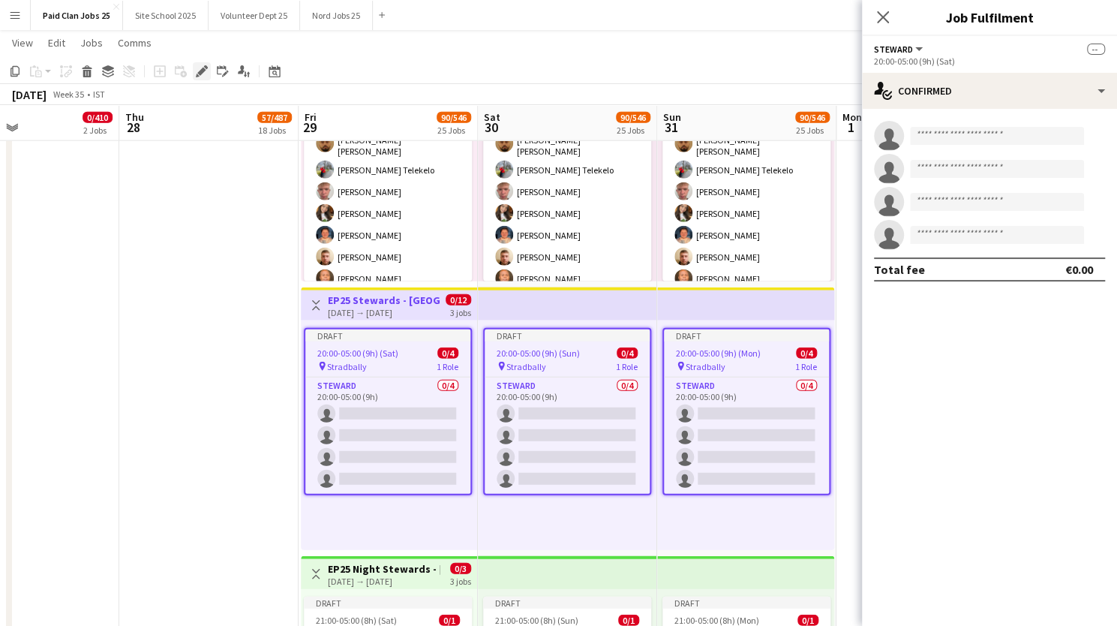
click at [200, 68] on icon "Edit" at bounding box center [202, 71] width 12 height 12
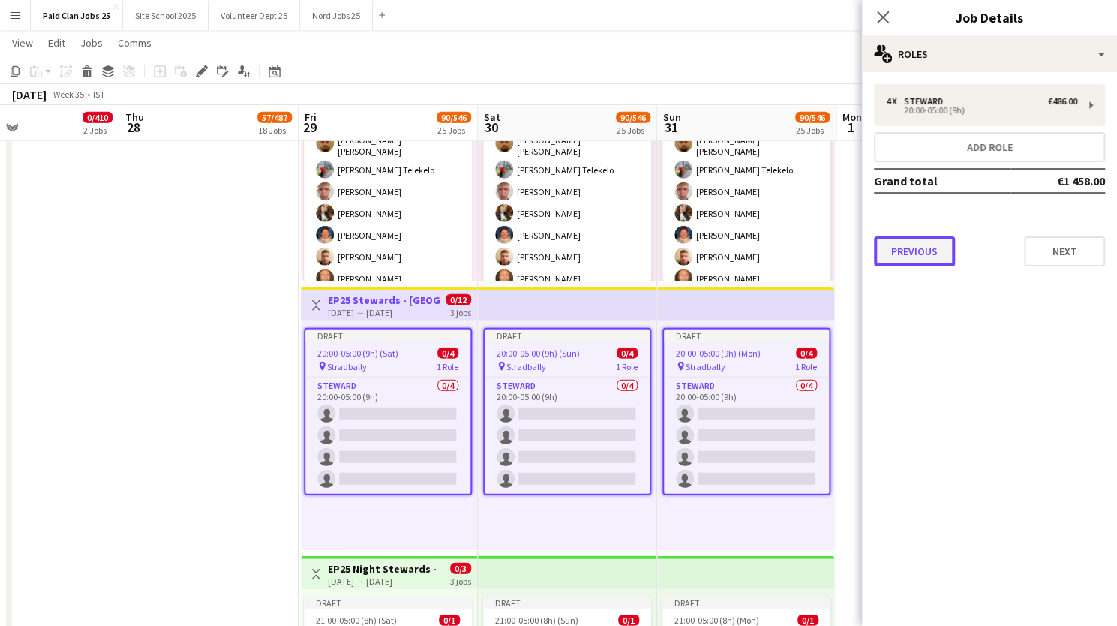
click at [917, 258] on button "Previous" at bounding box center [914, 251] width 81 height 30
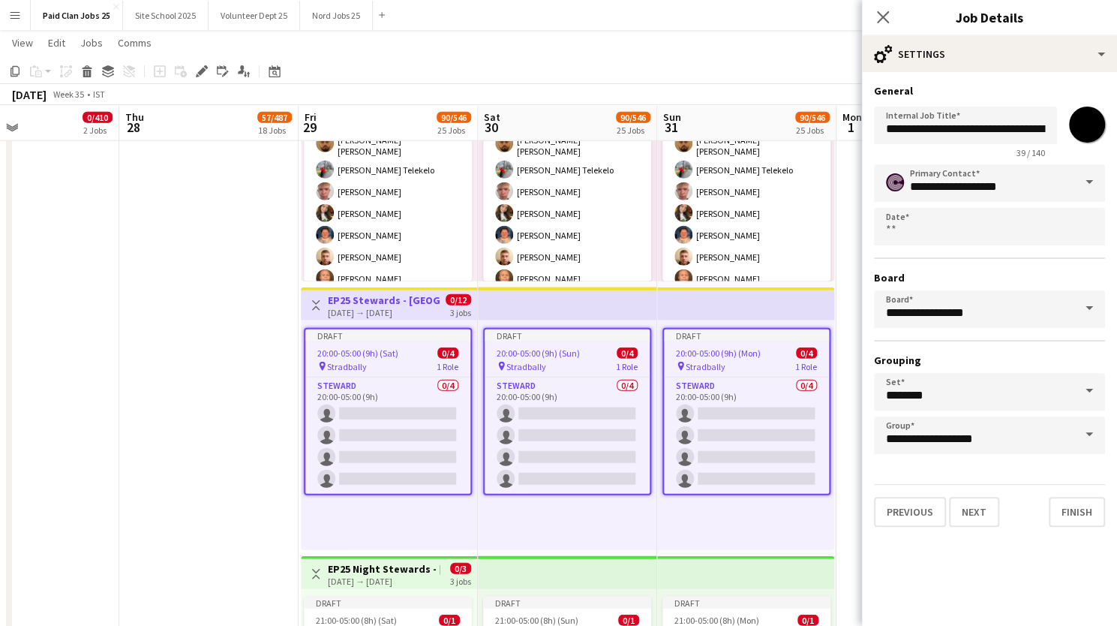
scroll to position [0, 49]
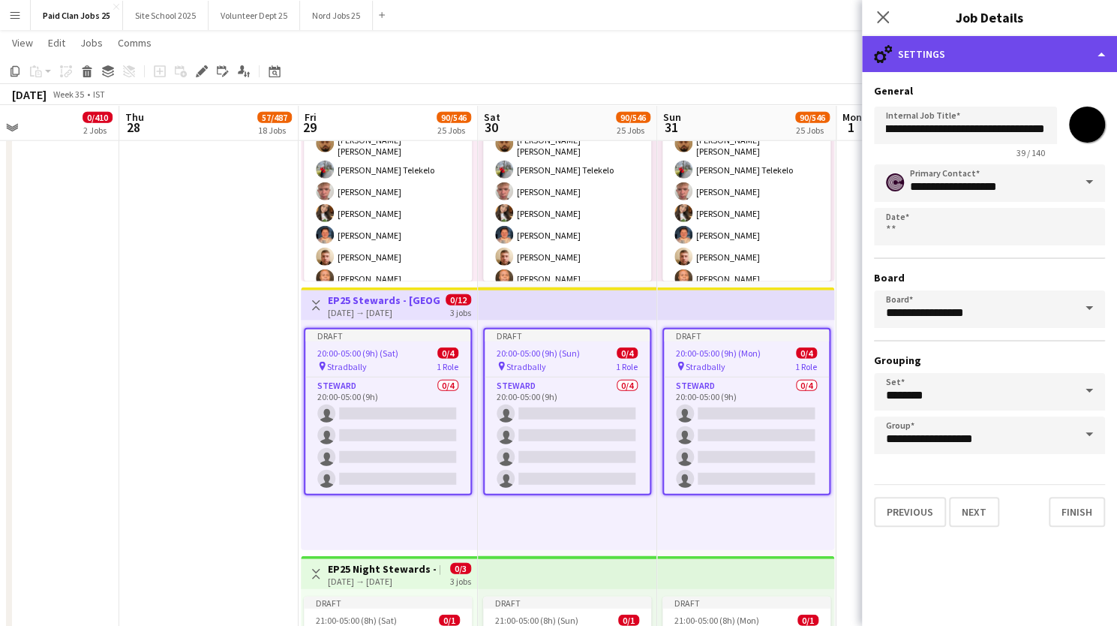
click at [983, 67] on div "cog-double-3 Settings" at bounding box center [989, 54] width 255 height 36
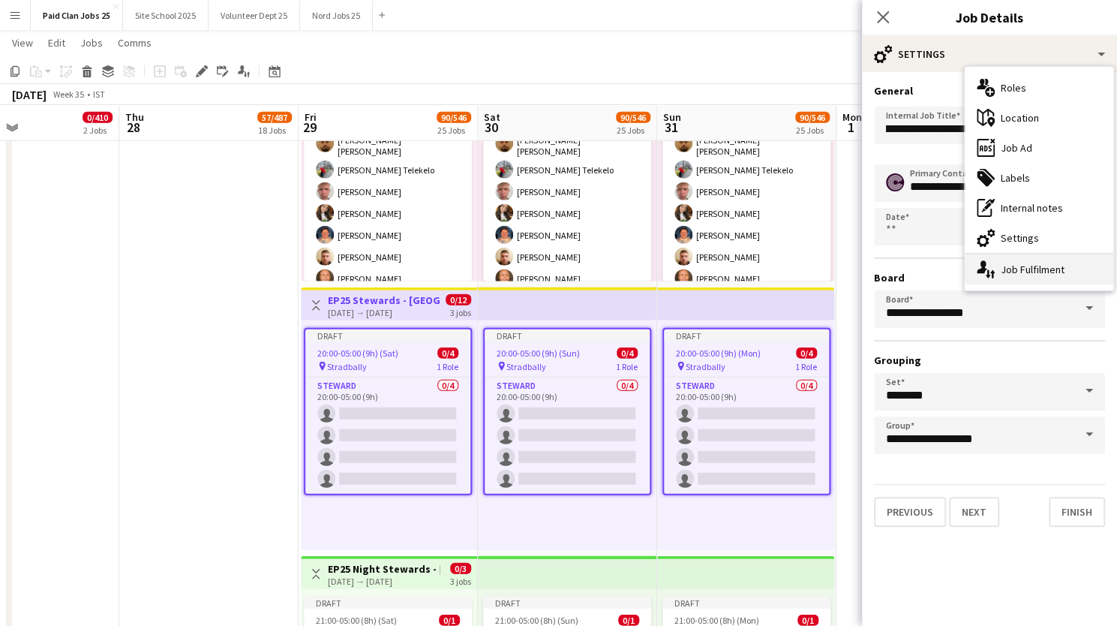
click at [1002, 271] on div "single-neutral-actions-up-down Job Fulfilment" at bounding box center [1039, 269] width 149 height 30
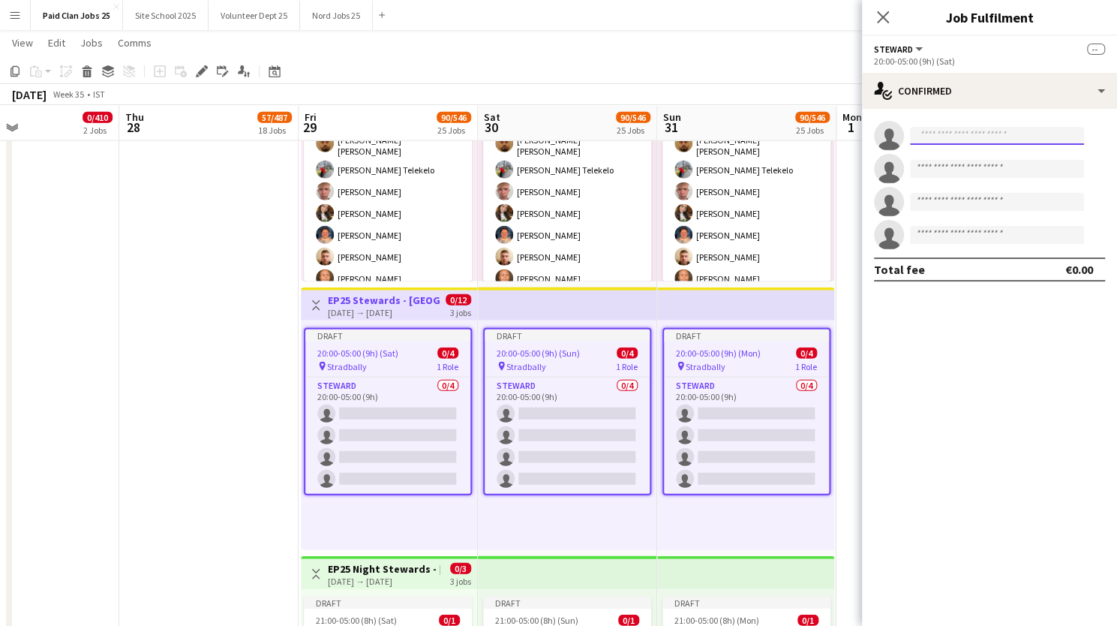
click at [939, 143] on input at bounding box center [997, 136] width 174 height 18
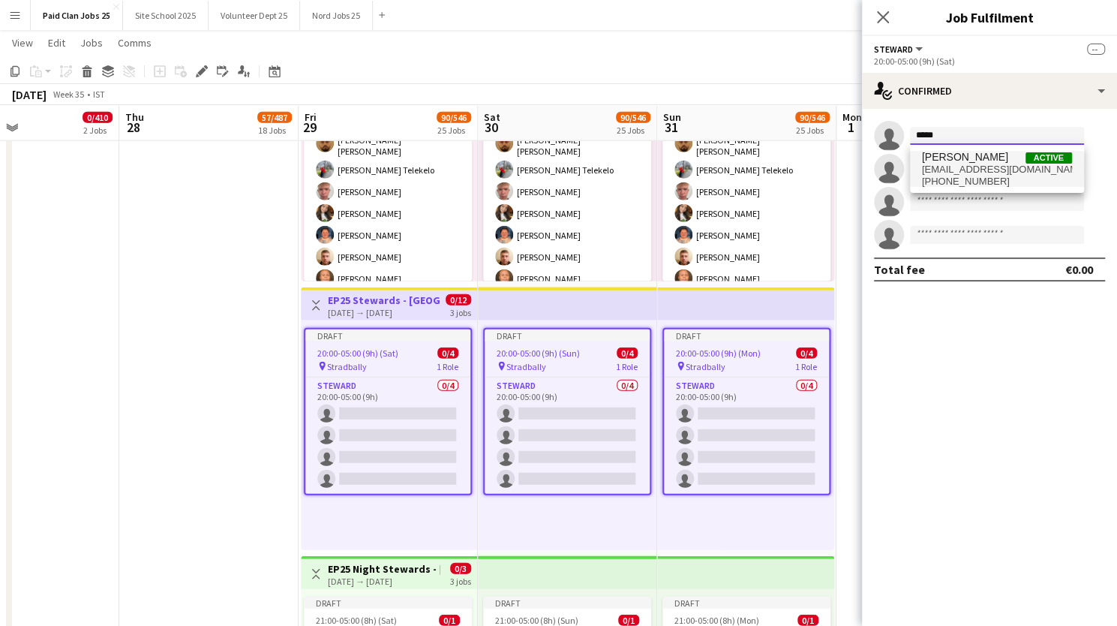
type input "*****"
click at [967, 166] on span "venkatvakacherla@gmail.com" at bounding box center [997, 170] width 150 height 12
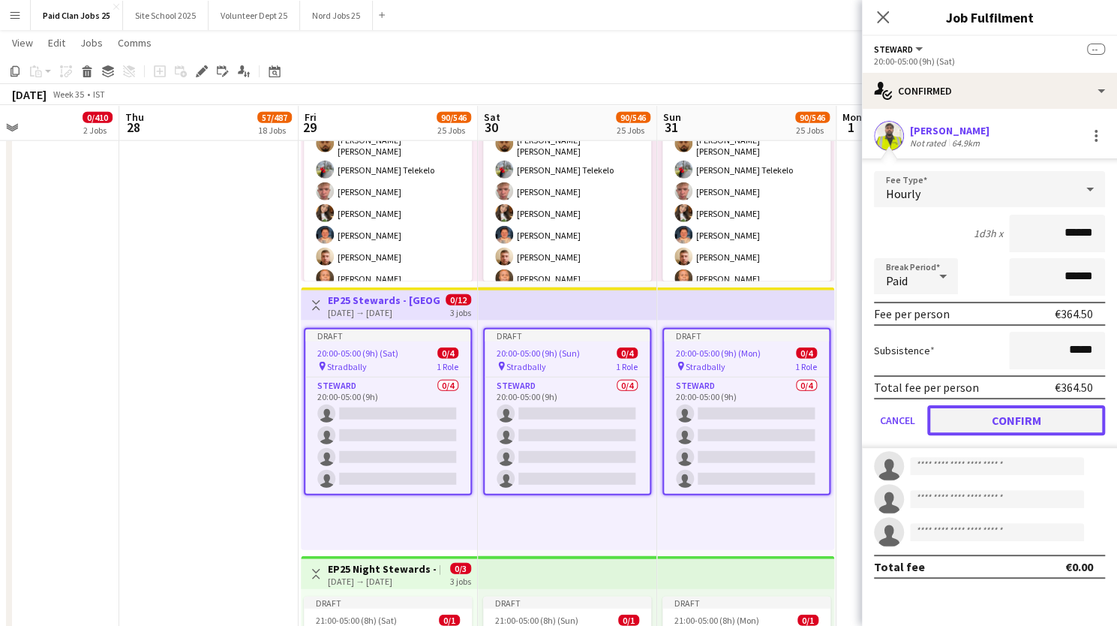
click at [1001, 425] on button "Confirm" at bounding box center [1016, 420] width 178 height 30
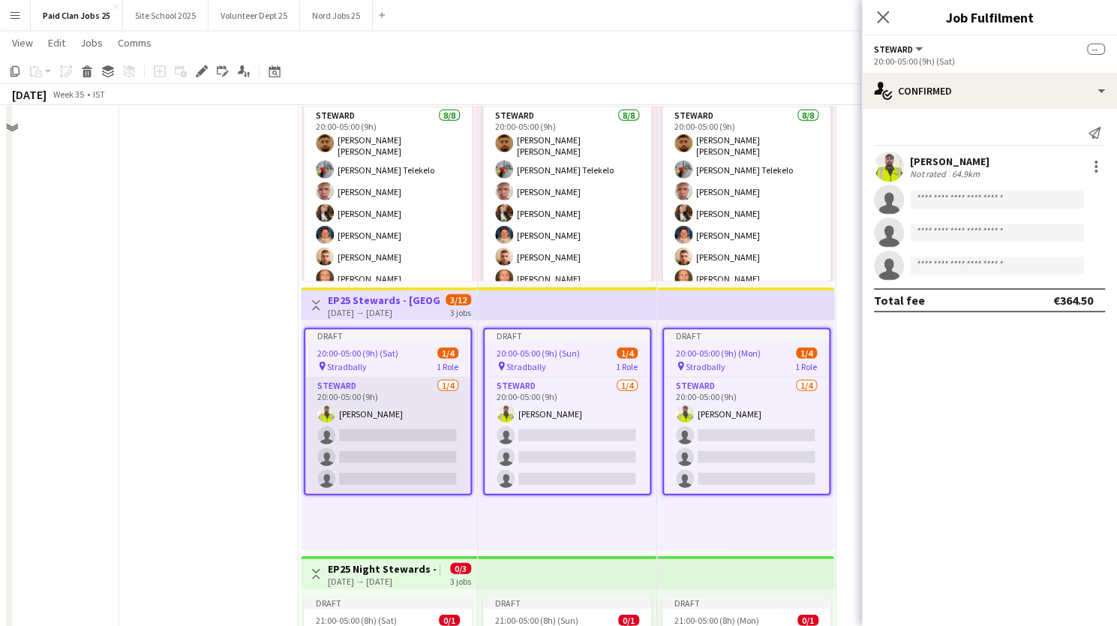
scroll to position [5349, 0]
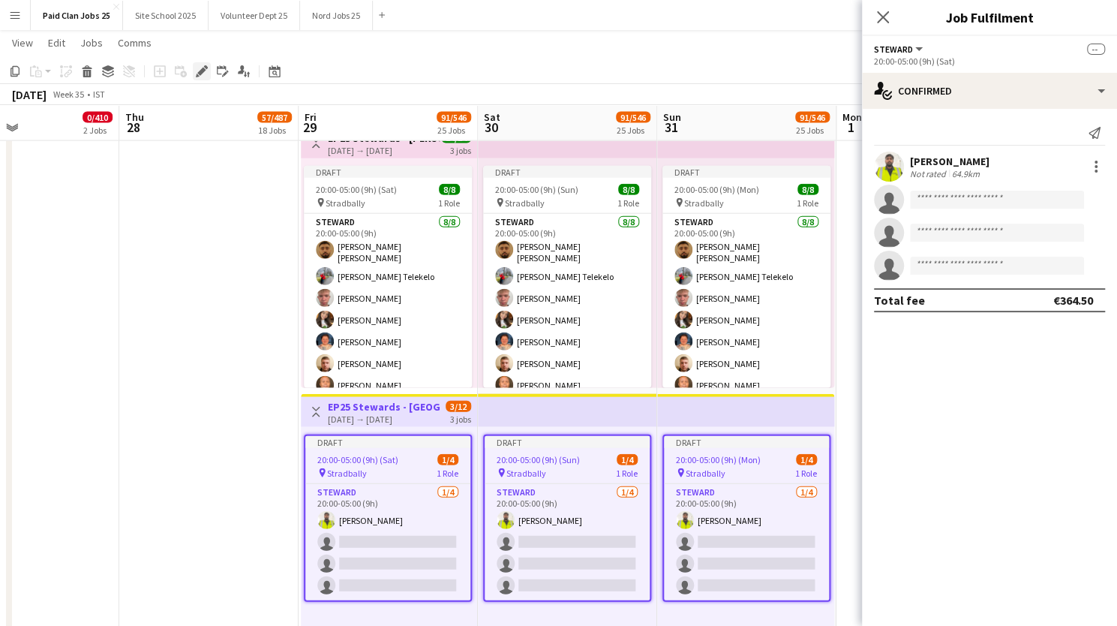
click at [199, 70] on icon "Edit" at bounding box center [202, 71] width 12 height 12
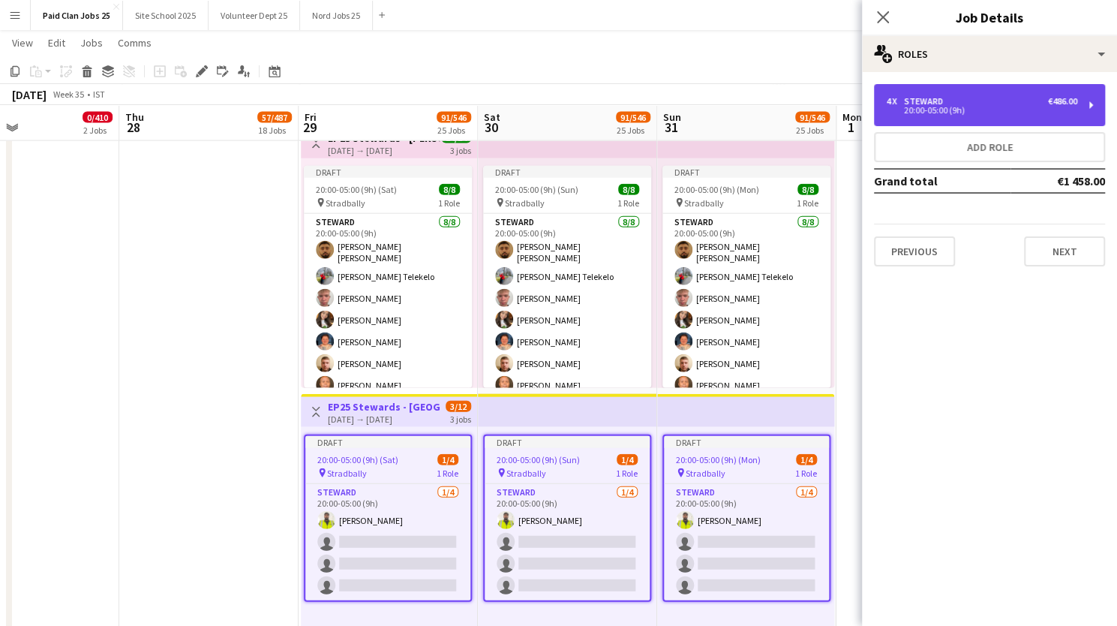
click at [945, 109] on div "20:00-05:00 (9h)" at bounding box center [981, 111] width 191 height 8
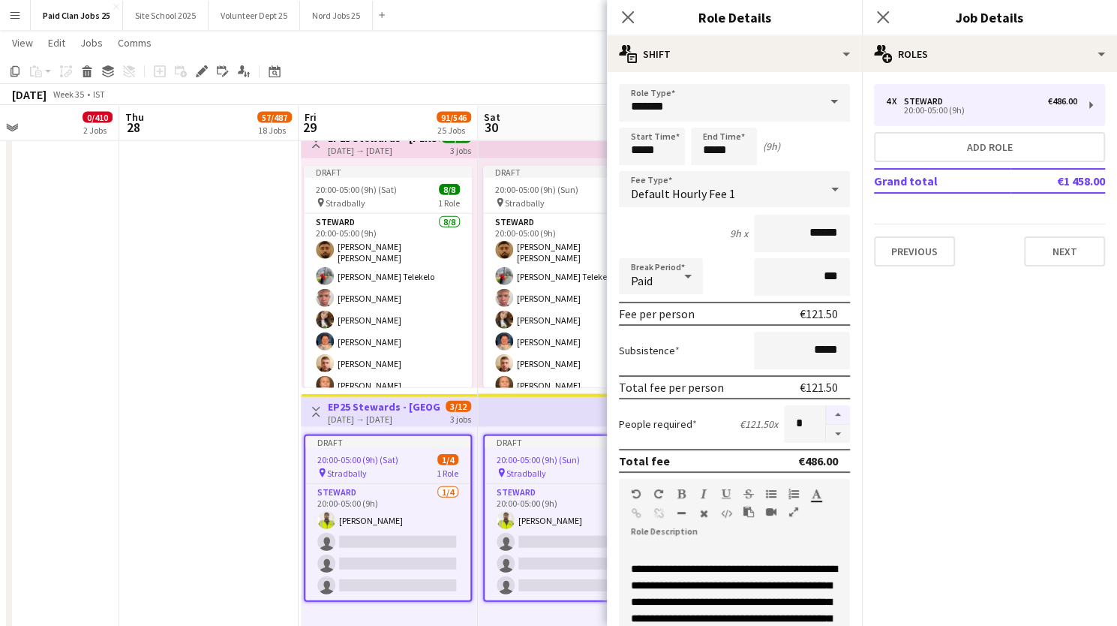
click at [826, 407] on button "button" at bounding box center [838, 415] width 24 height 20
type input "*"
click at [1049, 256] on button "Next" at bounding box center [1064, 251] width 81 height 30
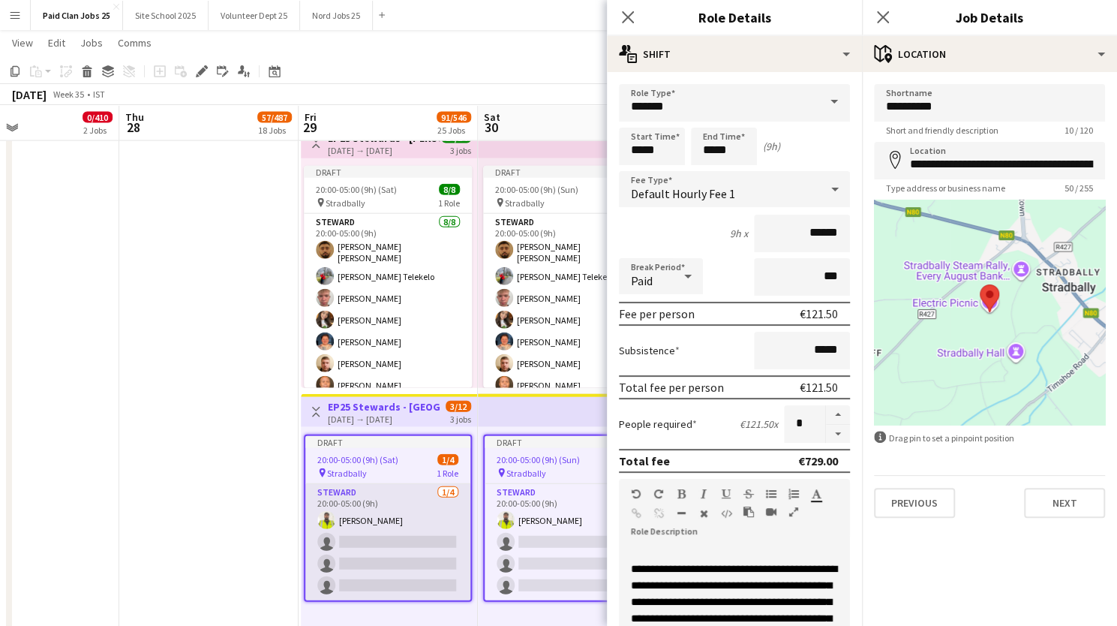
click at [438, 497] on app-card-role "Steward 1/4 20:00-05:00 (9h) Leela Vakacharla single-neutral-actions single-neu…" at bounding box center [387, 542] width 165 height 116
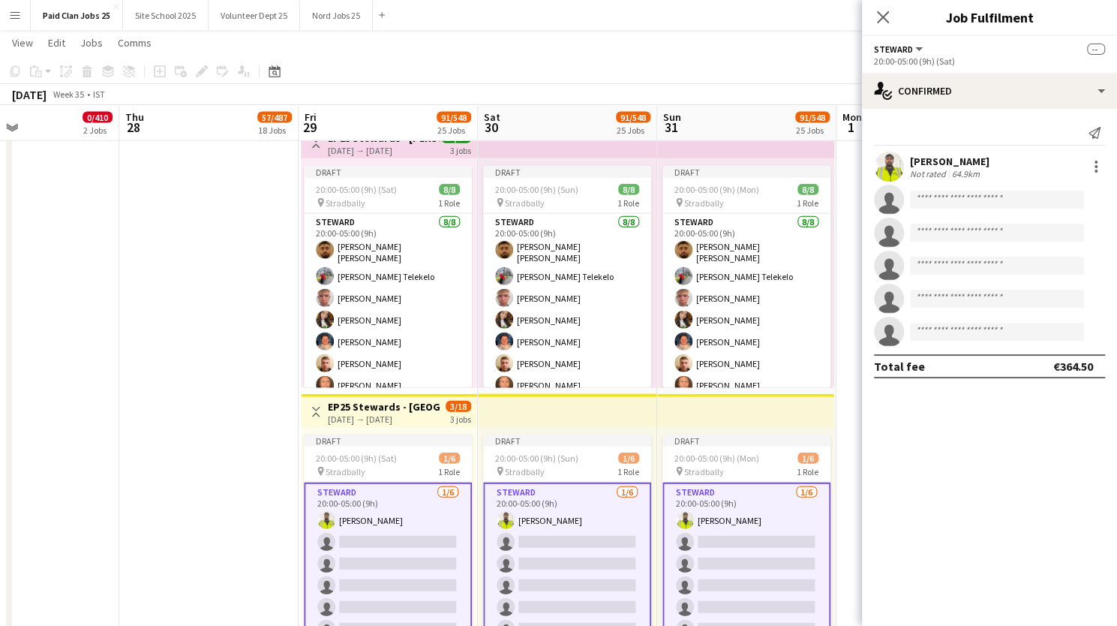
click at [415, 423] on div "29-08-2025 → 31-08-2025" at bounding box center [384, 418] width 112 height 11
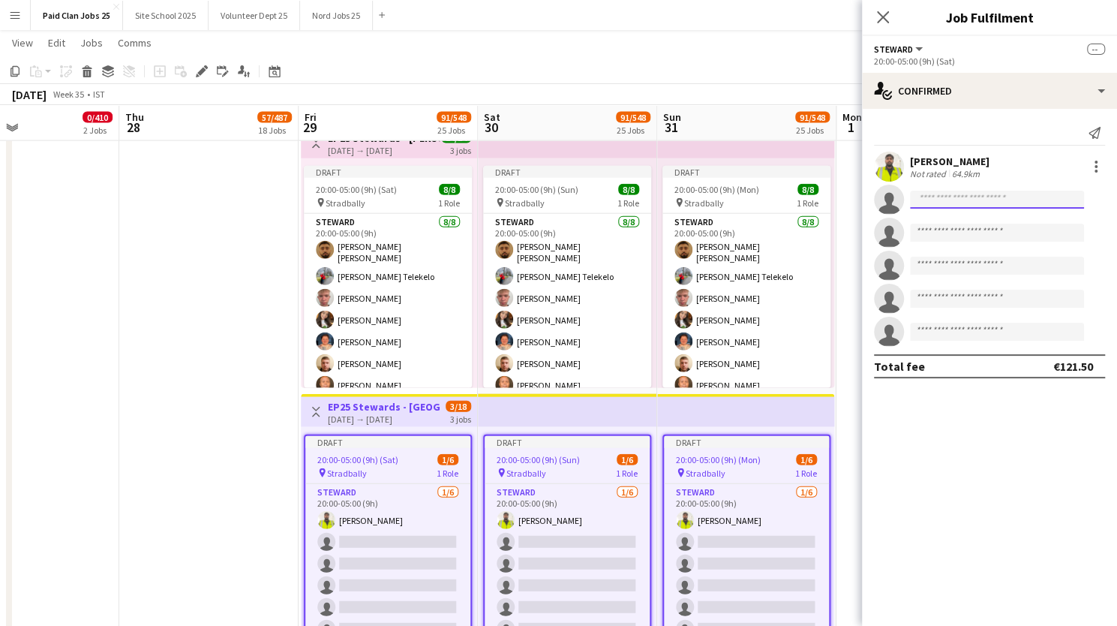
click at [963, 193] on input at bounding box center [997, 200] width 174 height 18
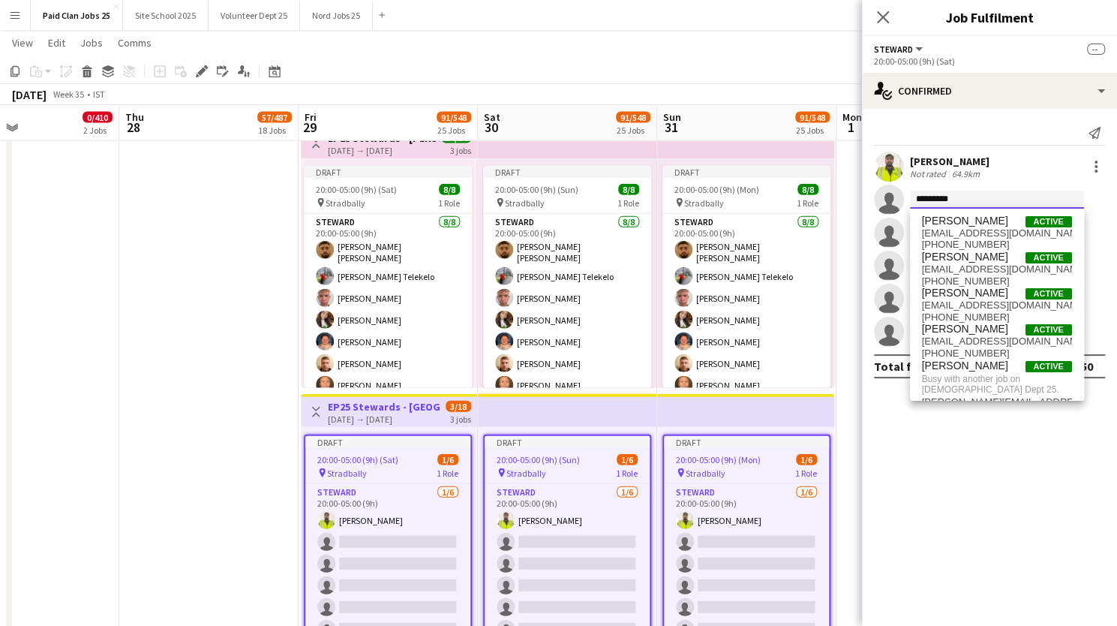
type input "**********"
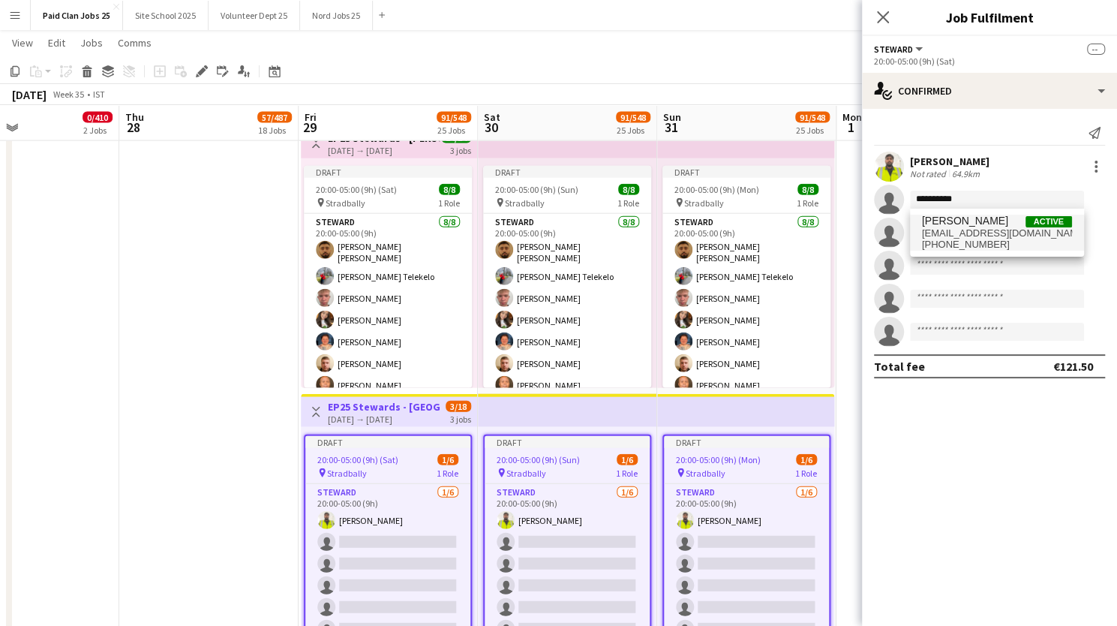
click at [964, 227] on span "roisinon04@gmail.com" at bounding box center [997, 233] width 150 height 12
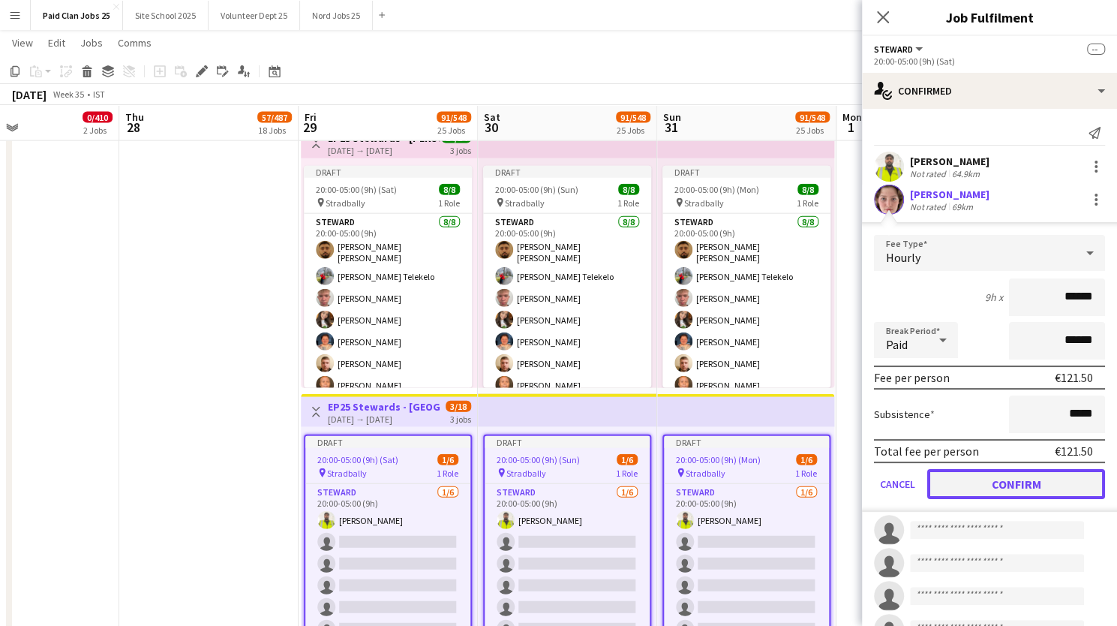
click at [1001, 485] on button "Confirm" at bounding box center [1016, 484] width 178 height 30
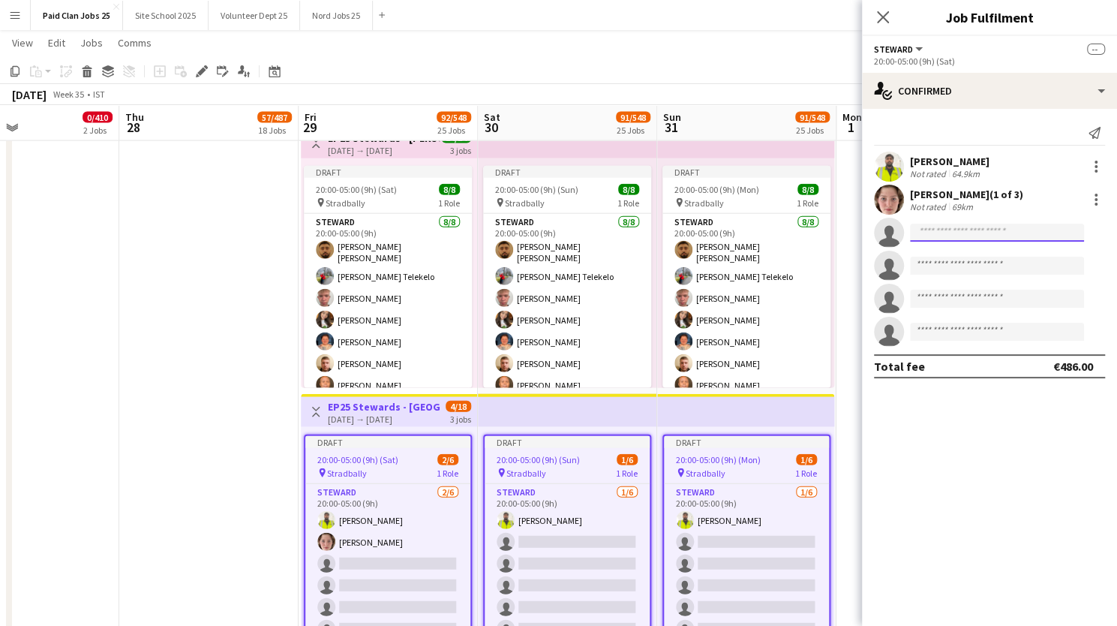
click at [955, 232] on input at bounding box center [997, 233] width 174 height 18
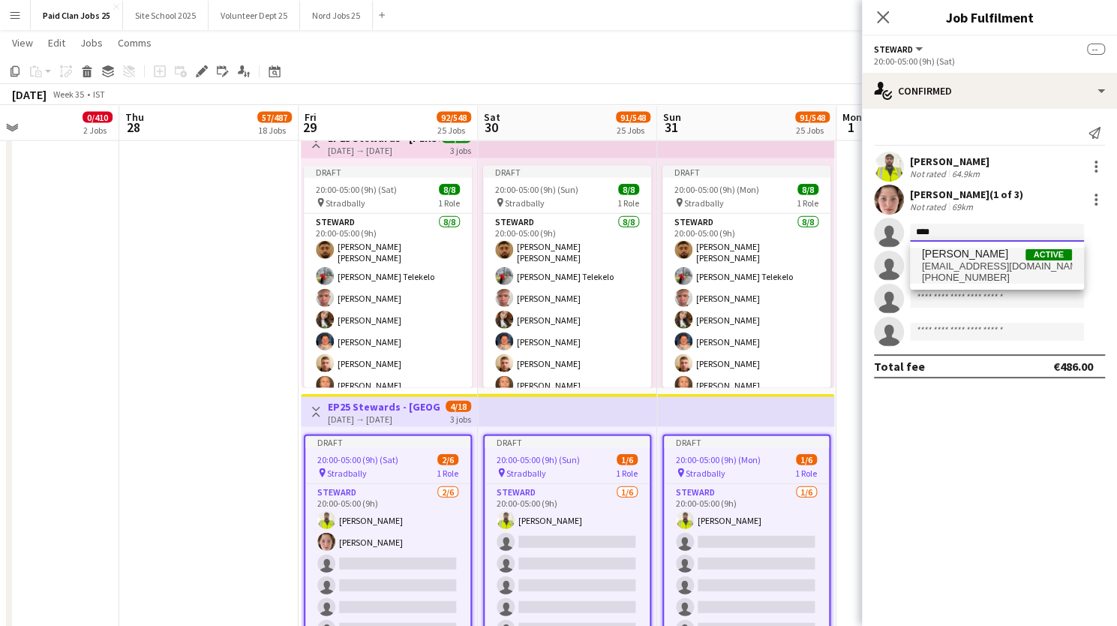
type input "****"
click at [953, 260] on span "taidgh.hc@gmail.com" at bounding box center [997, 266] width 150 height 12
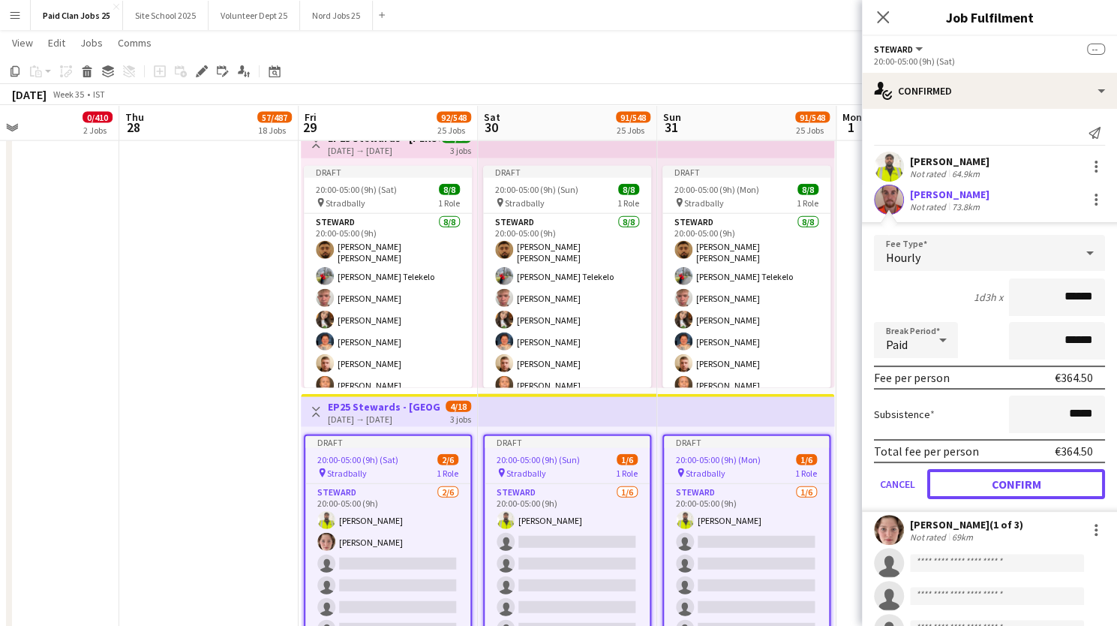
click at [1000, 489] on button "Confirm" at bounding box center [1016, 484] width 178 height 30
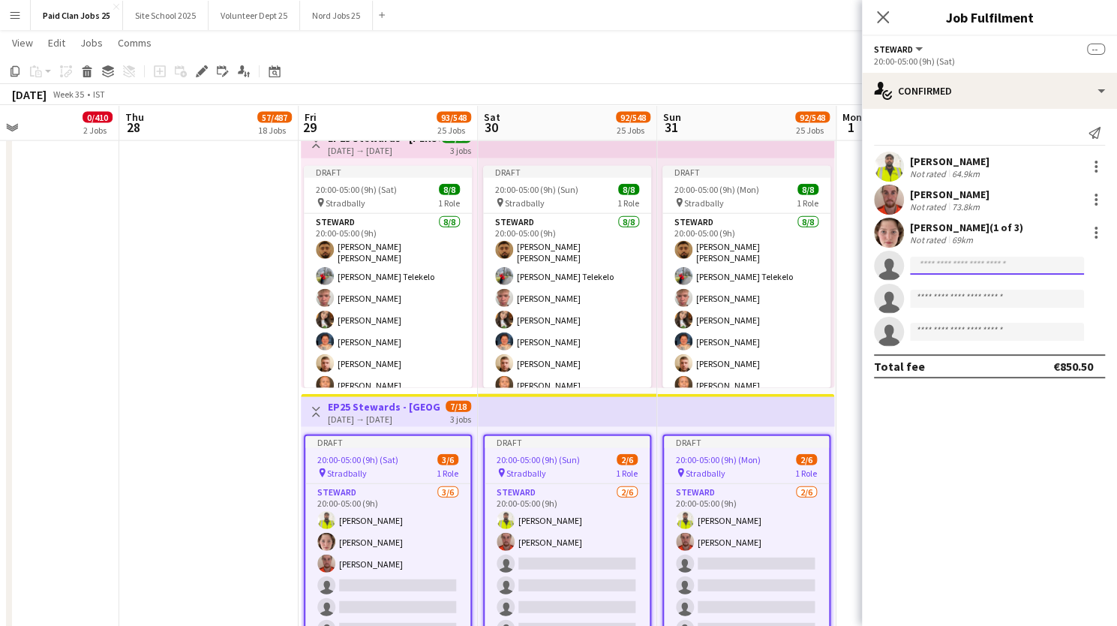
click at [946, 263] on input at bounding box center [997, 266] width 174 height 18
type input "*********"
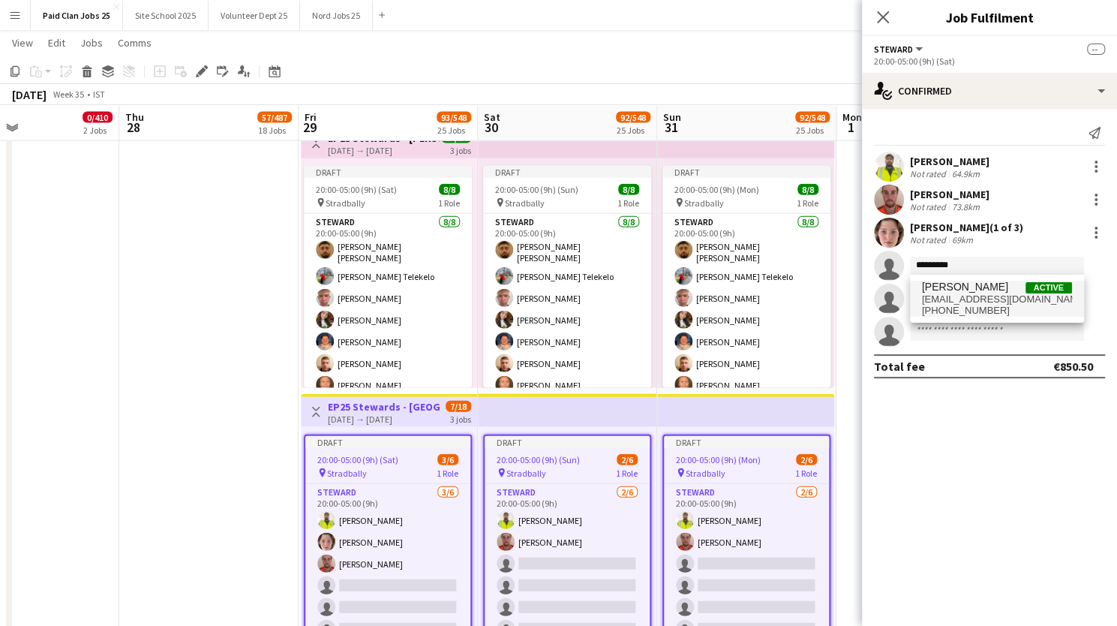
click at [974, 286] on span "Xabi Sheridan" at bounding box center [965, 287] width 86 height 13
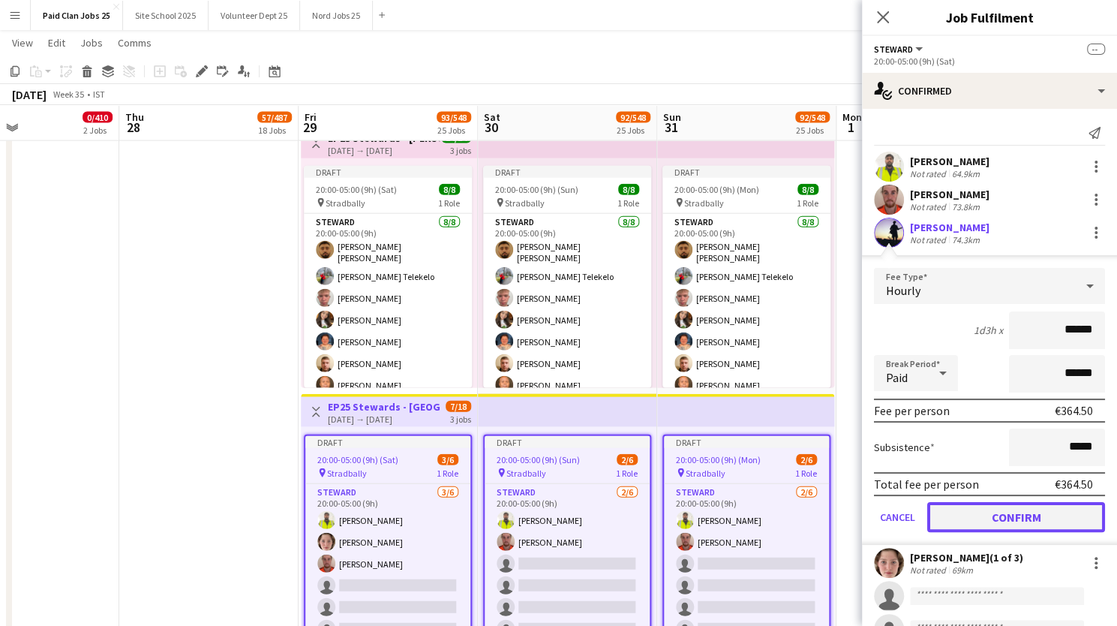
click at [991, 517] on button "Confirm" at bounding box center [1016, 517] width 178 height 30
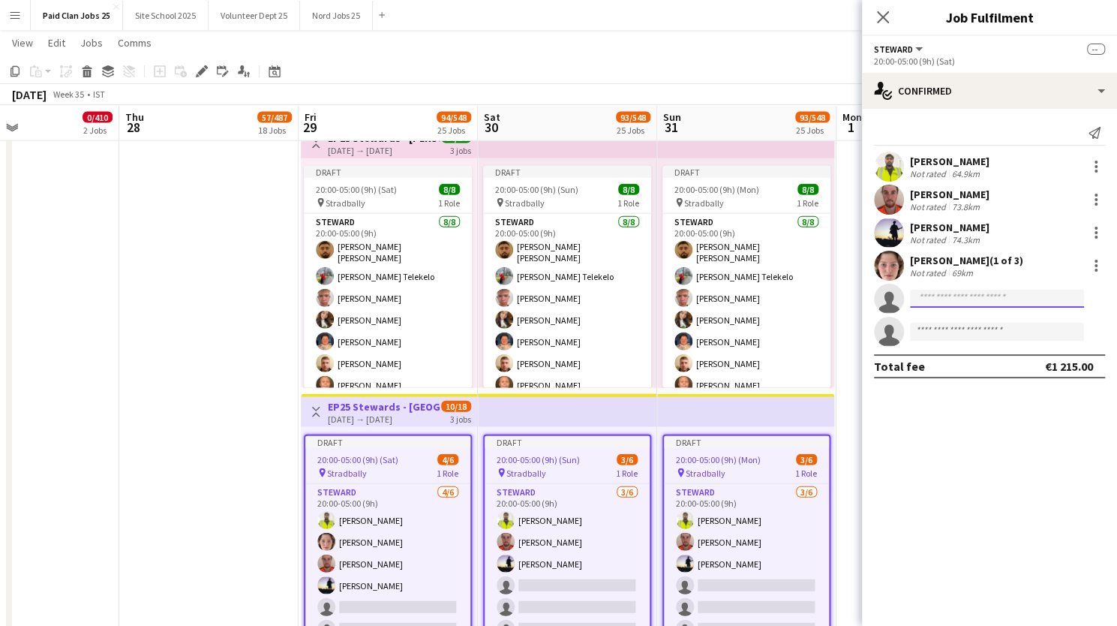
click at [934, 299] on input at bounding box center [997, 299] width 174 height 18
type input "*******"
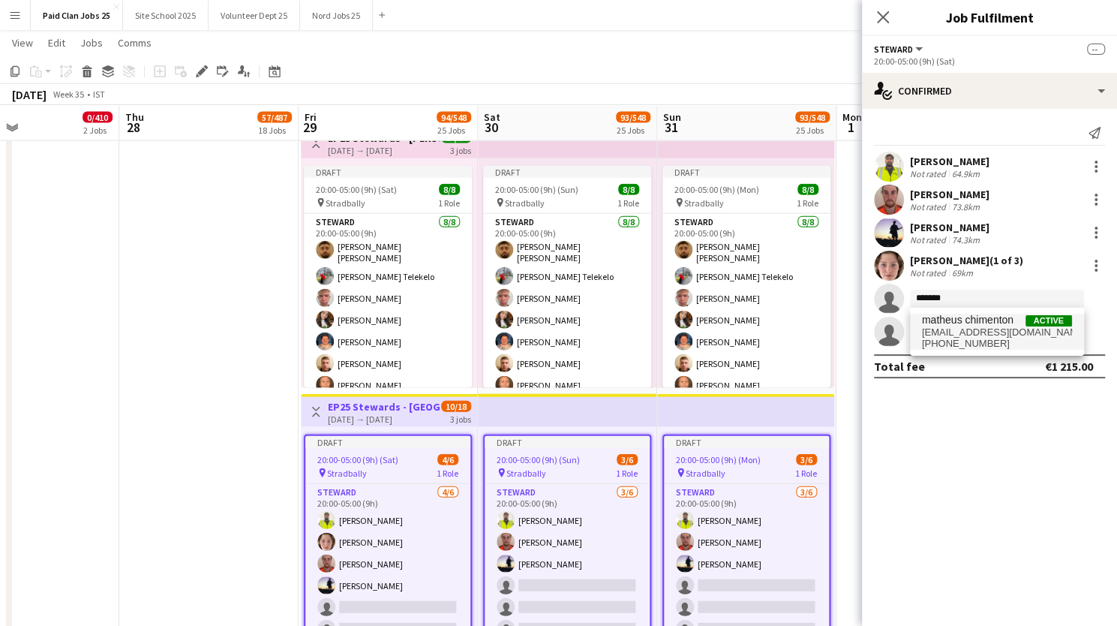
click at [948, 323] on span "matheus chimenton" at bounding box center [968, 320] width 92 height 13
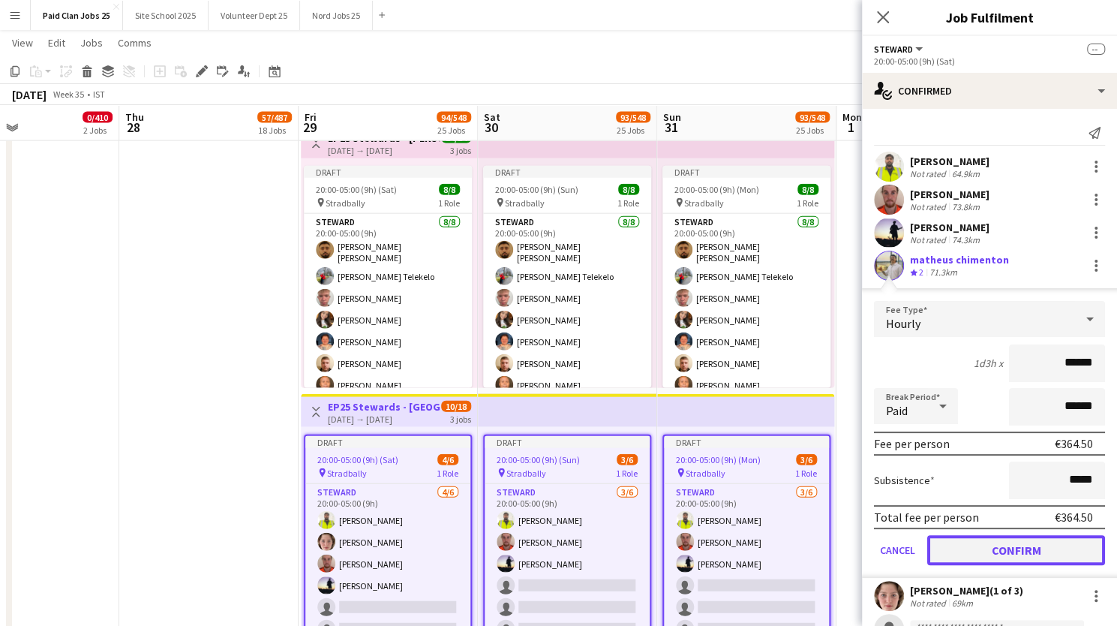
click at [977, 537] on button "Confirm" at bounding box center [1016, 550] width 178 height 30
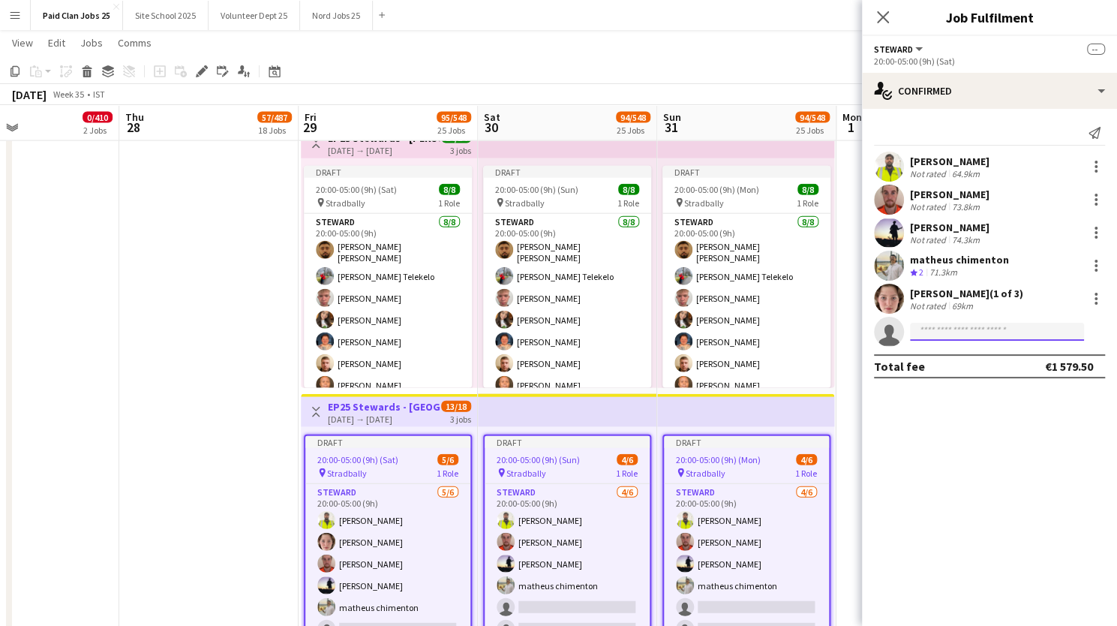
click at [947, 325] on input at bounding box center [997, 332] width 174 height 18
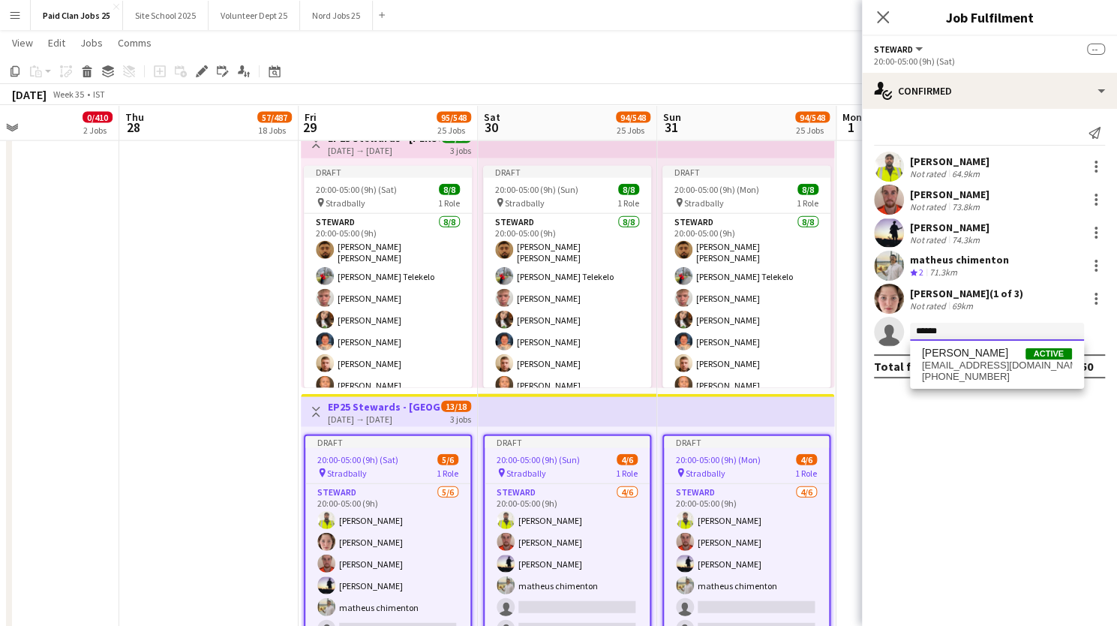
type input "*******"
click at [954, 375] on span "+3530830935766" at bounding box center [997, 377] width 150 height 12
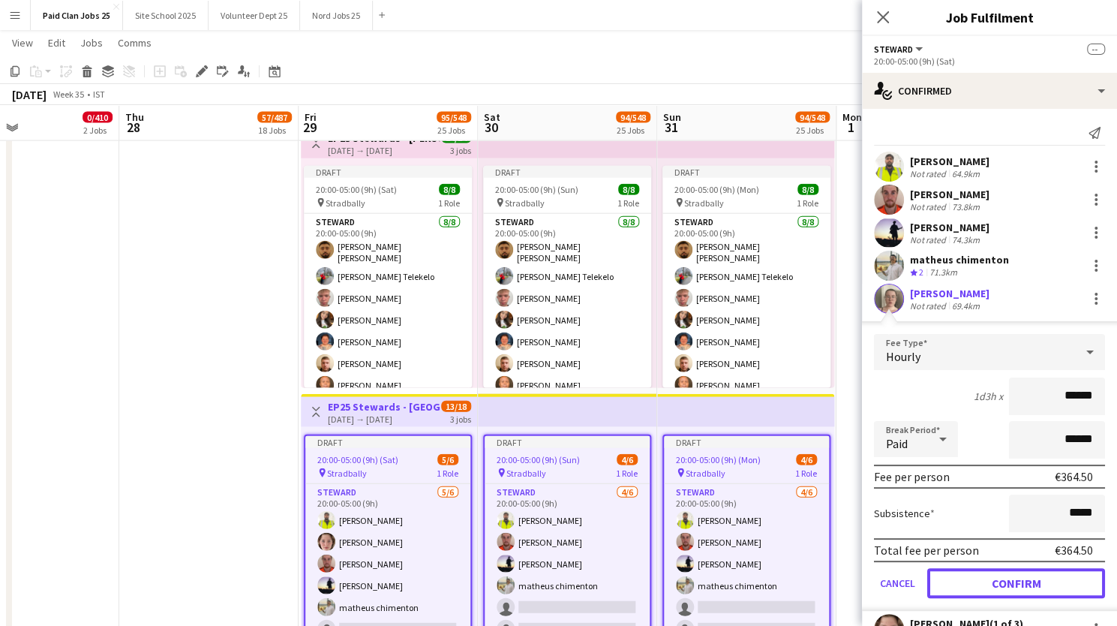
click at [989, 578] on button "Confirm" at bounding box center [1016, 583] width 178 height 30
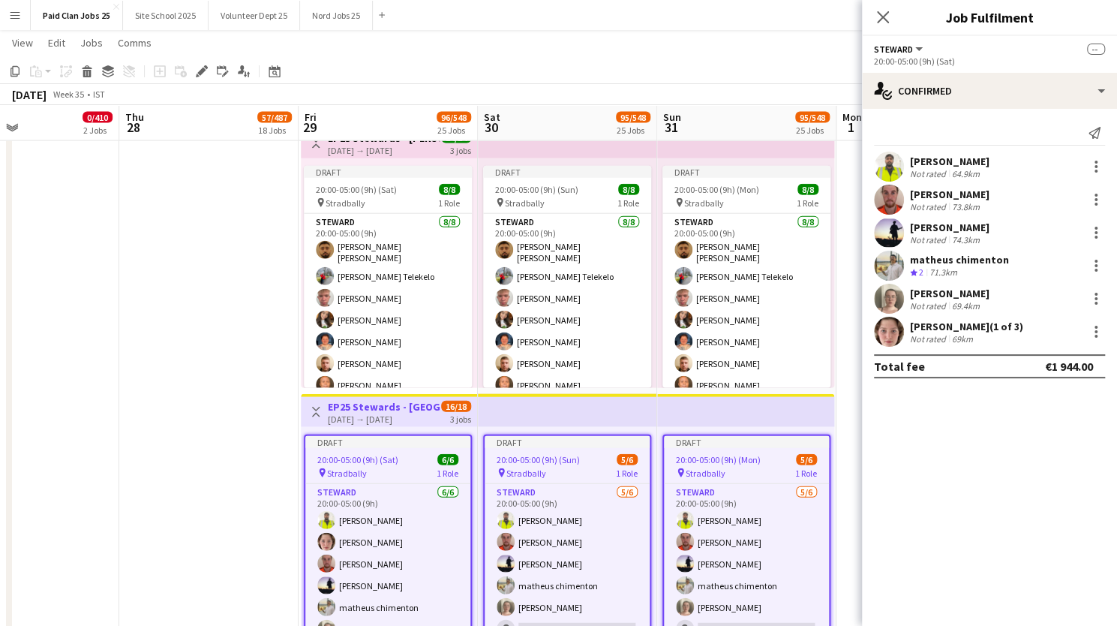
scroll to position [0, 371]
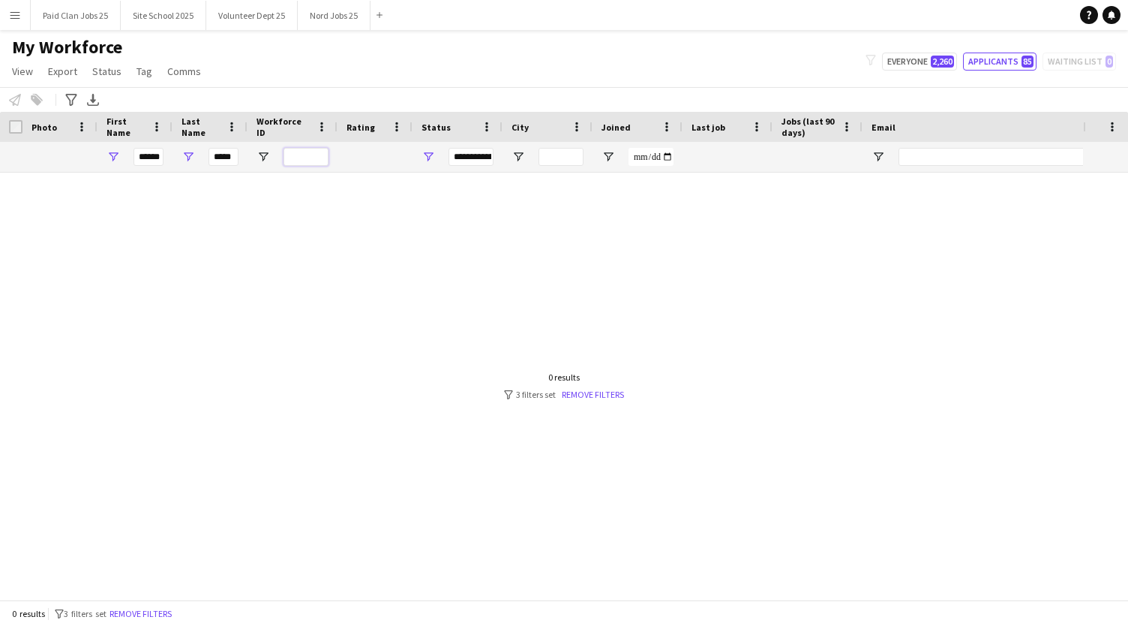
click at [305, 153] on input "Workforce ID Filter Input" at bounding box center [306, 157] width 45 height 18
drag, startPoint x: 140, startPoint y: 157, endPoint x: 197, endPoint y: 155, distance: 56.3
click at [197, 155] on div "**********" at bounding box center [802, 157] width 1604 height 30
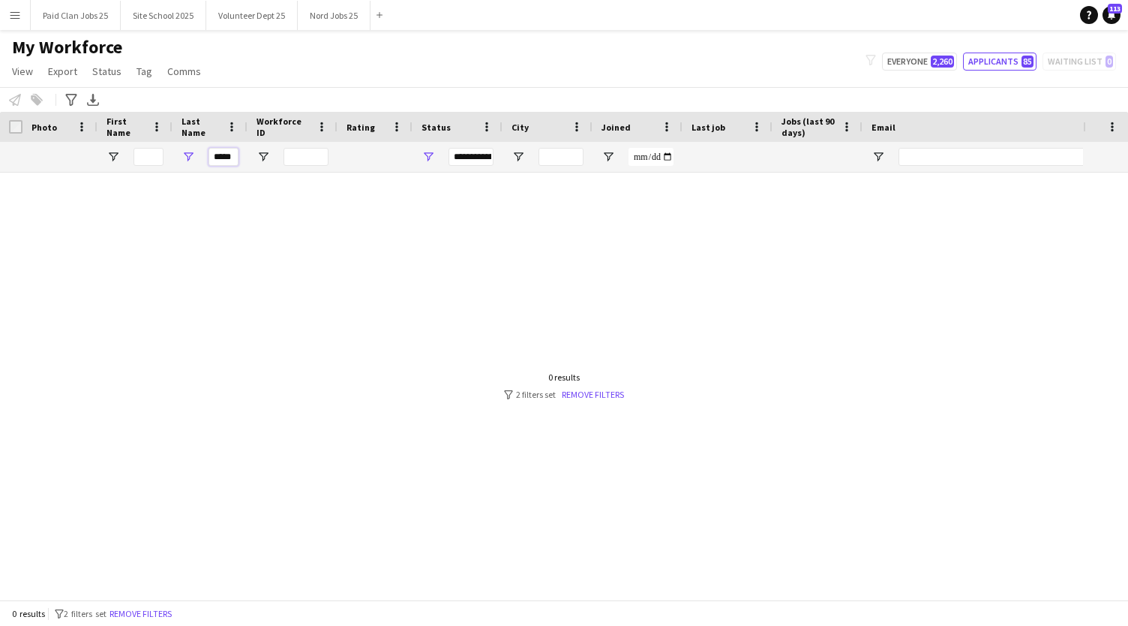
drag, startPoint x: 213, startPoint y: 158, endPoint x: 387, endPoint y: 176, distance: 175.0
click at [387, 176] on div "Workforce Details Photo First Name" at bounding box center [564, 356] width 1128 height 488
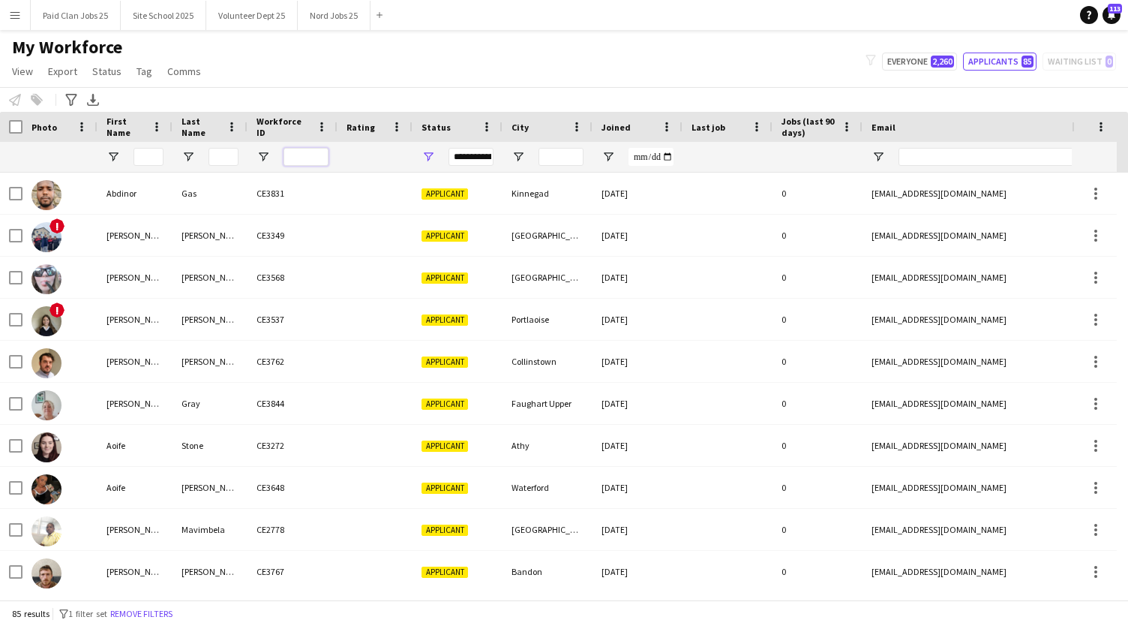
click at [308, 155] on input "Workforce ID Filter Input" at bounding box center [306, 157] width 45 height 18
paste input "******"
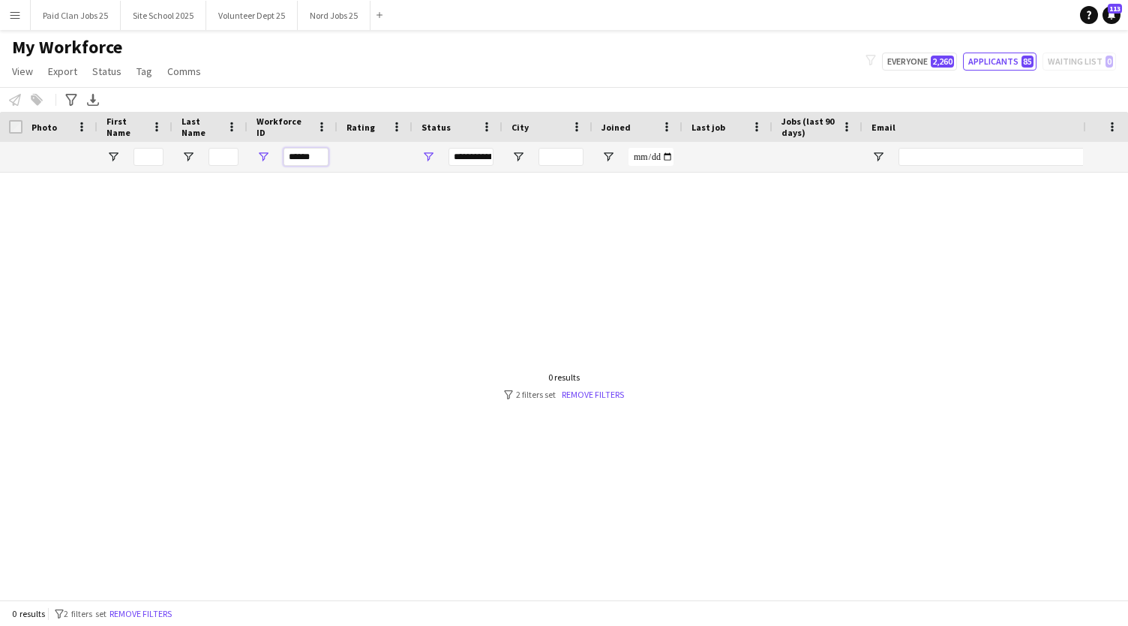
type input "******"
click at [920, 71] on div "My Workforce View Views Default view New view Update view Delete view Edit name…" at bounding box center [564, 61] width 1128 height 51
click at [917, 61] on button "Everyone 2,260" at bounding box center [919, 62] width 75 height 18
type input "**********"
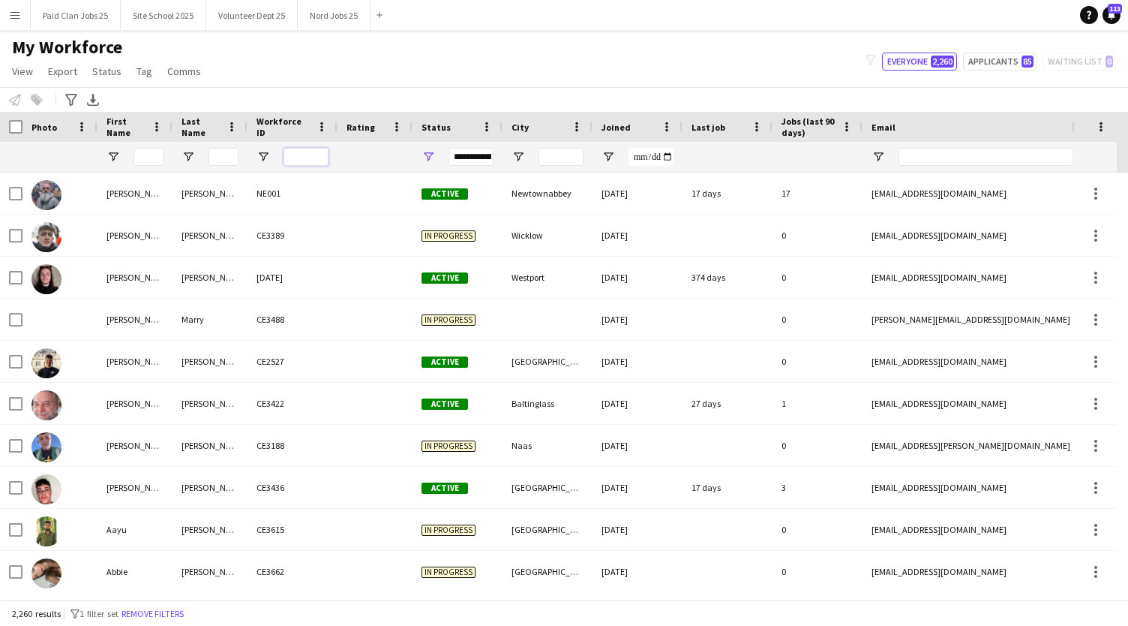
click at [297, 155] on input "Workforce ID Filter Input" at bounding box center [306, 157] width 45 height 18
paste input "******"
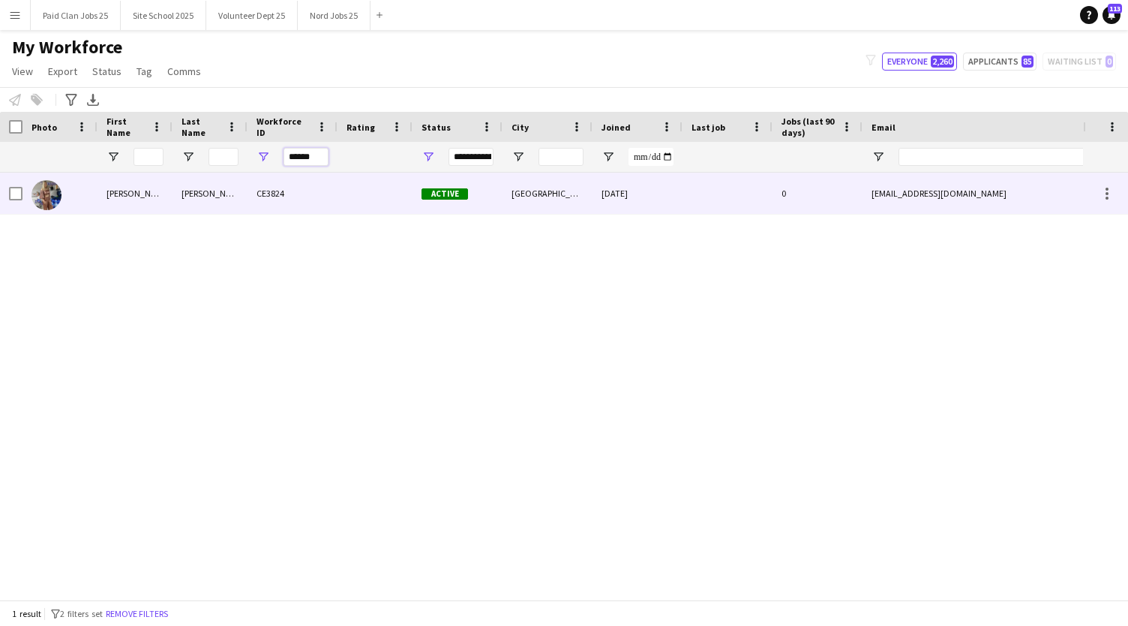
type input "******"
click at [42, 194] on img at bounding box center [47, 195] width 30 height 30
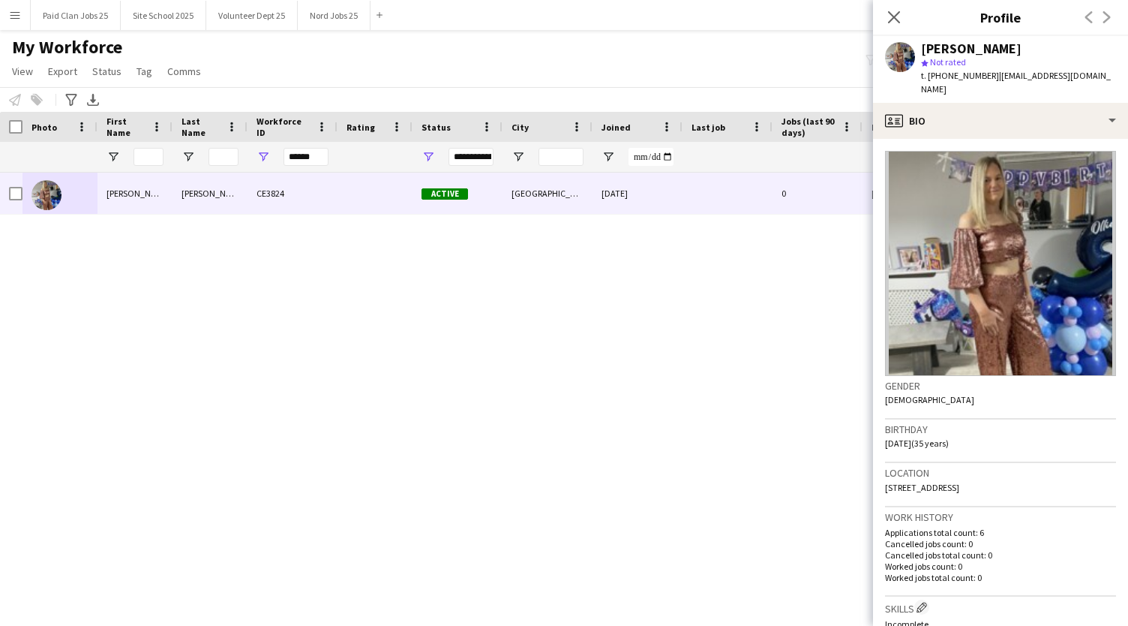
click at [899, 8] on div "Close pop-in" at bounding box center [894, 17] width 42 height 35
click at [896, 11] on icon "Close pop-in" at bounding box center [894, 17] width 14 height 14
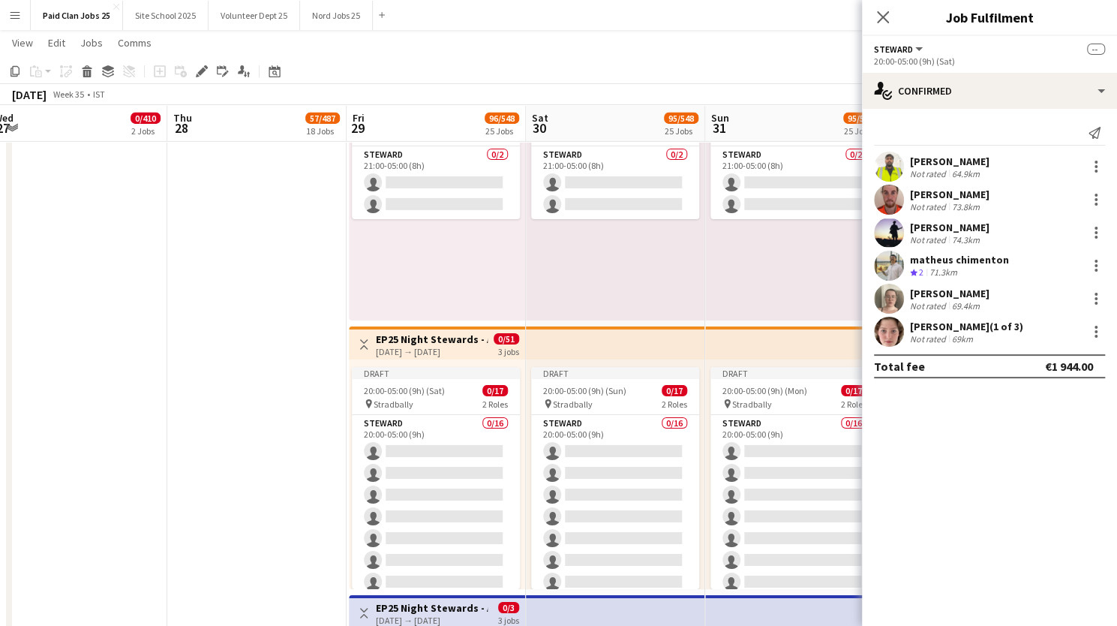
scroll to position [6287, 0]
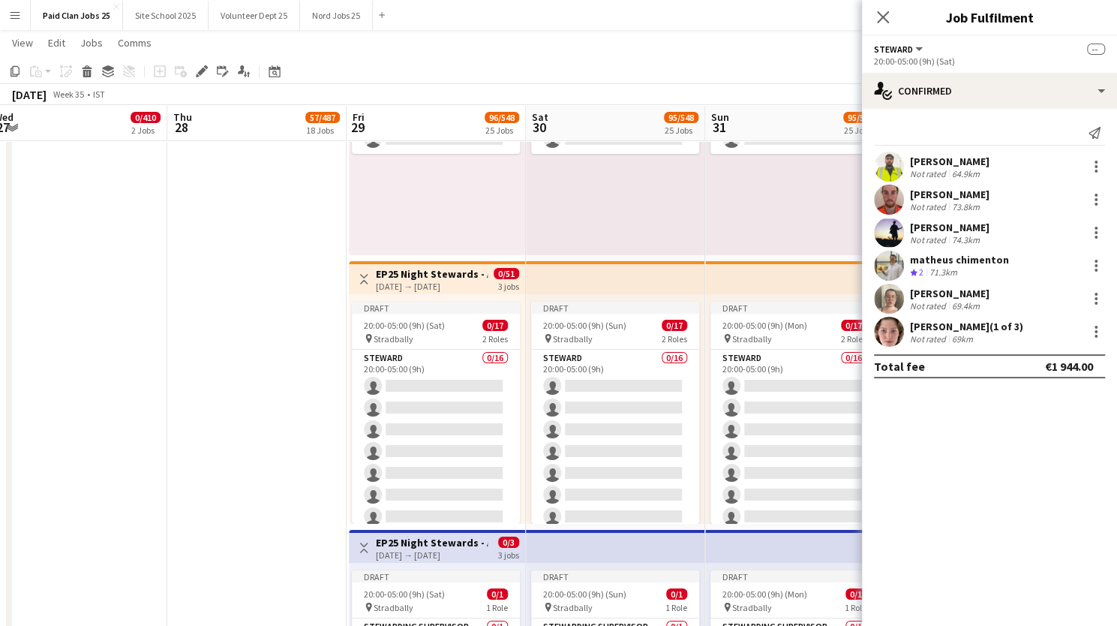
click at [414, 278] on h3 "EP25 Night Stewards - Arena Pedestrian Crossing" at bounding box center [432, 274] width 112 height 14
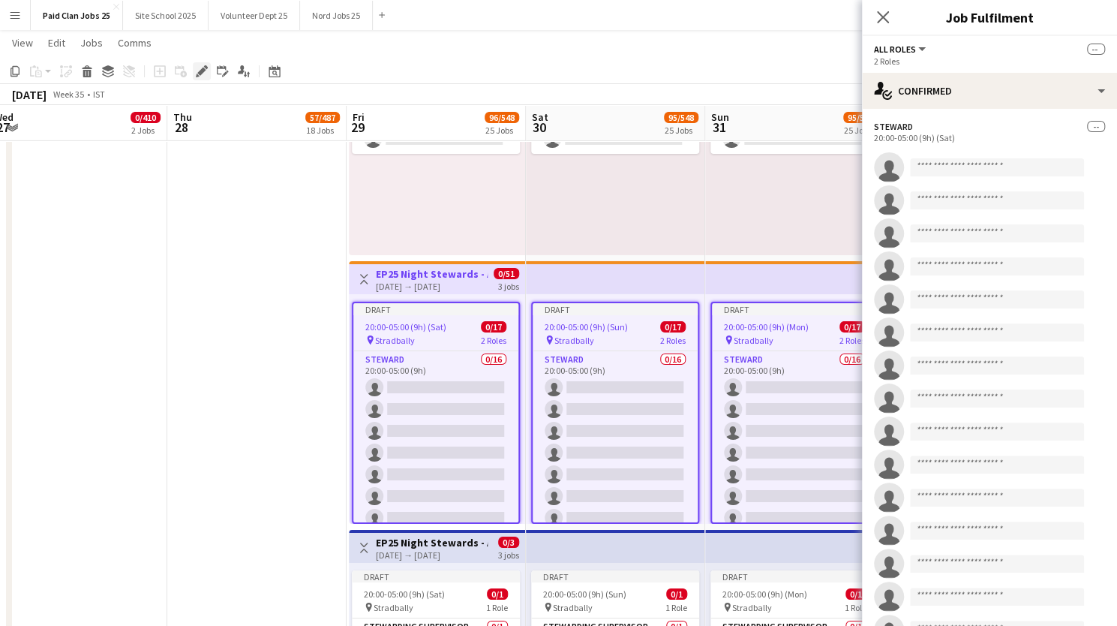
click at [200, 72] on icon at bounding box center [201, 72] width 8 height 8
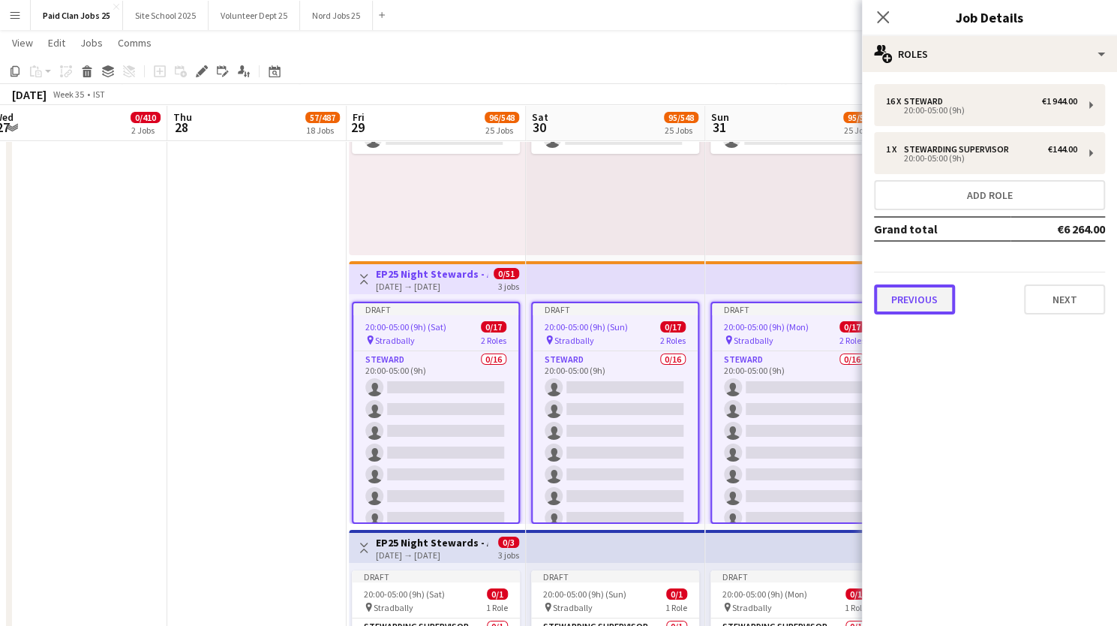
click at [932, 290] on button "Previous" at bounding box center [914, 299] width 81 height 30
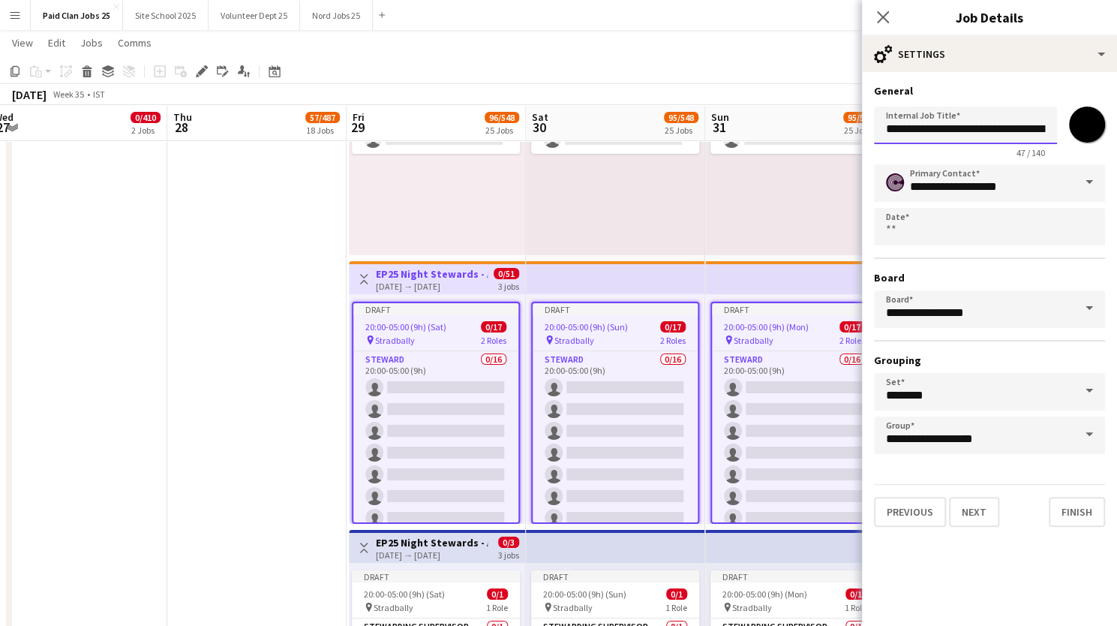
click at [969, 121] on input "**********" at bounding box center [965, 126] width 183 height 38
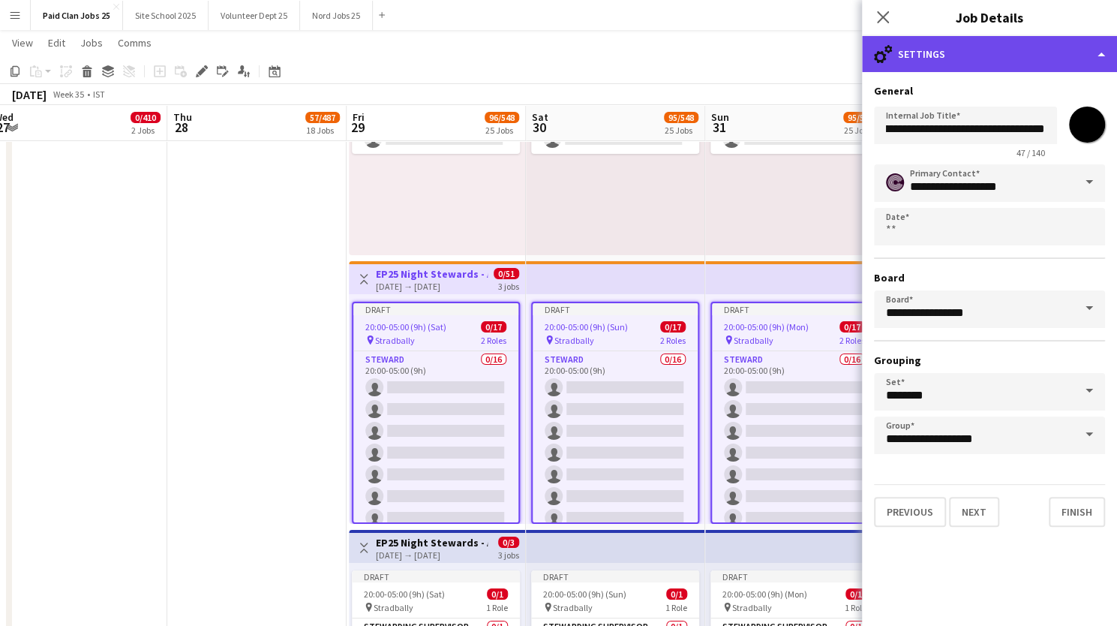
scroll to position [0, 0]
click at [925, 61] on div "cog-double-3 Settings" at bounding box center [989, 54] width 255 height 36
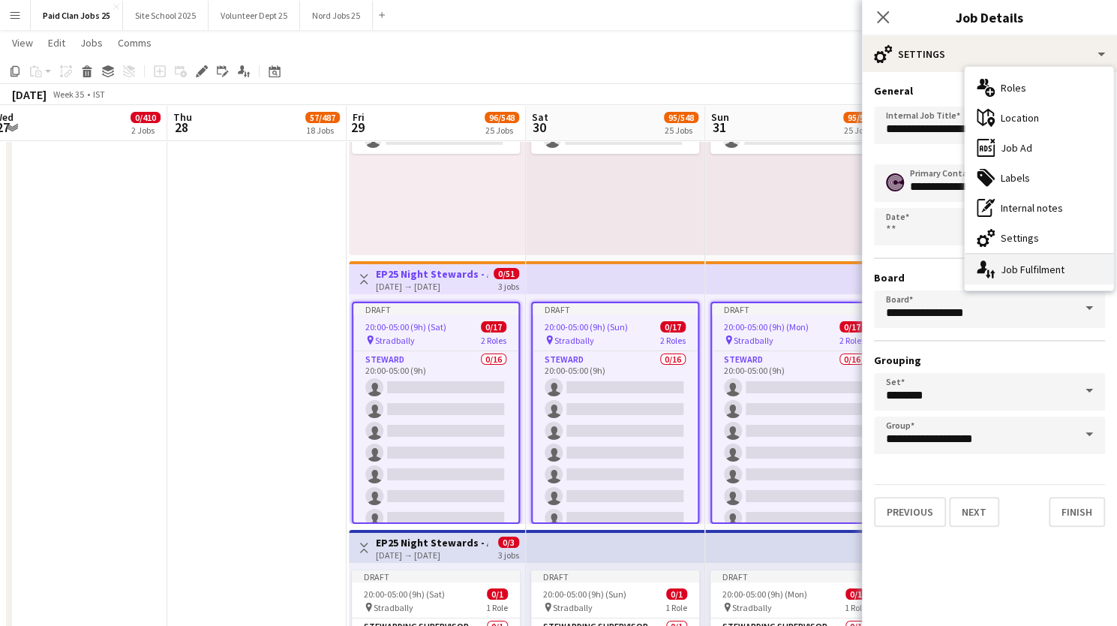
click at [998, 280] on div "single-neutral-actions-up-down Job Fulfilment" at bounding box center [1039, 269] width 149 height 30
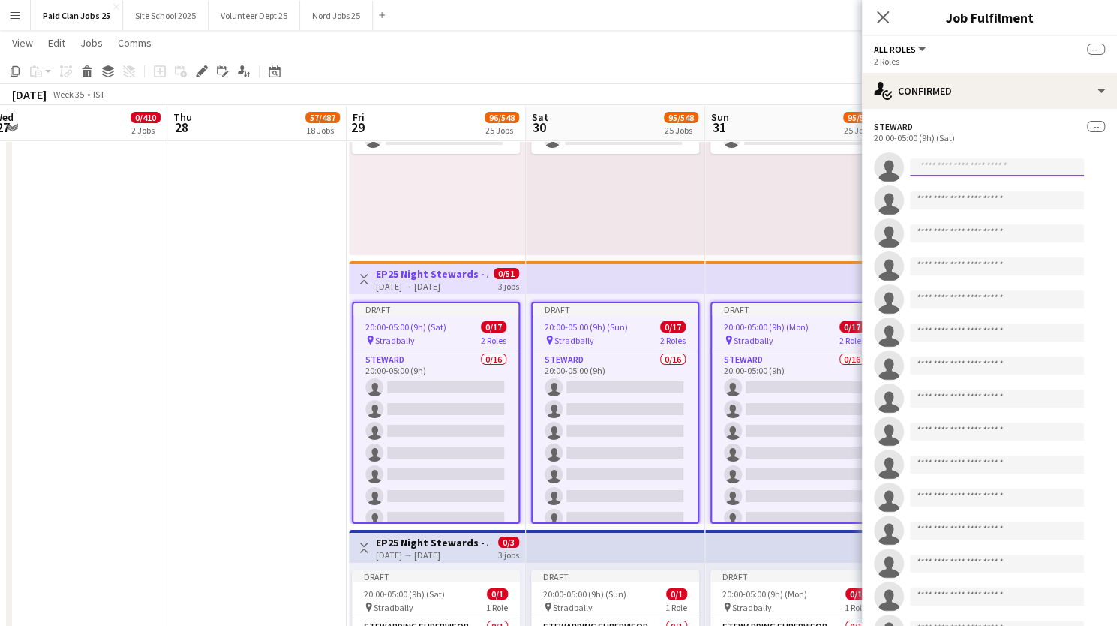
click at [936, 167] on input at bounding box center [997, 167] width 174 height 18
type input "*****"
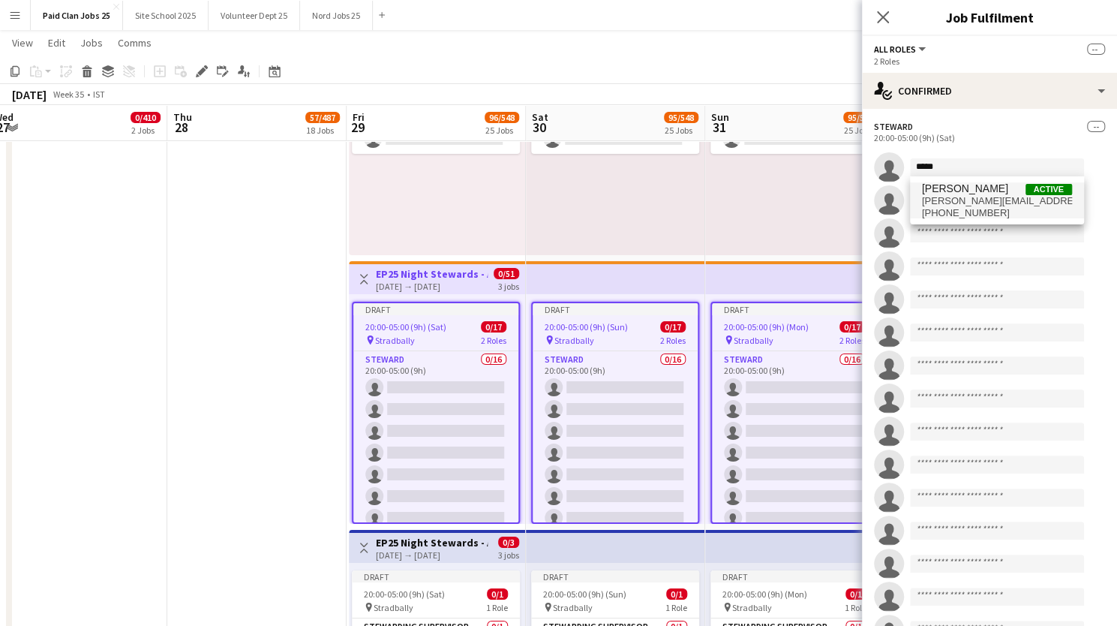
click at [944, 191] on span "Jayalakshmi Gangadhar" at bounding box center [965, 188] width 86 height 13
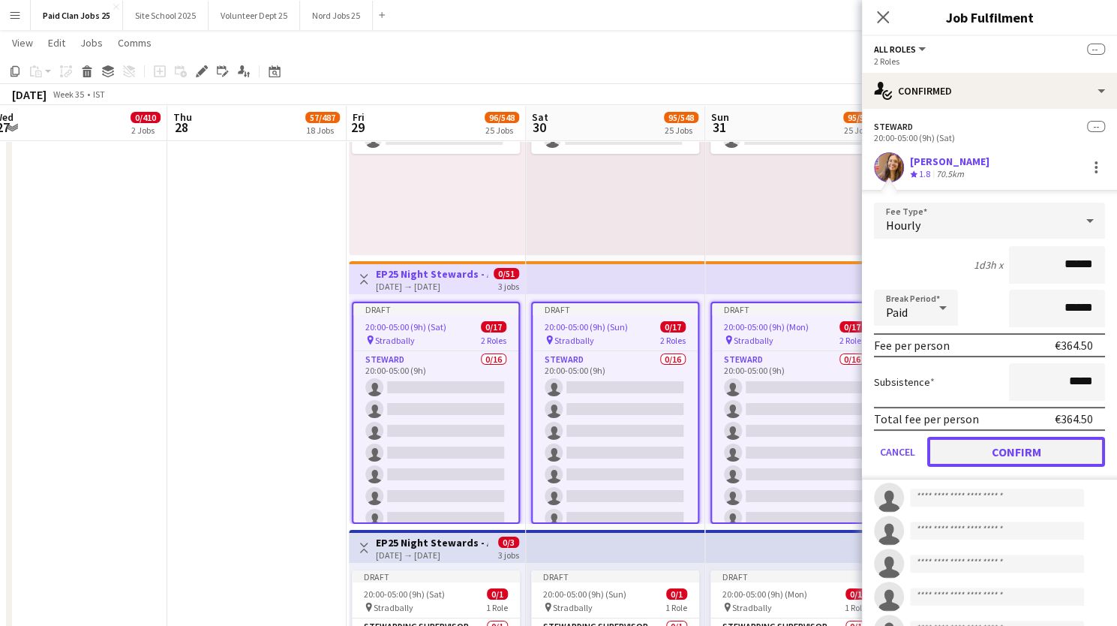
click at [999, 456] on button "Confirm" at bounding box center [1016, 452] width 178 height 30
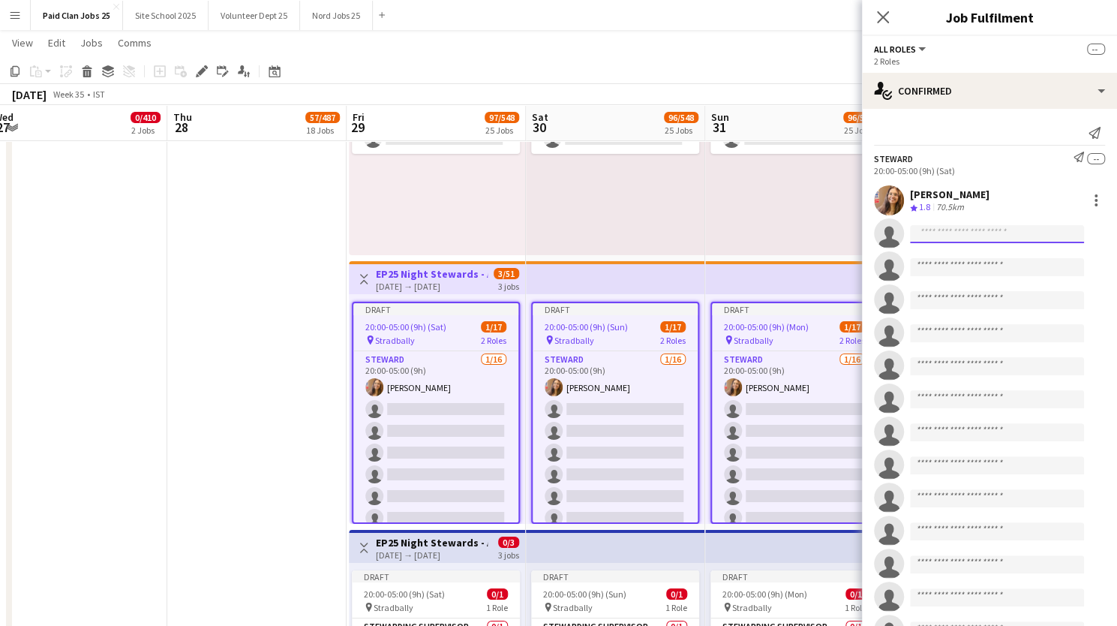
click at [990, 238] on input at bounding box center [997, 234] width 174 height 18
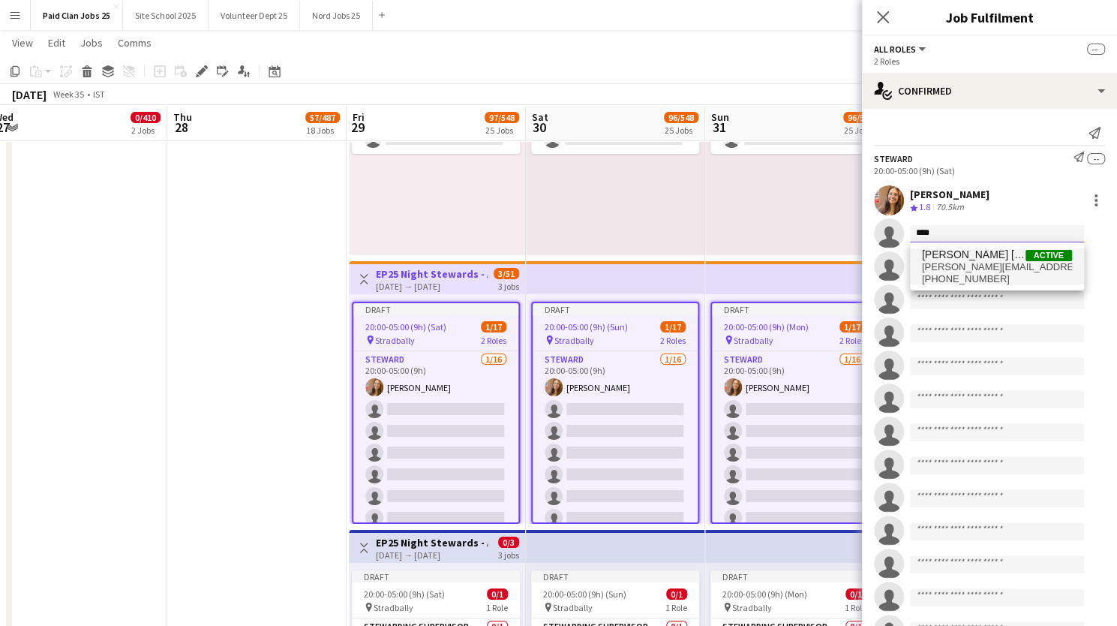
type input "****"
click at [977, 259] on span "Juan José Pereira Ramírez" at bounding box center [974, 254] width 104 height 13
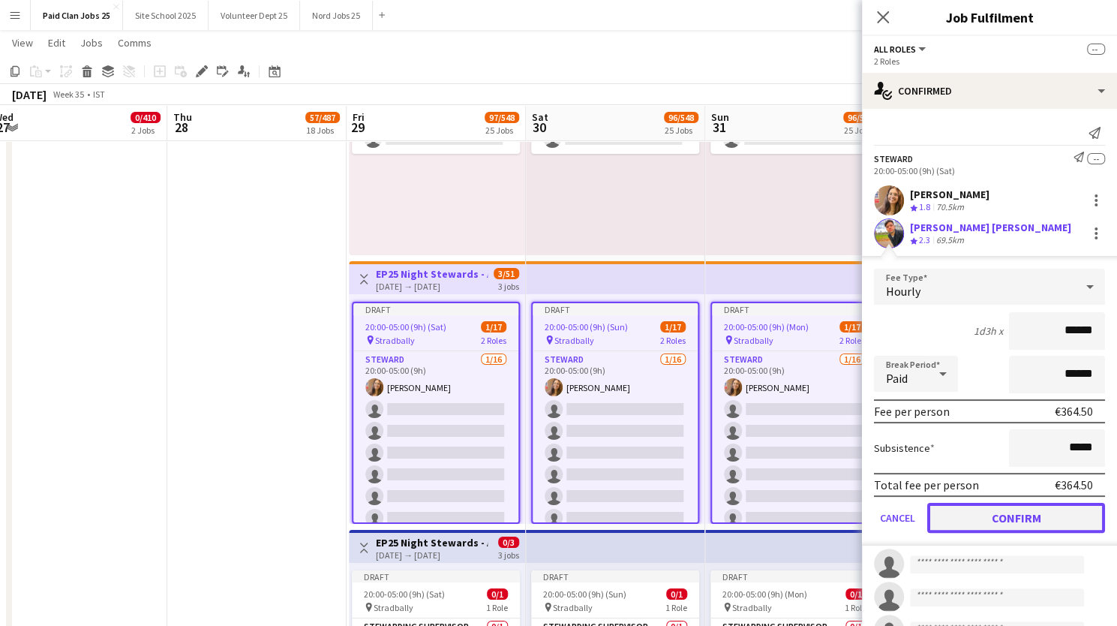
click at [980, 518] on button "Confirm" at bounding box center [1016, 518] width 178 height 30
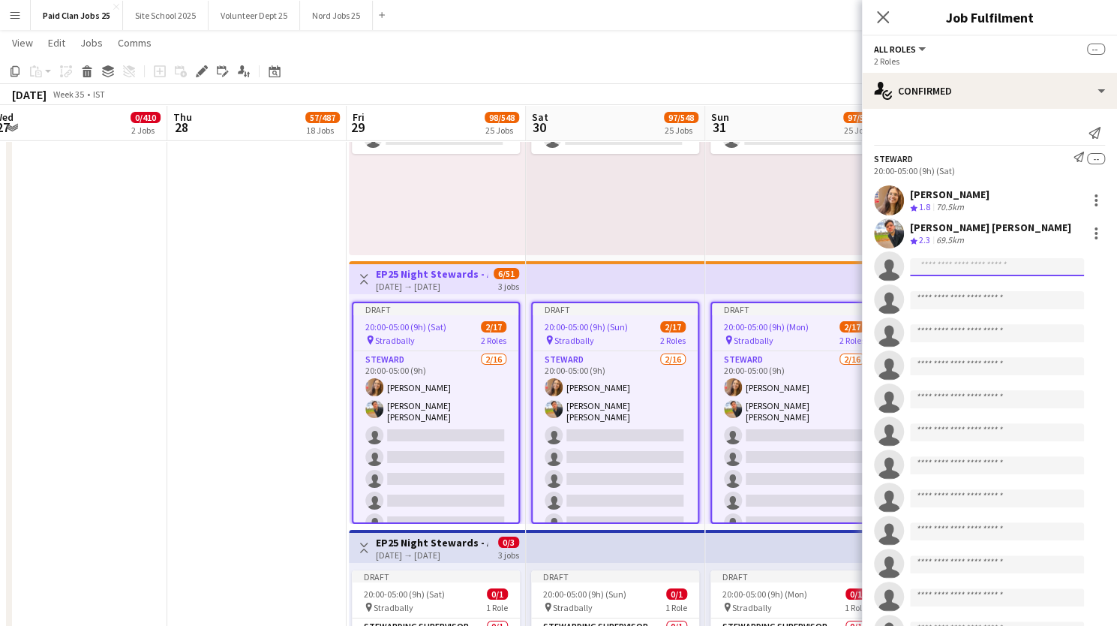
click at [979, 264] on input at bounding box center [997, 267] width 174 height 18
type input "*********"
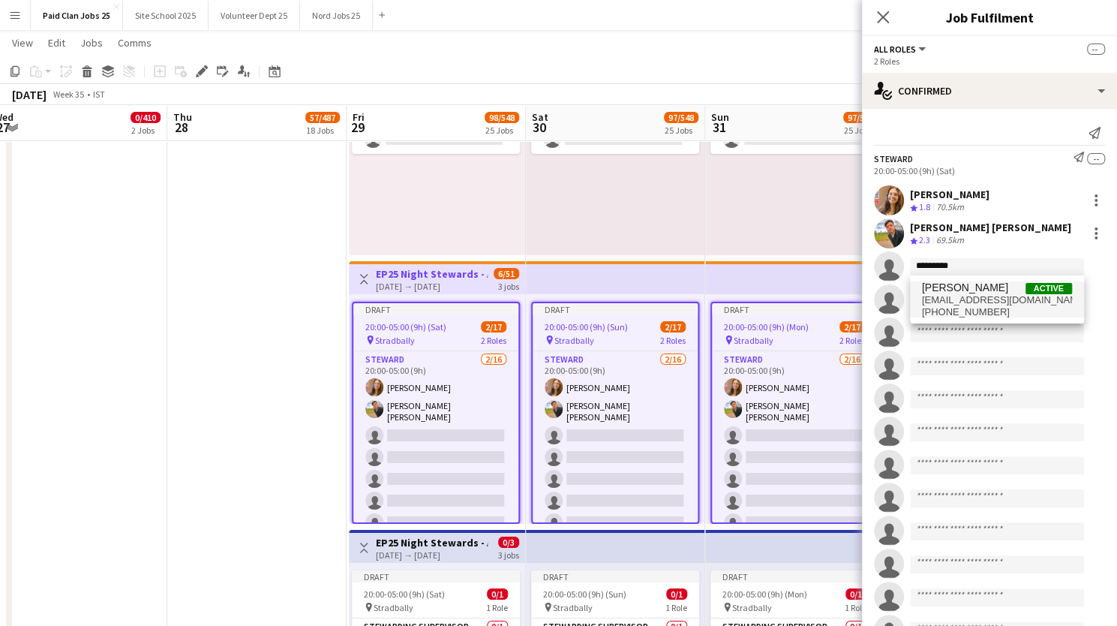
click at [955, 301] on span "gpatbznss@gmail.com" at bounding box center [997, 300] width 150 height 12
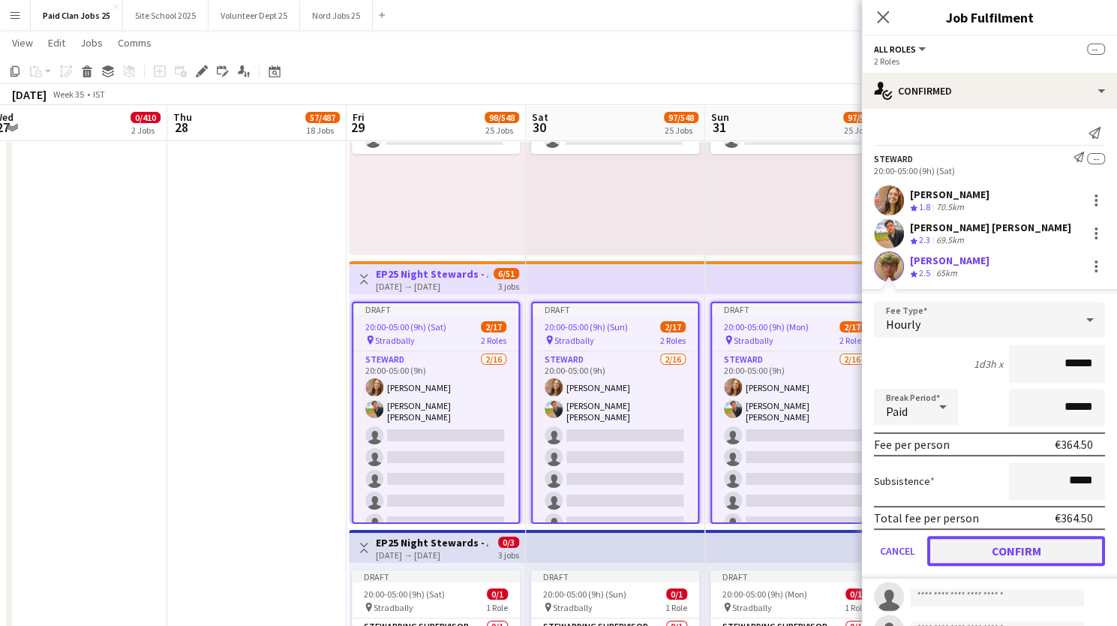
click at [973, 547] on button "Confirm" at bounding box center [1016, 551] width 178 height 30
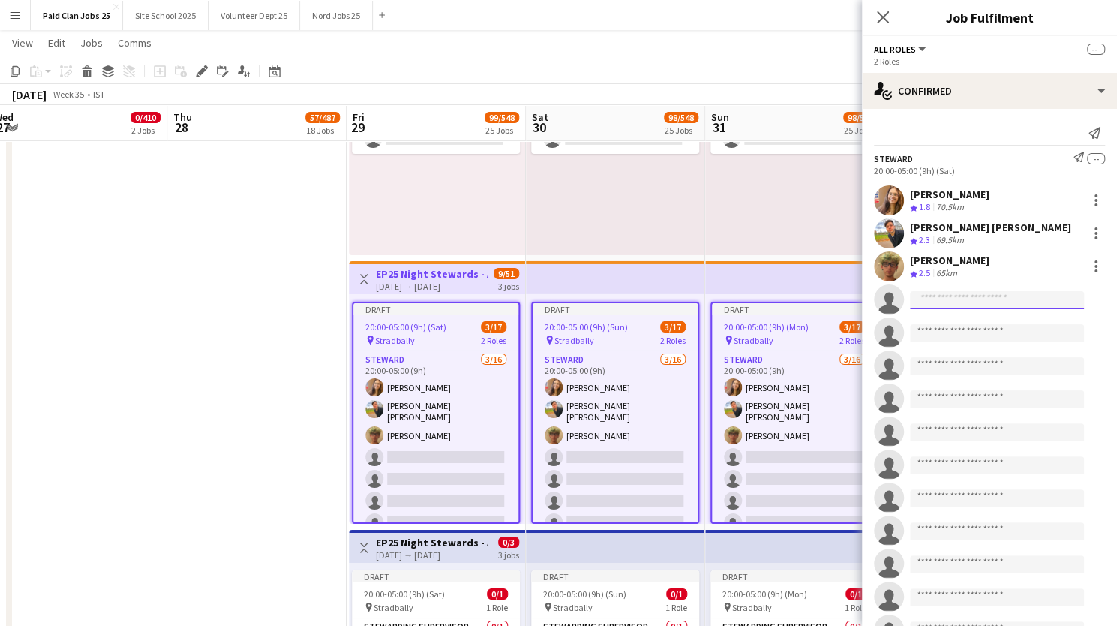
click at [994, 294] on input at bounding box center [997, 300] width 174 height 18
type input "******"
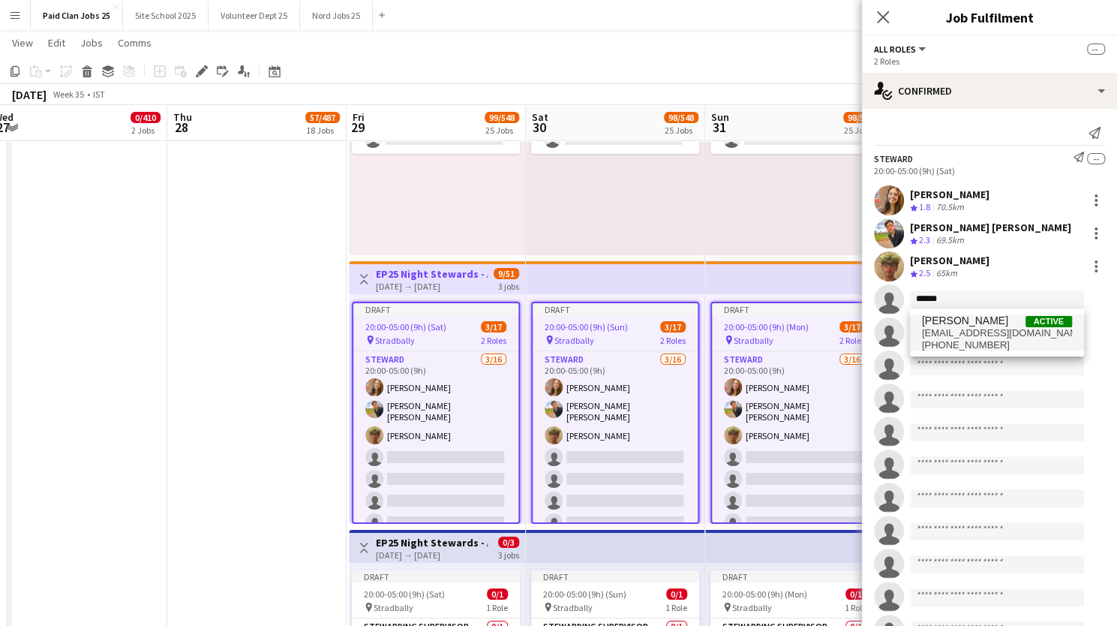
click at [980, 332] on span "mateusrodrigues2222@hotmail.com" at bounding box center [997, 333] width 150 height 12
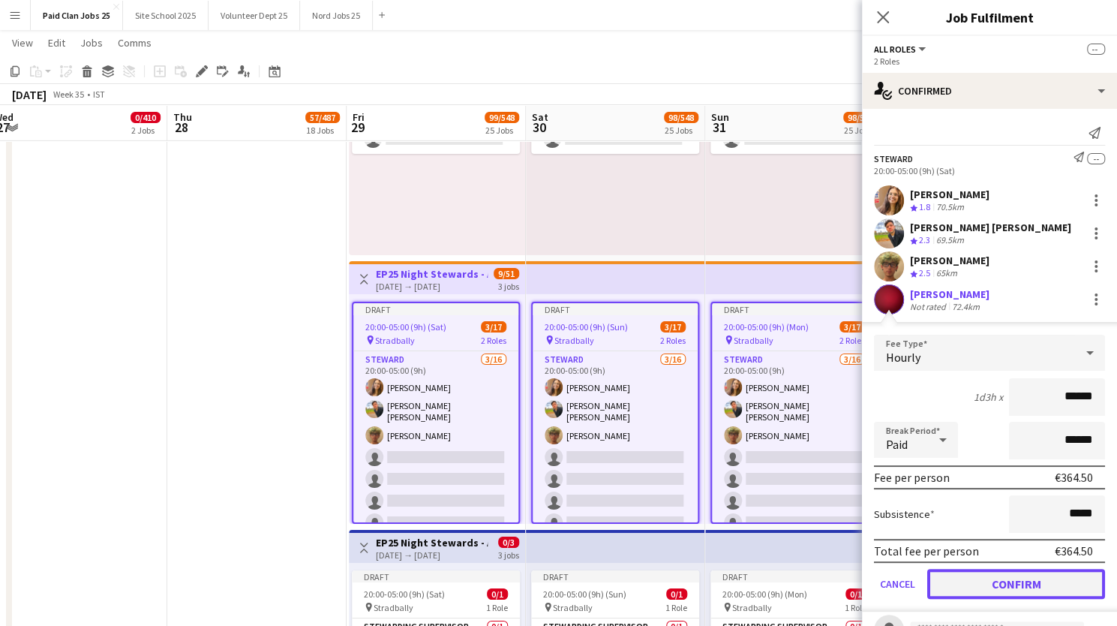
click at [989, 581] on button "Confirm" at bounding box center [1016, 584] width 178 height 30
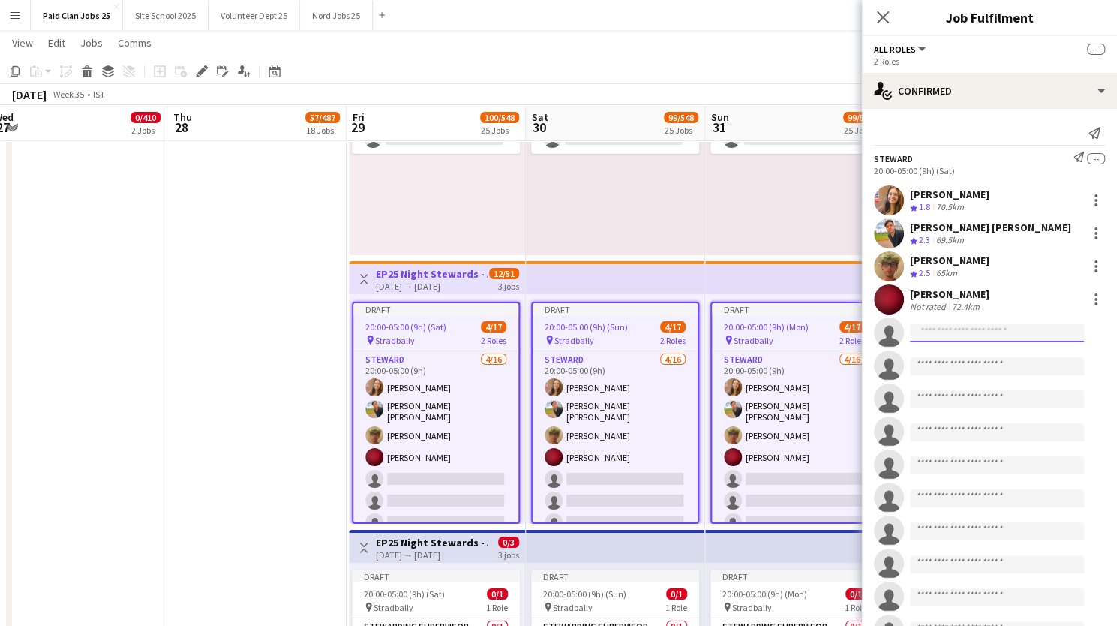
click at [926, 332] on input at bounding box center [997, 333] width 174 height 18
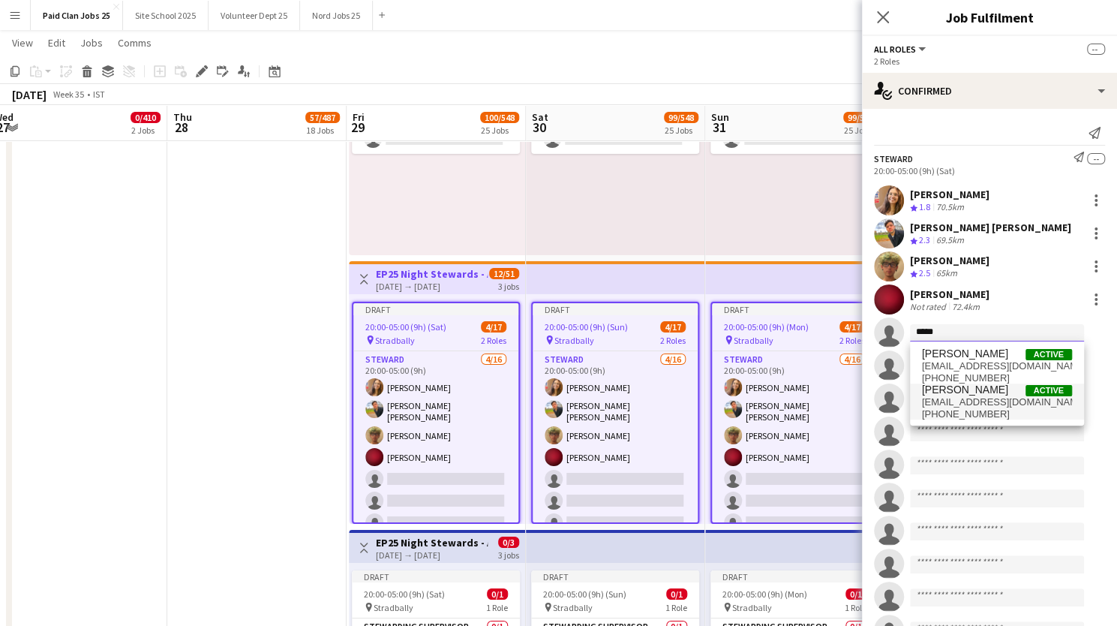
type input "*****"
click at [965, 408] on span "+353834469999" at bounding box center [997, 414] width 150 height 12
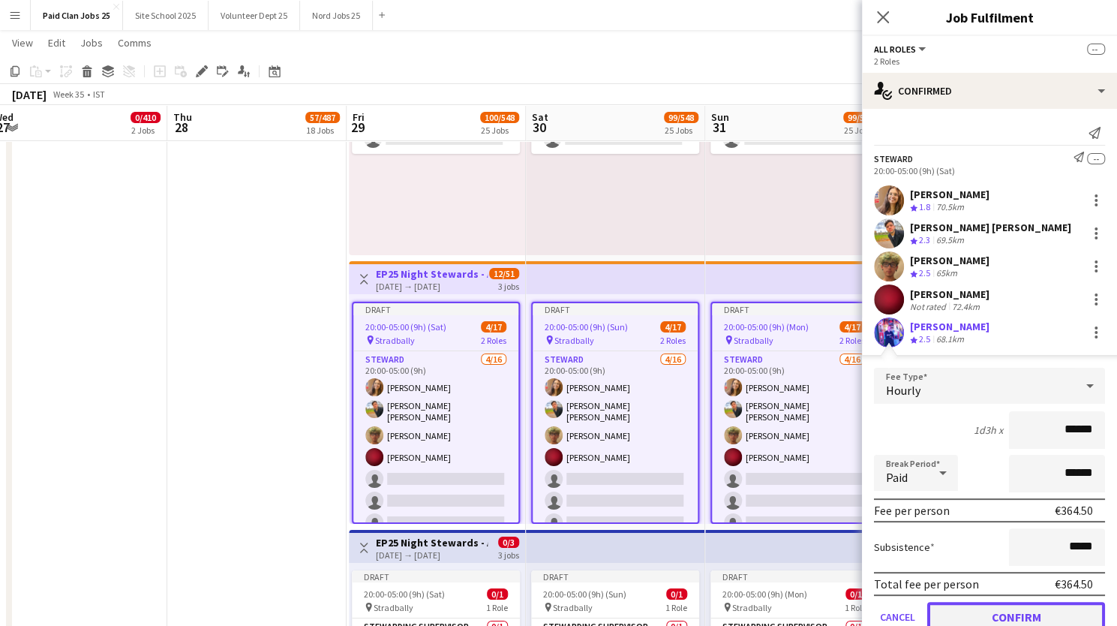
click at [976, 611] on button "Confirm" at bounding box center [1016, 617] width 178 height 30
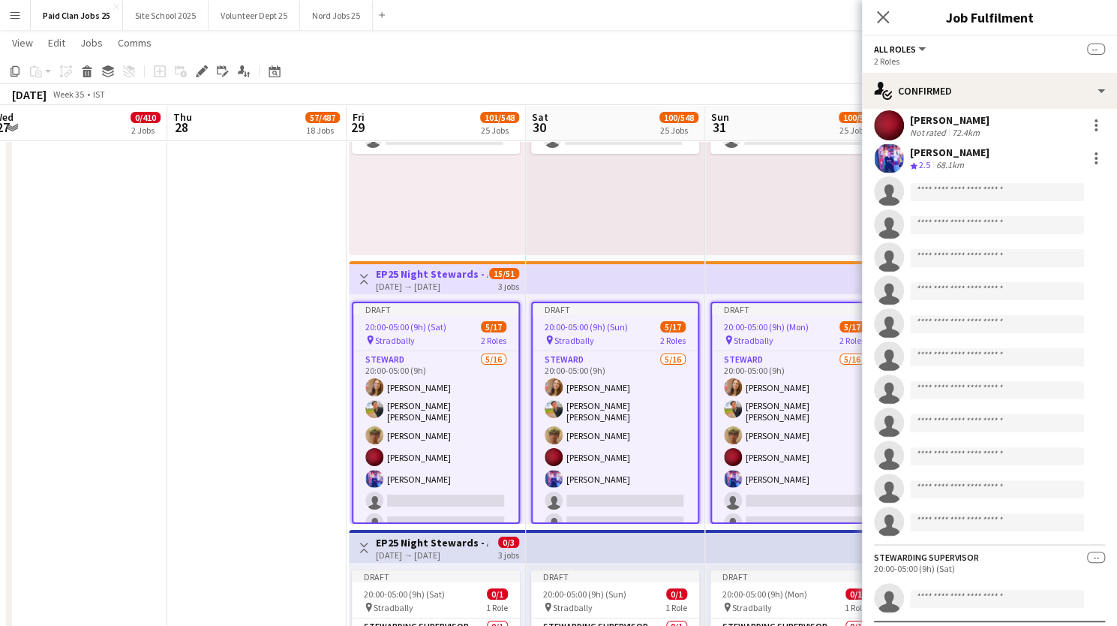
scroll to position [179, 0]
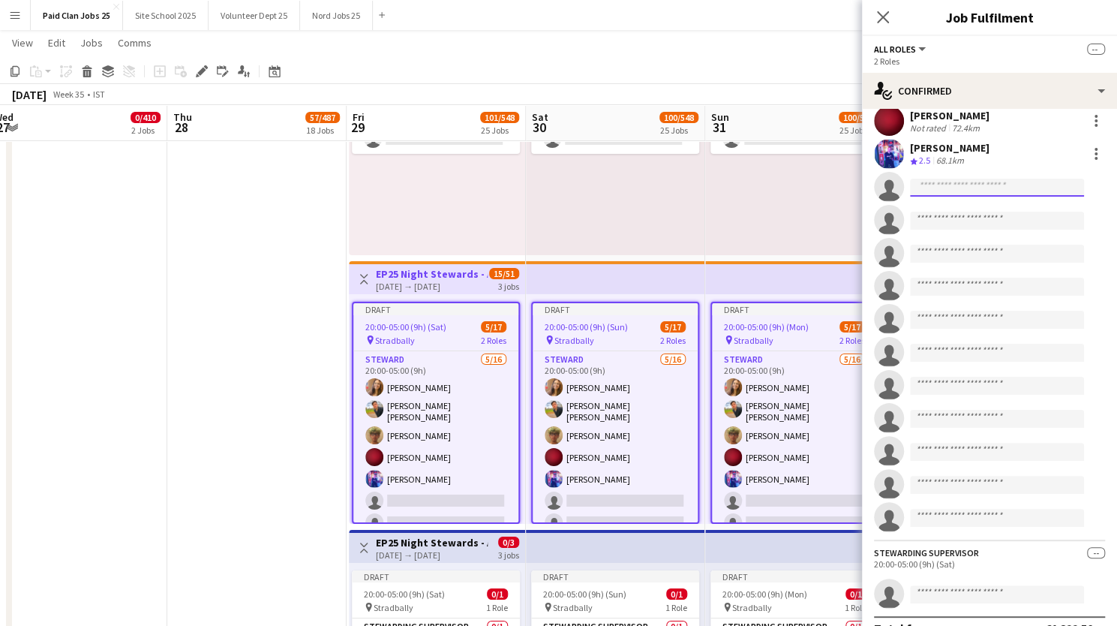
click at [936, 189] on input at bounding box center [997, 188] width 174 height 18
type input "*********"
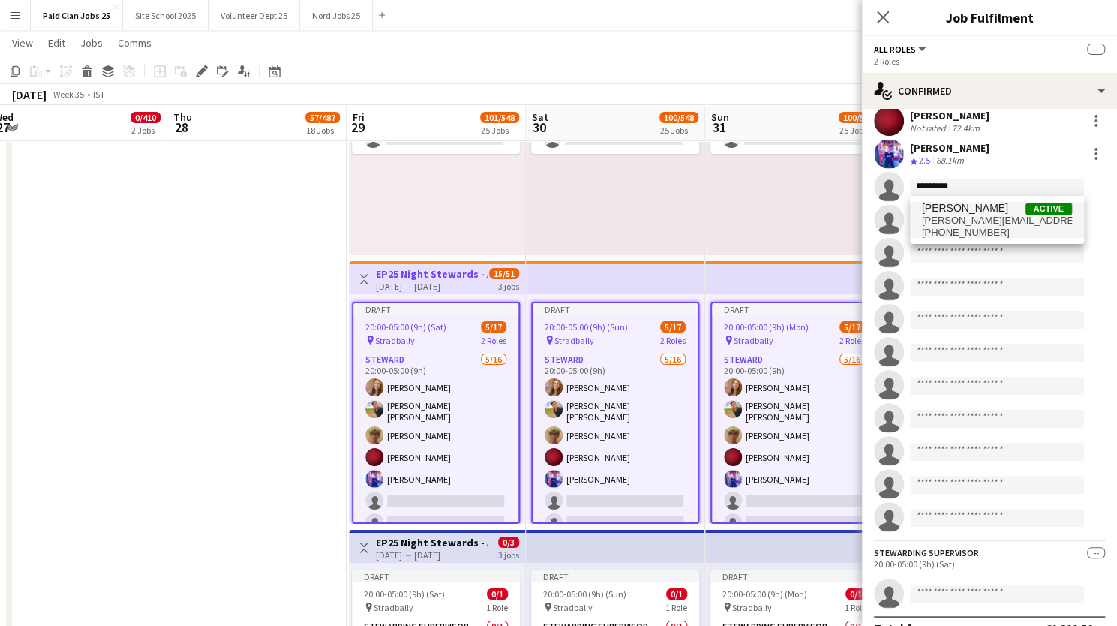
click at [953, 221] on span "shane.13.kinsella@gmail.com" at bounding box center [997, 221] width 150 height 12
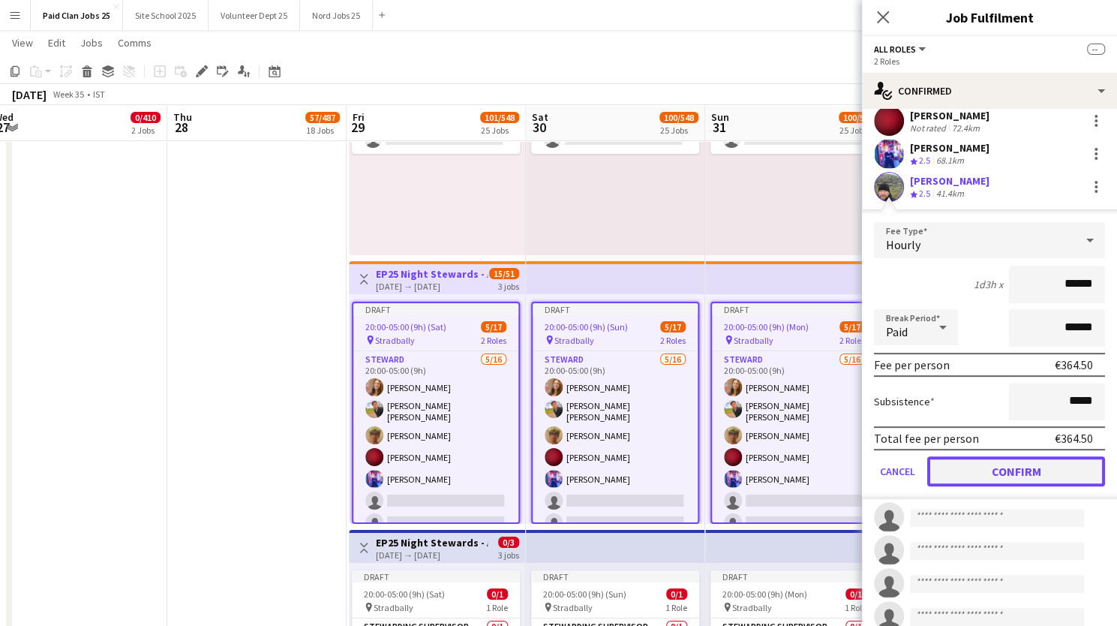
click at [990, 475] on button "Confirm" at bounding box center [1016, 471] width 178 height 30
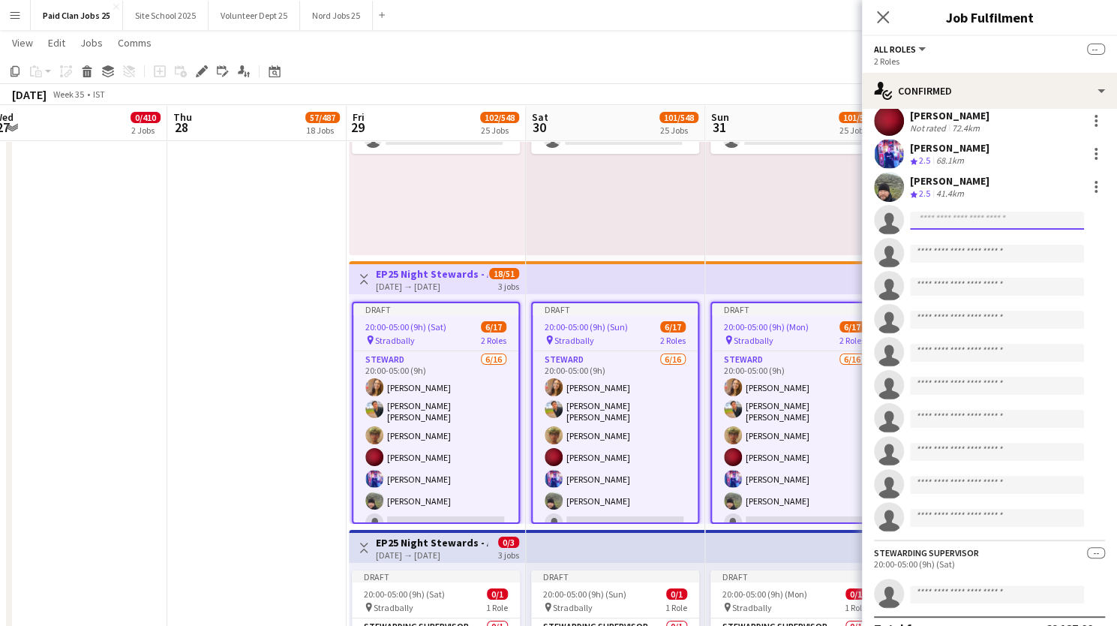
click at [990, 215] on input at bounding box center [997, 221] width 174 height 18
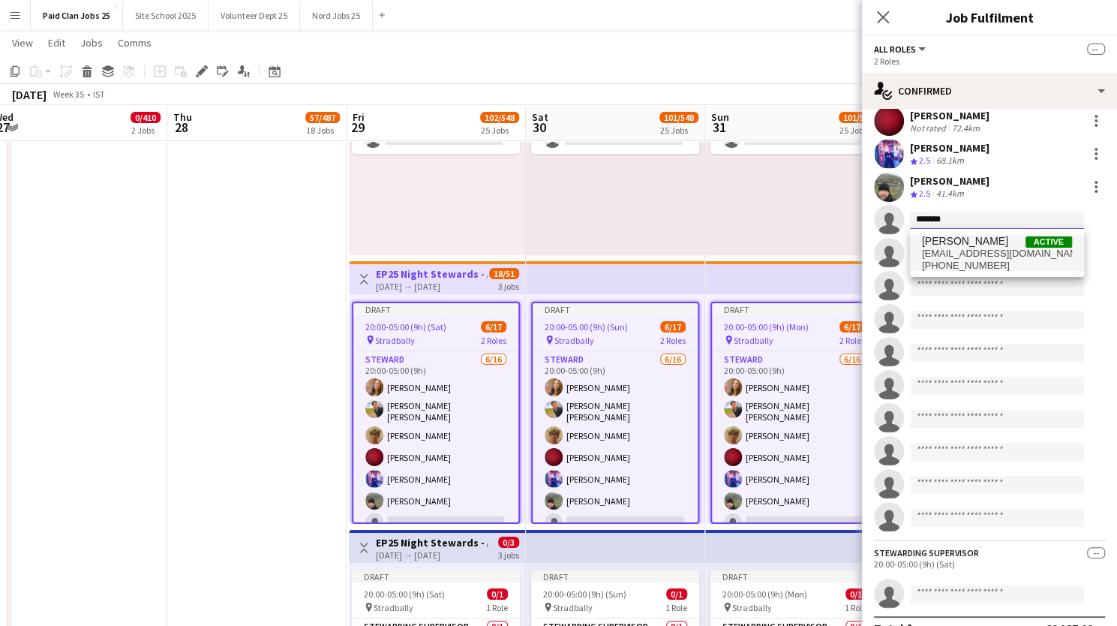
type input "*******"
click at [984, 238] on span "Saksham Dewan" at bounding box center [965, 241] width 86 height 13
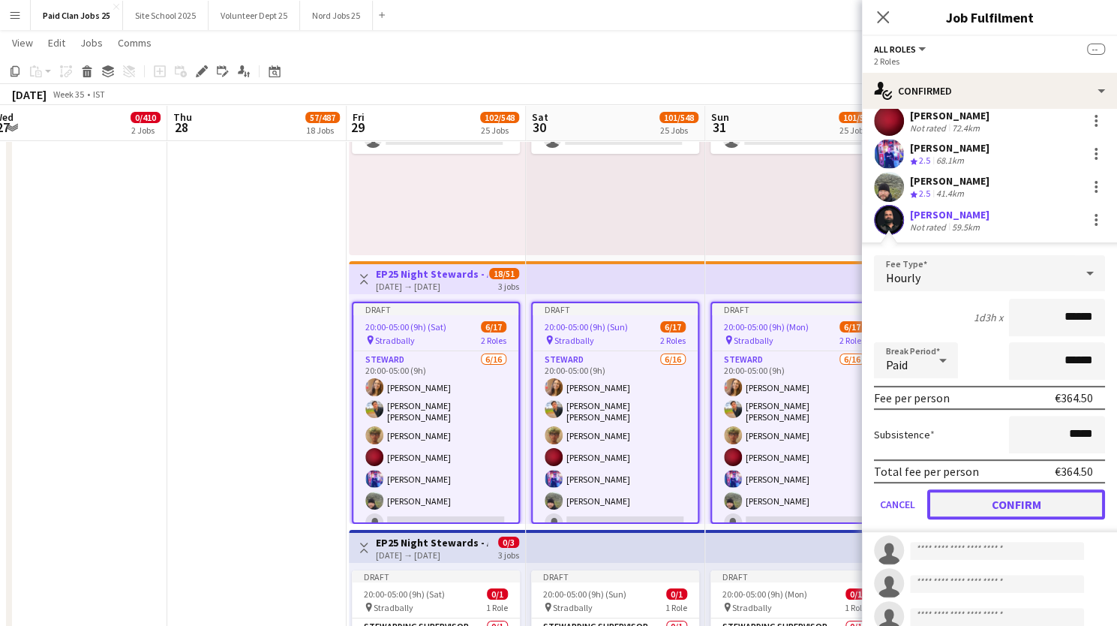
click at [993, 499] on button "Confirm" at bounding box center [1016, 504] width 178 height 30
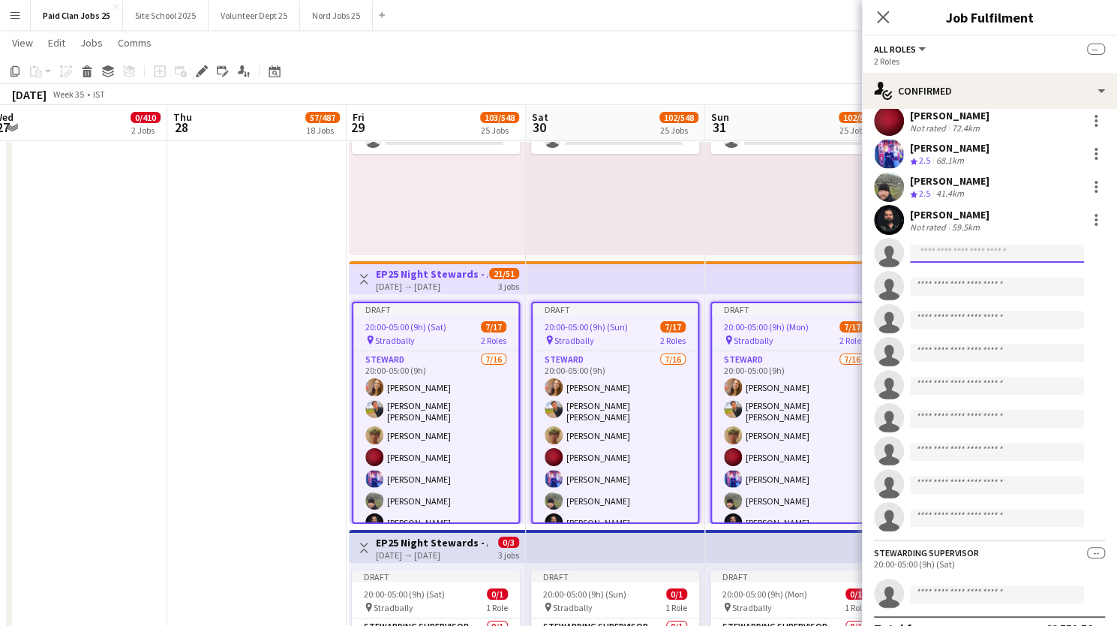
click at [921, 254] on input at bounding box center [997, 254] width 174 height 18
type input "*********"
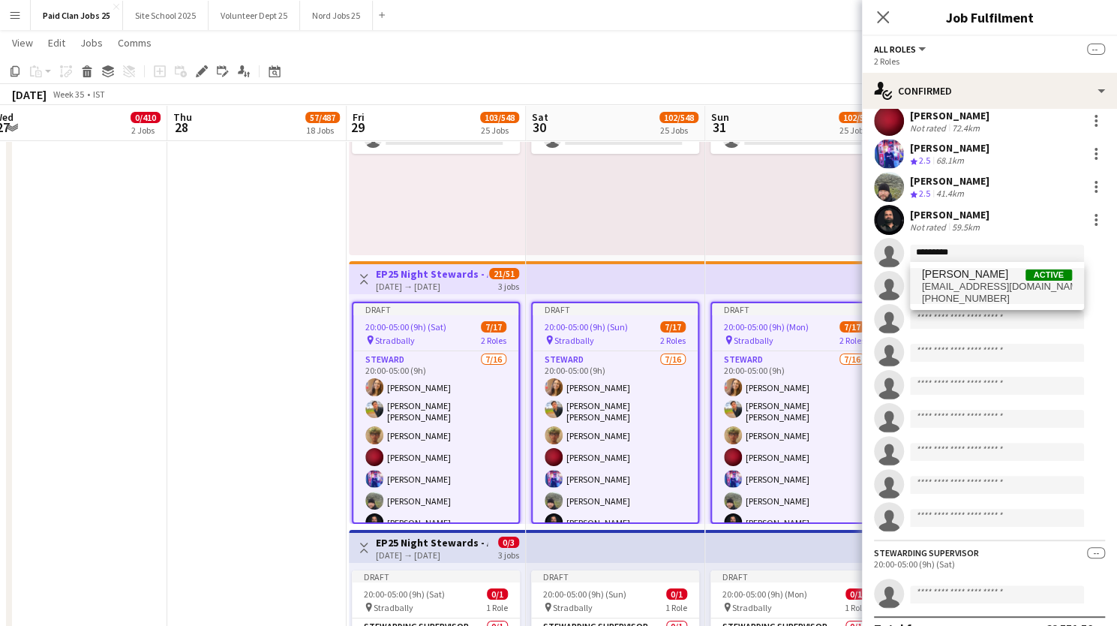
click at [972, 283] on span "niamhlrebecca@gmail.com" at bounding box center [997, 287] width 150 height 12
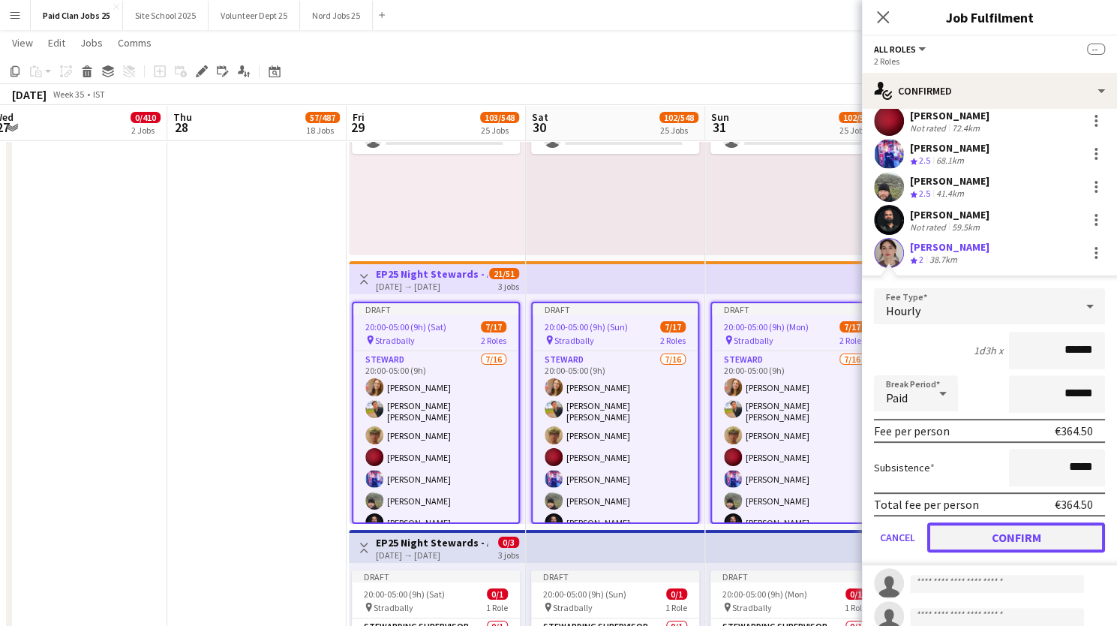
click at [976, 543] on button "Confirm" at bounding box center [1016, 537] width 178 height 30
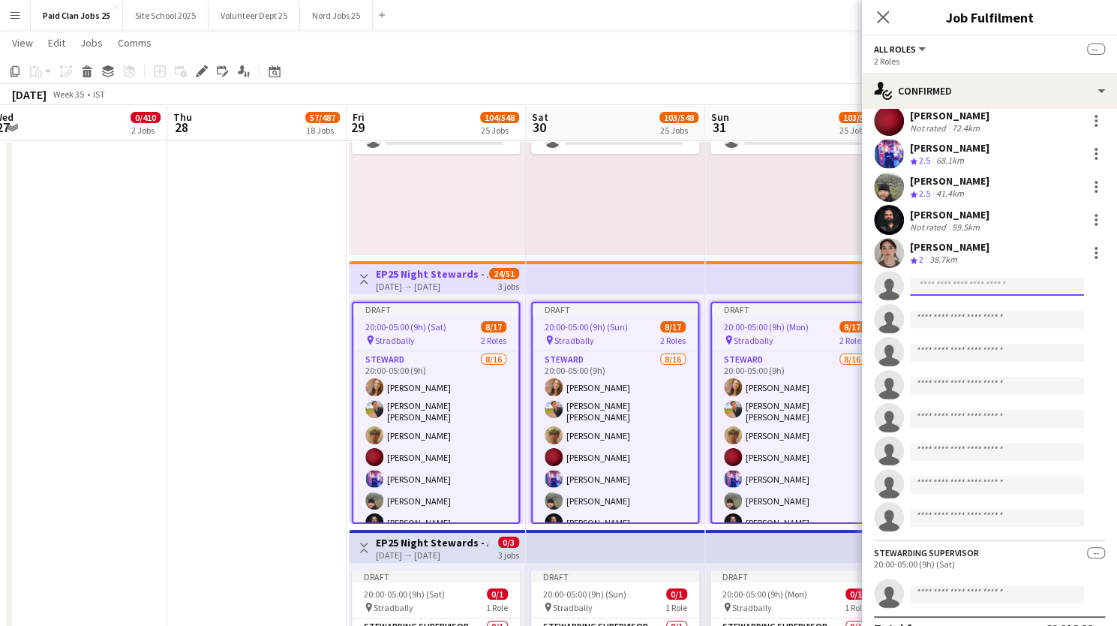
click at [953, 287] on input at bounding box center [997, 287] width 174 height 18
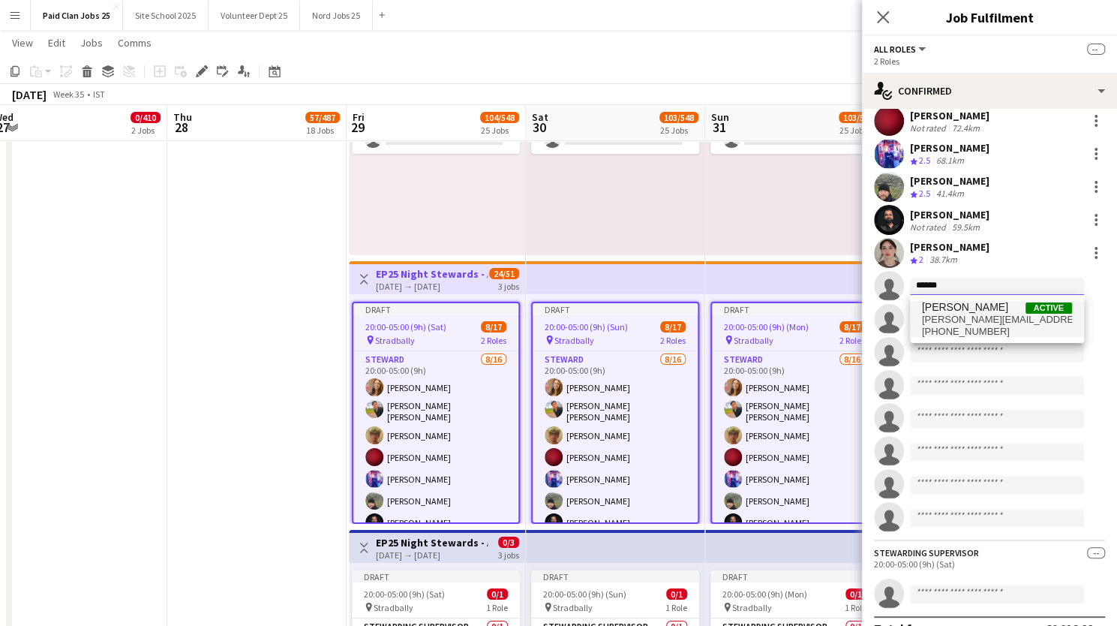
type input "******"
click at [952, 314] on span "sylvie_oka@yahoo.com" at bounding box center [997, 320] width 150 height 12
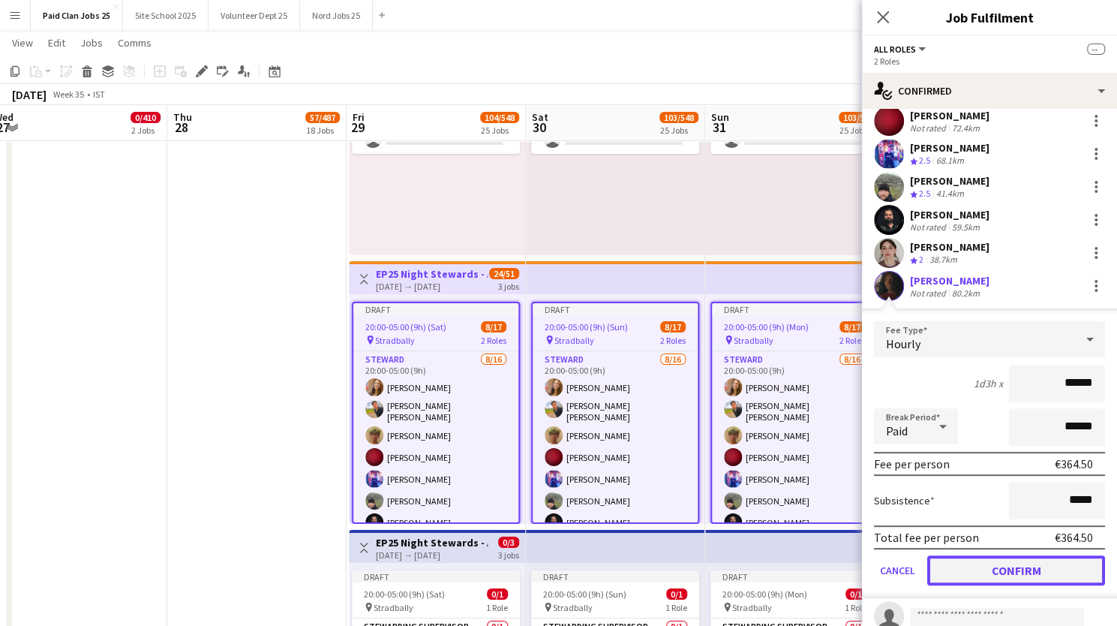
click at [971, 565] on button "Confirm" at bounding box center [1016, 570] width 178 height 30
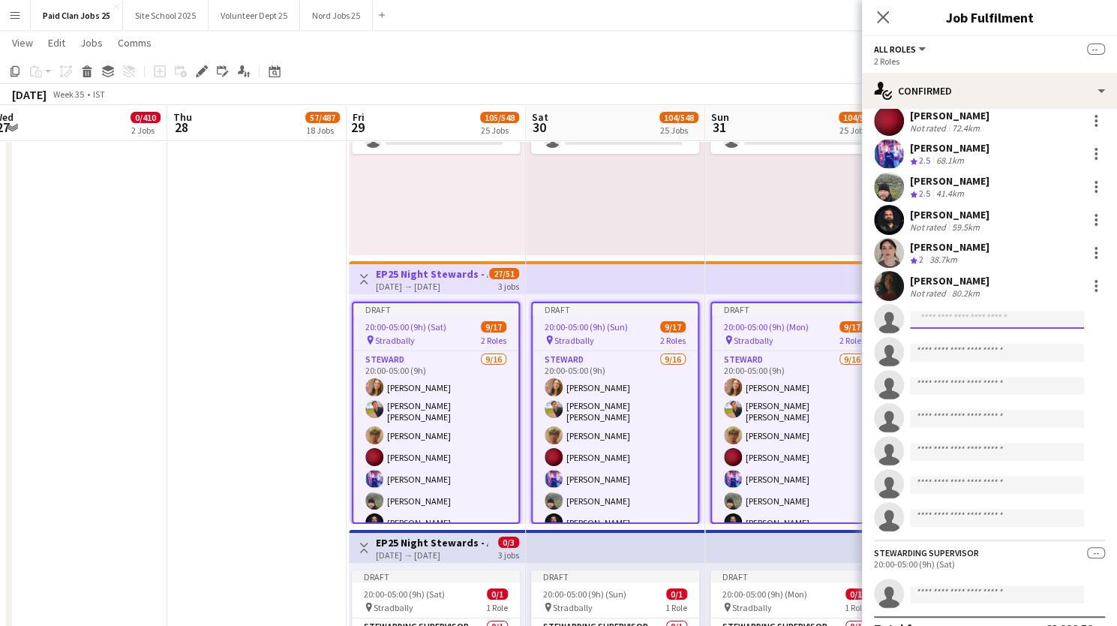
click at [954, 323] on input at bounding box center [997, 320] width 174 height 18
type input "*******"
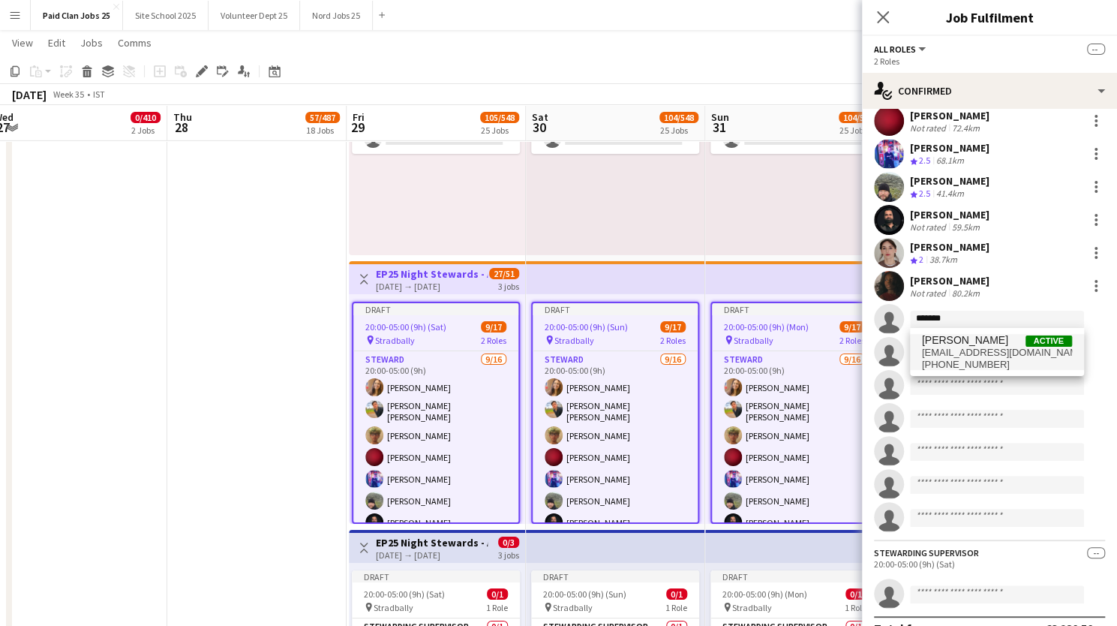
click at [960, 350] on span "recaldemathias812@gmail.com" at bounding box center [997, 353] width 150 height 12
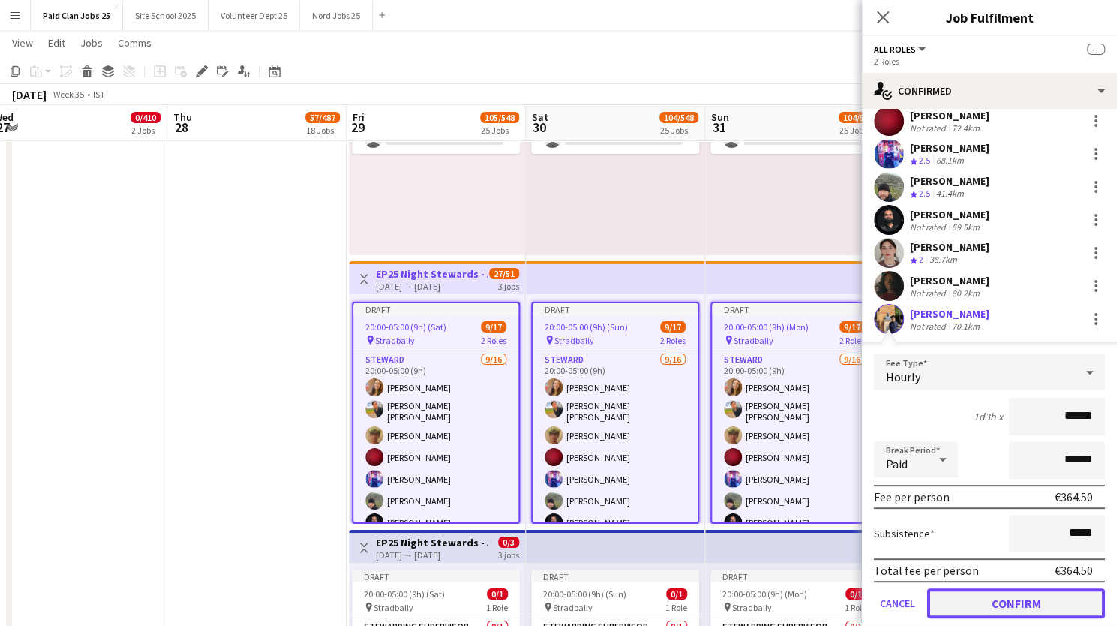
click at [960, 611] on button "Confirm" at bounding box center [1016, 603] width 178 height 30
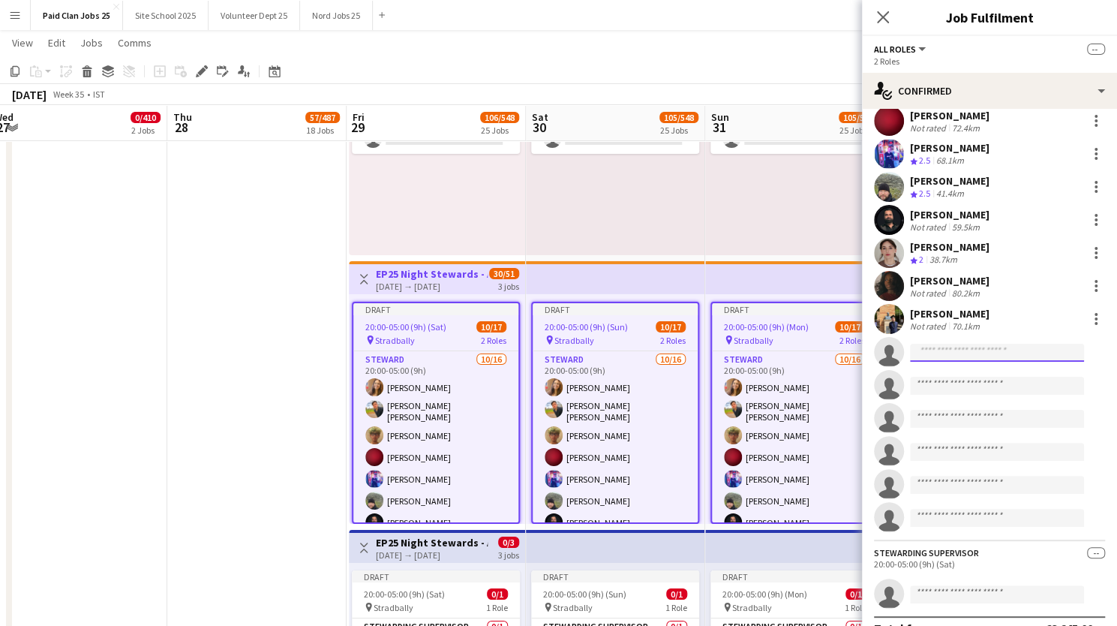
click at [945, 350] on input at bounding box center [997, 353] width 174 height 18
type input "*****"
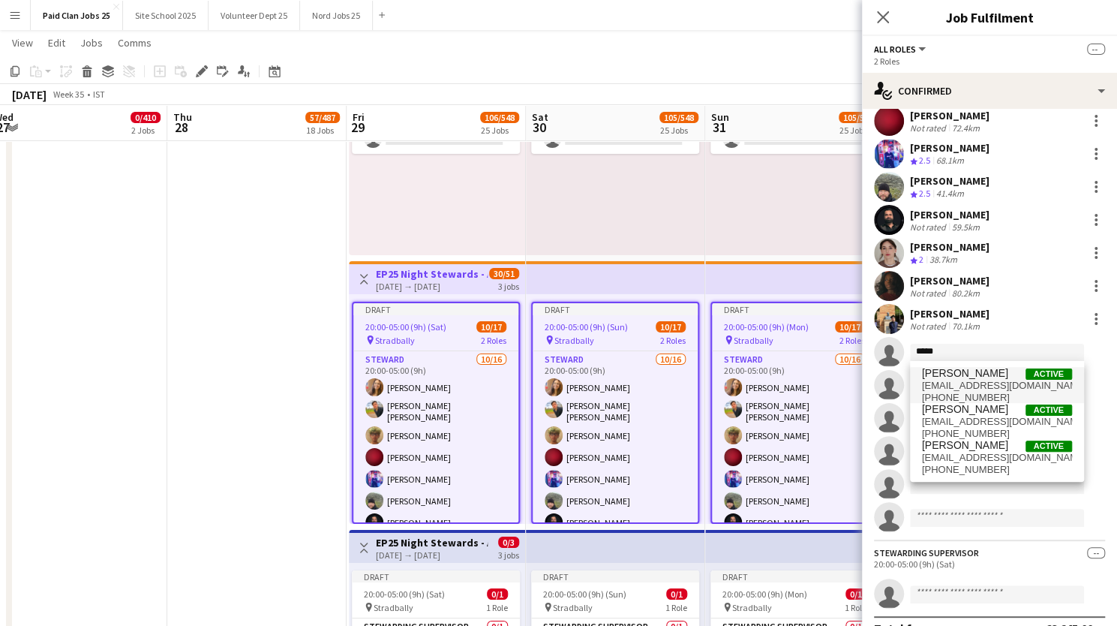
click at [948, 377] on span "danny Brophy" at bounding box center [965, 373] width 86 height 13
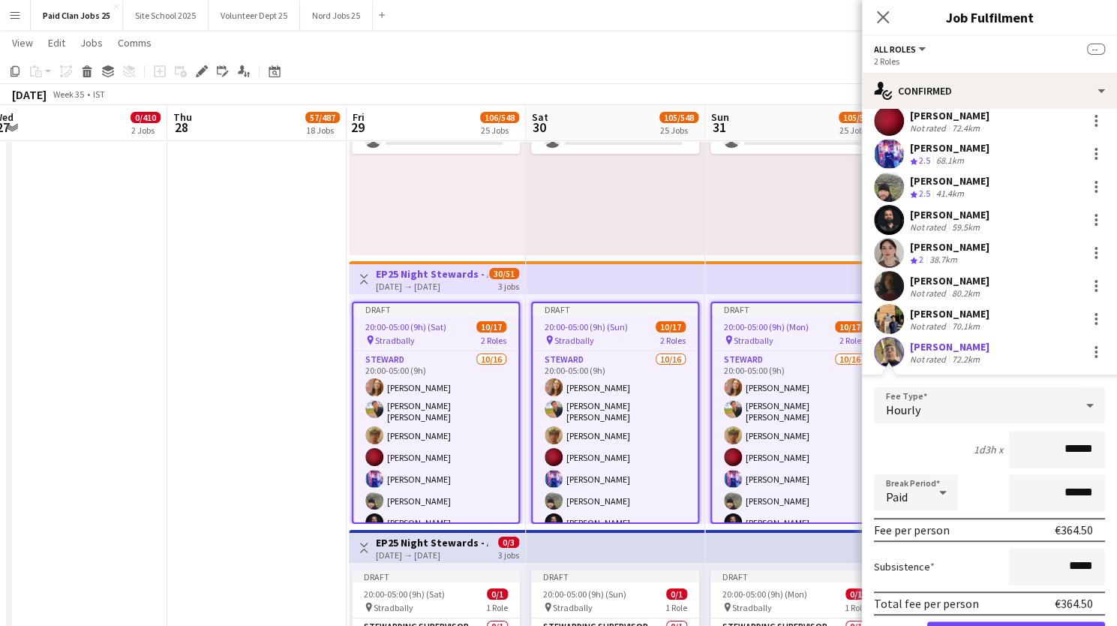
scroll to position [290, 0]
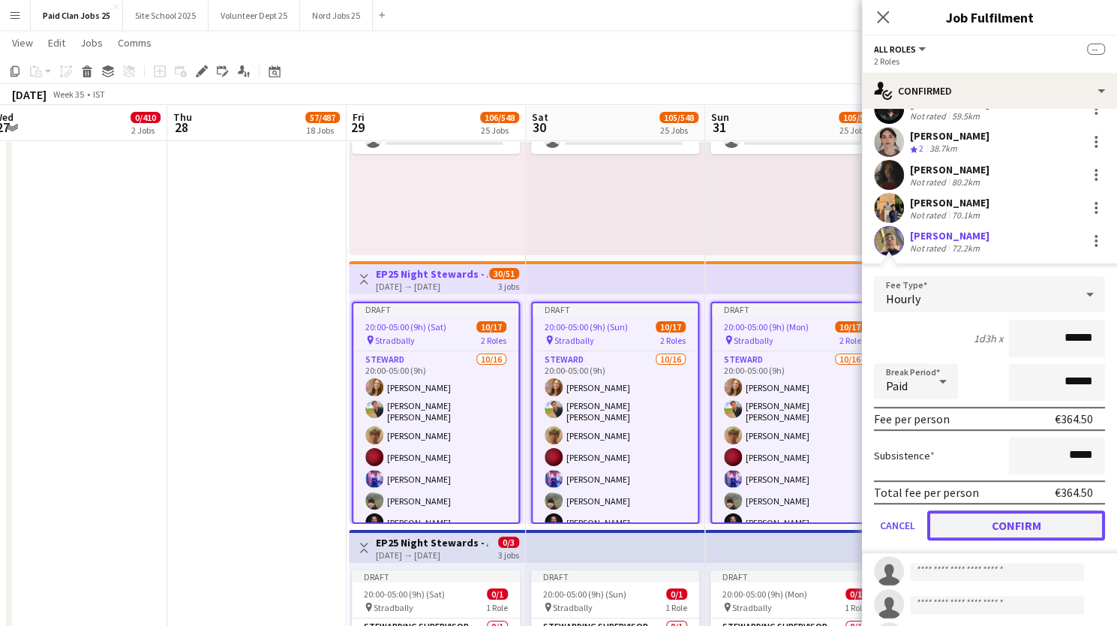
click at [970, 526] on button "Confirm" at bounding box center [1016, 525] width 178 height 30
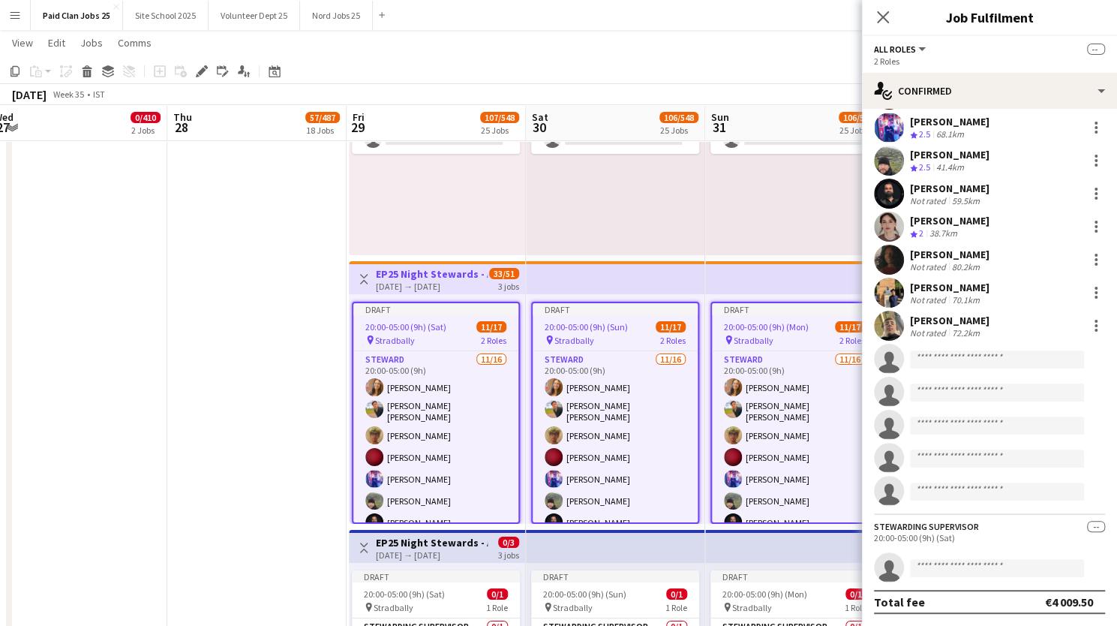
scroll to position [204, 0]
